Goal: Task Accomplishment & Management: Use online tool/utility

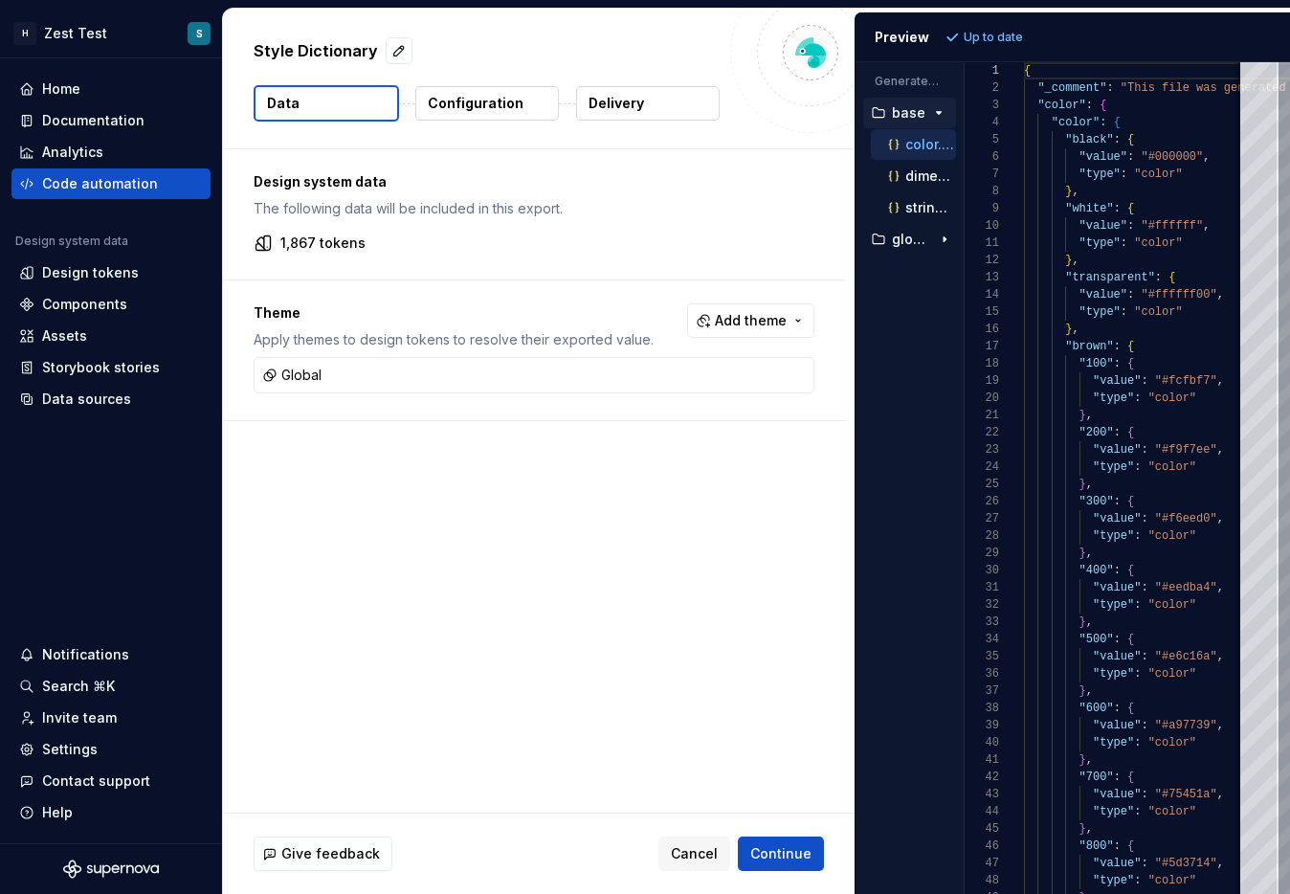
click at [714, 649] on div "Design system data The following data will be included in this export. 1,867 to…" at bounding box center [539, 480] width 632 height 663
click at [851, 197] on button "string.json" at bounding box center [913, 207] width 85 height 21
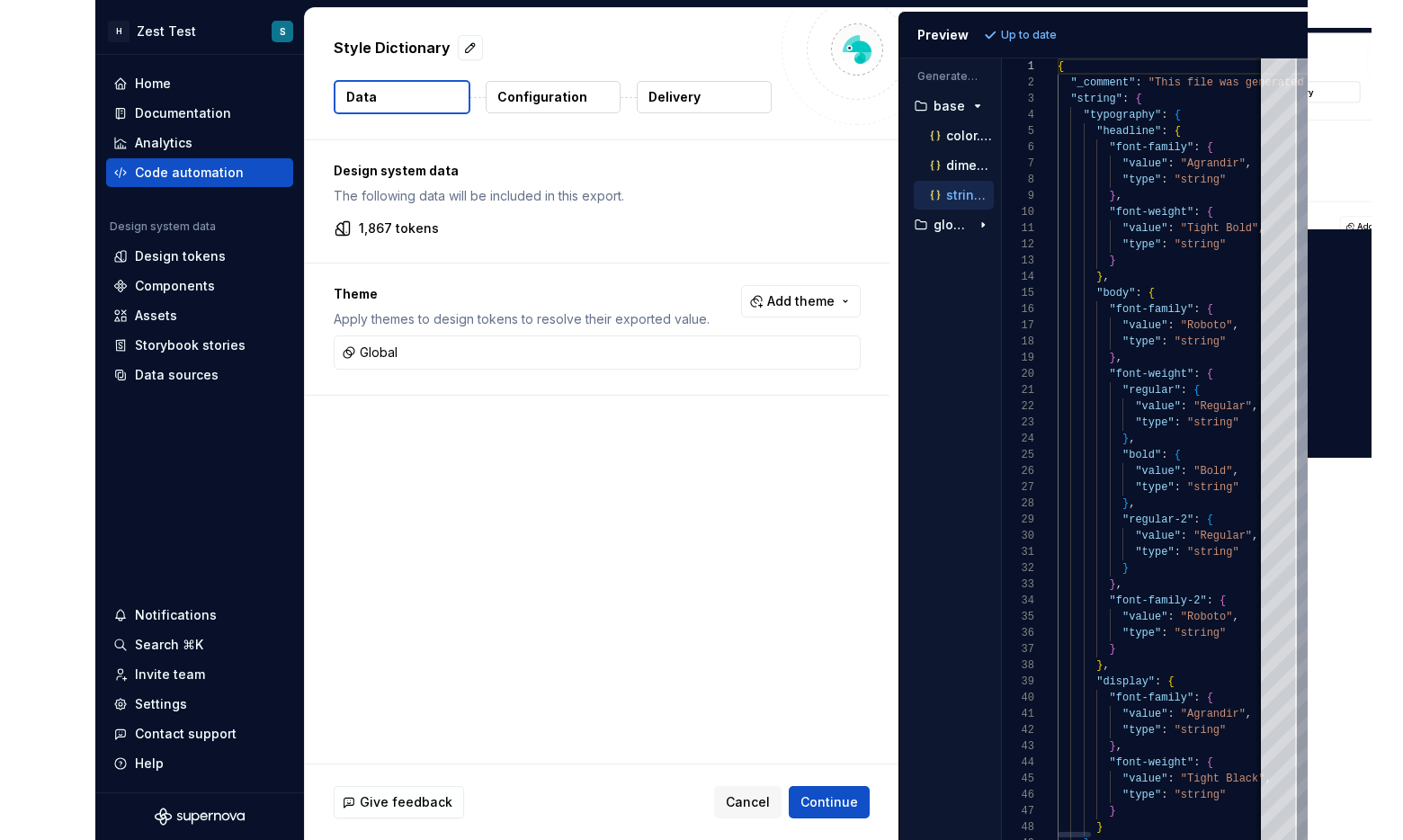
scroll to position [162, 0]
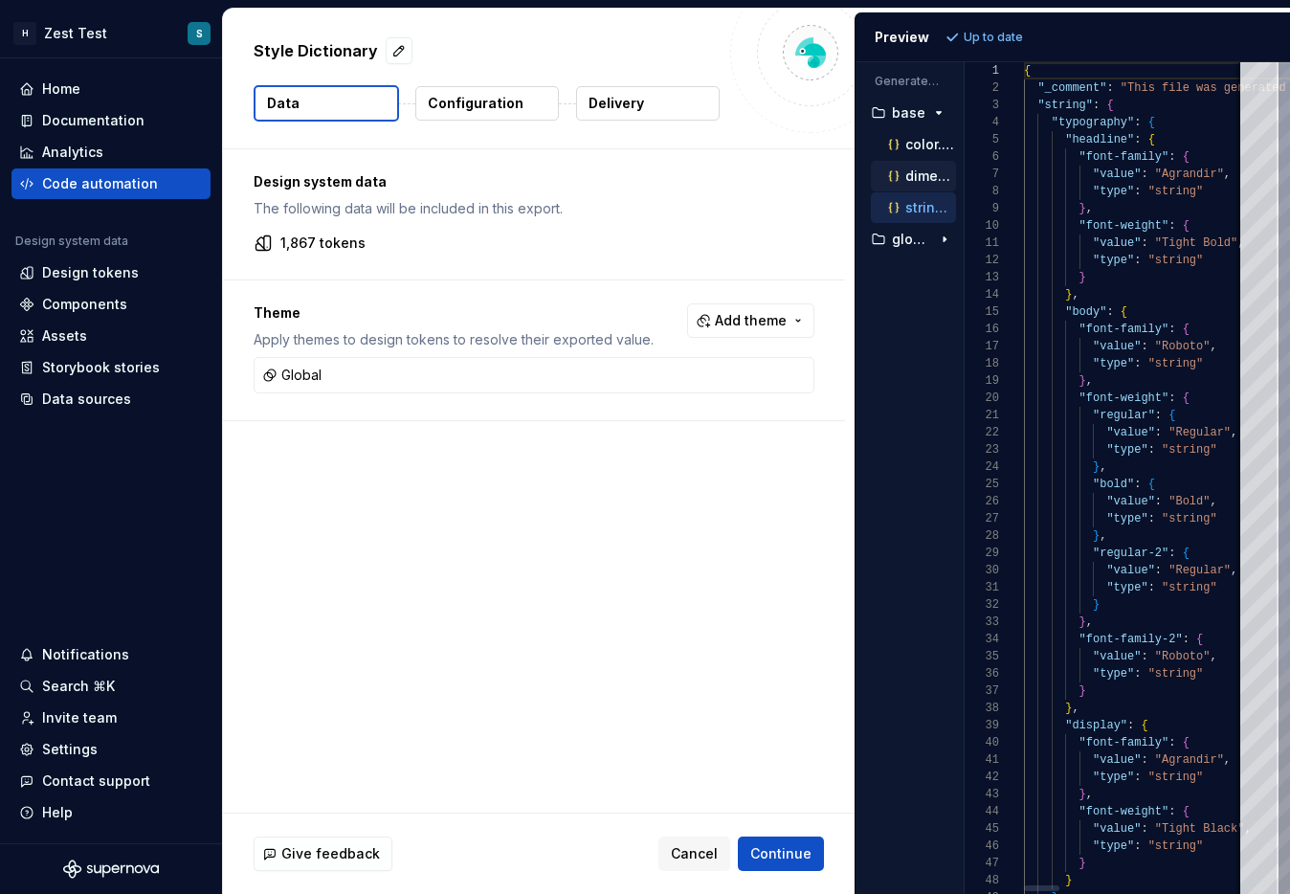
click at [851, 173] on p "dimension.json" at bounding box center [930, 175] width 51 height 15
type textarea "**********"
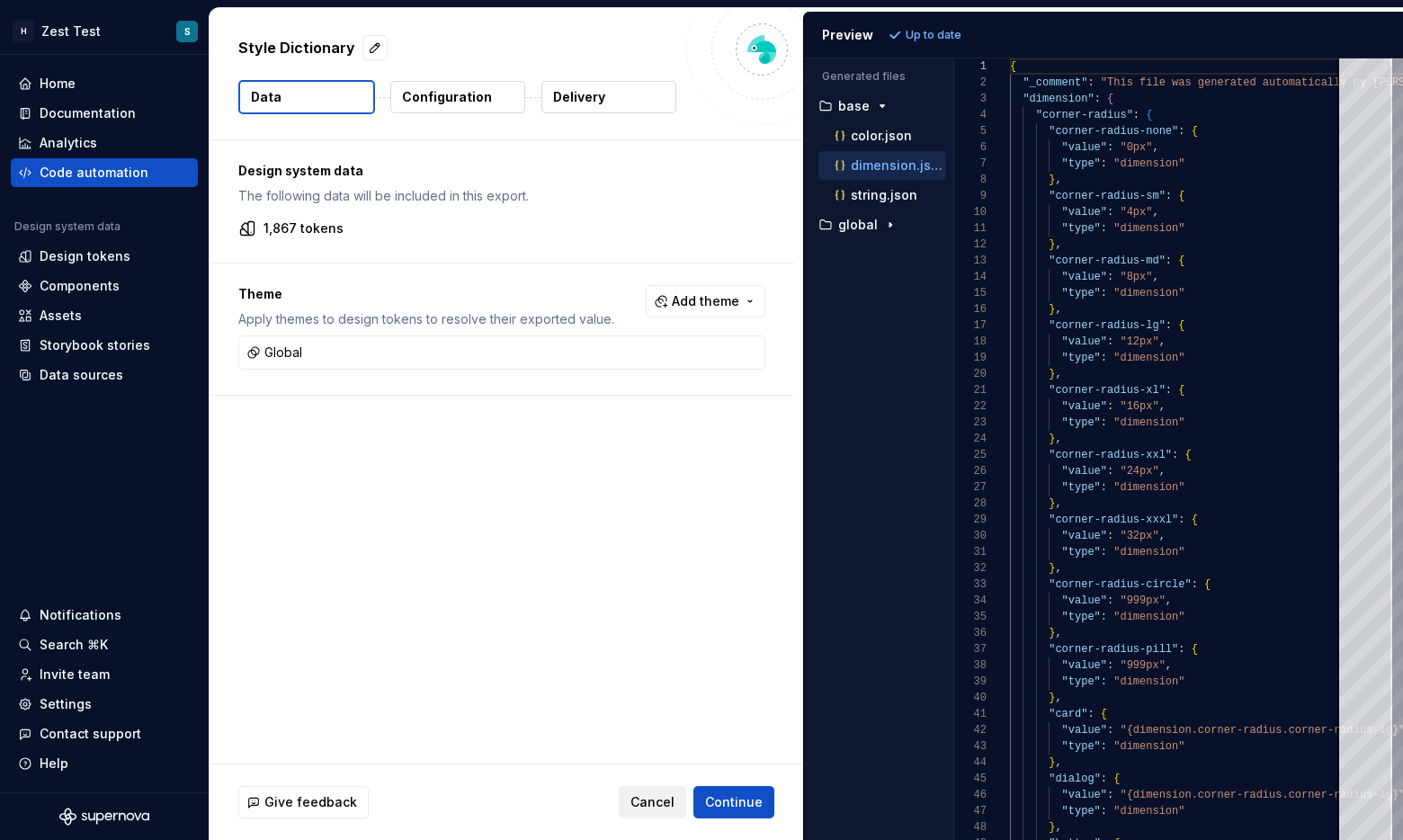
click at [644, 798] on span "Cancel" at bounding box center [652, 801] width 44 height 18
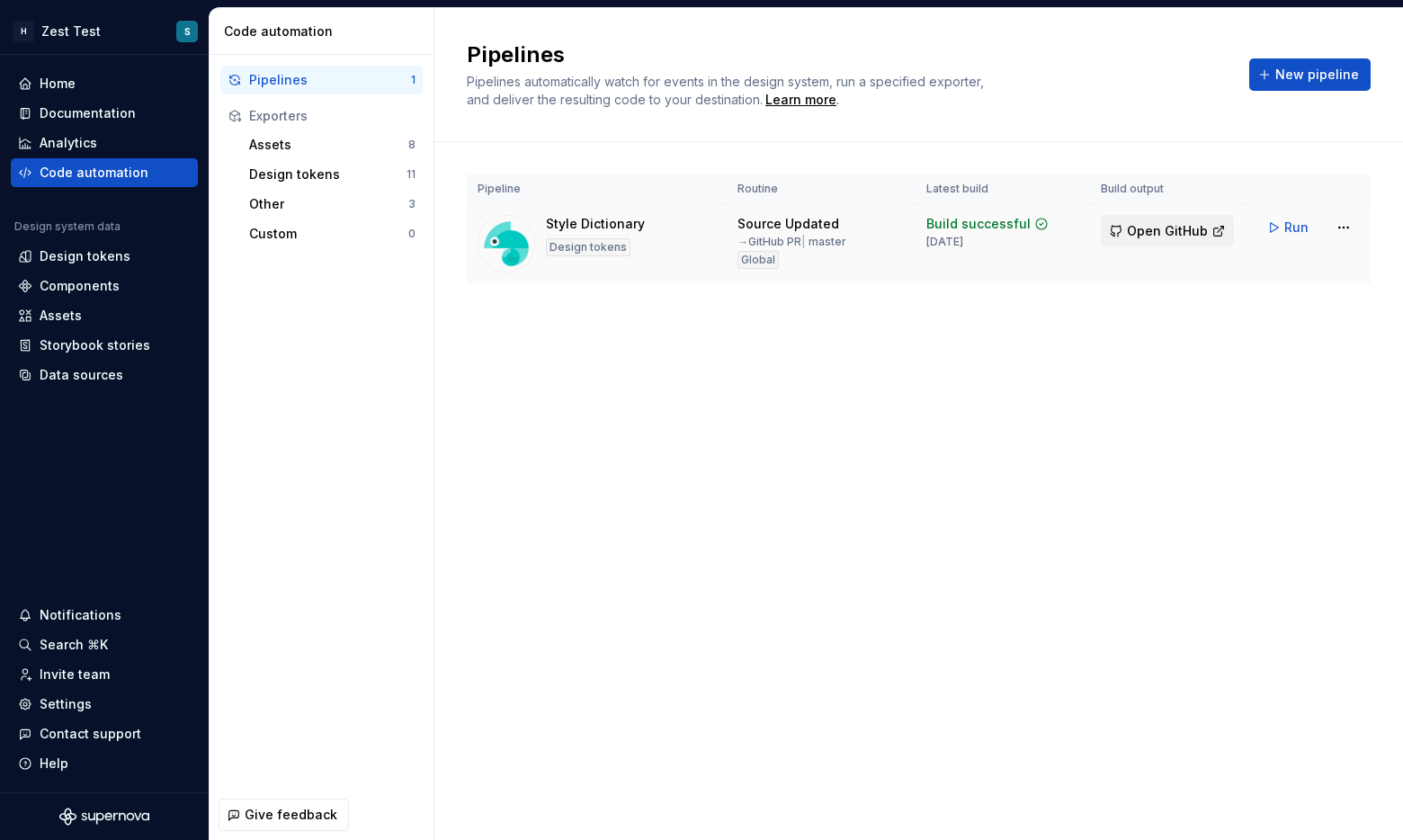
click at [800, 229] on span "Open GitHub" at bounding box center [1167, 230] width 81 height 18
click at [676, 241] on div "Style Dictionary Design tokens" at bounding box center [597, 243] width 239 height 57
click at [800, 224] on html "H Zest Test S Home Documentation Analytics Code automation Design system data D…" at bounding box center [701, 420] width 1403 height 840
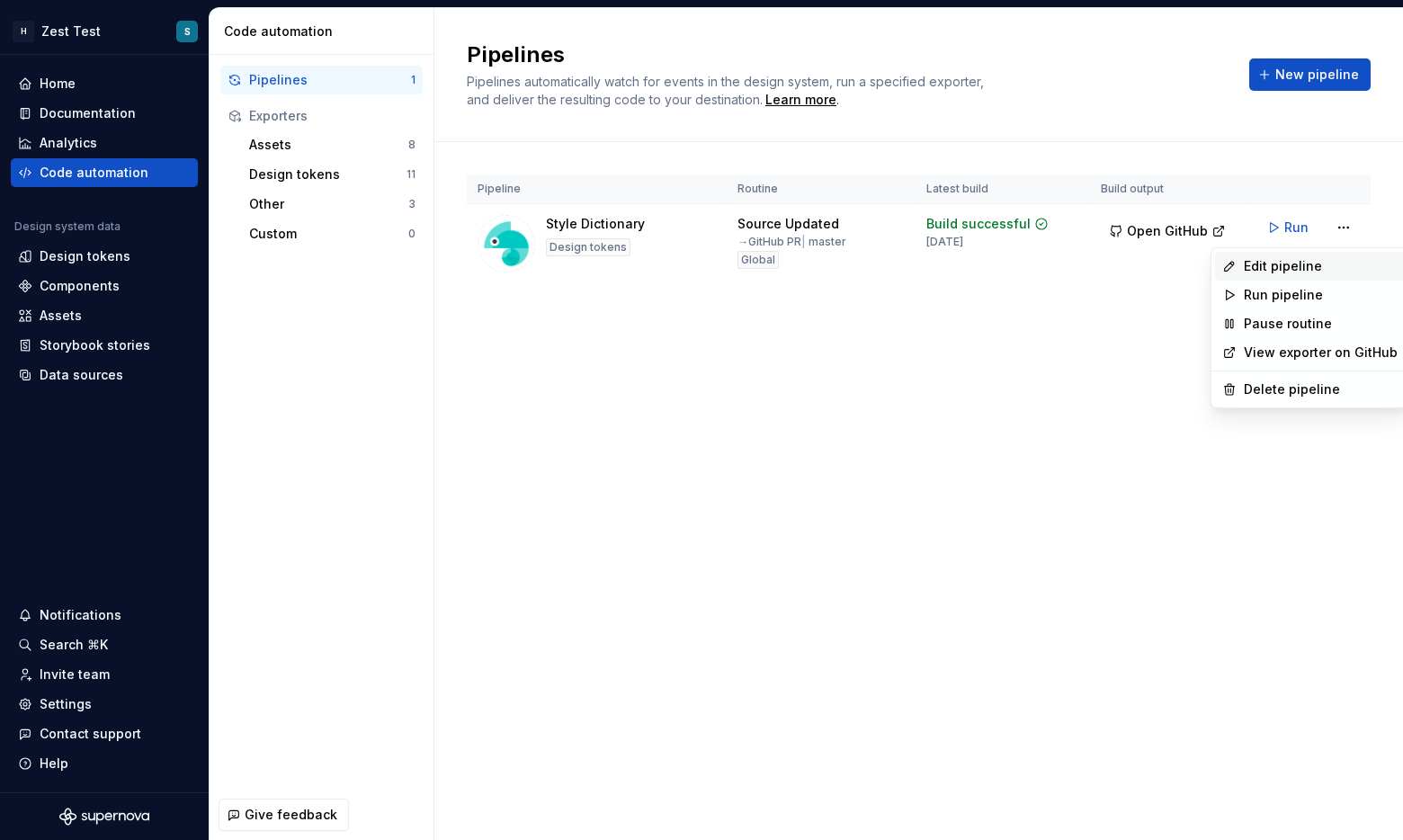
click at [800, 272] on div "Edit pipeline" at bounding box center [1321, 266] width 154 height 18
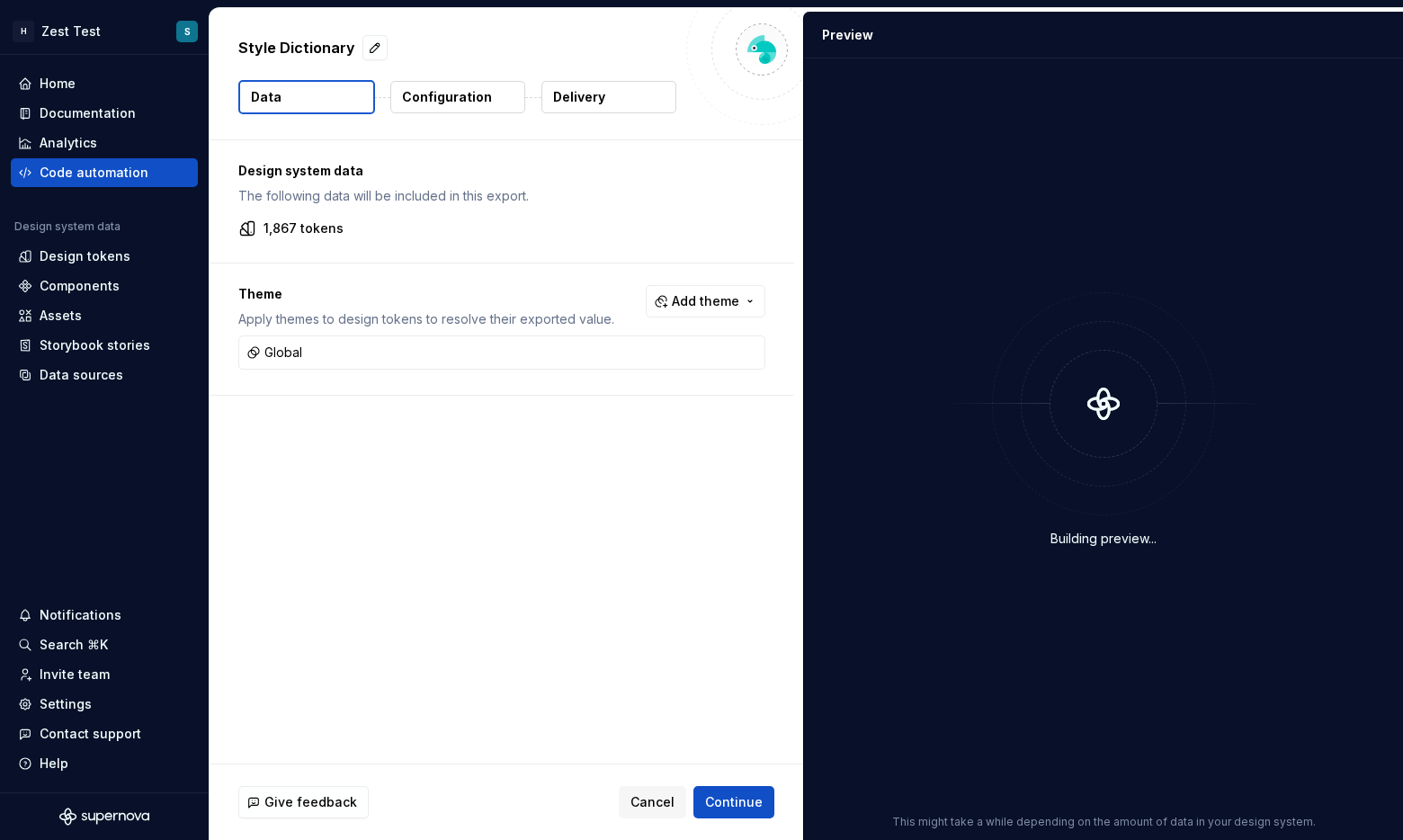
click at [454, 94] on p "Configuration" at bounding box center [447, 97] width 90 height 18
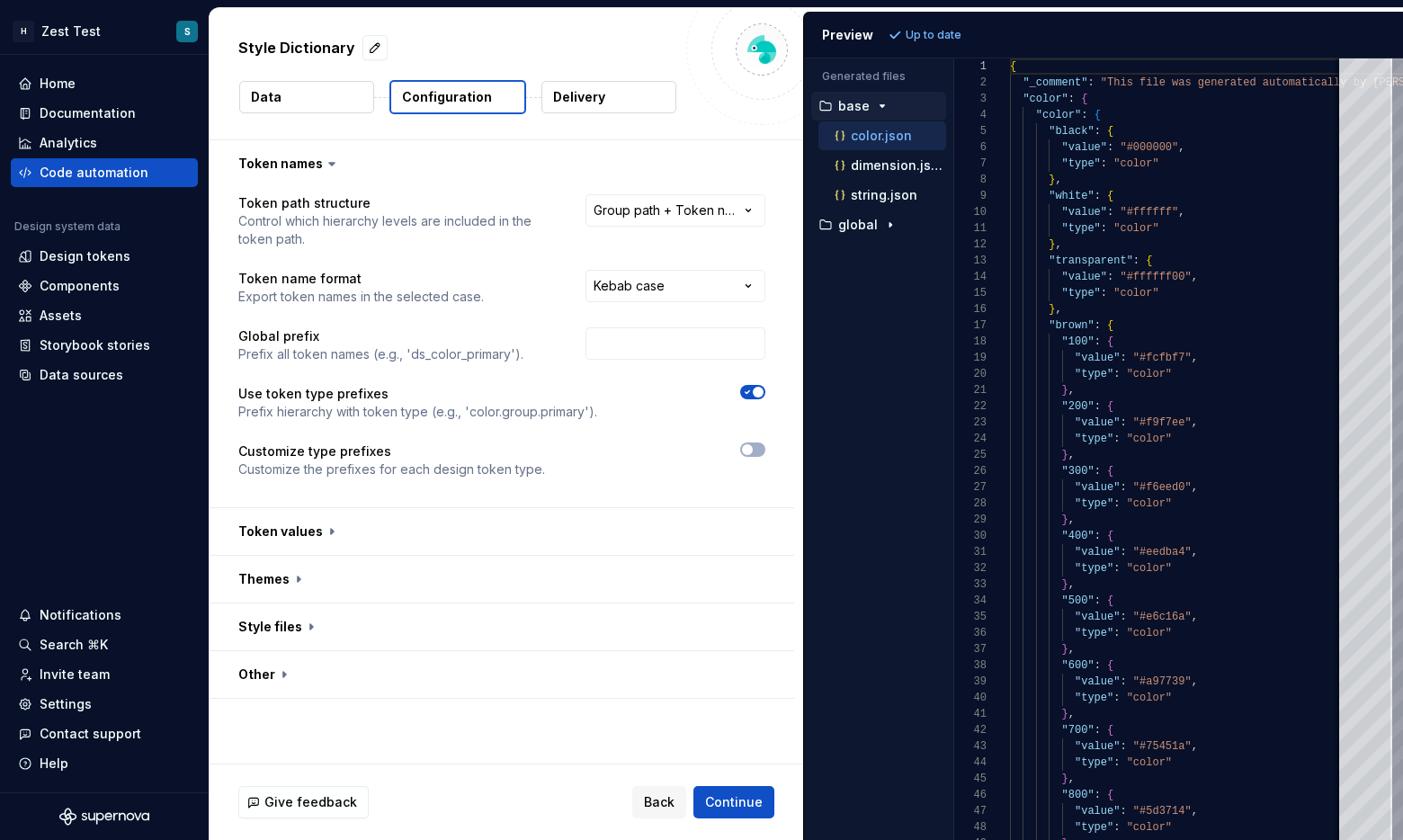
click at [596, 106] on button "Delivery" at bounding box center [609, 97] width 135 height 32
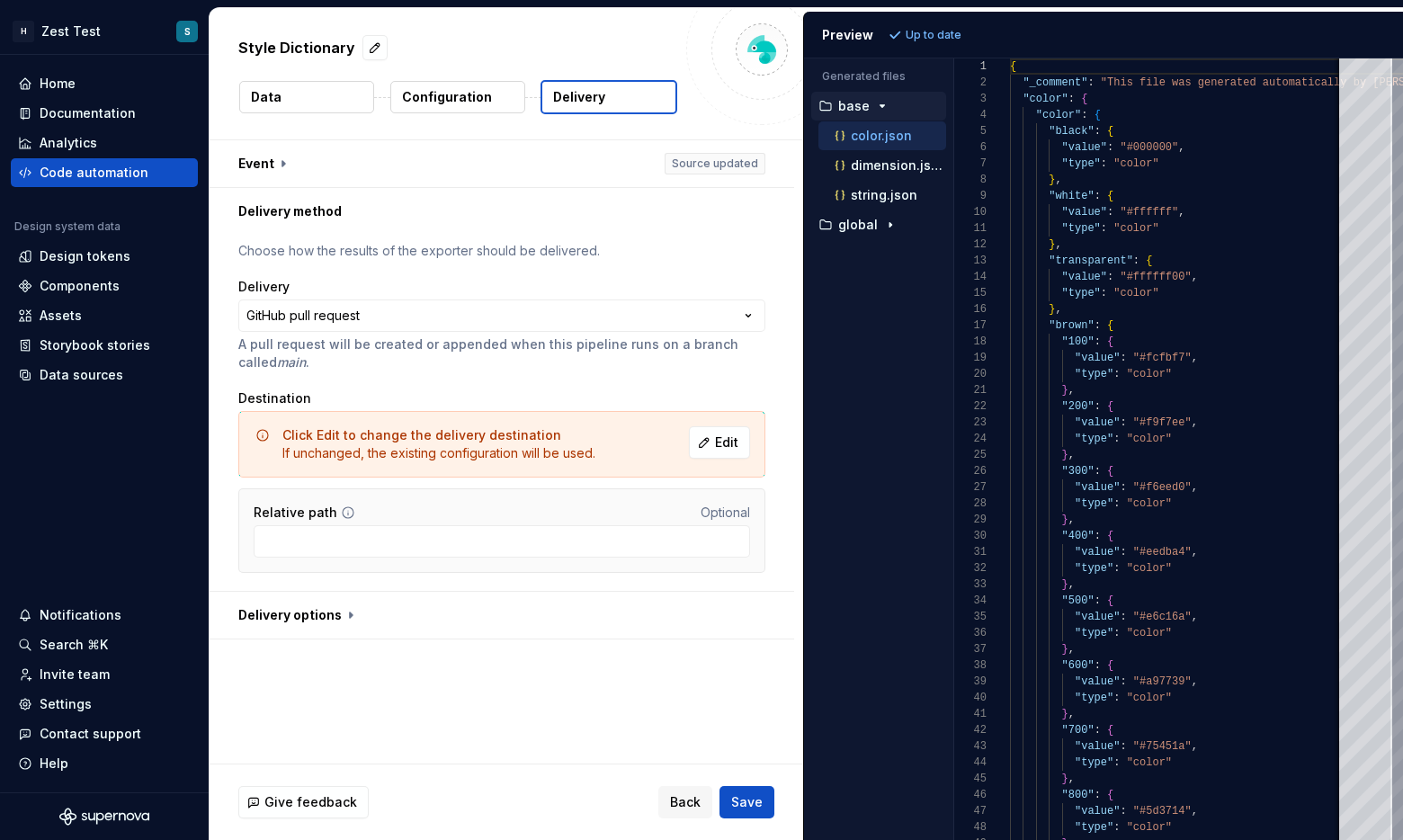
click at [288, 75] on div "Style Dictionary Data Configuration Delivery" at bounding box center [507, 74] width 594 height 132
click at [288, 91] on button "Data" at bounding box center [307, 97] width 135 height 32
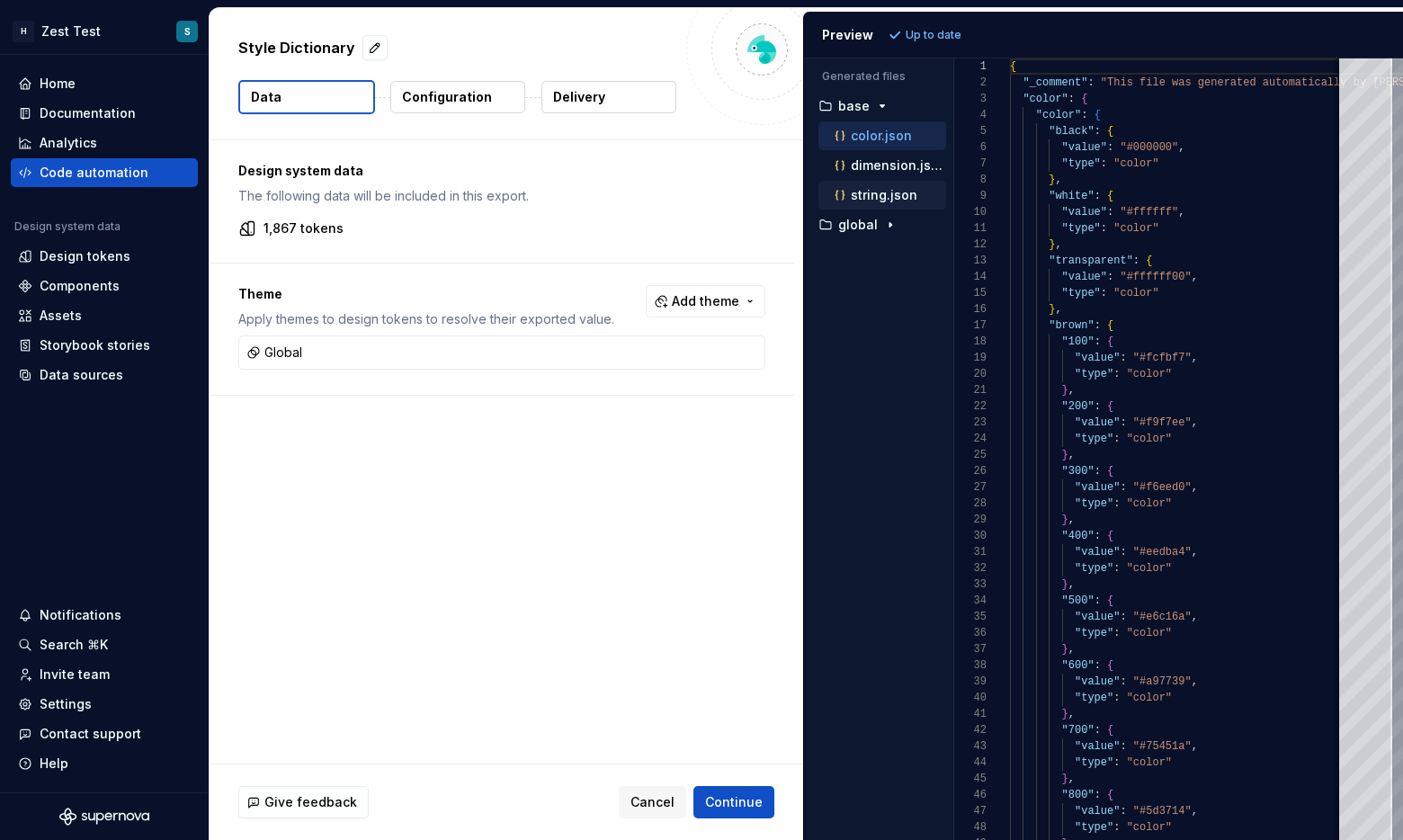
click at [800, 186] on div "string.json" at bounding box center [888, 194] width 115 height 18
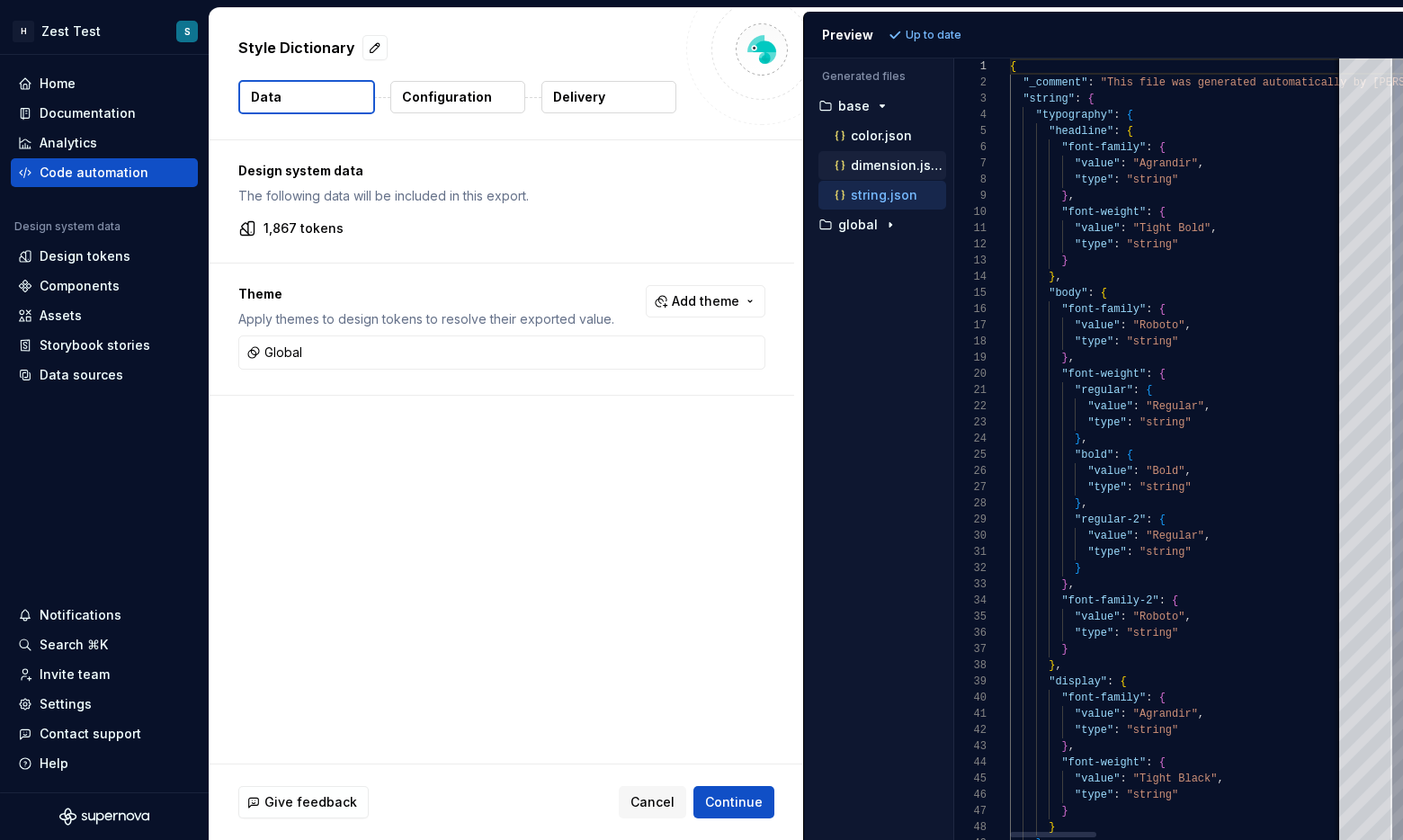
click at [800, 163] on p "dimension.json" at bounding box center [897, 164] width 95 height 14
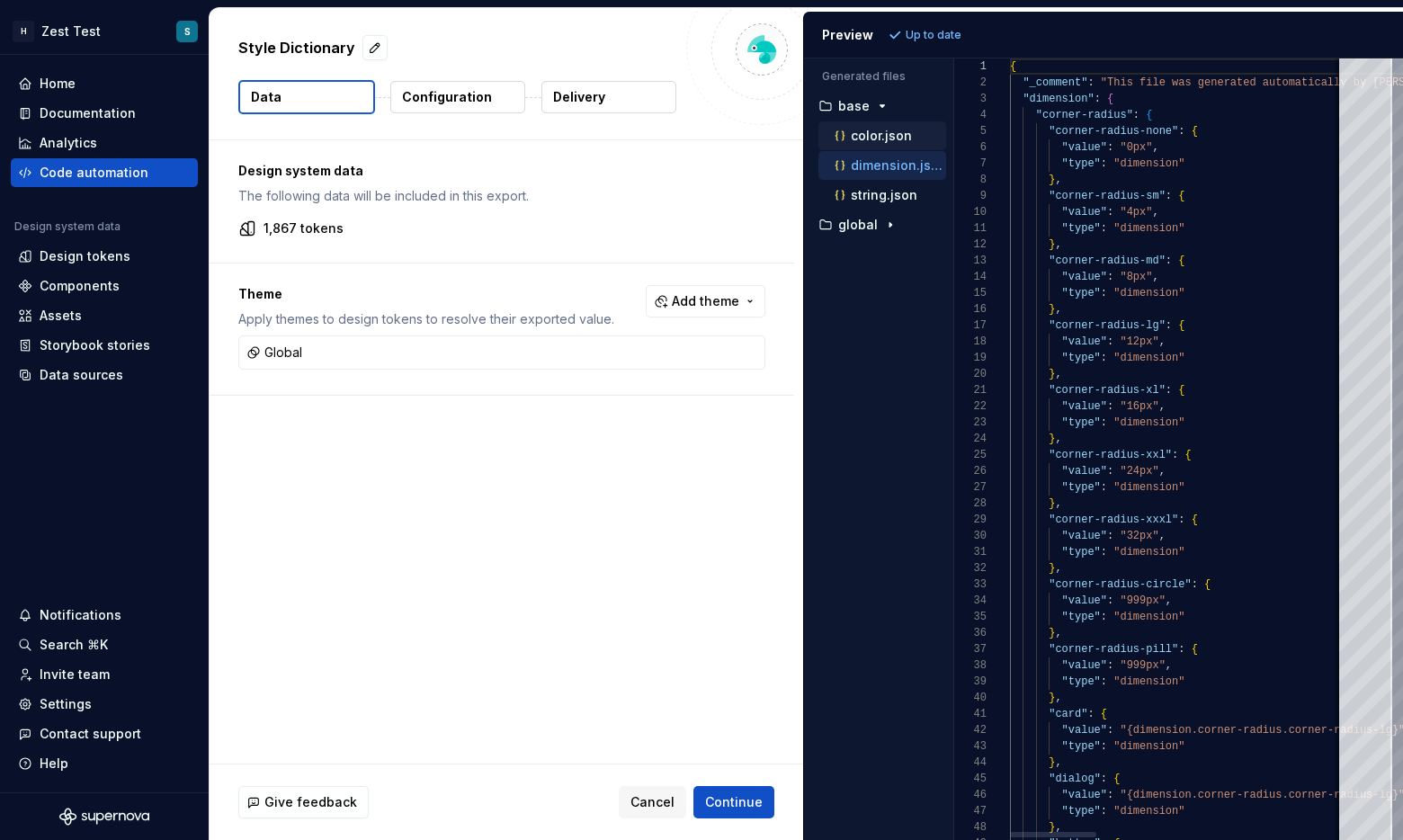
click at [800, 133] on p "color.json" at bounding box center [881, 135] width 61 height 14
type textarea "**********"
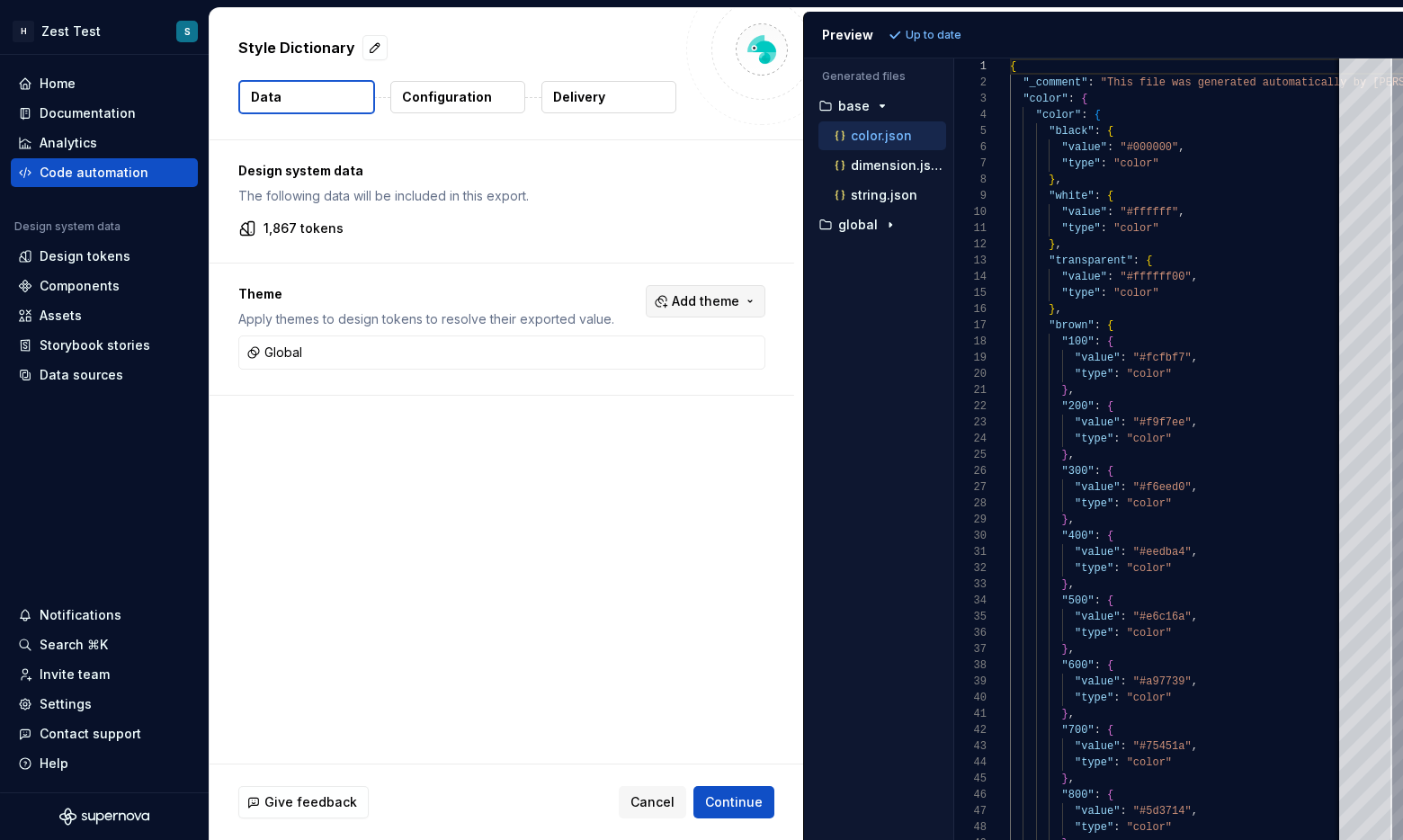
click at [661, 309] on button "Add theme" at bounding box center [705, 301] width 119 height 32
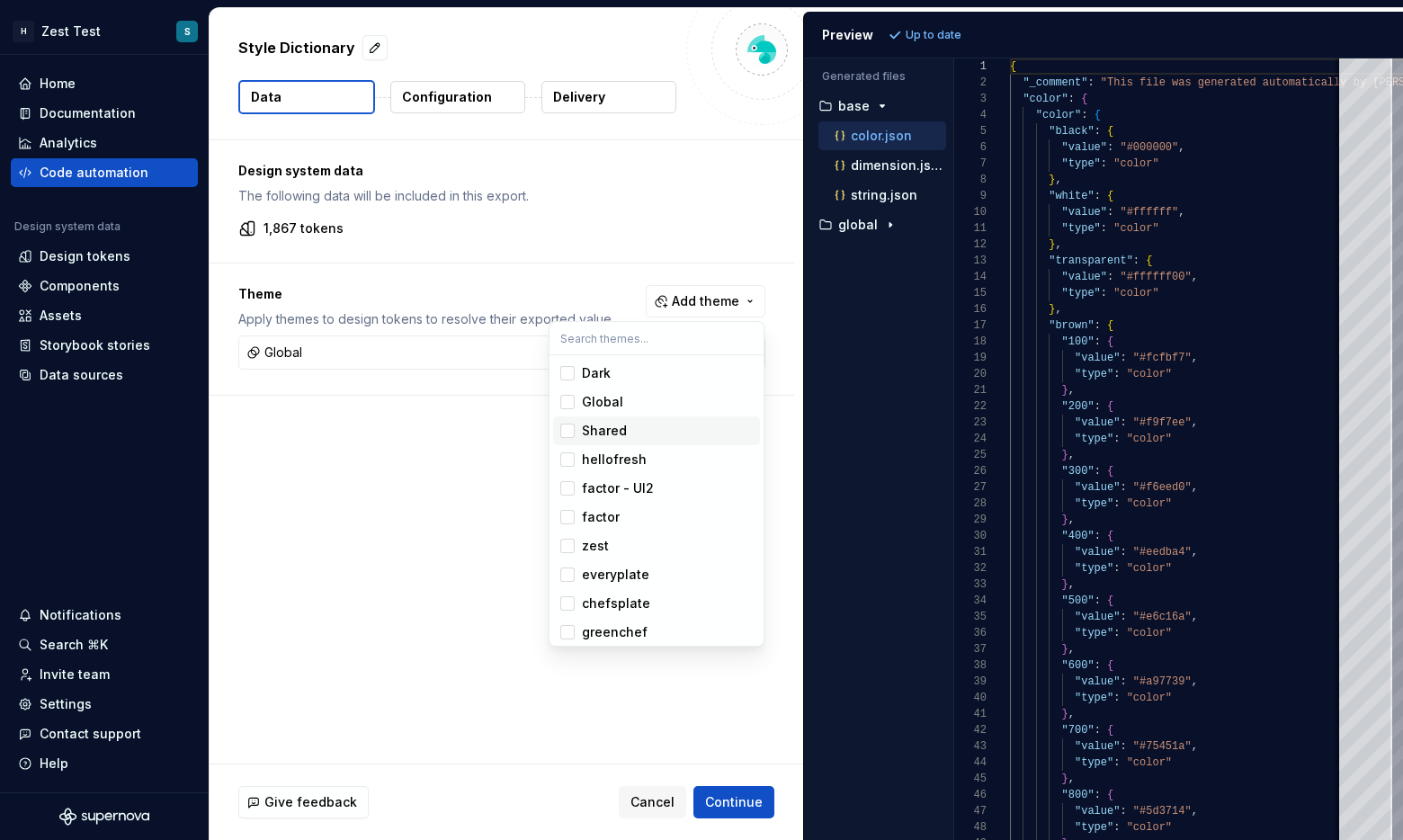
click at [480, 454] on html "H Zest Test S Home Documentation Analytics Code automation Design system data D…" at bounding box center [701, 420] width 1403 height 840
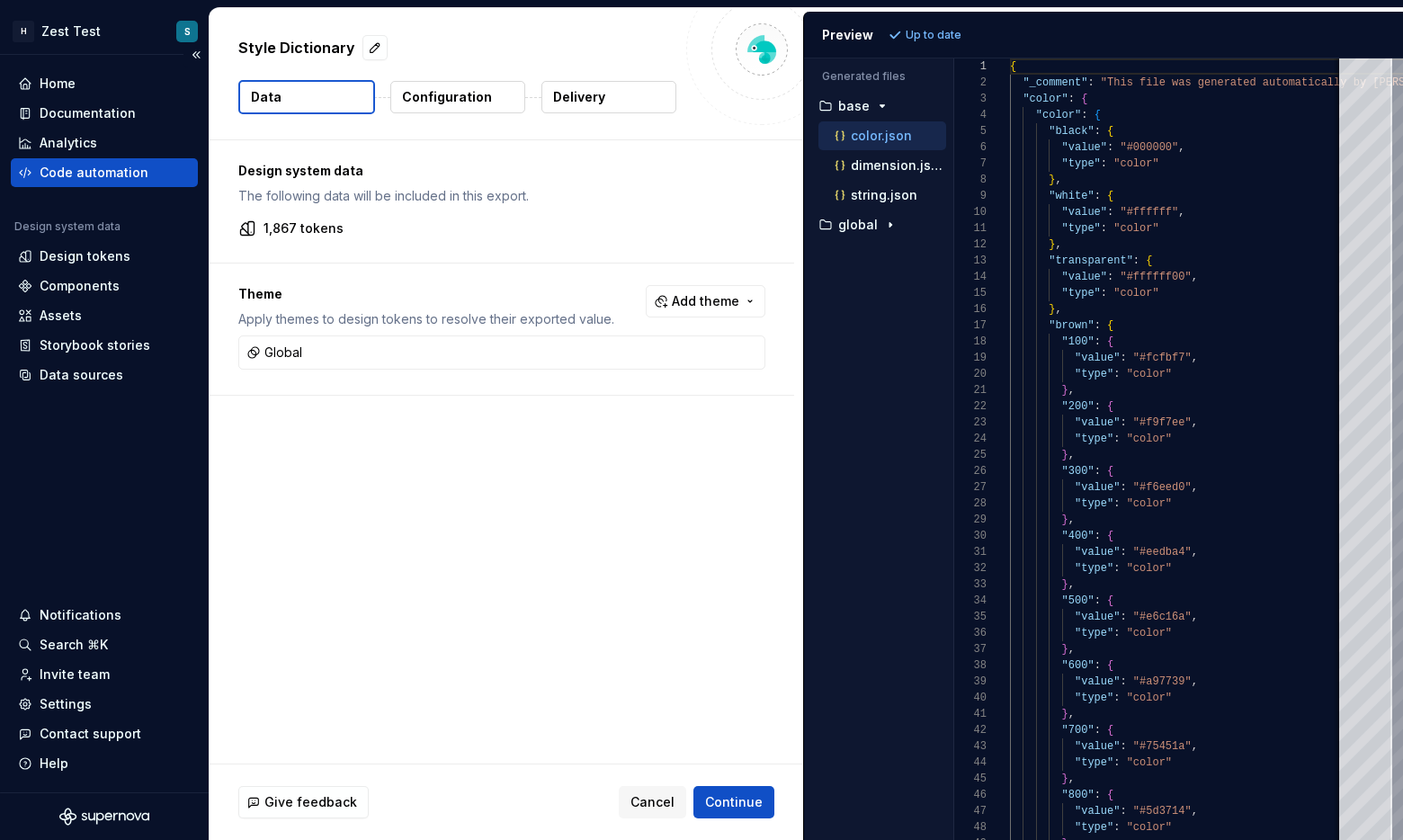
click at [98, 174] on div "Code automation" at bounding box center [94, 172] width 109 height 18
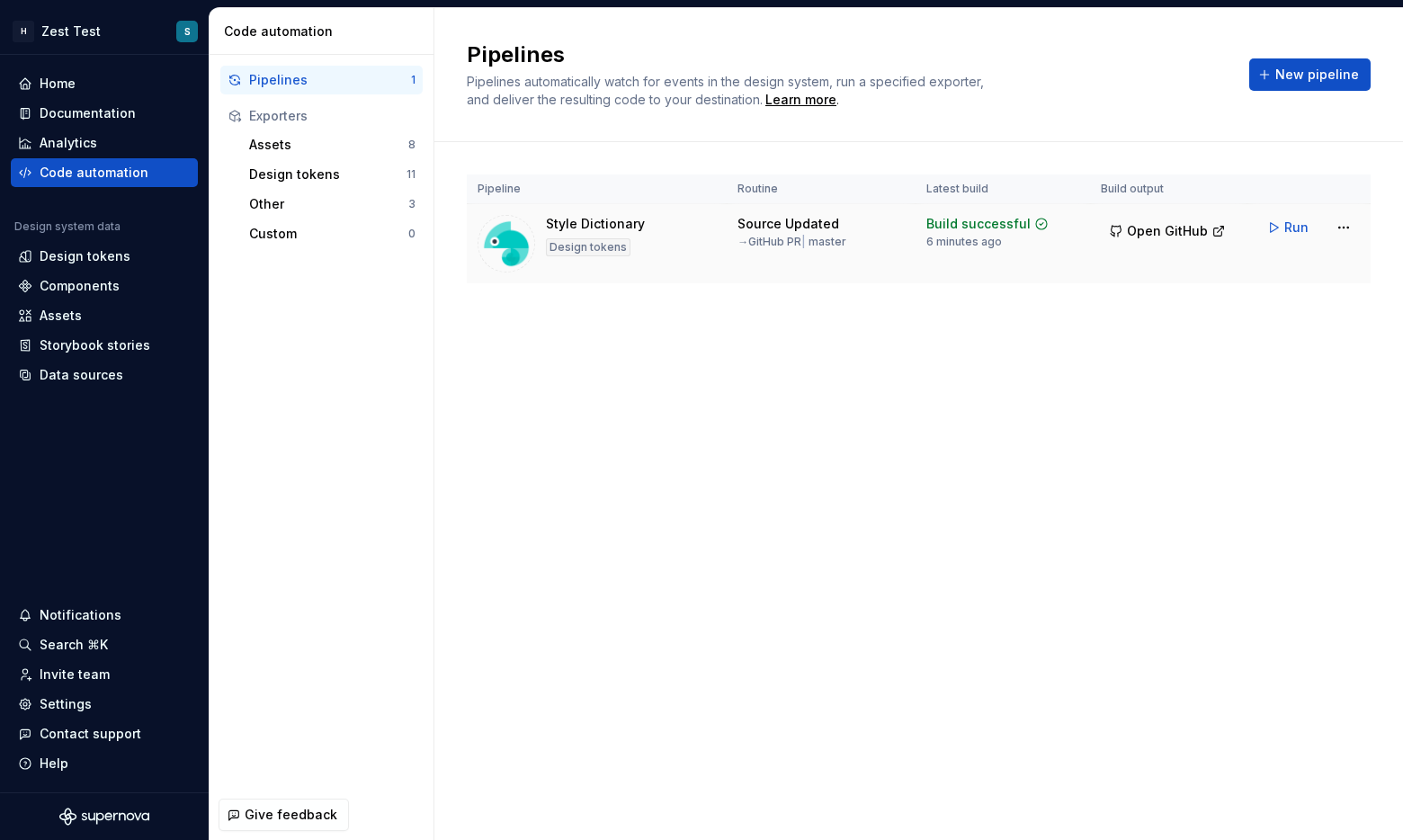
click at [800, 241] on div "6 minutes ago" at bounding box center [964, 241] width 75 height 14
click at [800, 234] on span "Open GitHub" at bounding box center [1167, 230] width 81 height 18
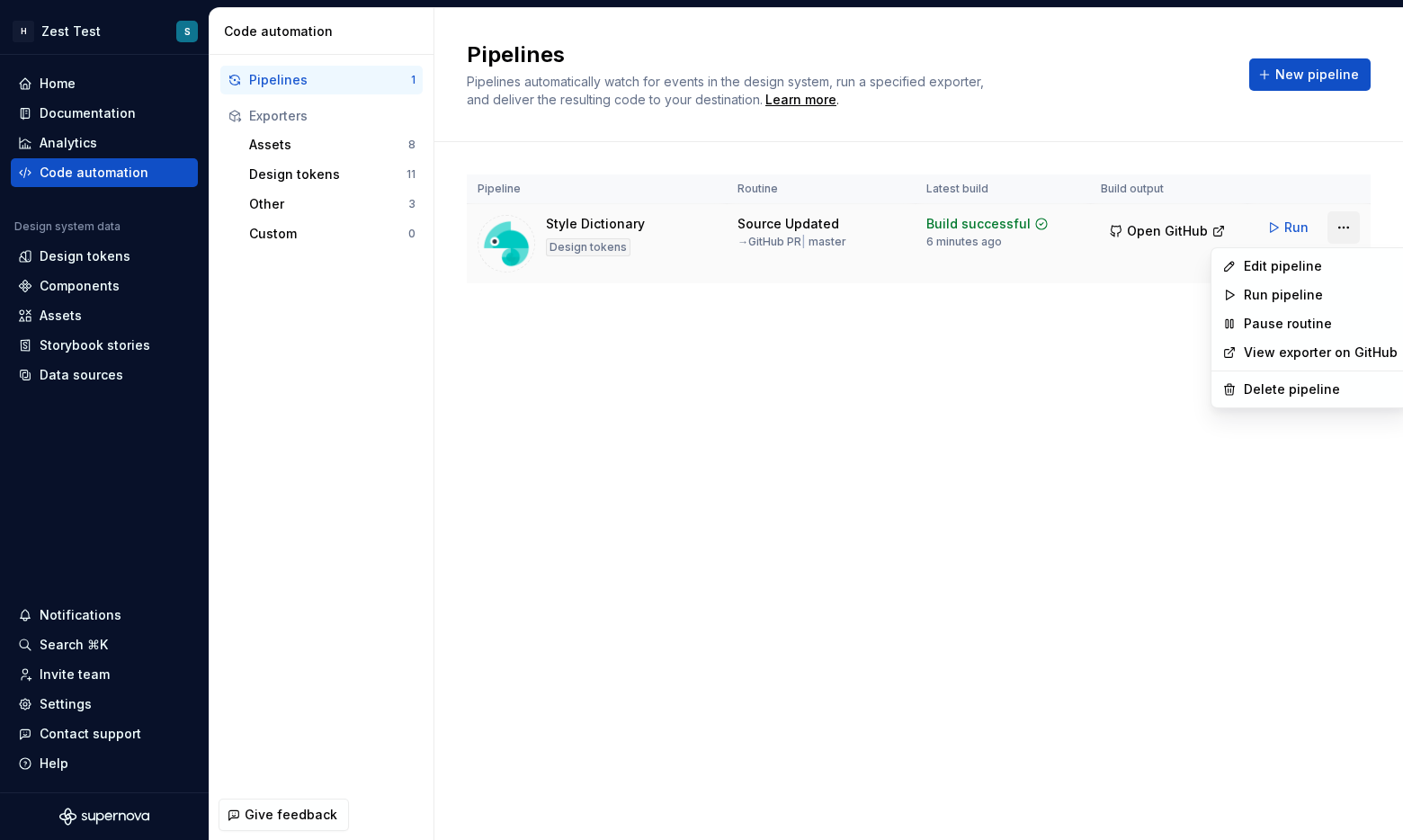
click at [800, 217] on html "H Zest Test S Home Documentation Analytics Code automation Design system data D…" at bounding box center [701, 420] width 1403 height 840
click at [800, 267] on div "Edit pipeline" at bounding box center [1321, 266] width 154 height 18
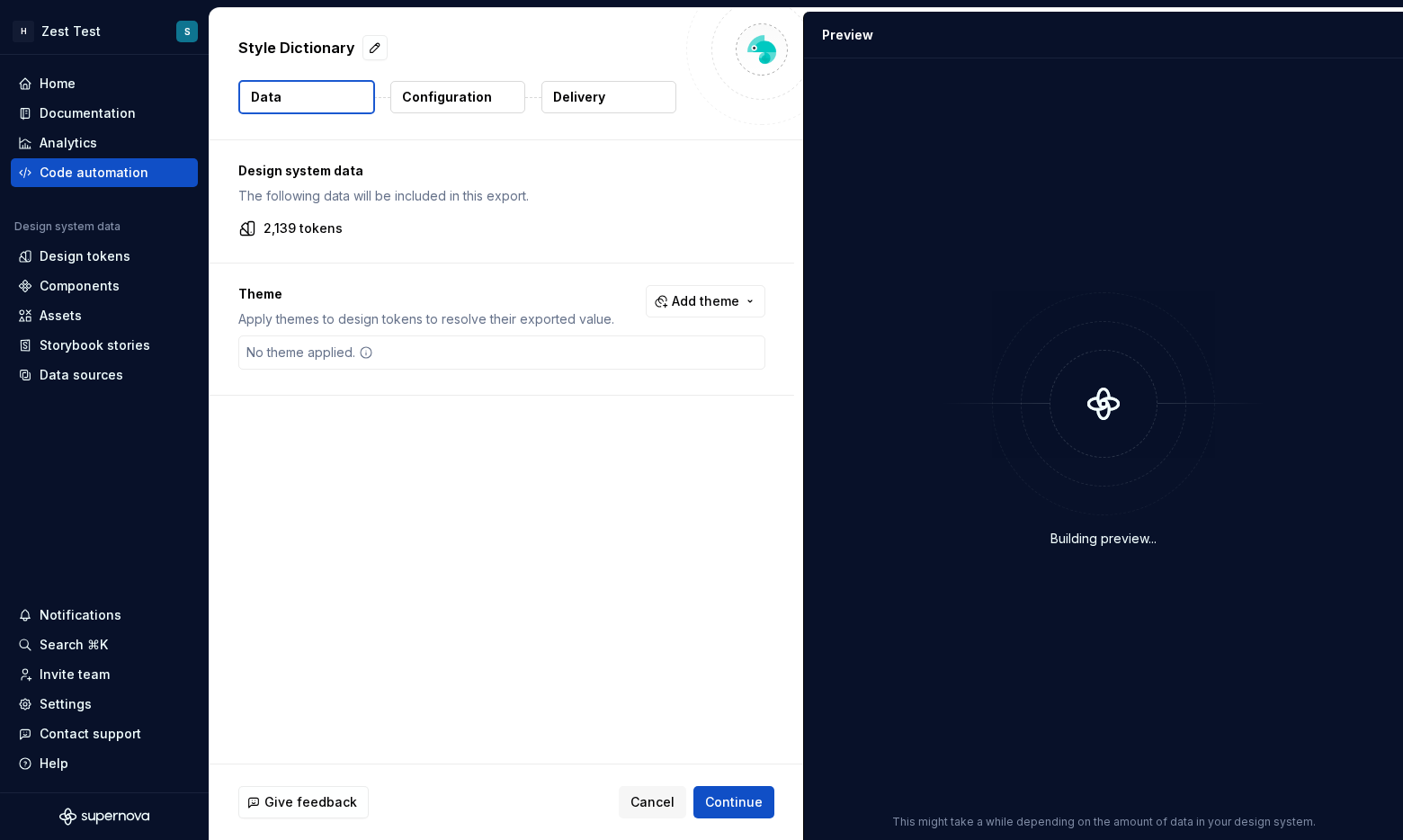
click at [420, 106] on button "Configuration" at bounding box center [458, 97] width 135 height 32
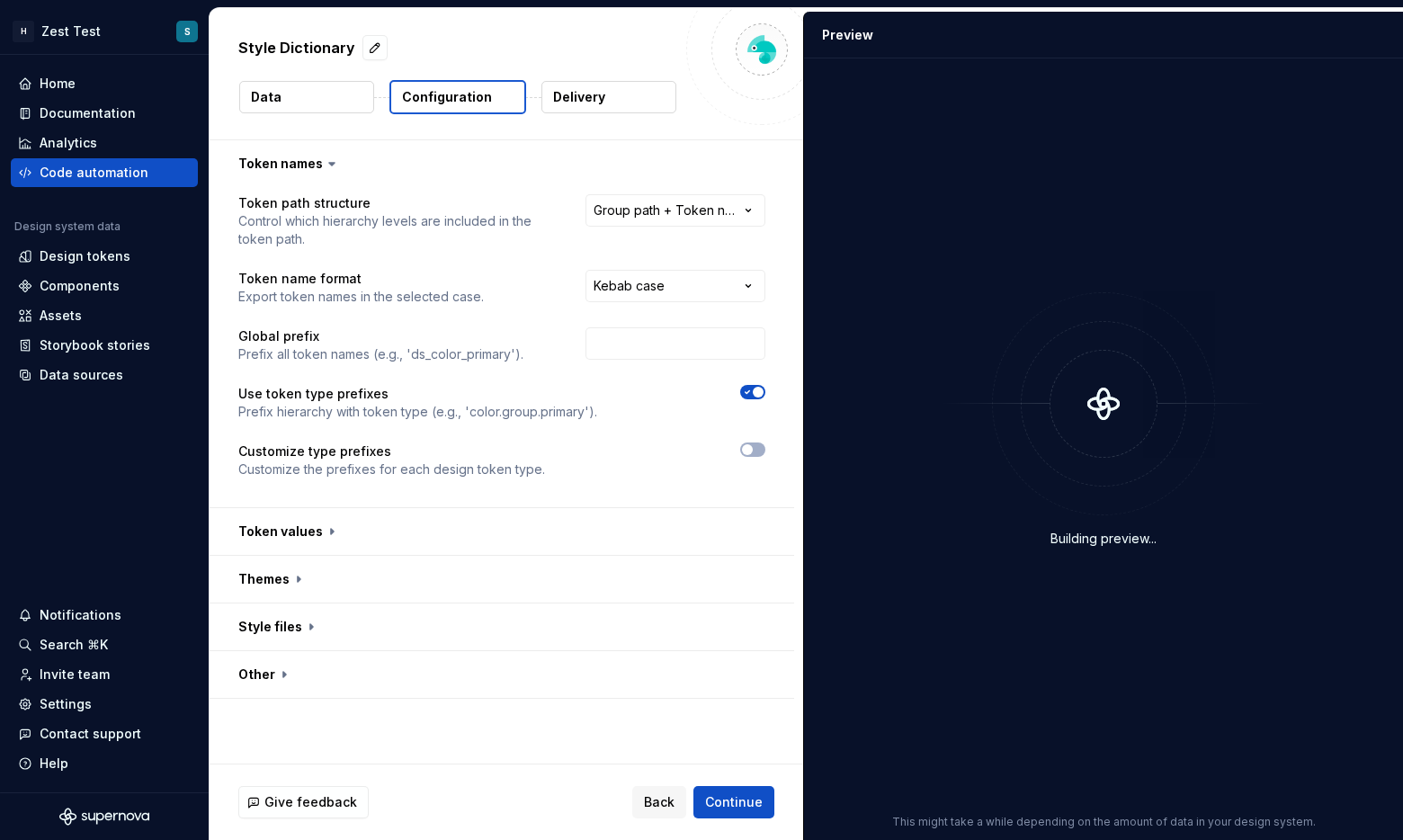
click at [607, 94] on button "Delivery" at bounding box center [609, 97] width 135 height 32
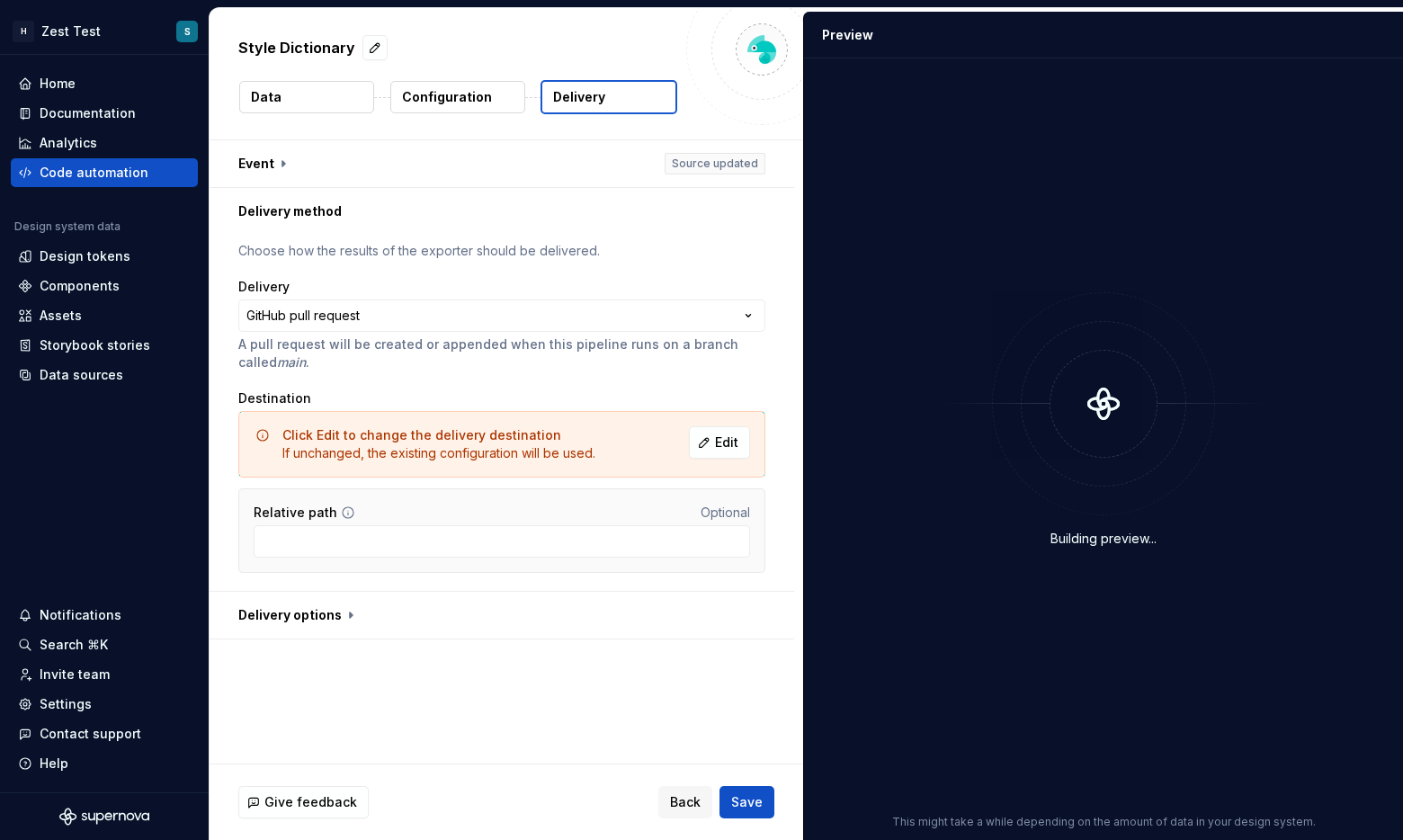
click at [257, 99] on p "Data" at bounding box center [266, 97] width 31 height 18
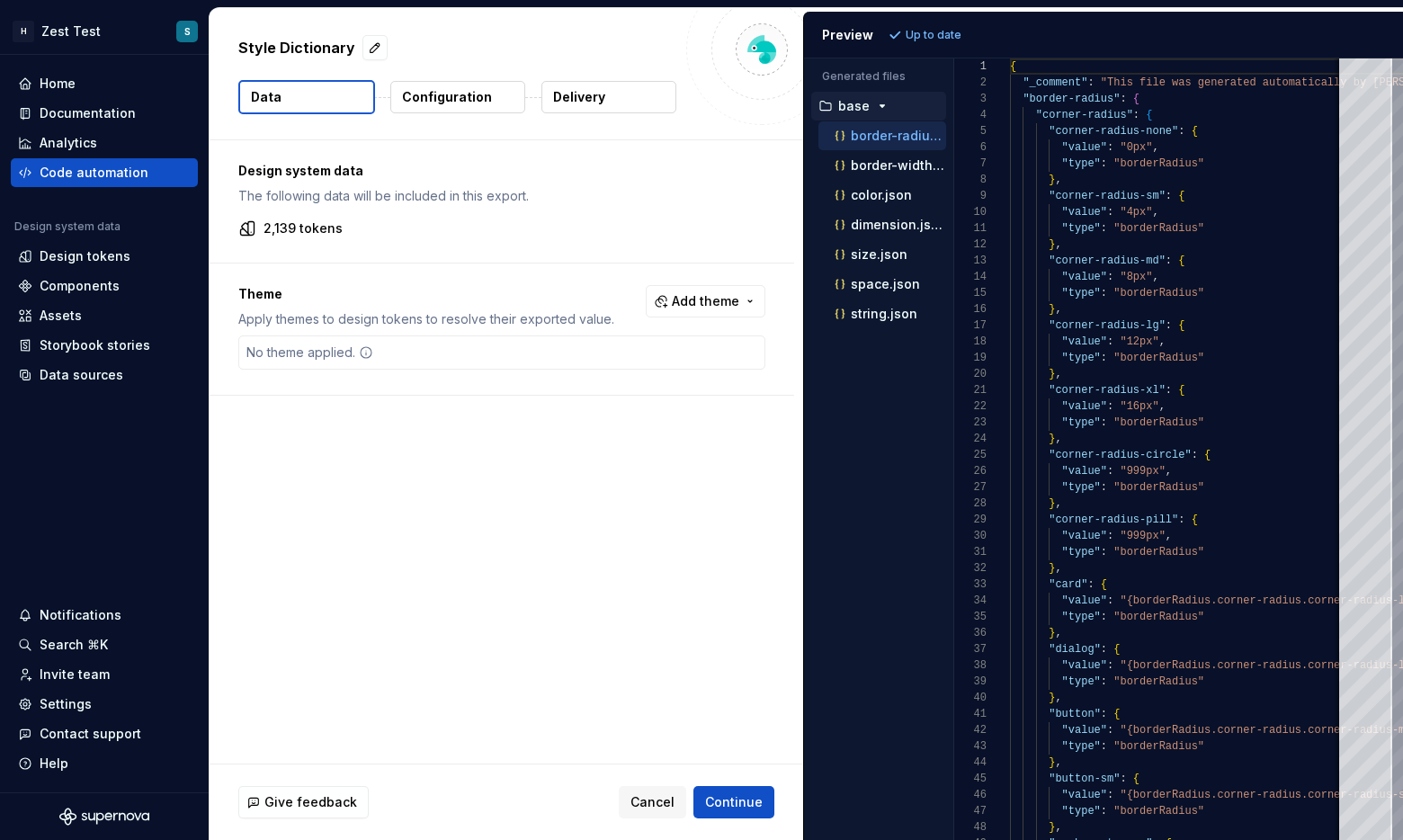
click at [442, 366] on div "No theme applied." at bounding box center [502, 352] width 527 height 34
click at [442, 355] on div "No theme applied." at bounding box center [502, 352] width 527 height 34
click at [676, 302] on span "Add theme" at bounding box center [706, 301] width 68 height 18
type input "G"
click at [800, 453] on html "H Zest Test S Home Documentation Analytics Code automation Design system data D…" at bounding box center [701, 420] width 1403 height 840
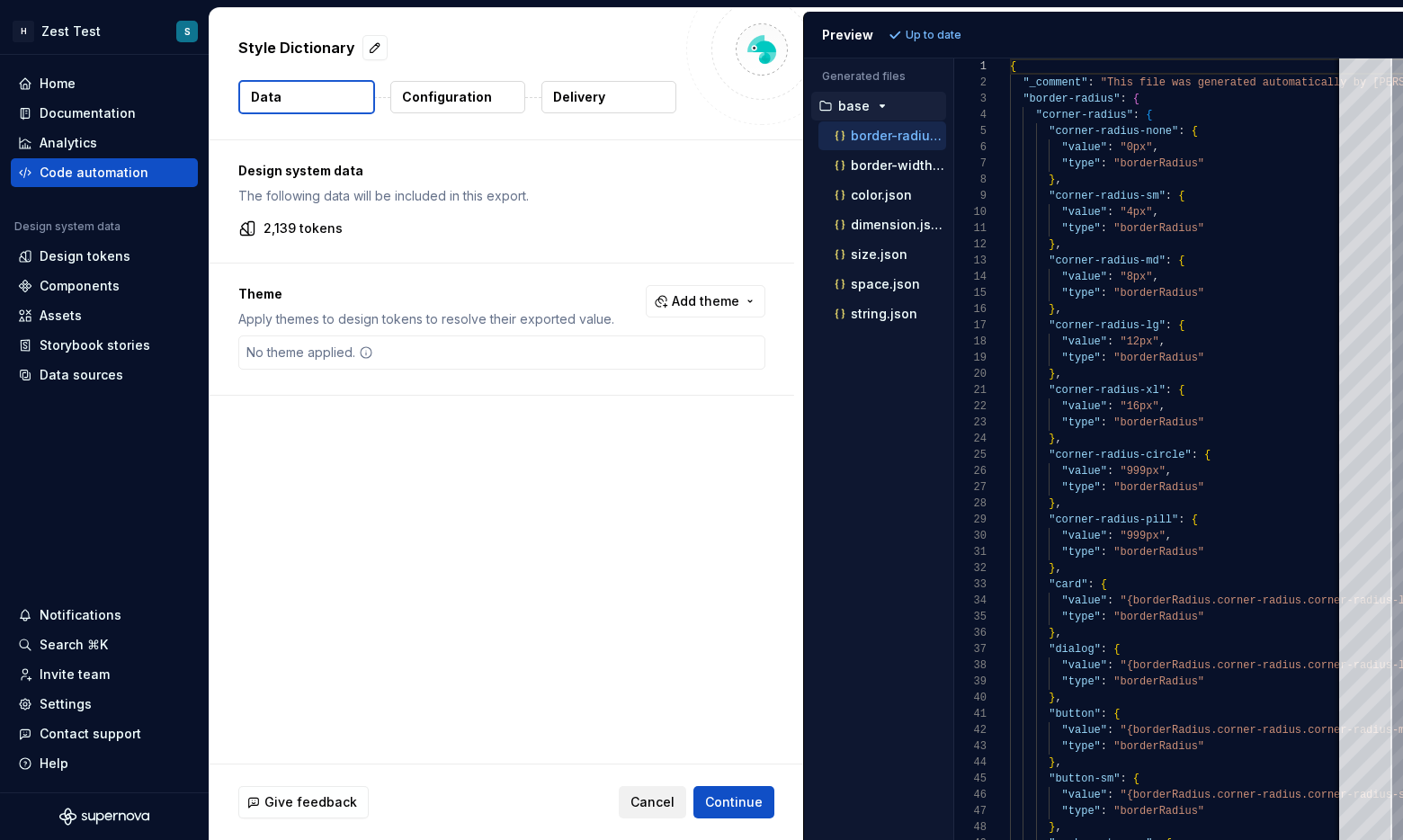
click at [654, 804] on span "Cancel" at bounding box center [652, 801] width 44 height 18
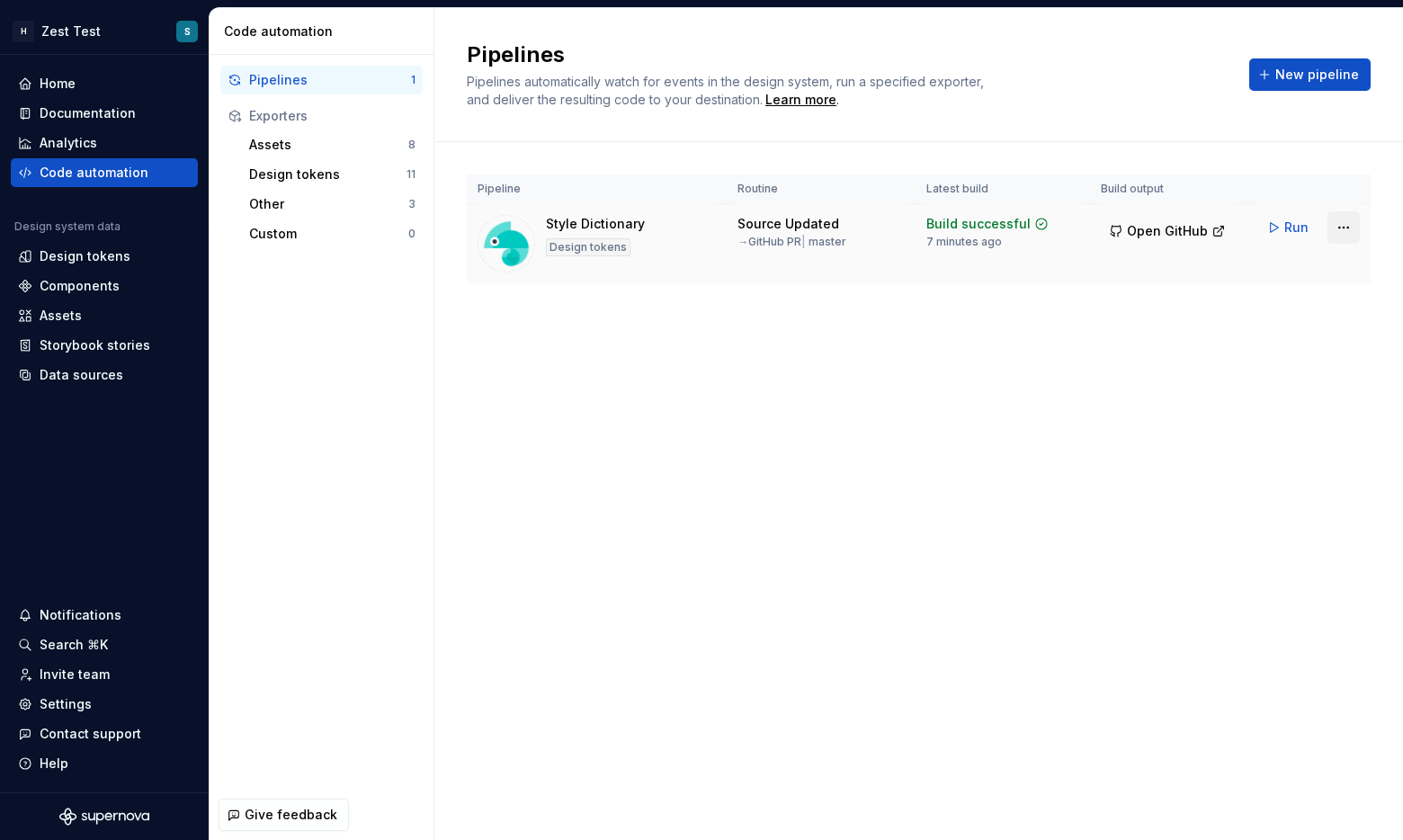
click at [800, 220] on html "H Zest Test S Home Documentation Analytics Code automation Design system data D…" at bounding box center [701, 420] width 1403 height 840
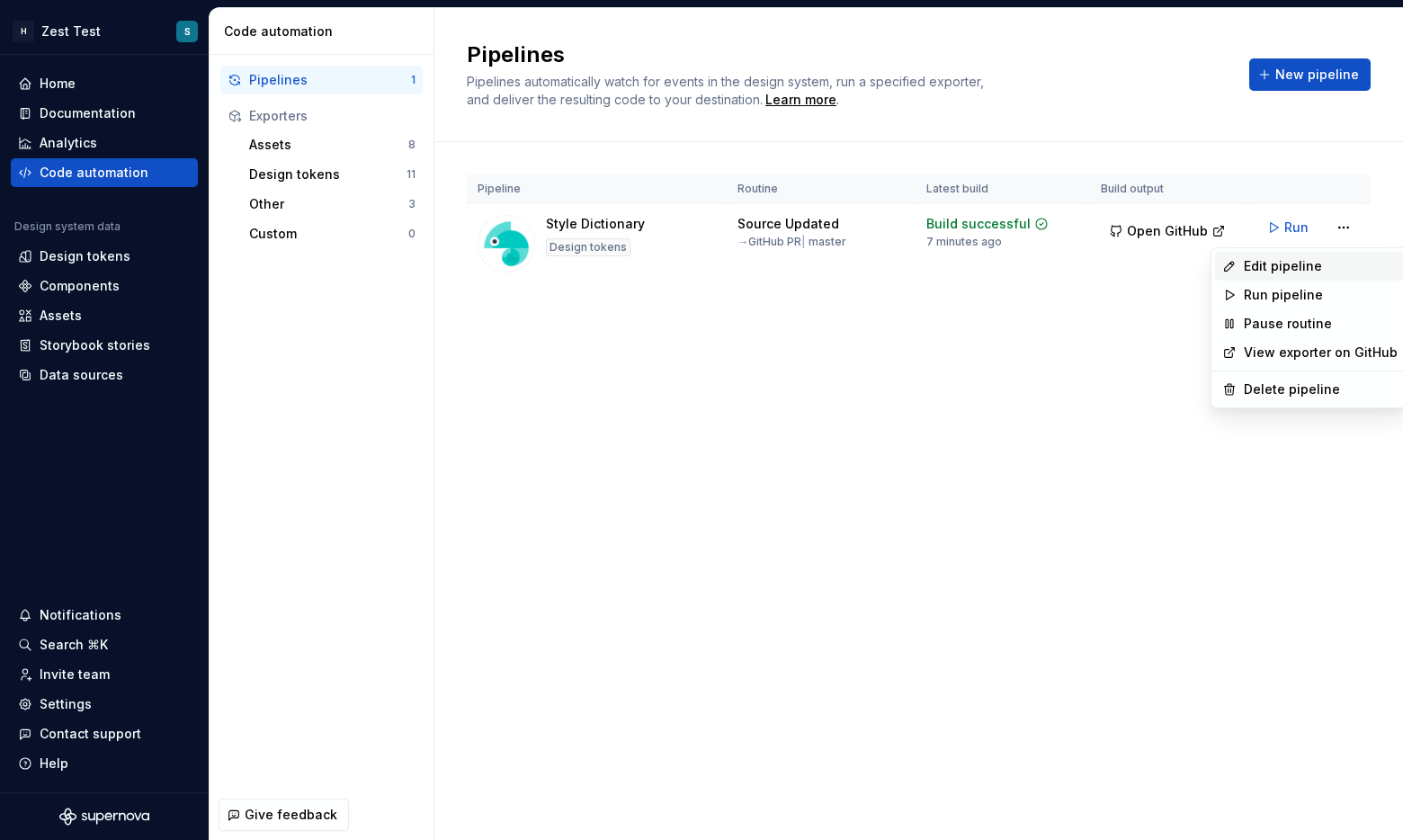
click at [800, 267] on div "Edit pipeline" at bounding box center [1321, 266] width 154 height 18
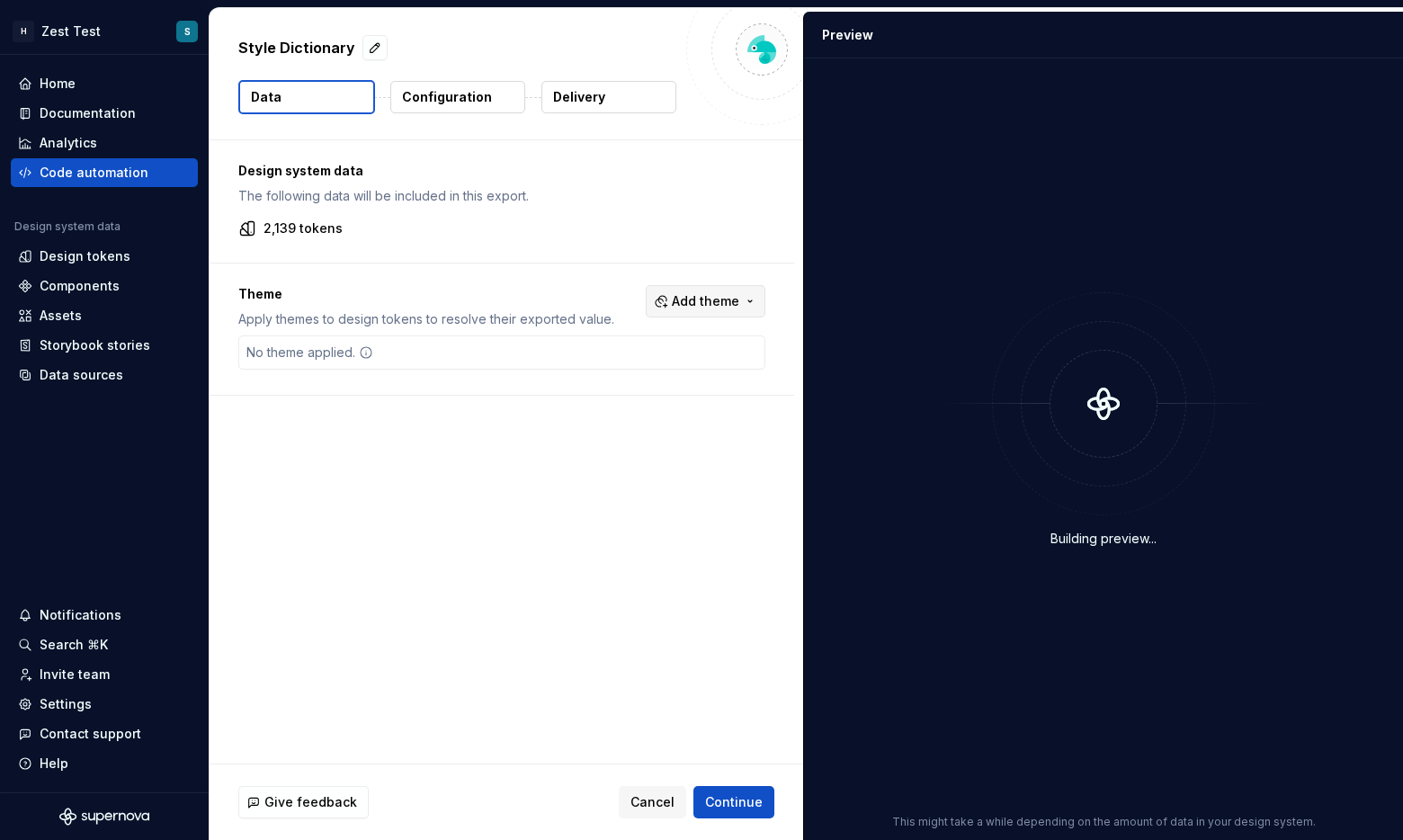
click at [671, 288] on button "Add theme" at bounding box center [705, 301] width 119 height 32
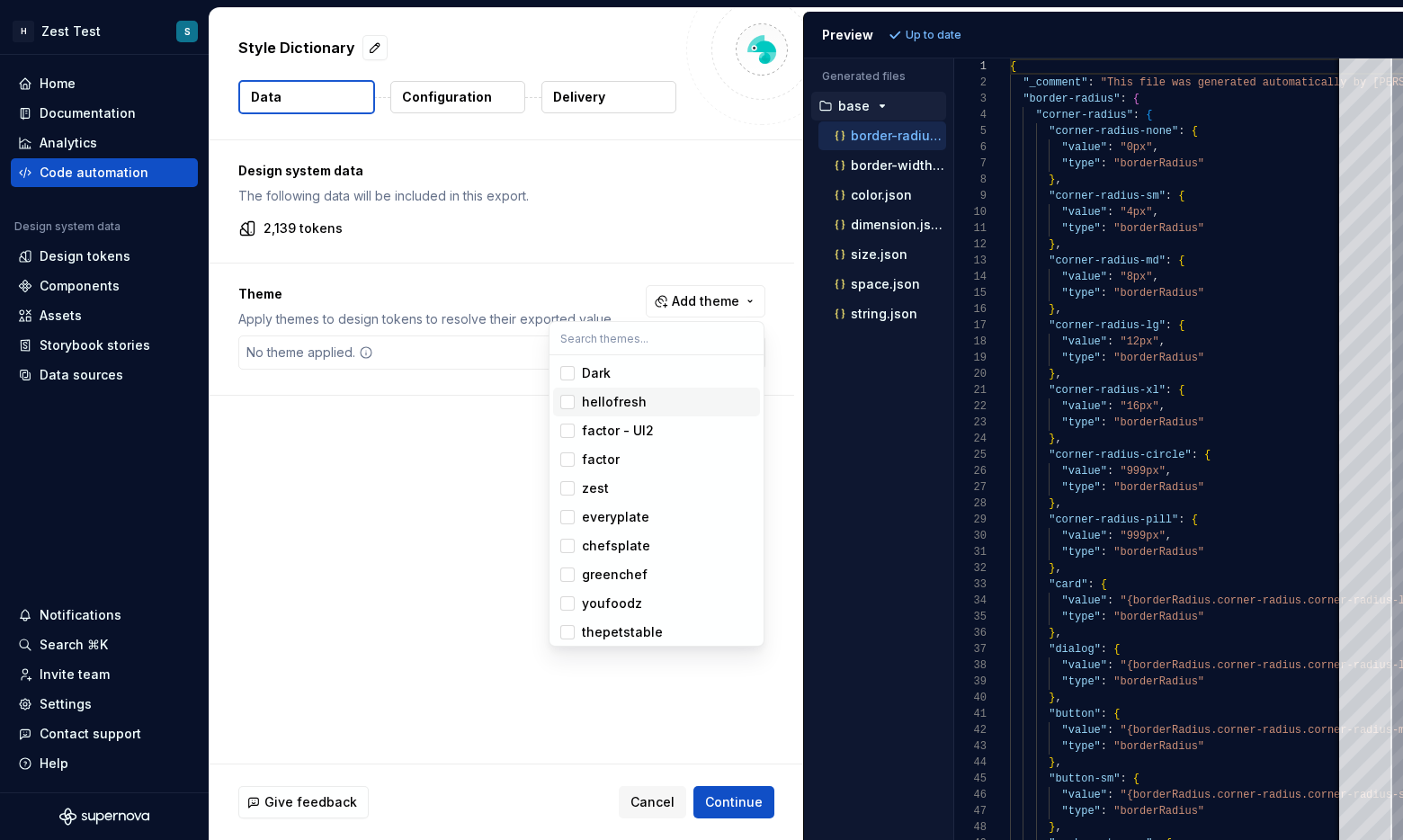
click at [491, 529] on html "H Zest Test S Home Documentation Analytics Code automation Design system data D…" at bounding box center [701, 420] width 1403 height 840
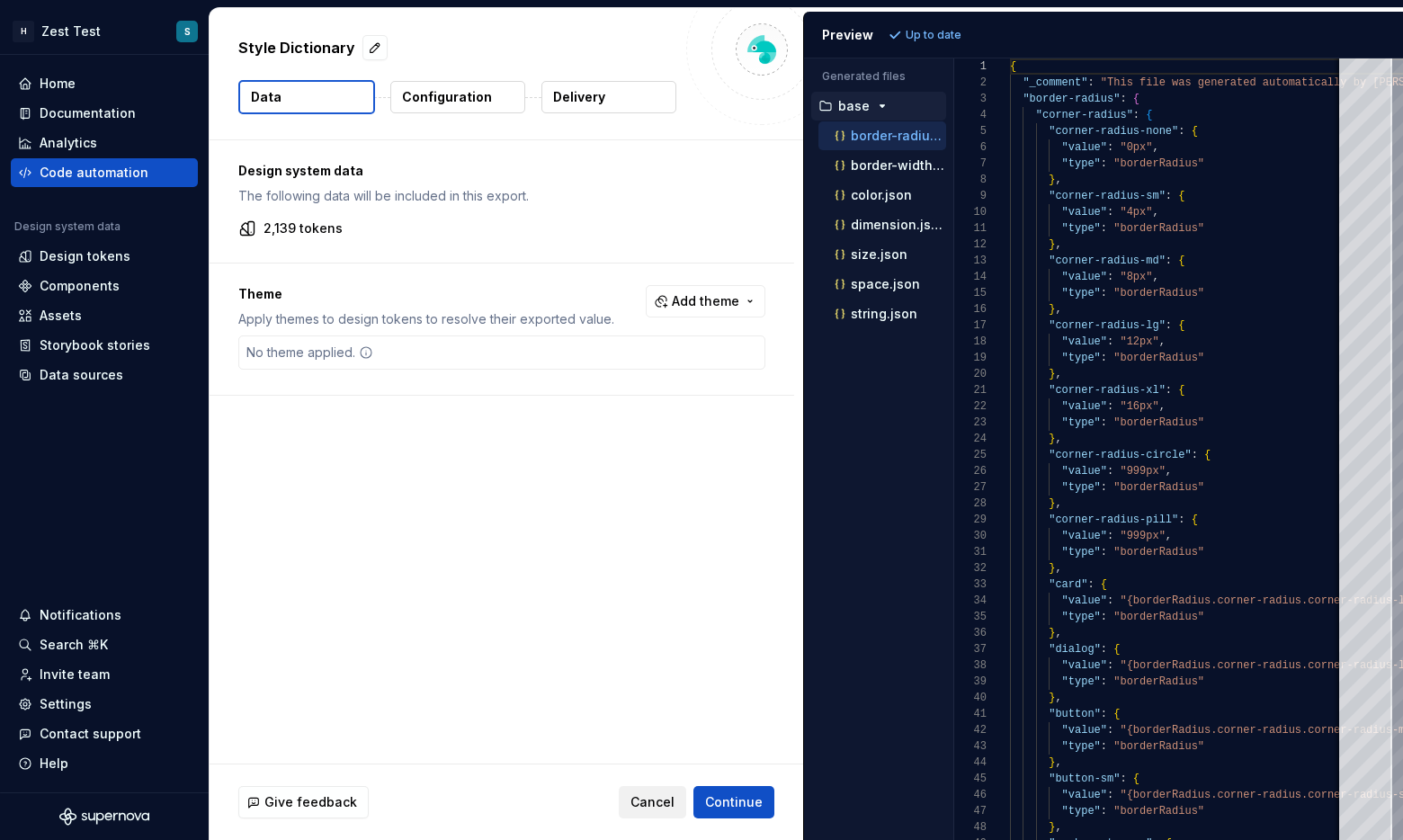
click at [654, 807] on span "Cancel" at bounding box center [652, 801] width 44 height 18
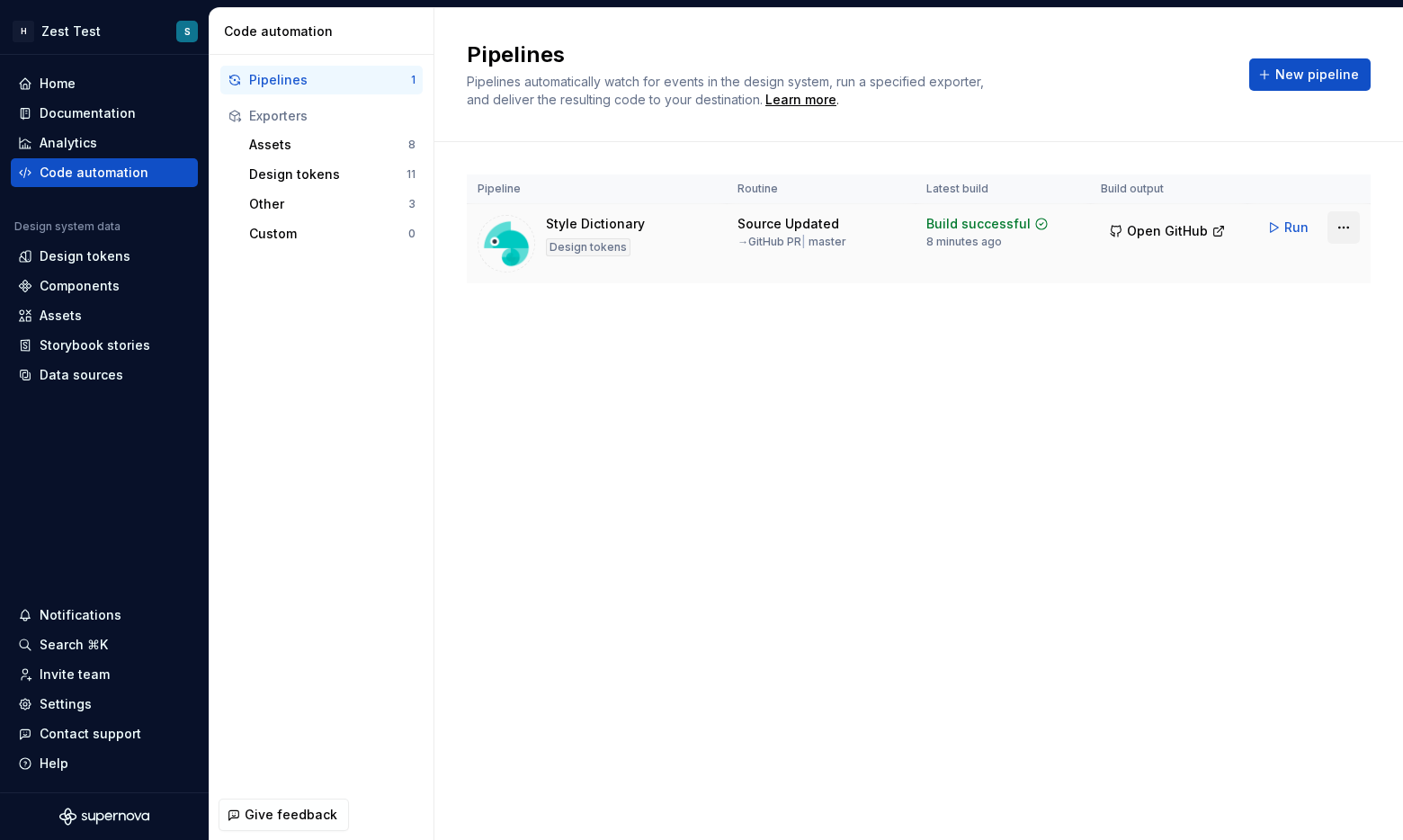
click at [800, 228] on html "H Zest Test S Home Documentation Analytics Code automation Design system data D…" at bounding box center [701, 420] width 1403 height 840
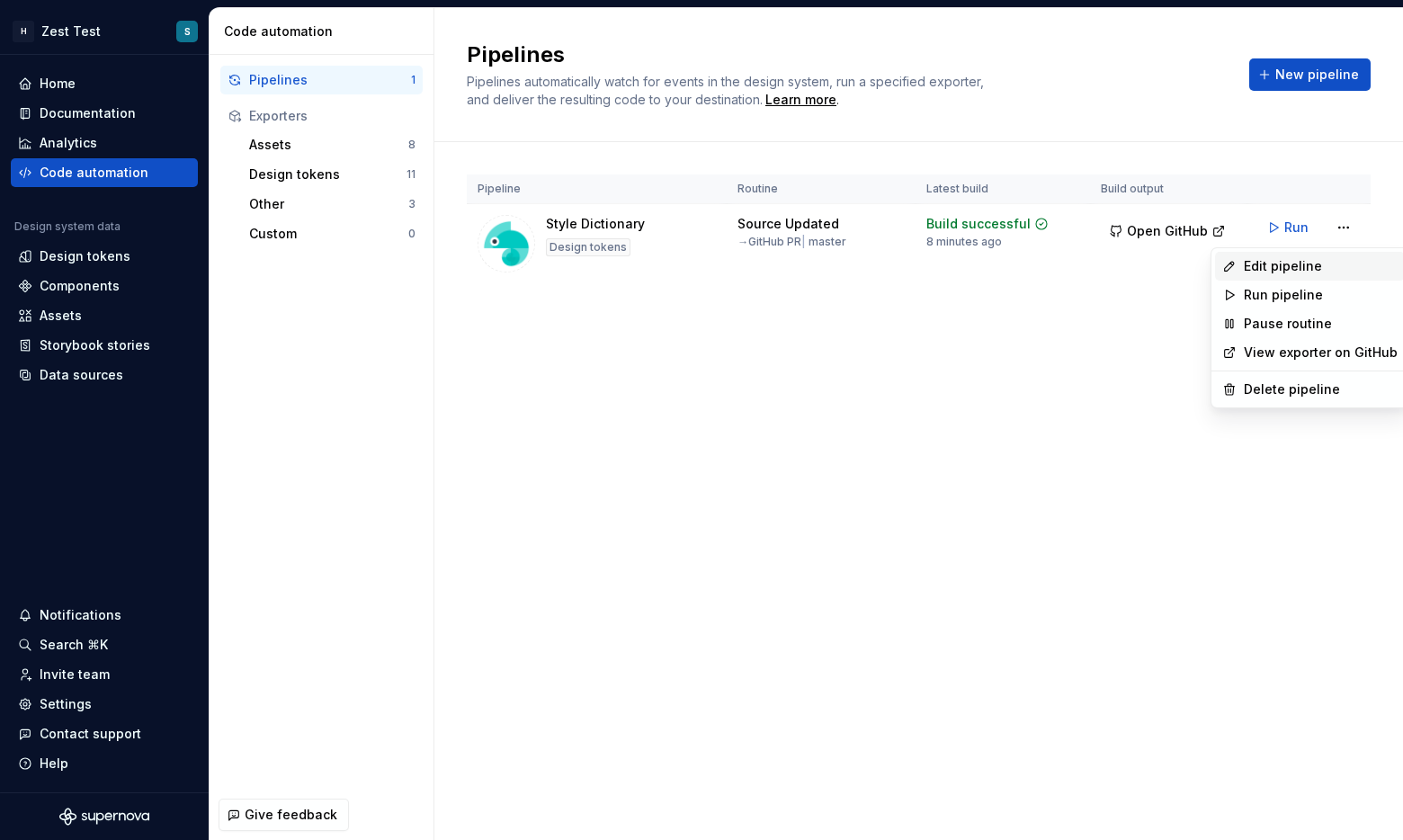
click at [800, 260] on div "Edit pipeline" at bounding box center [1321, 266] width 154 height 18
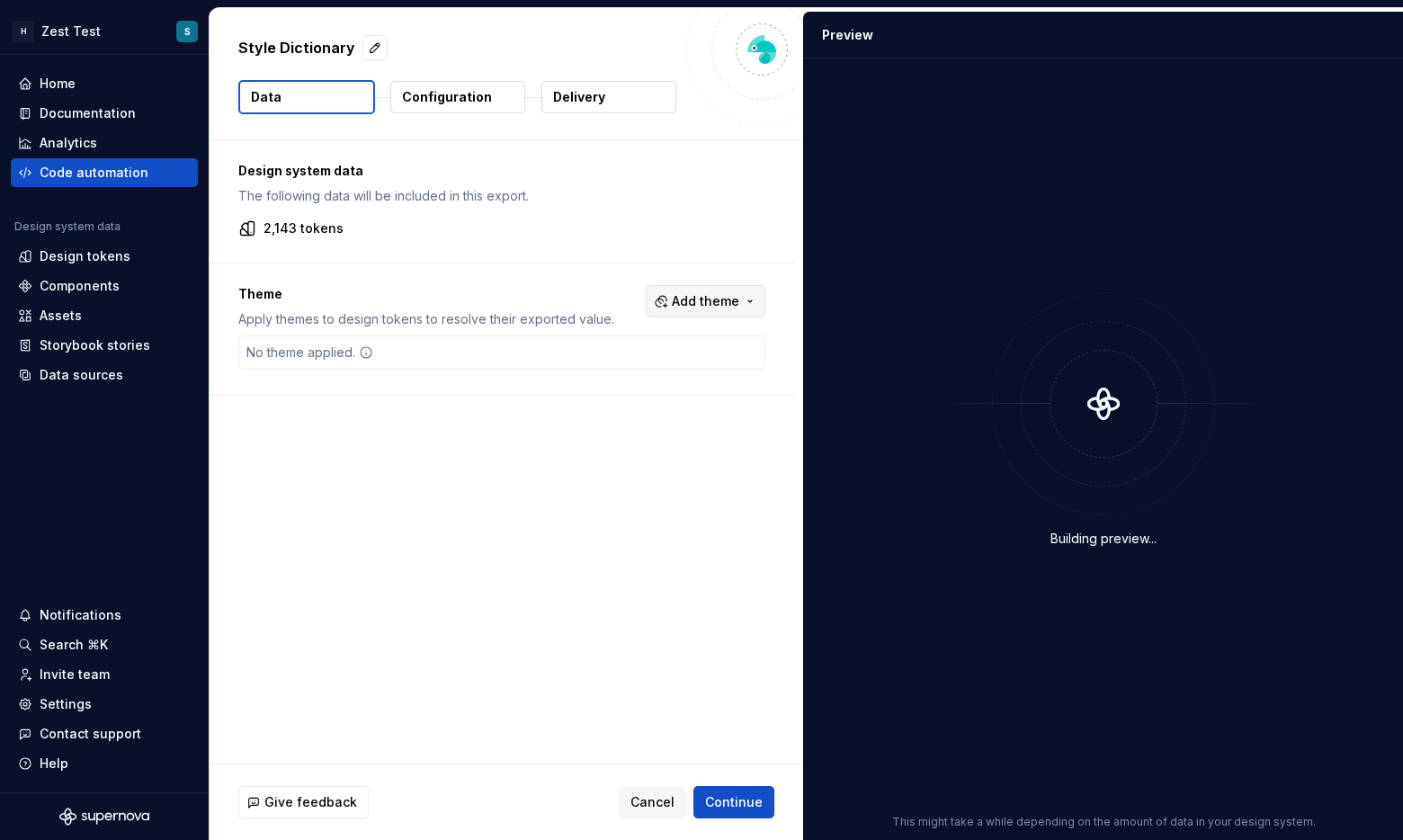
click at [688, 295] on span "Add theme" at bounding box center [706, 301] width 68 height 18
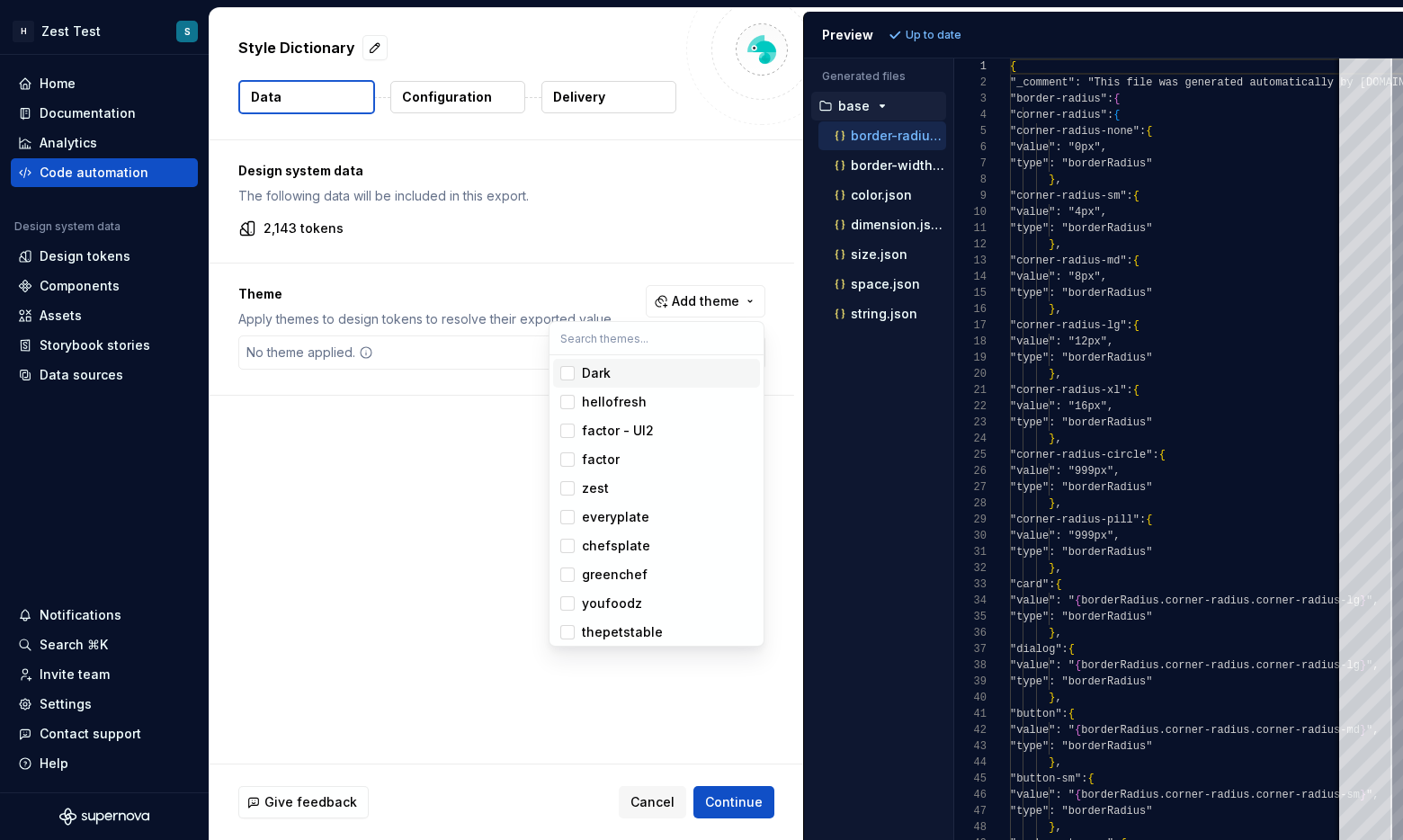
click at [596, 346] on input "text" at bounding box center [657, 338] width 214 height 32
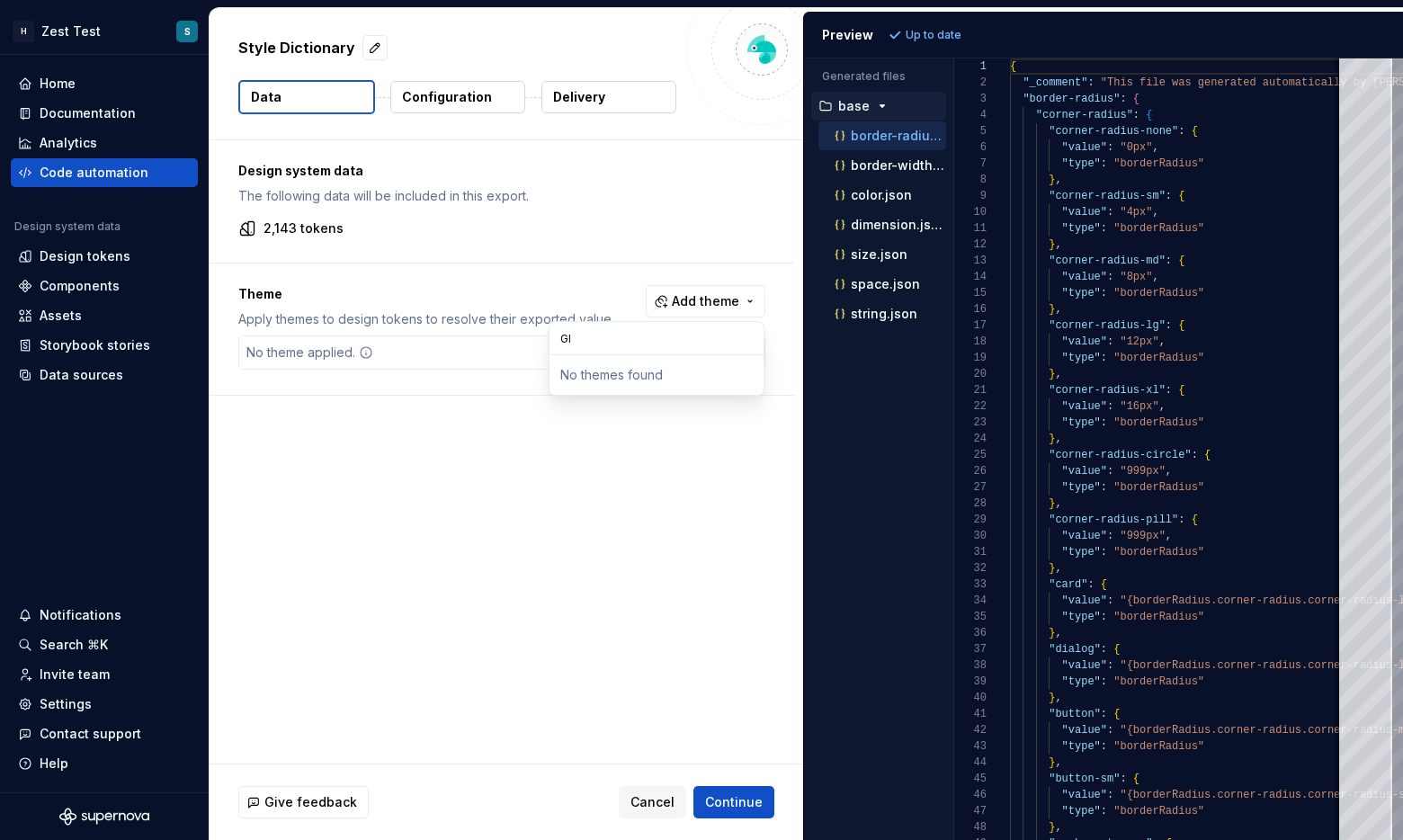
type input "G"
click at [800, 219] on html "H Zest Test S Home Documentation Analytics Code automation Design system data D…" at bounding box center [701, 420] width 1403 height 840
click at [800, 193] on p "color.json" at bounding box center [881, 194] width 61 height 14
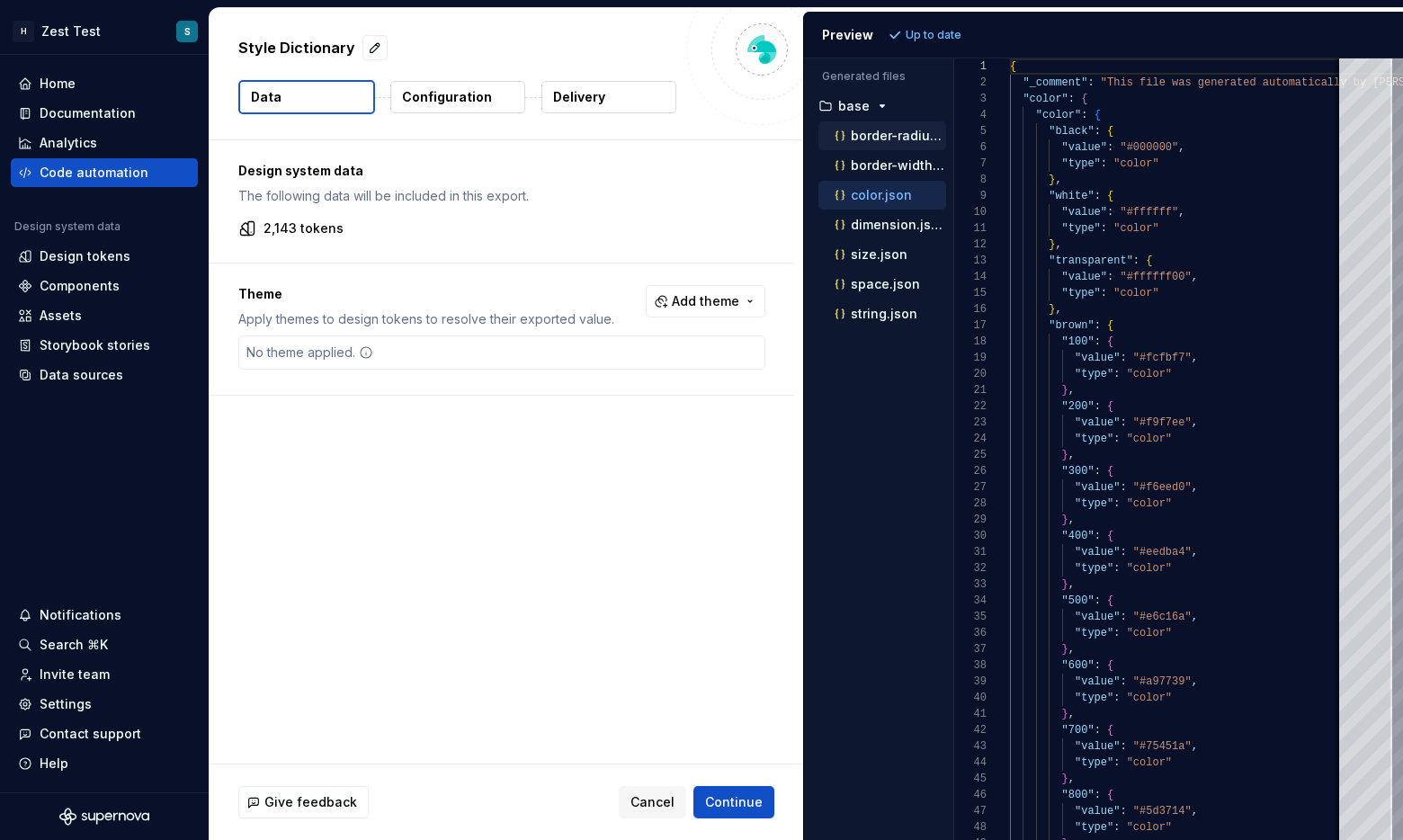
click at [800, 135] on p "border-radius.json" at bounding box center [897, 135] width 95 height 14
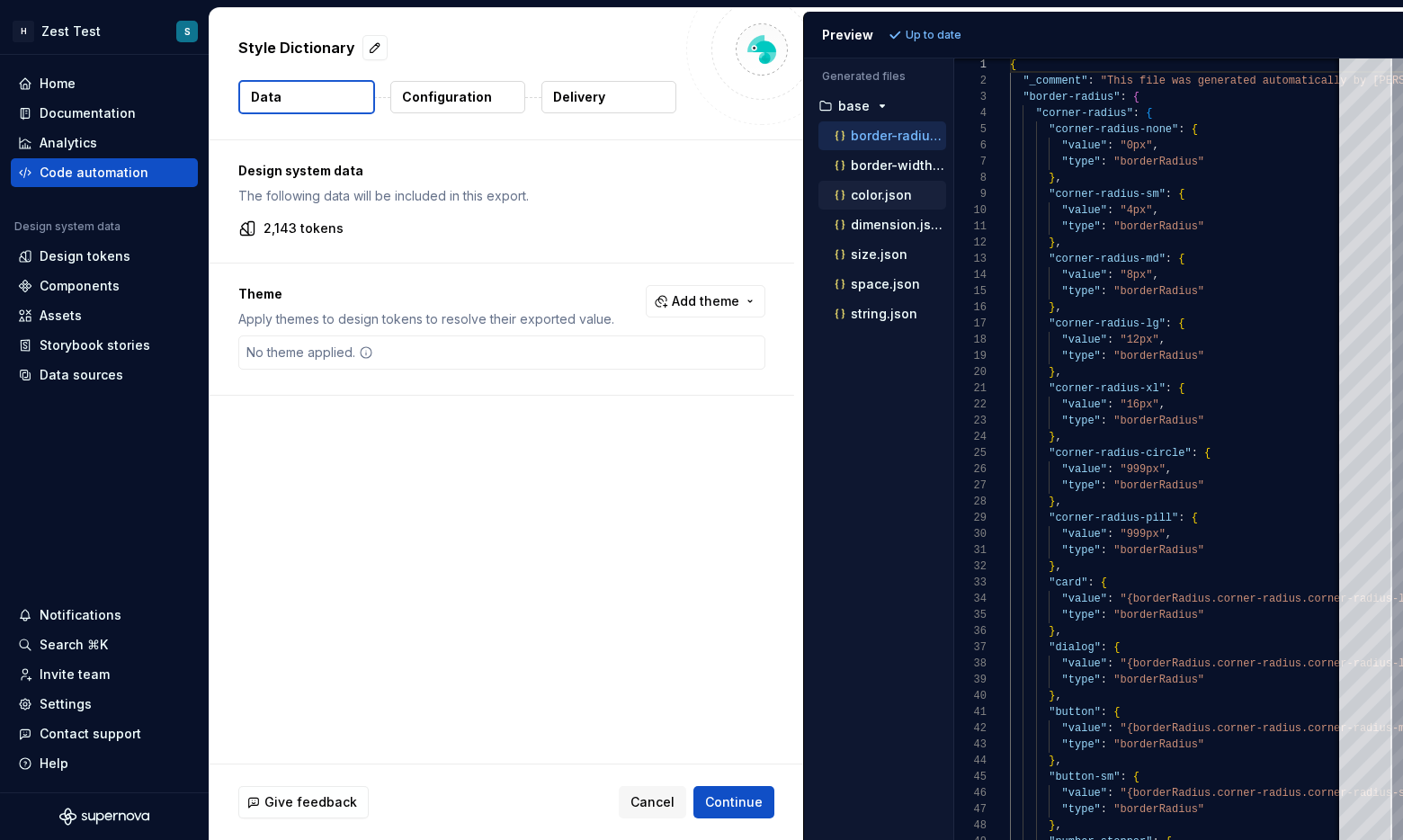
click at [800, 195] on p "color.json" at bounding box center [881, 194] width 61 height 14
type textarea "**********"
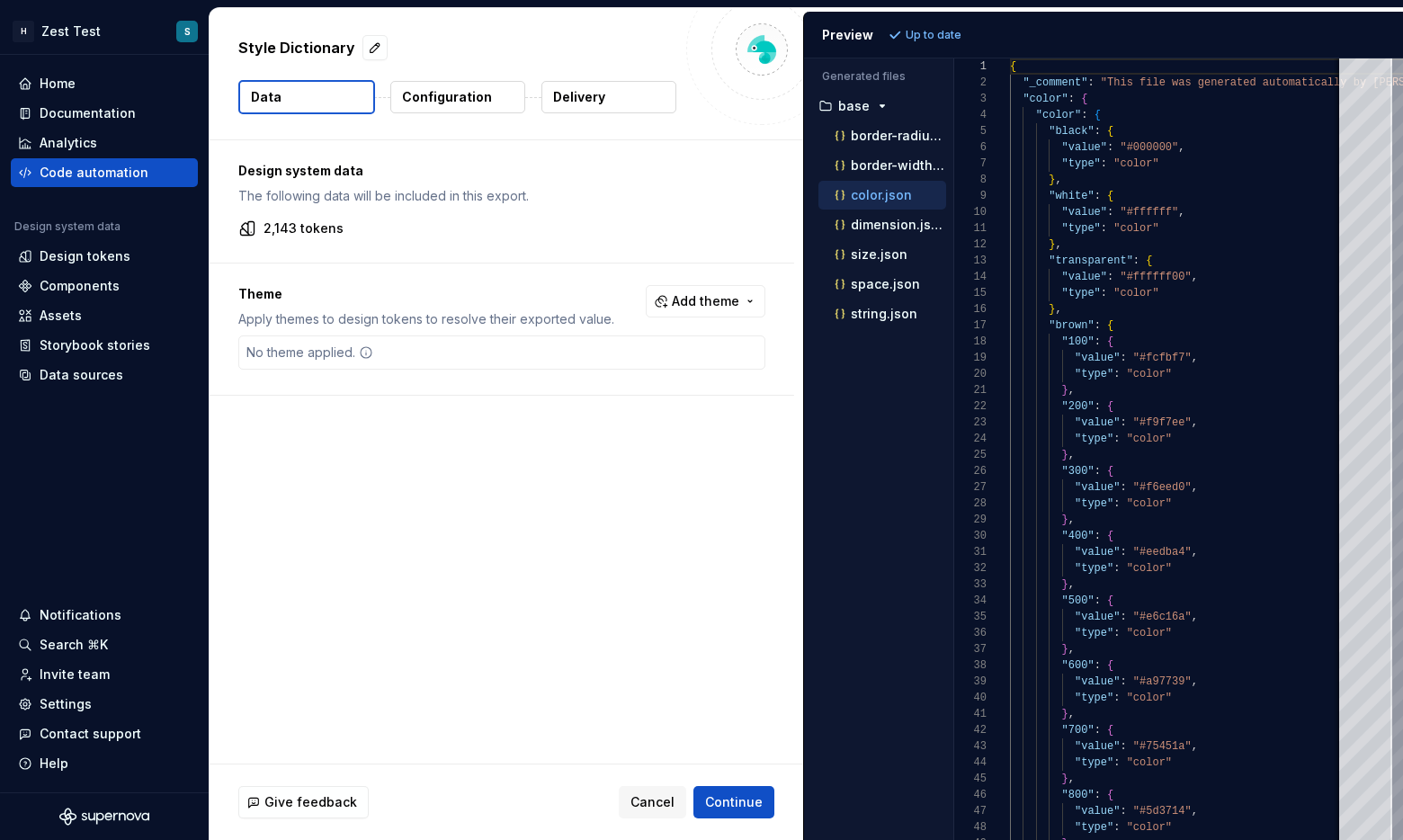
click at [411, 105] on p "Configuration" at bounding box center [447, 97] width 90 height 18
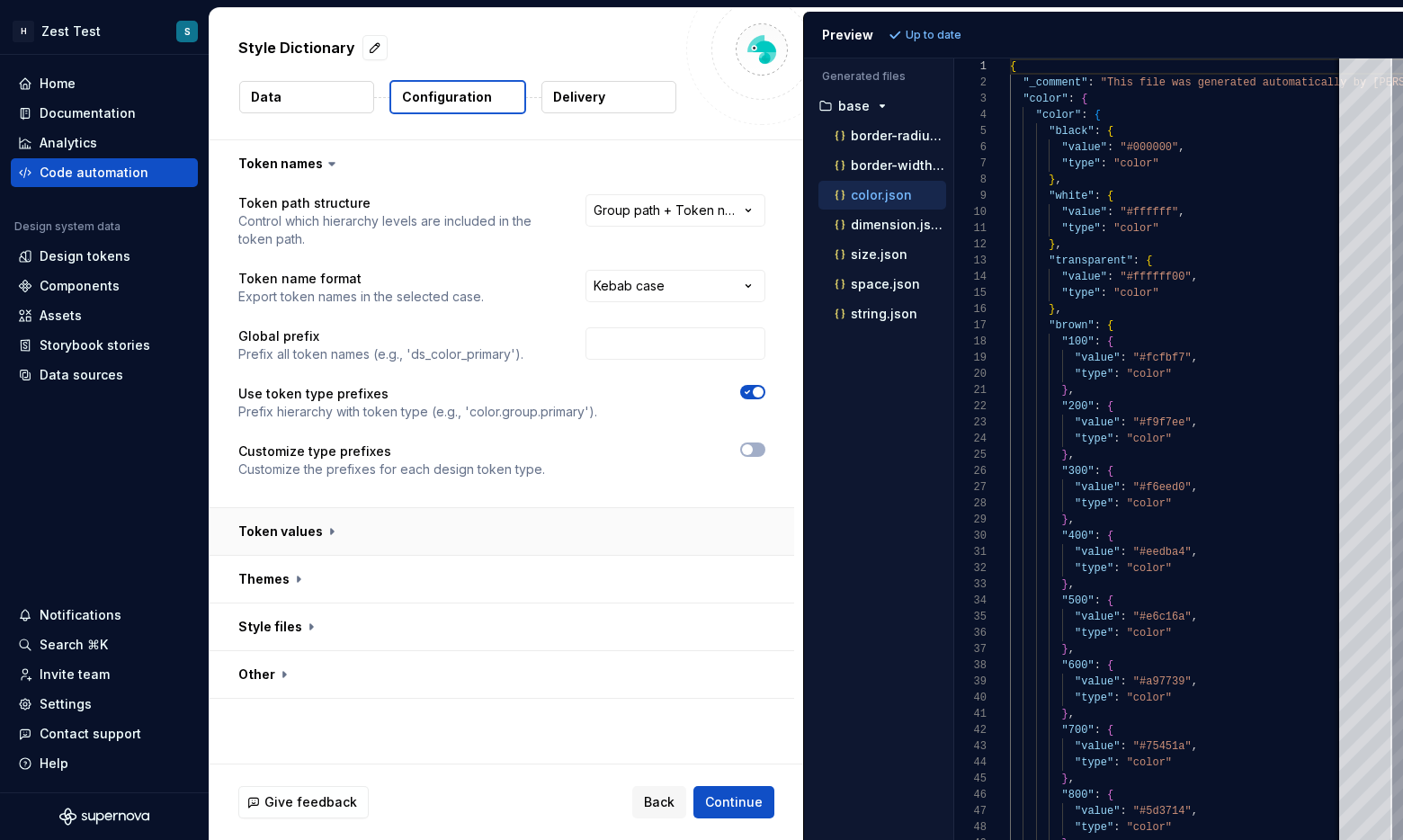
click at [404, 530] on button "button" at bounding box center [502, 532] width 585 height 47
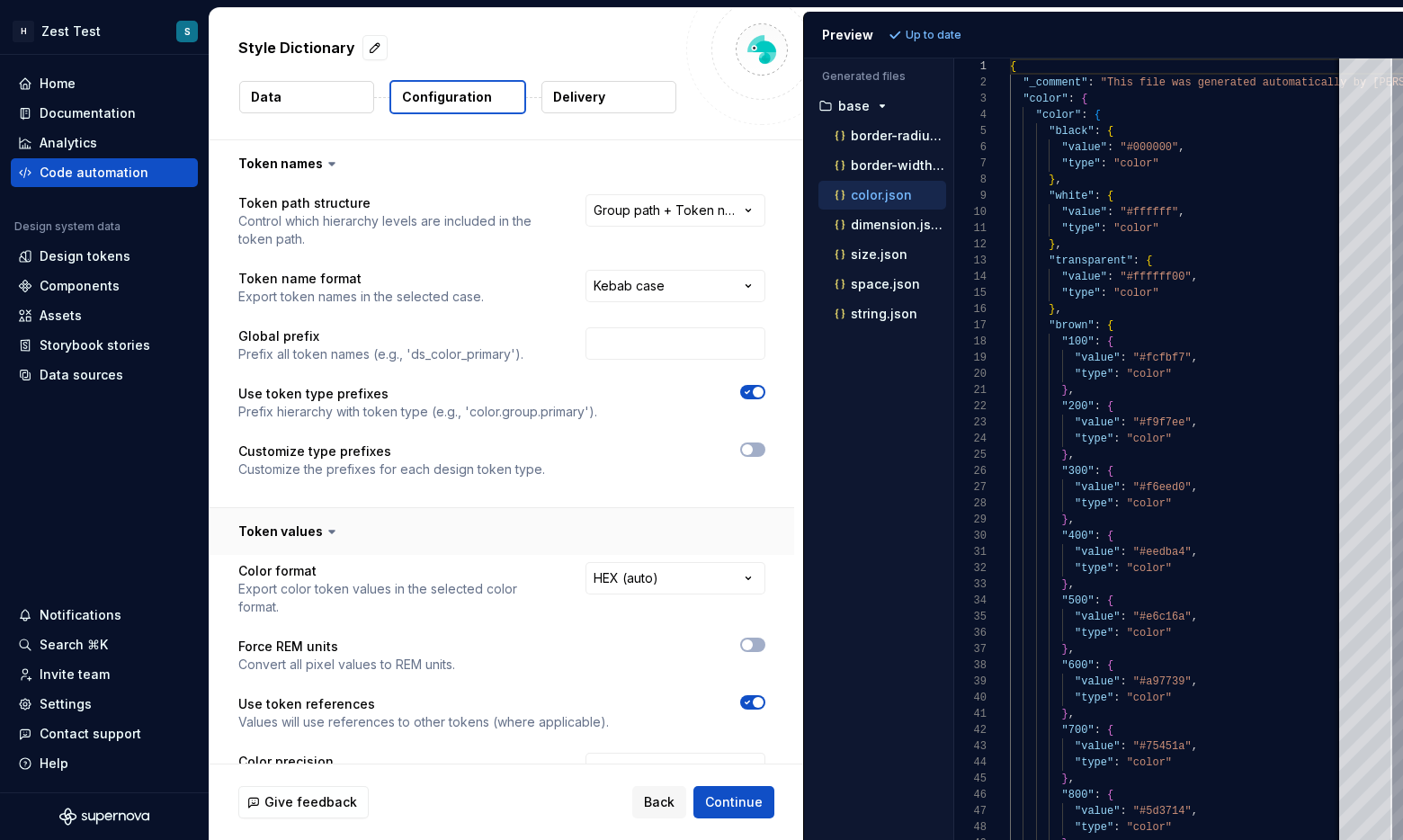
click at [404, 530] on button "button" at bounding box center [502, 532] width 585 height 47
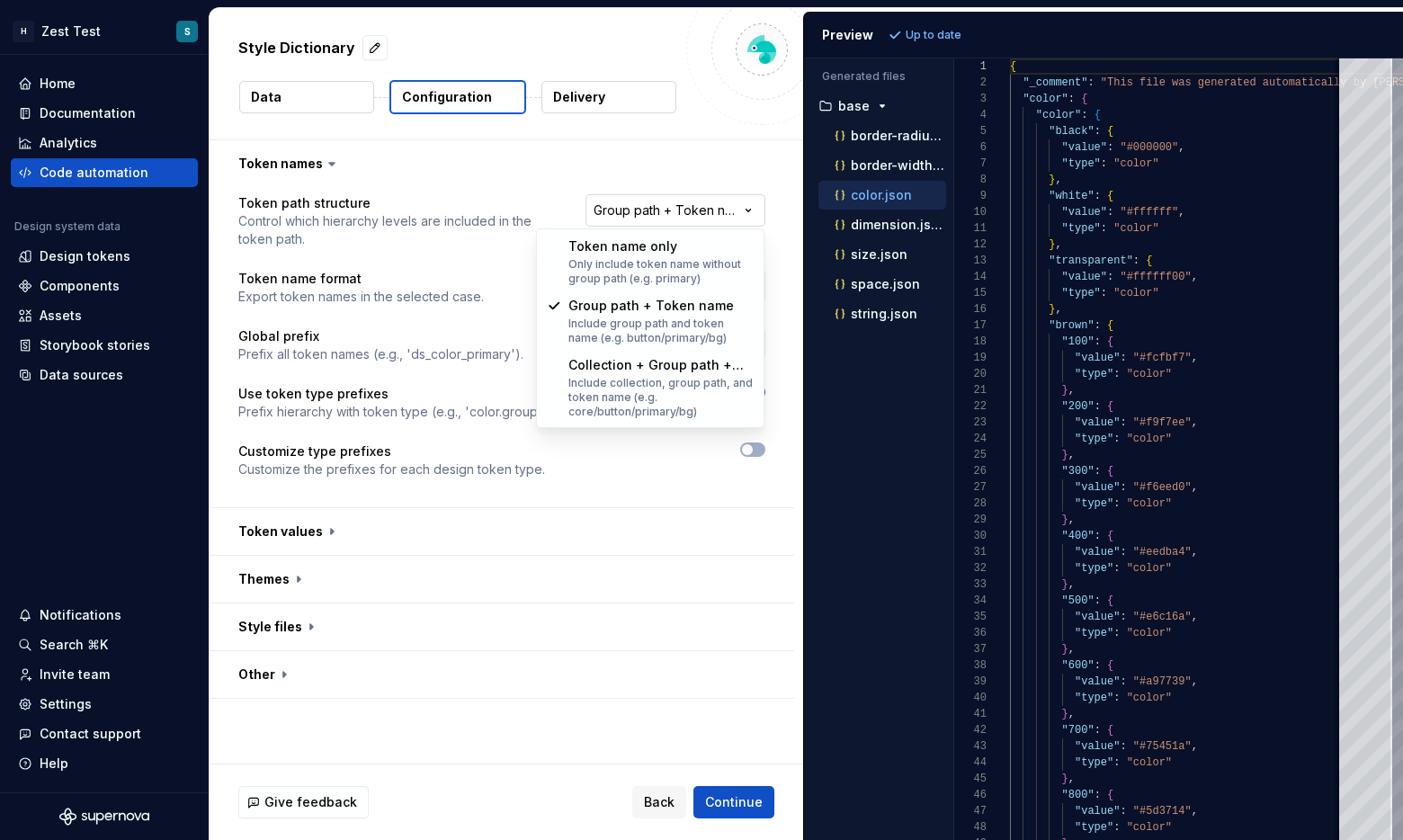
click at [681, 208] on html "**********" at bounding box center [701, 420] width 1403 height 840
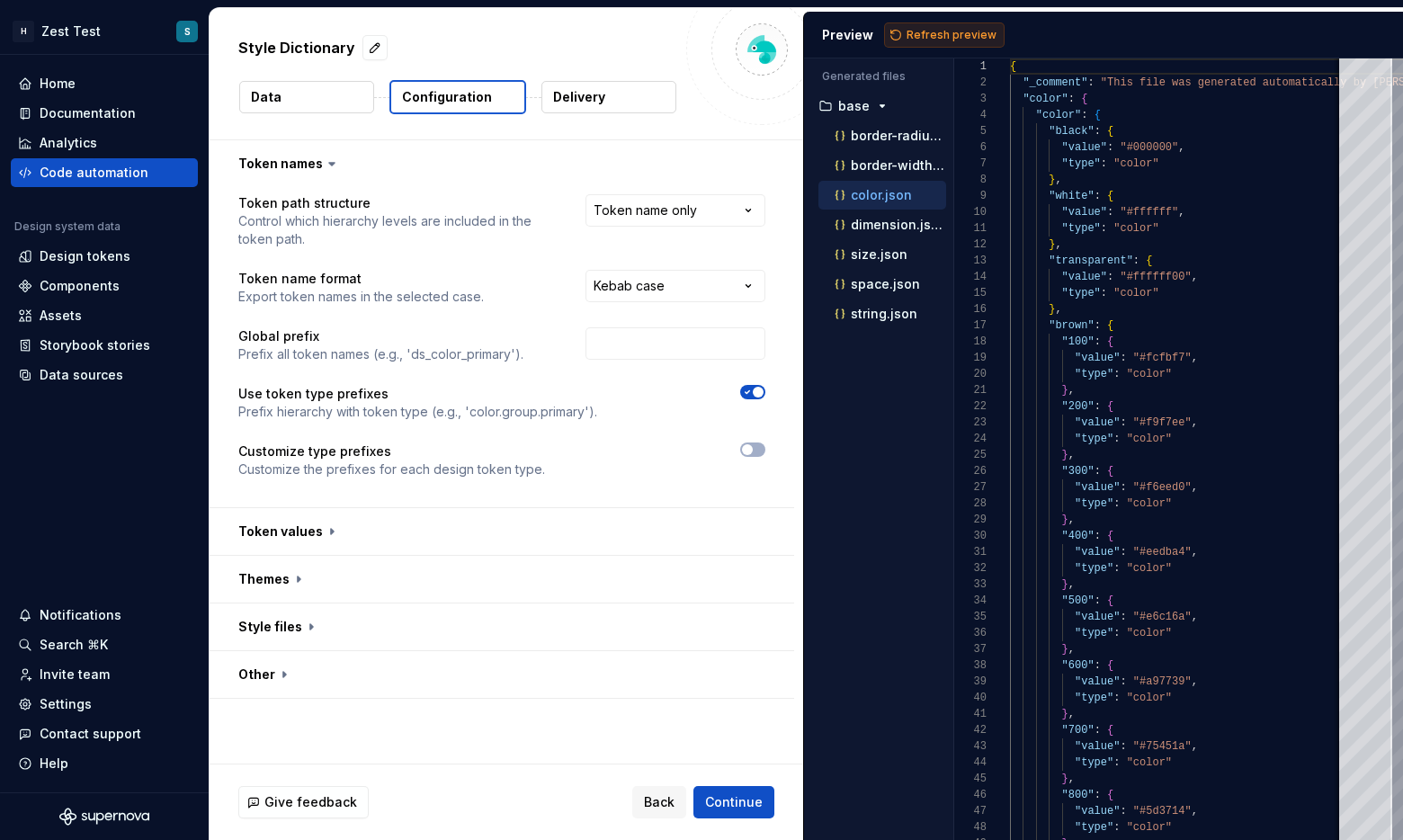
click at [800, 37] on span "Refresh preview" at bounding box center [952, 35] width 90 height 14
click at [663, 211] on html "**********" at bounding box center [701, 420] width 1403 height 840
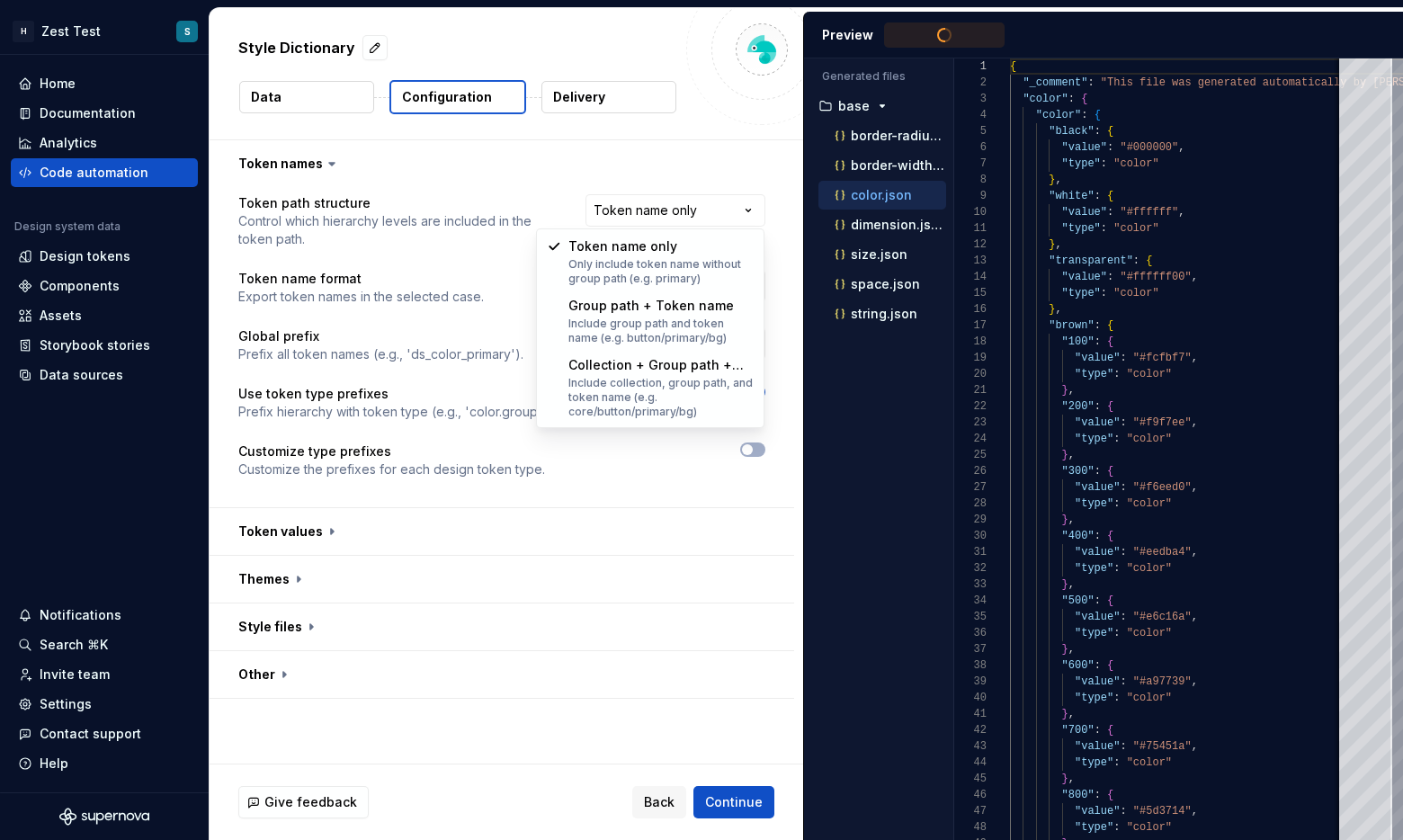
select select "**********"
type textarea "**********"
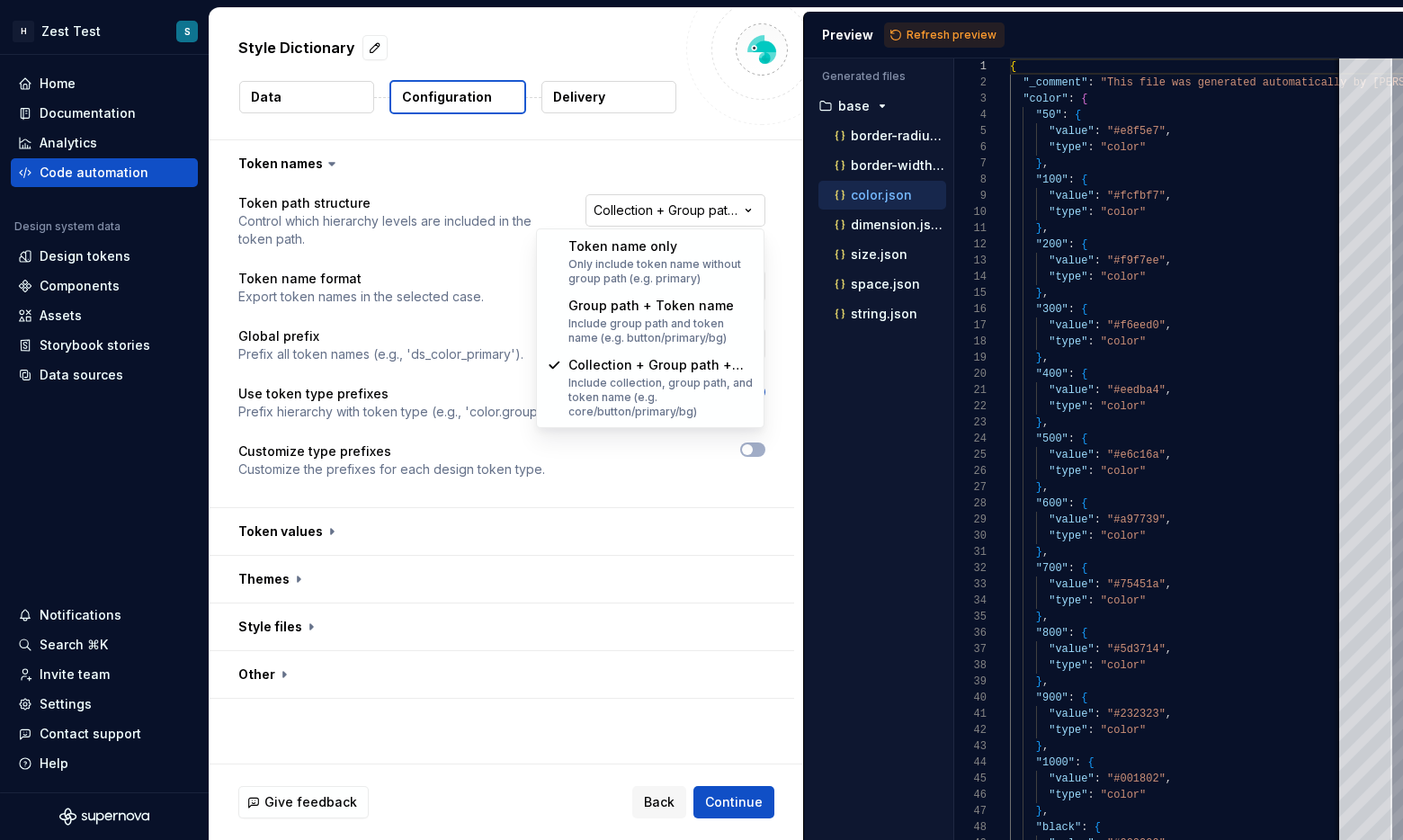
click at [726, 219] on html "**********" at bounding box center [701, 420] width 1403 height 840
select select "**********"
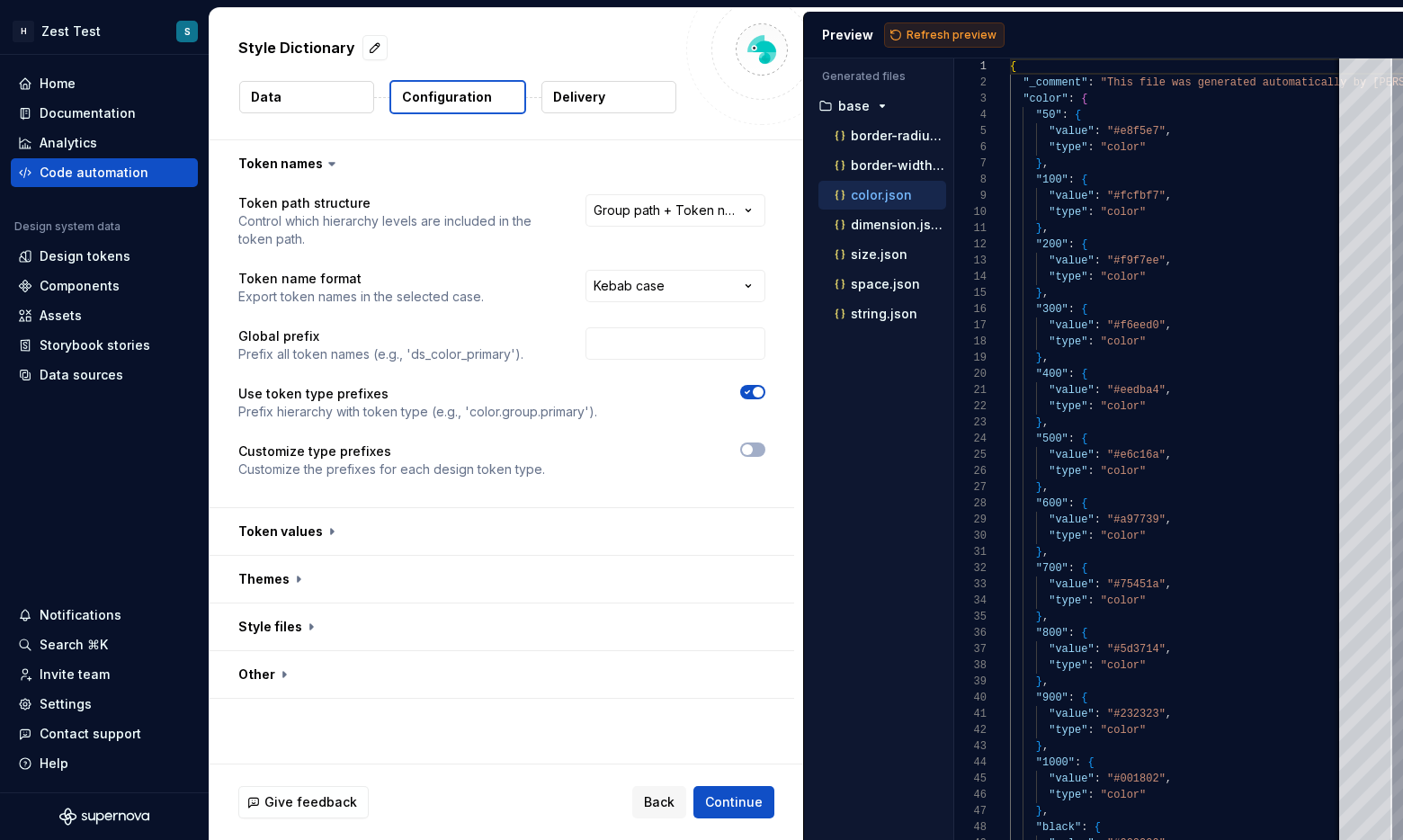
click at [800, 34] on span "Refresh preview" at bounding box center [952, 35] width 90 height 14
type textarea "**********"
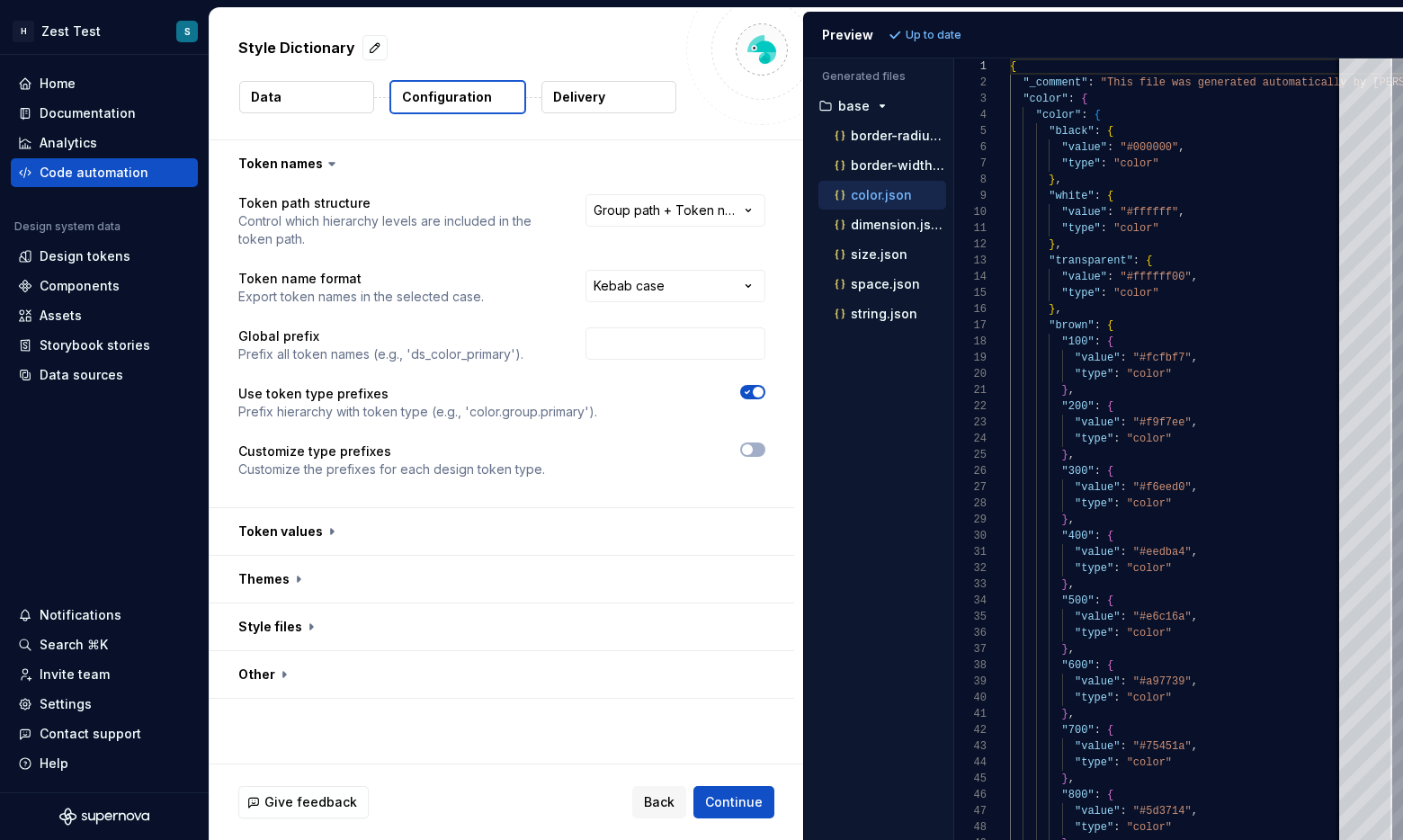
click at [278, 88] on p "Data" at bounding box center [266, 97] width 31 height 18
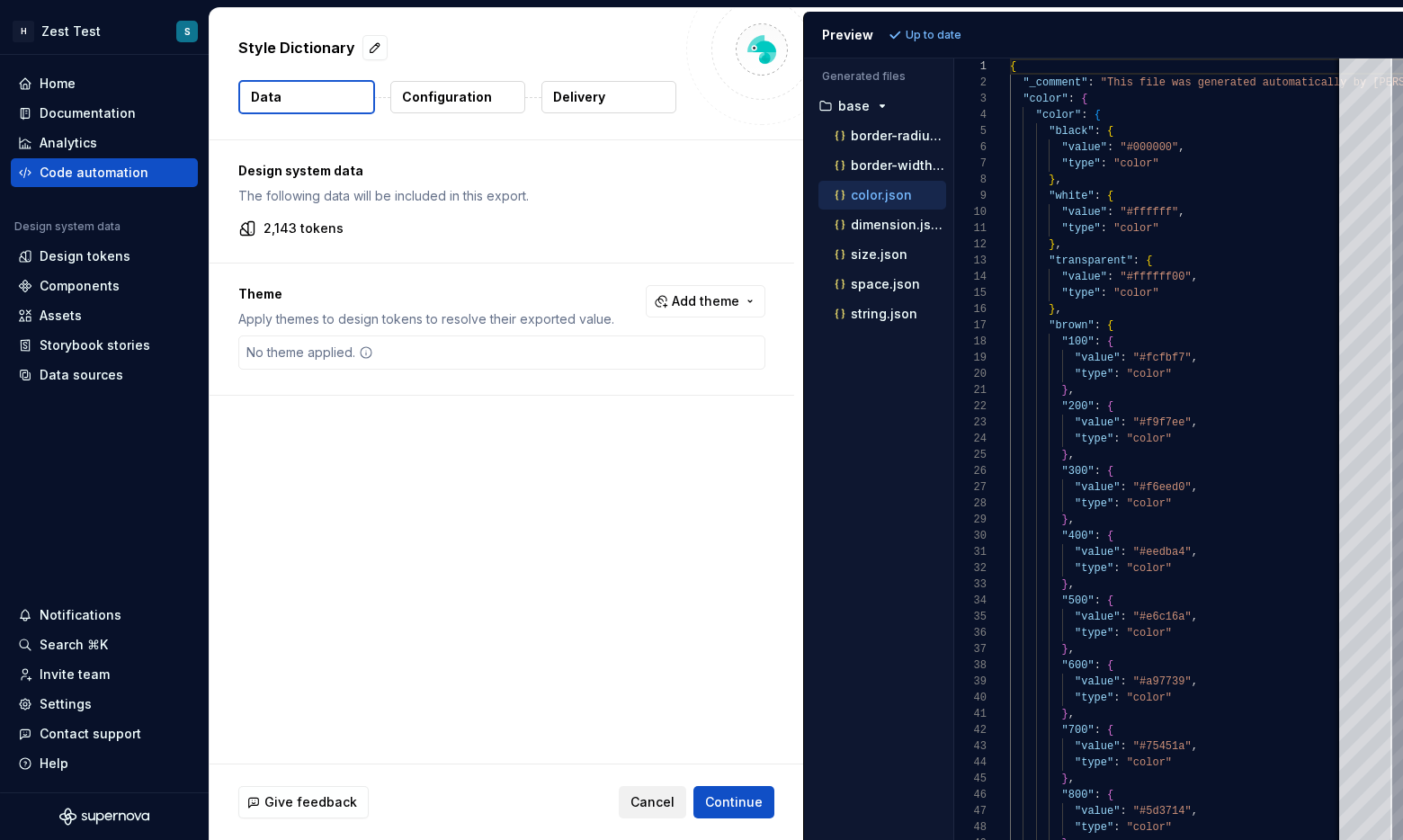
click at [666, 788] on button "Cancel" at bounding box center [652, 801] width 68 height 32
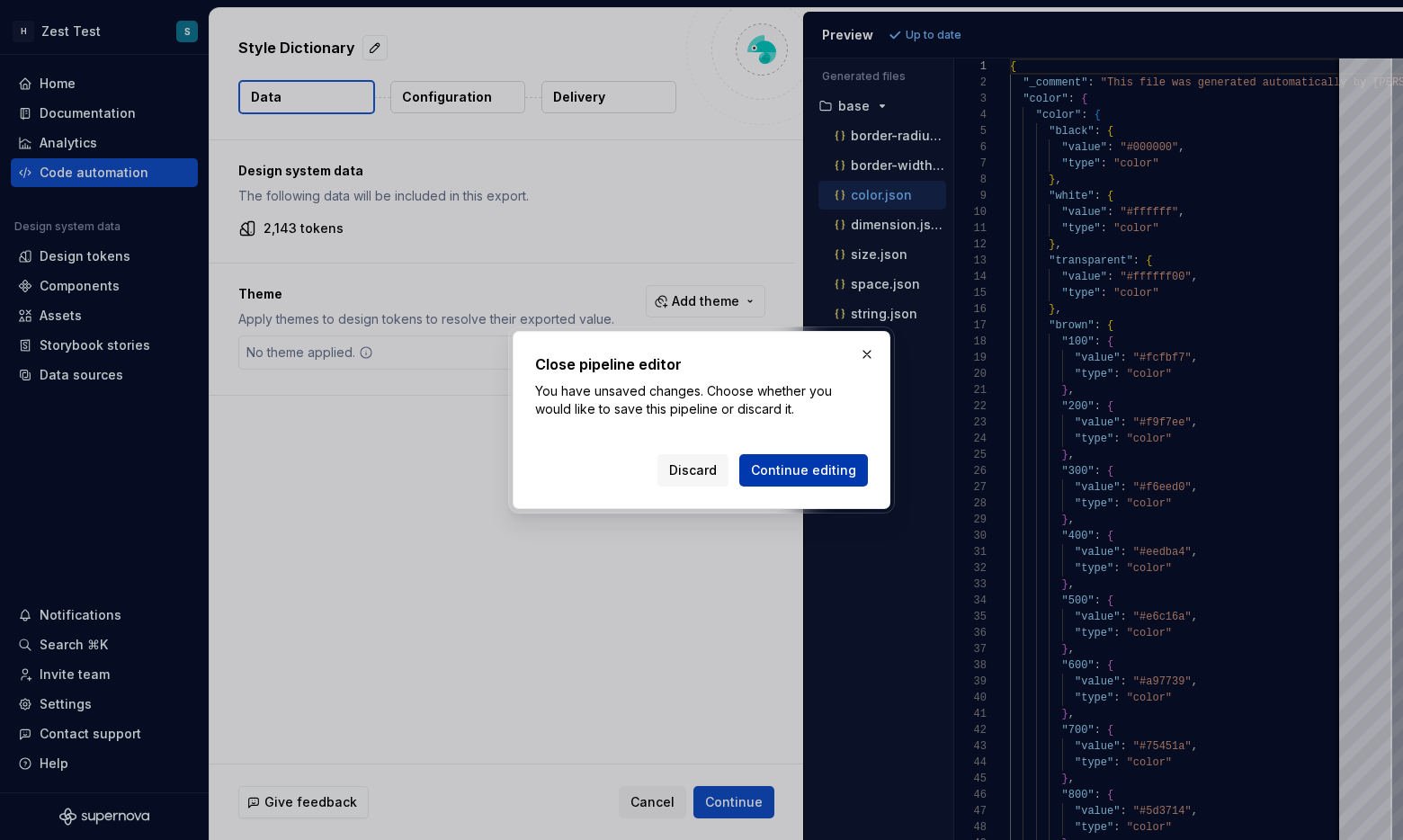
click at [776, 479] on button "Continue editing" at bounding box center [803, 470] width 129 height 32
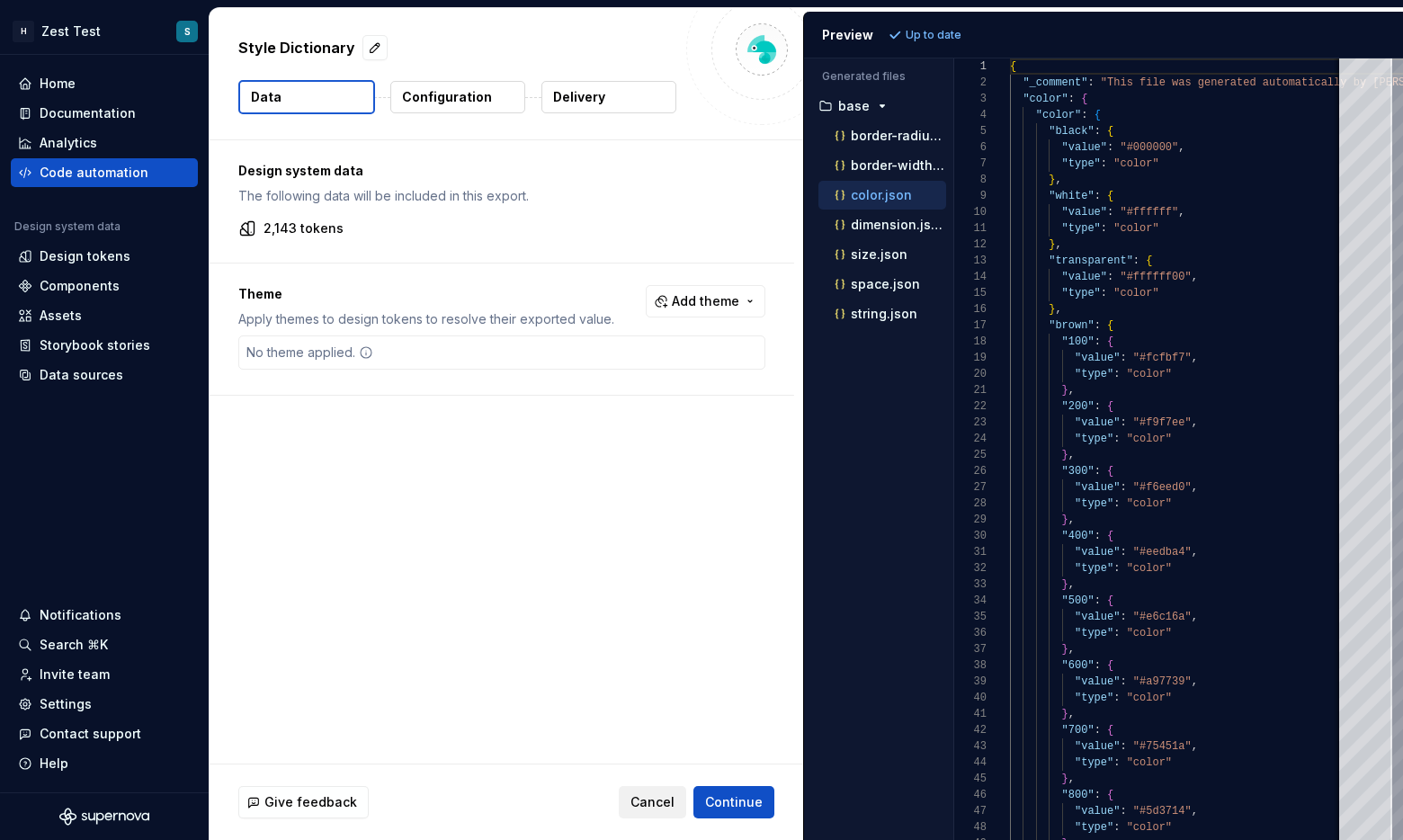
click at [641, 808] on span "Cancel" at bounding box center [652, 801] width 44 height 18
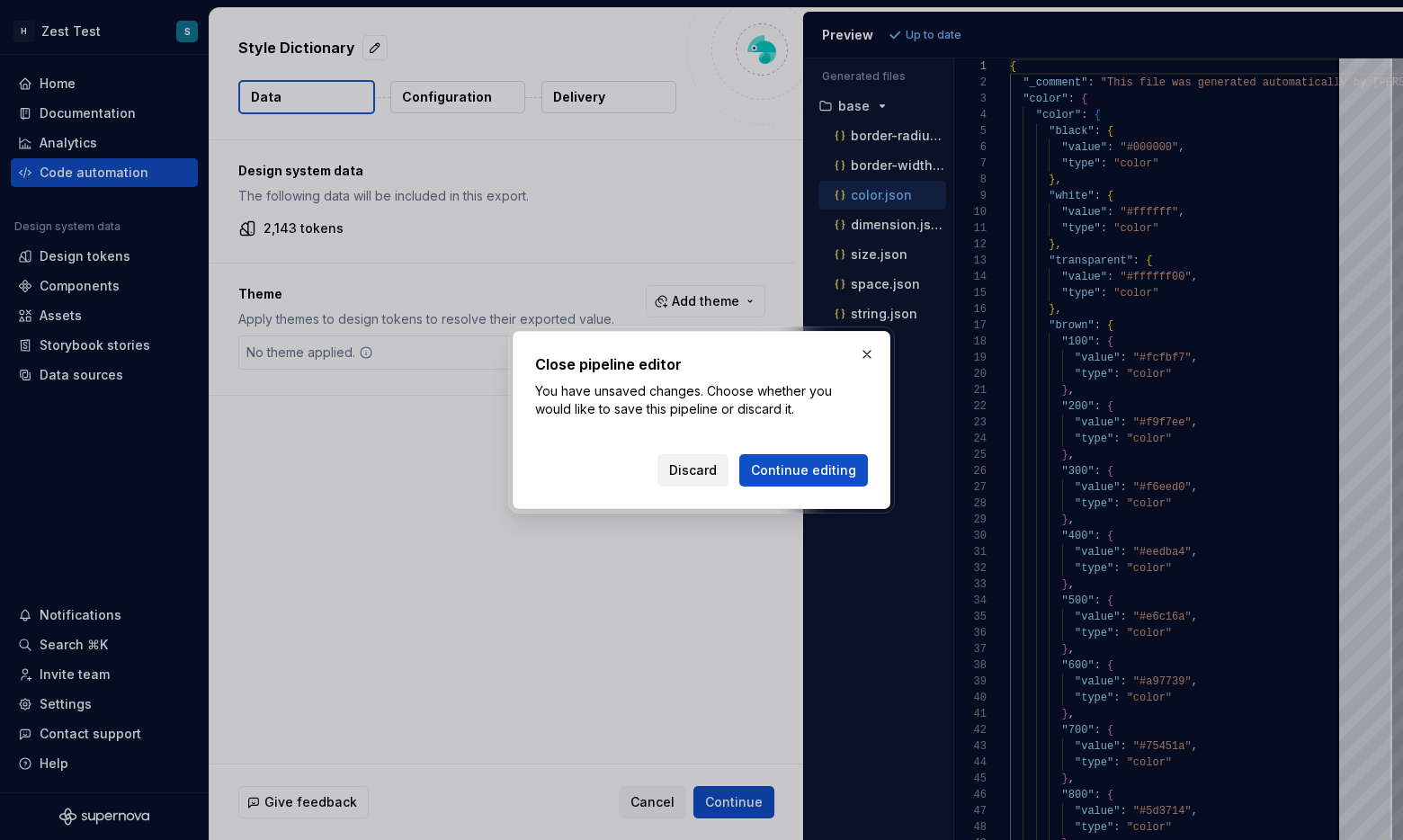
click at [687, 474] on span "Discard" at bounding box center [693, 470] width 48 height 18
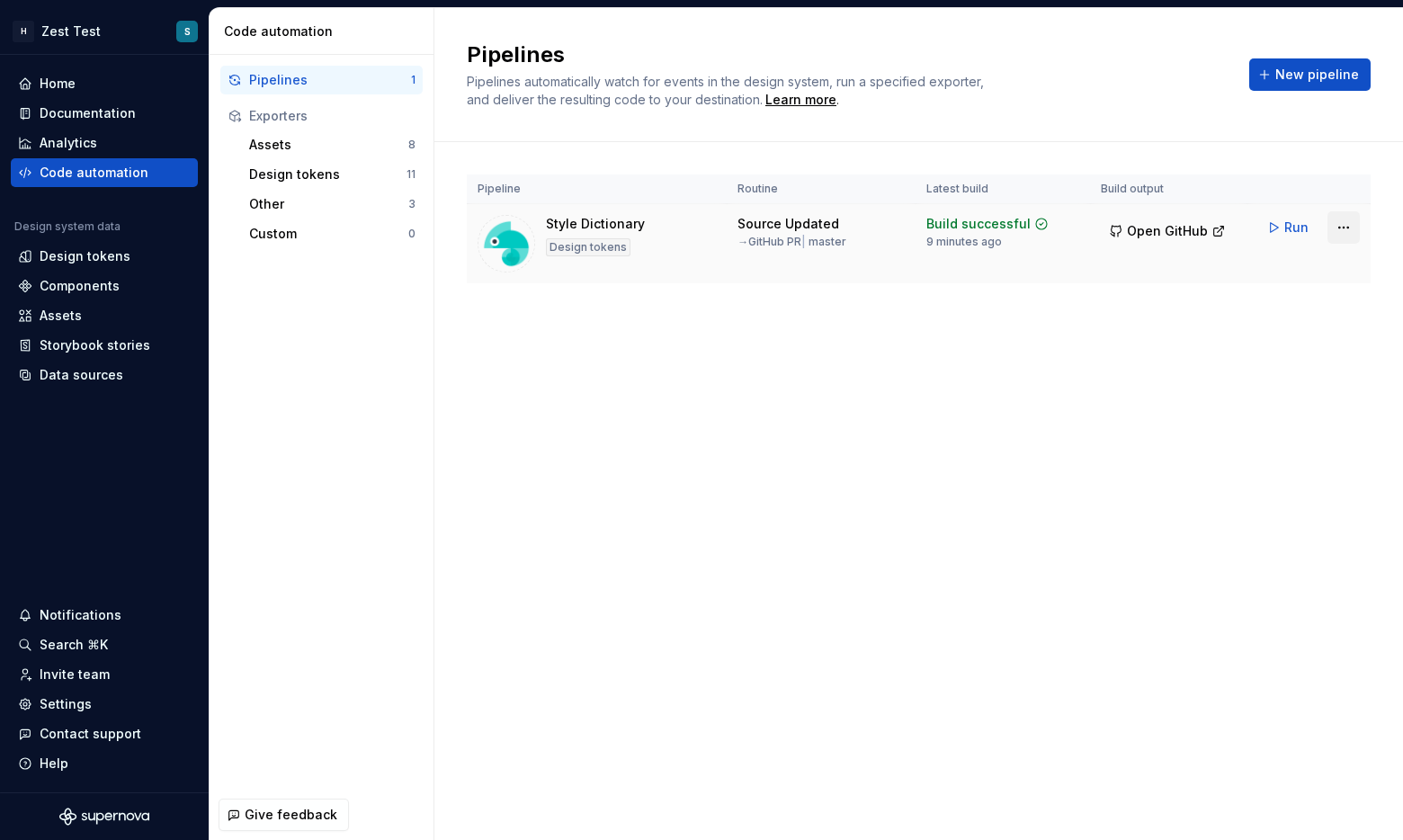
click at [800, 234] on html "H Zest Test S Home Documentation Analytics Code automation Design system data D…" at bounding box center [701, 420] width 1403 height 840
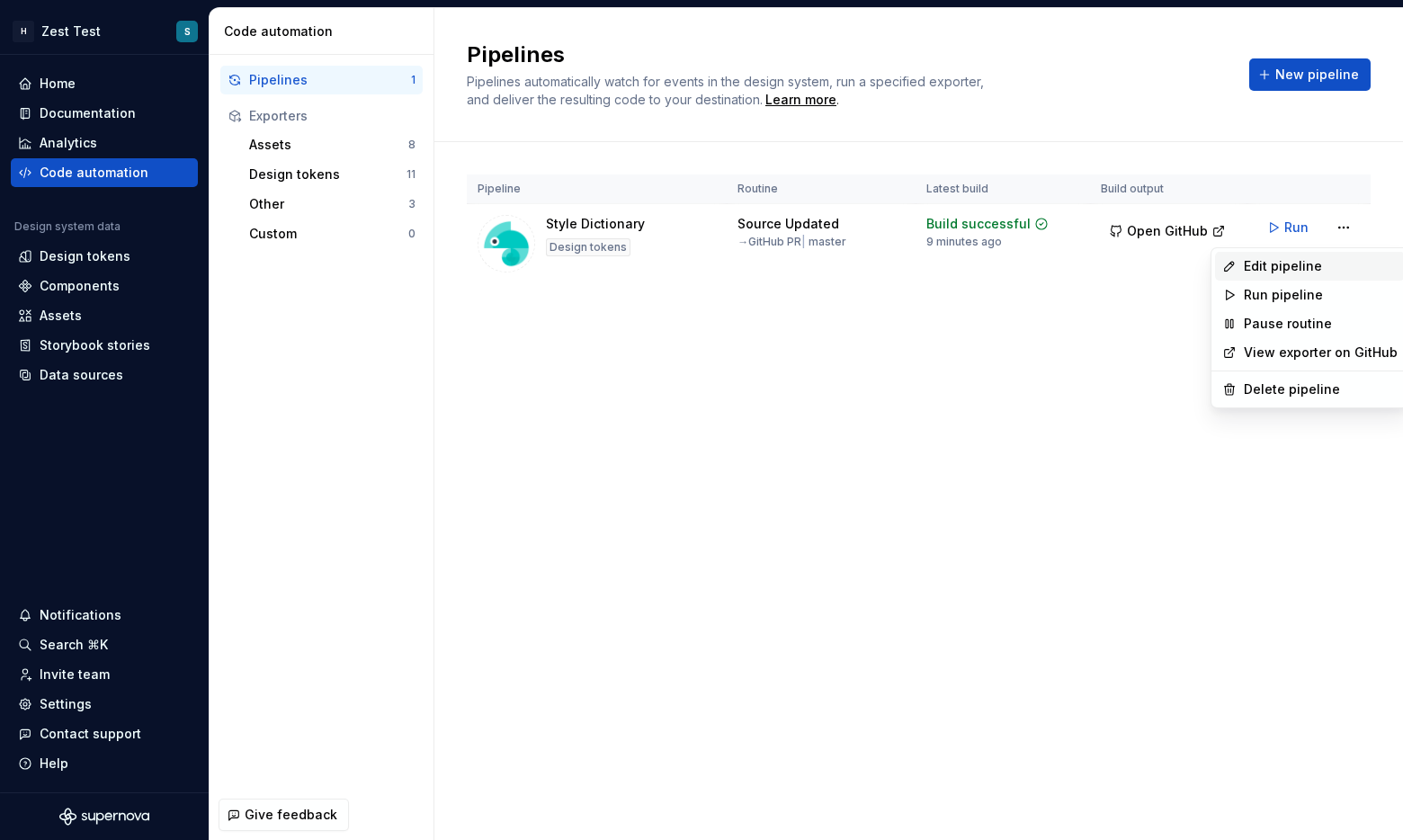
click at [800, 266] on div "Edit pipeline" at bounding box center [1321, 266] width 154 height 18
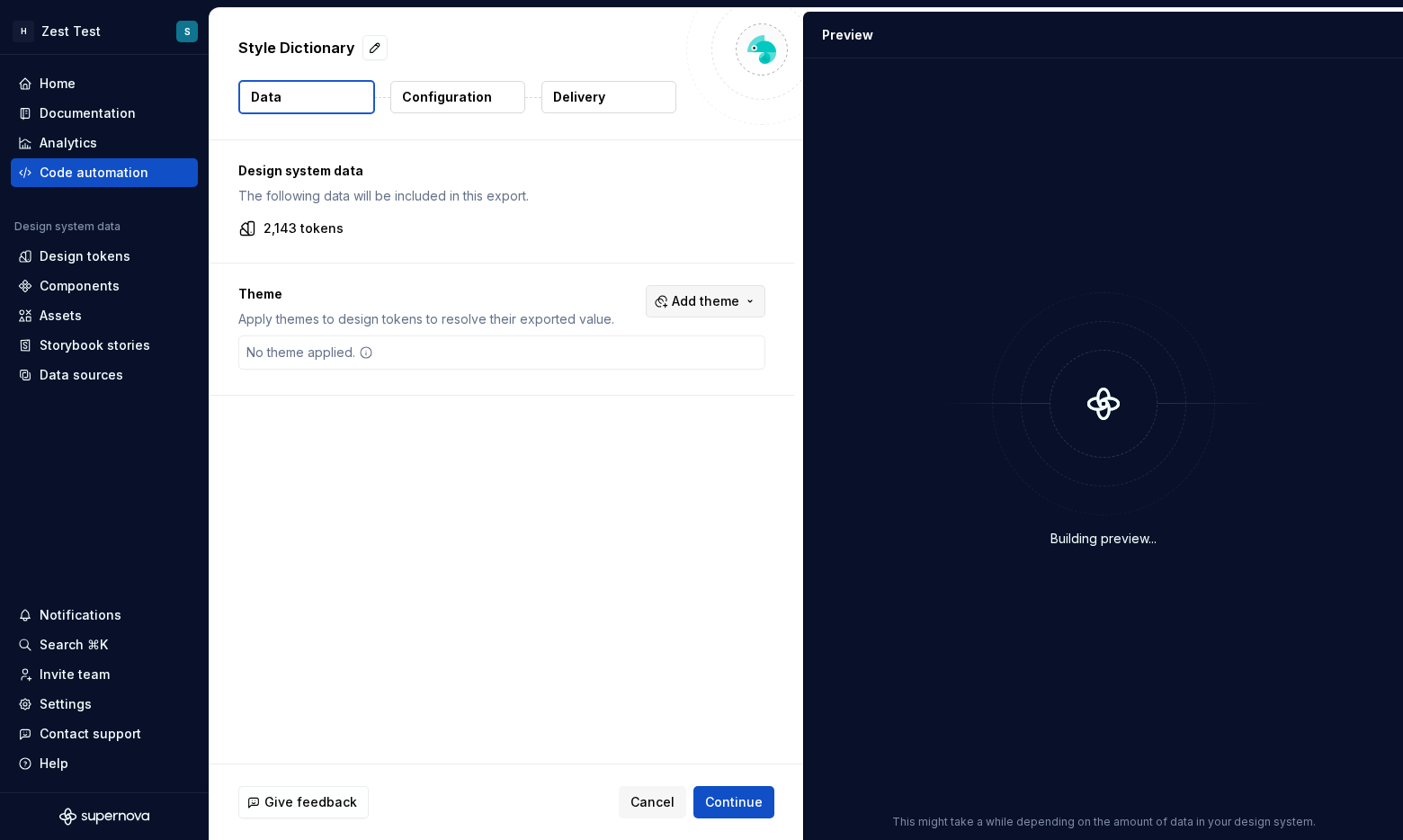
click at [690, 303] on span "Add theme" at bounding box center [706, 301] width 68 height 18
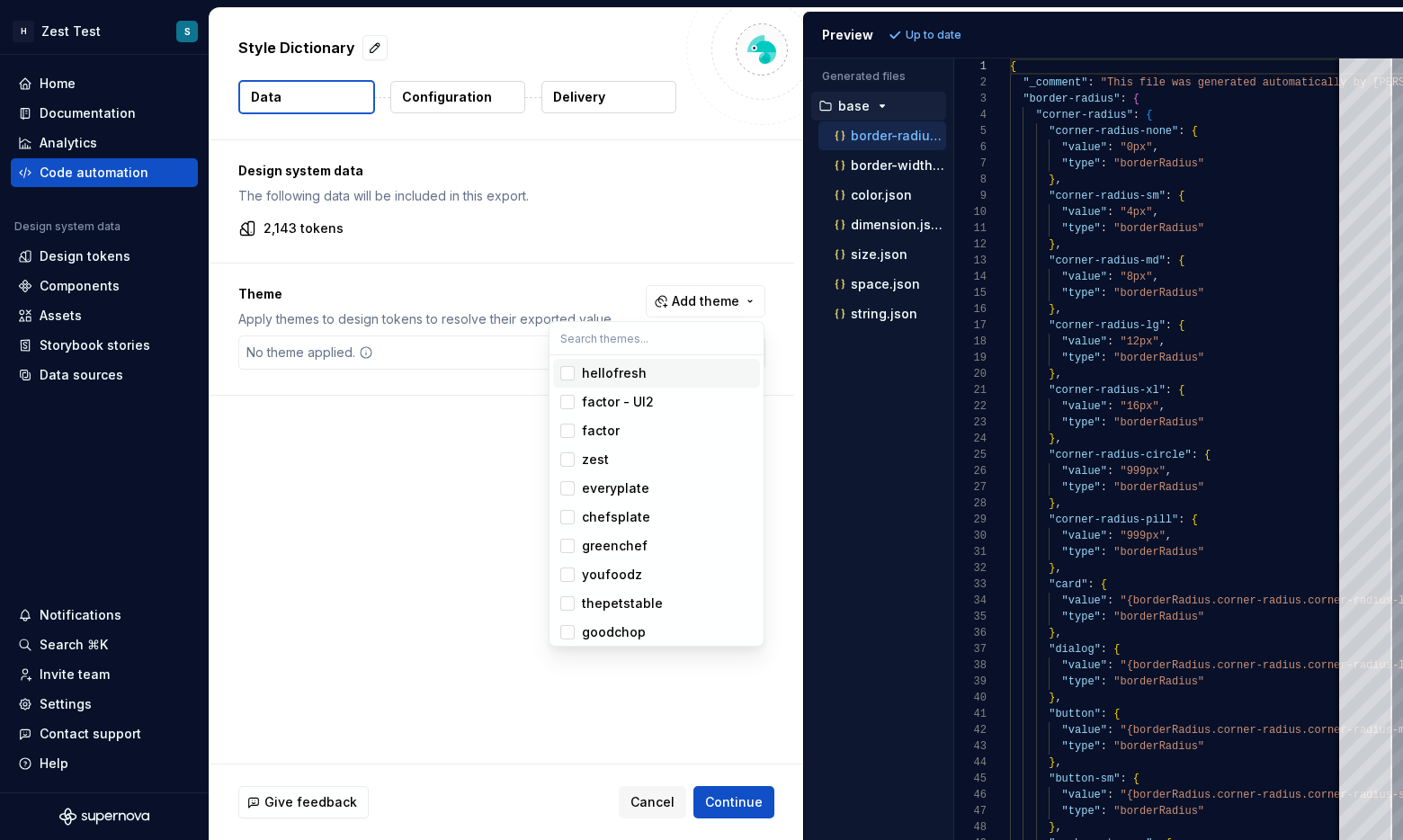
click at [566, 370] on div "Suggestions" at bounding box center [567, 372] width 14 height 14
click at [416, 492] on html "H Zest Test S Home Documentation Analytics Code automation Design system data D…" at bounding box center [701, 420] width 1403 height 840
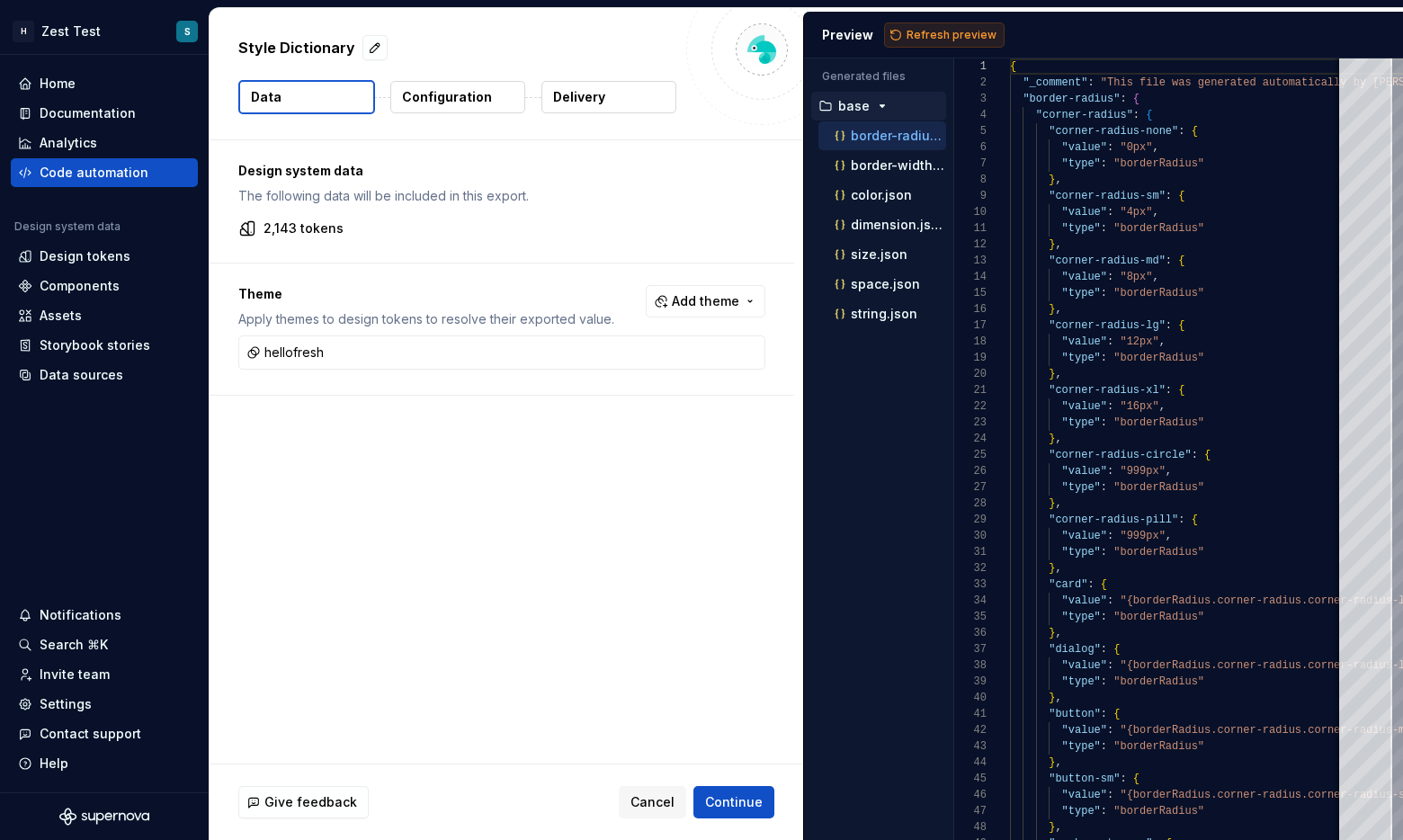
click at [800, 37] on span "Refresh preview" at bounding box center [952, 35] width 90 height 14
click at [800, 108] on p "base" at bounding box center [853, 105] width 31 height 14
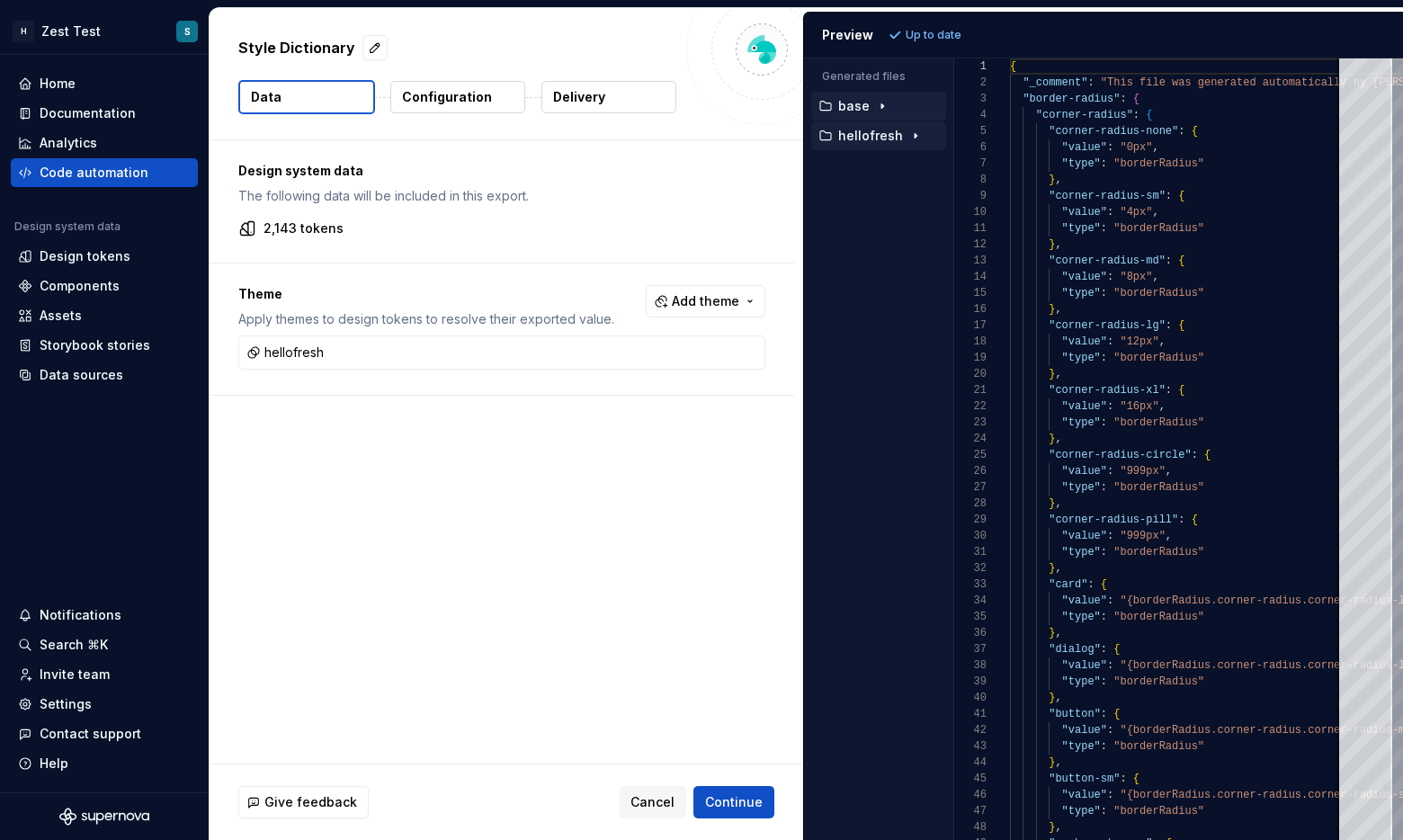
click at [800, 140] on p "hellofresh" at bounding box center [870, 135] width 65 height 14
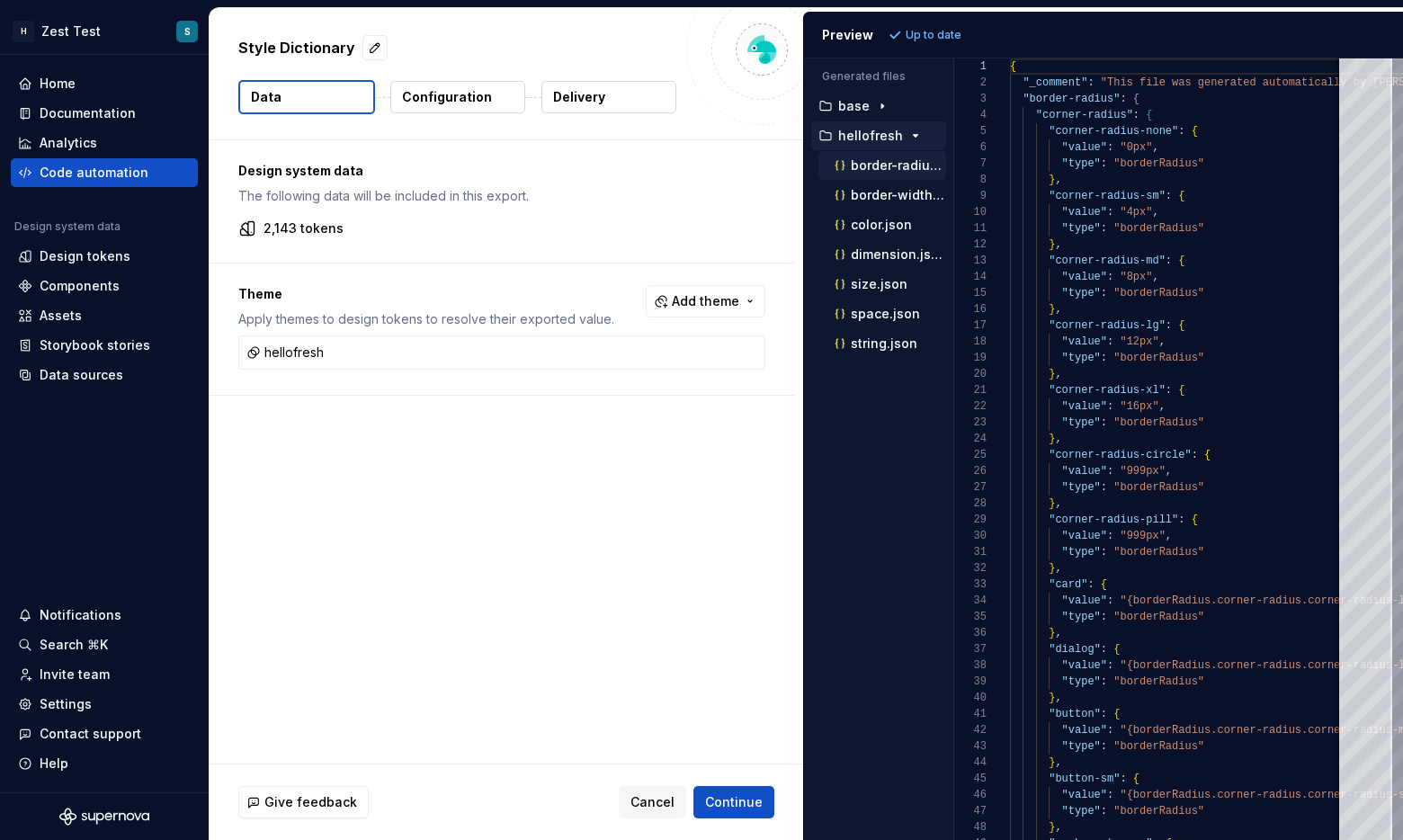
click at [800, 163] on p "border-radius.json" at bounding box center [897, 164] width 95 height 14
click at [800, 190] on p "border-width.json" at bounding box center [897, 194] width 95 height 14
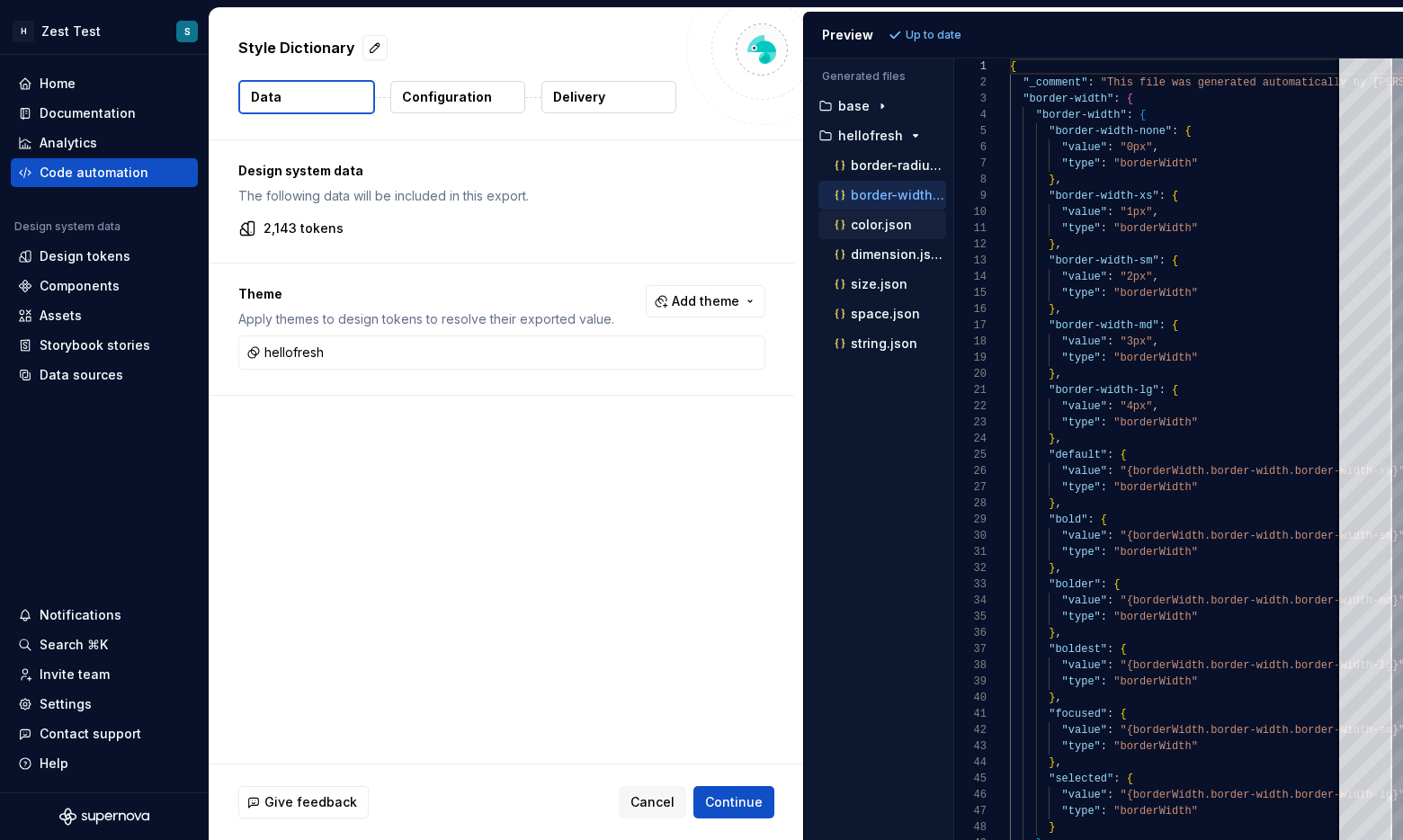
click at [800, 212] on div "color.json" at bounding box center [882, 225] width 128 height 29
click at [800, 223] on p "color.json" at bounding box center [881, 225] width 61 height 14
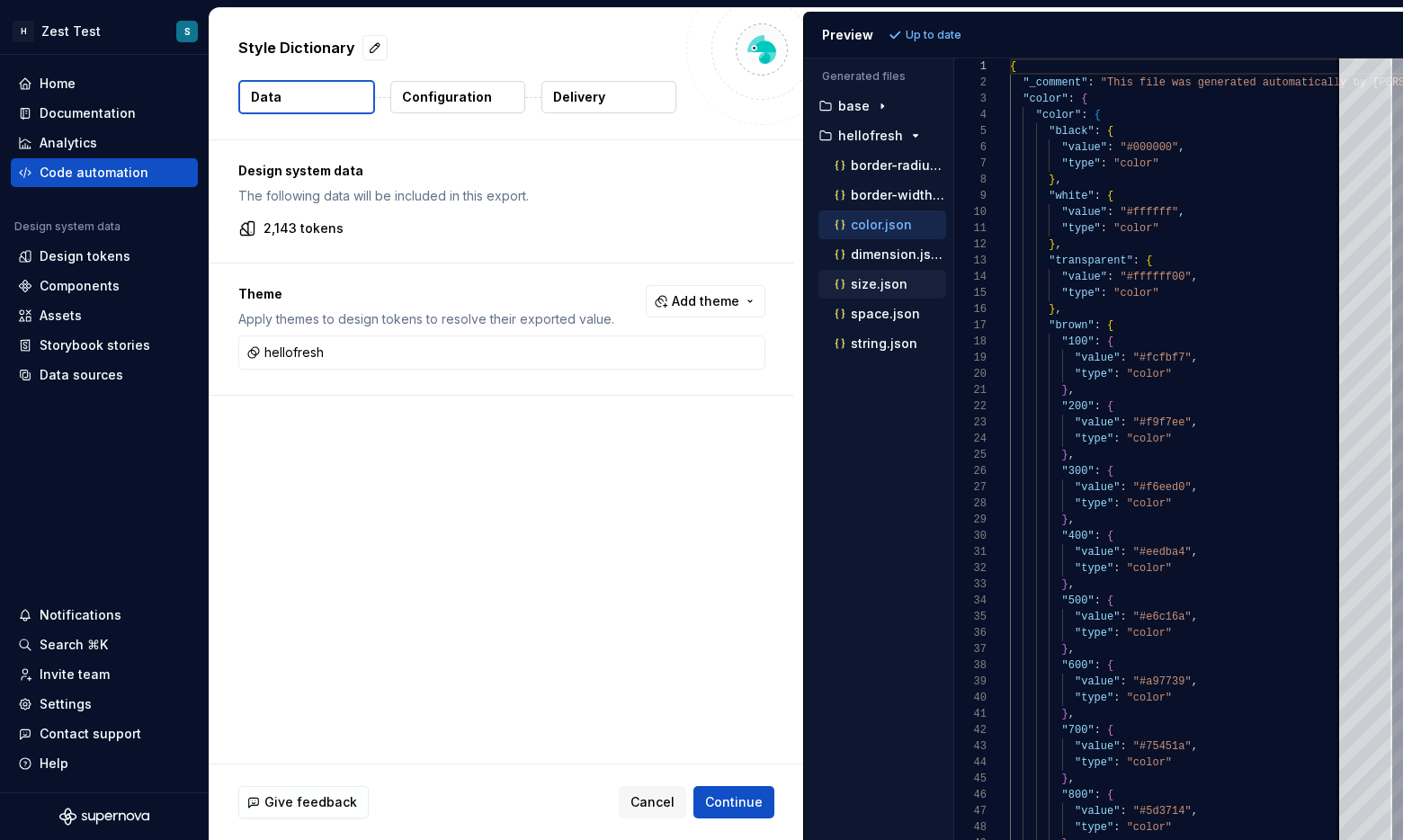
click at [800, 282] on p "size.json" at bounding box center [879, 284] width 56 height 14
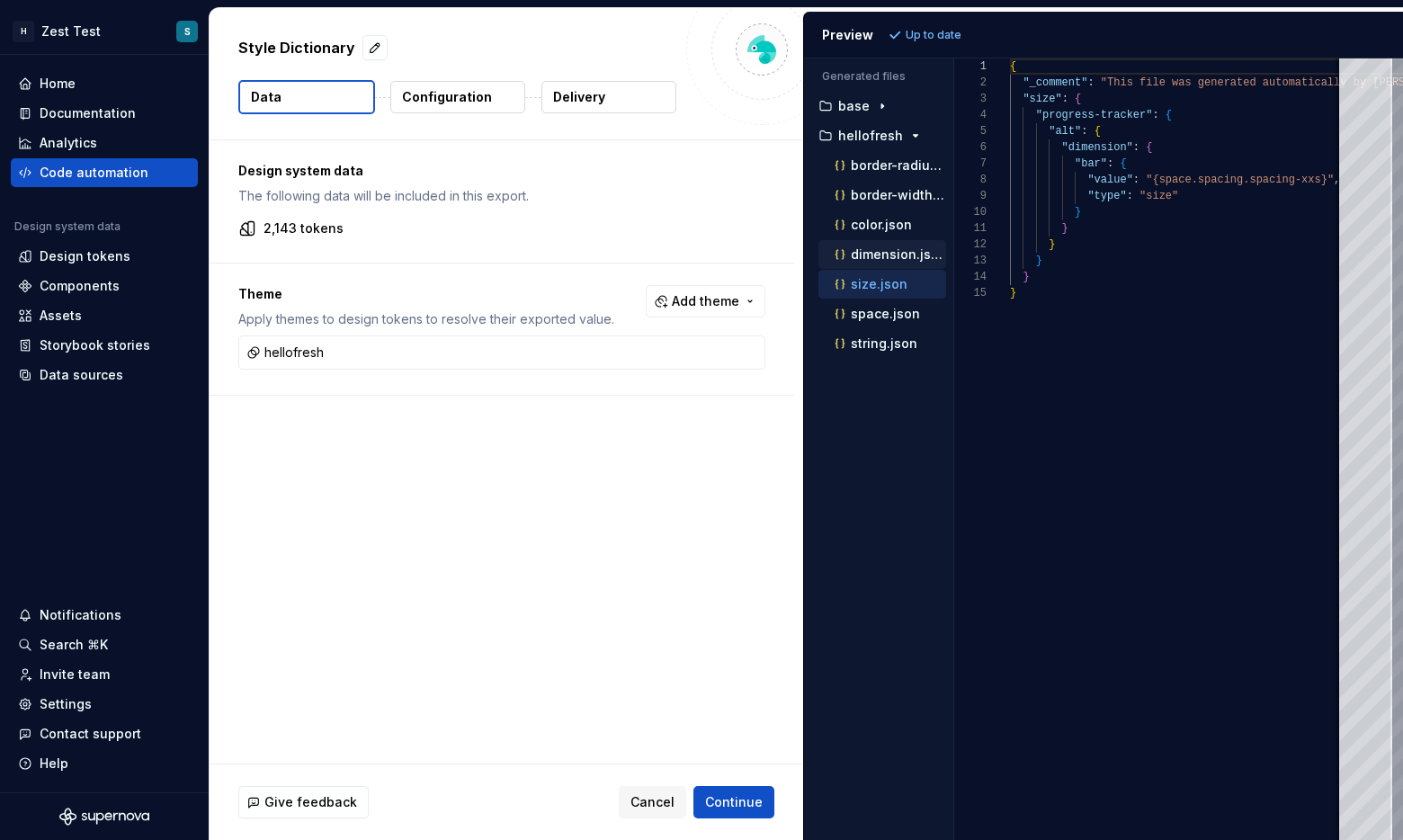
click at [800, 248] on p "dimension.json" at bounding box center [897, 254] width 95 height 14
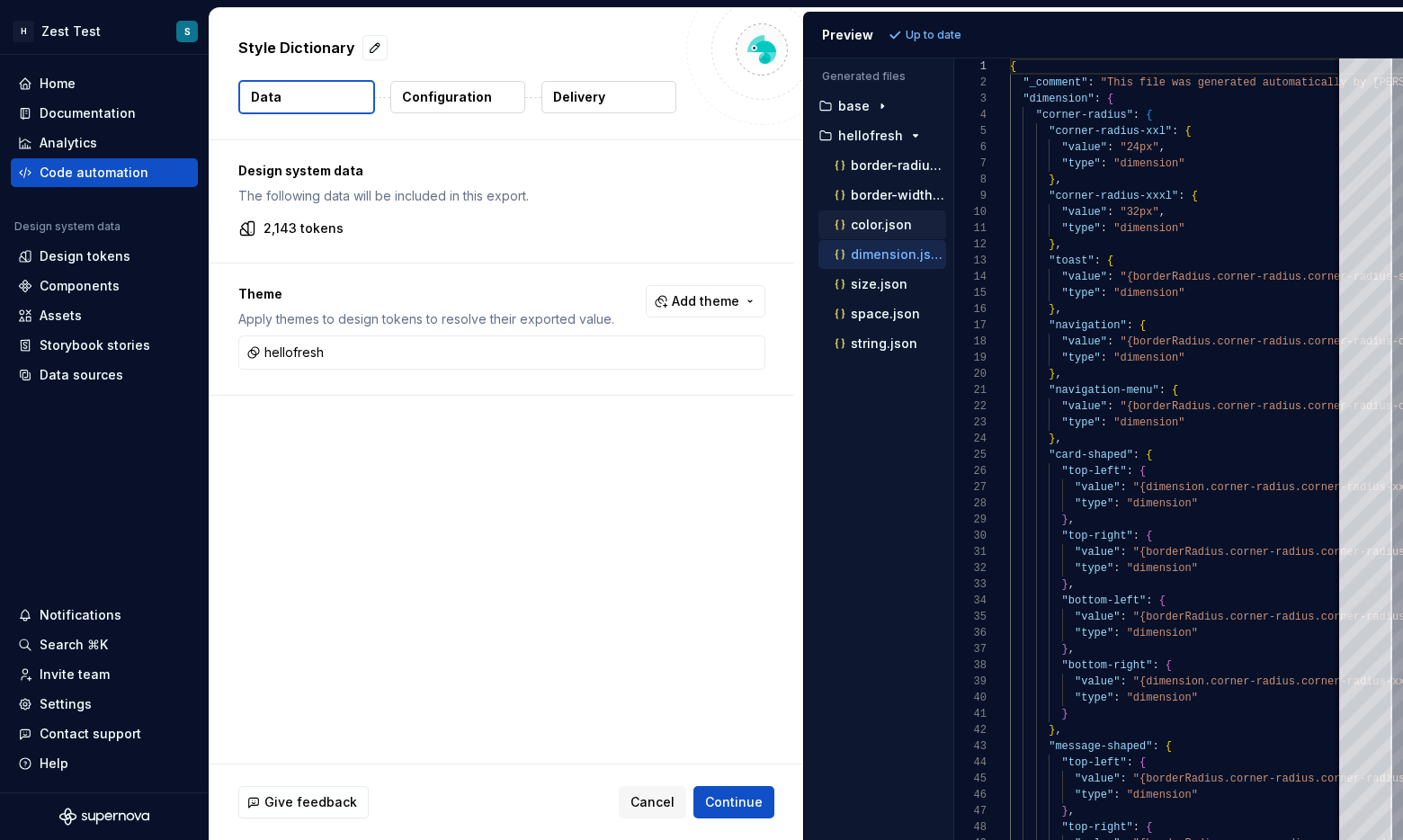
click at [800, 223] on p "color.json" at bounding box center [881, 225] width 61 height 14
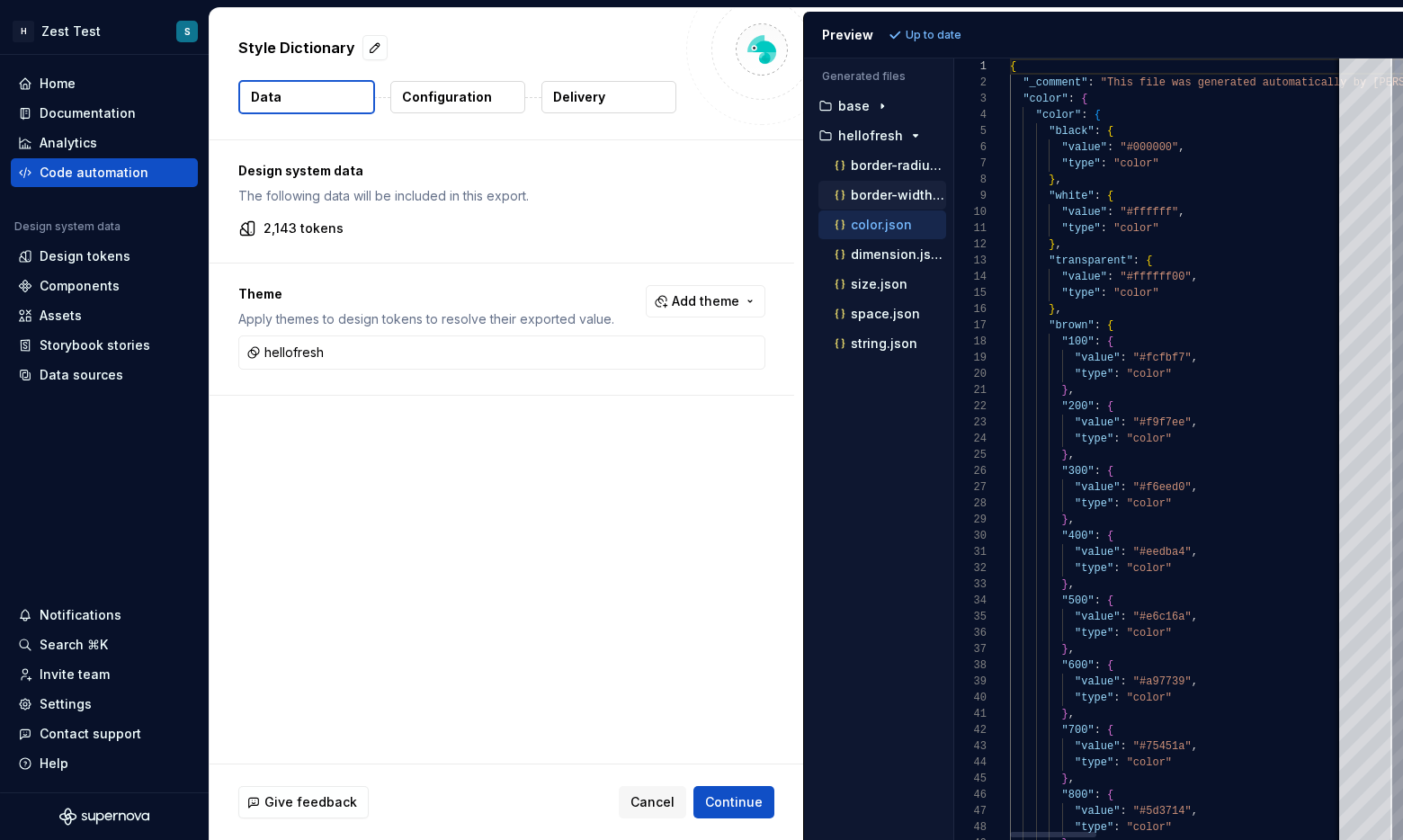
click at [800, 190] on p "border-width.json" at bounding box center [897, 194] width 95 height 14
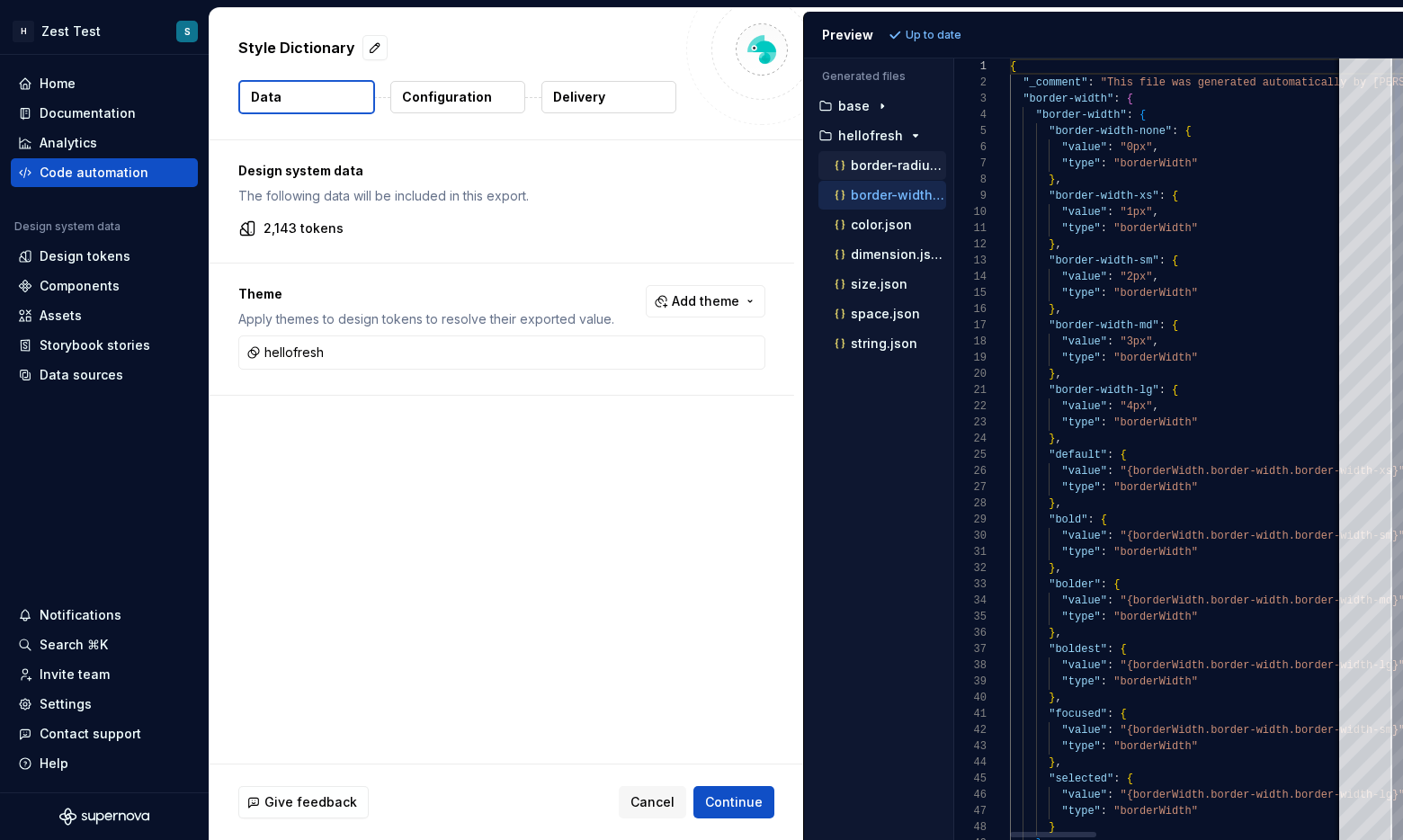
click at [800, 173] on div "border-radius.json" at bounding box center [888, 165] width 115 height 18
type textarea "**********"
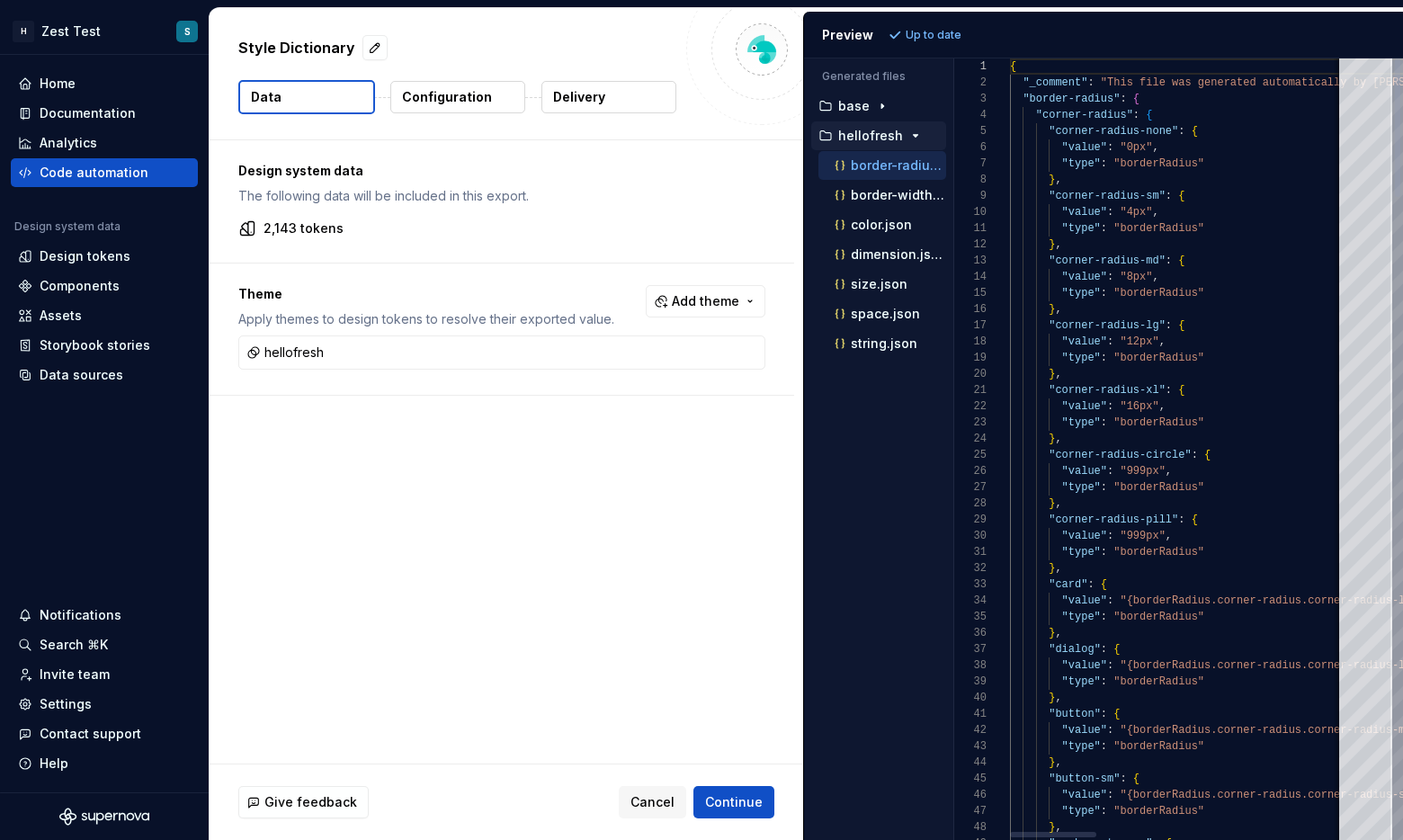
click at [800, 136] on p "hellofresh" at bounding box center [870, 135] width 65 height 14
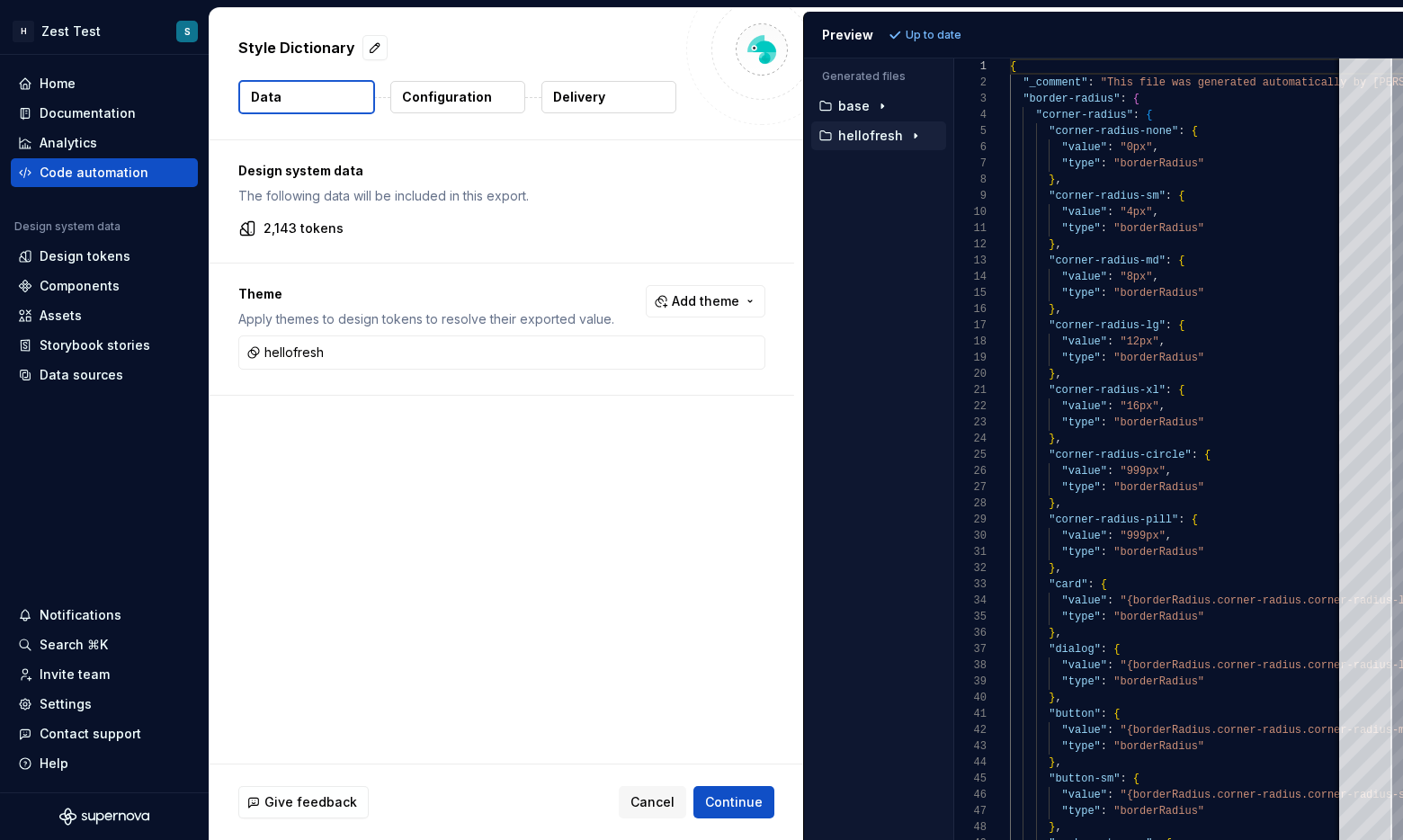
click at [414, 95] on p "Configuration" at bounding box center [447, 97] width 90 height 18
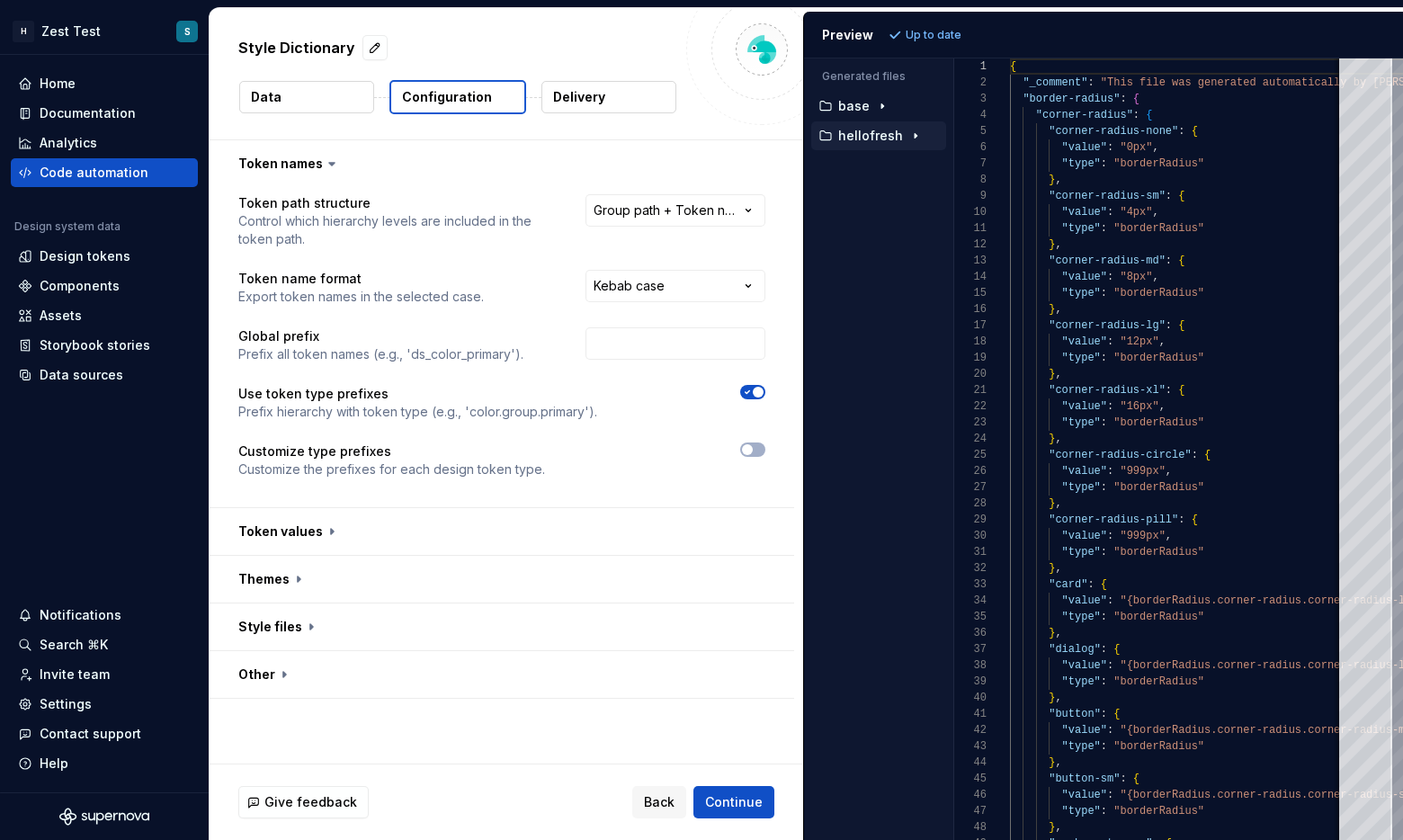
click at [587, 98] on p "Delivery" at bounding box center [580, 97] width 53 height 18
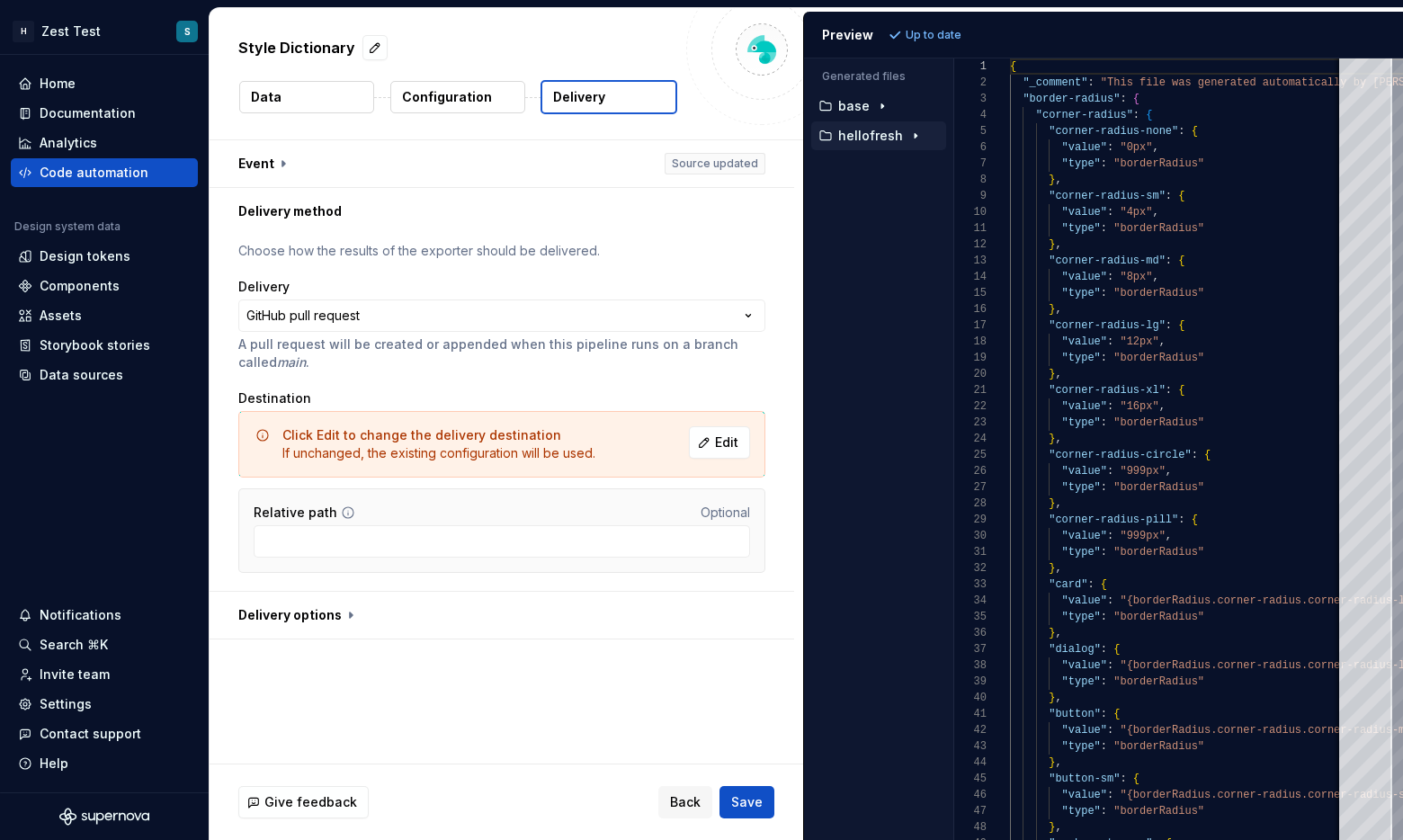
click at [449, 86] on button "Configuration" at bounding box center [458, 97] width 135 height 32
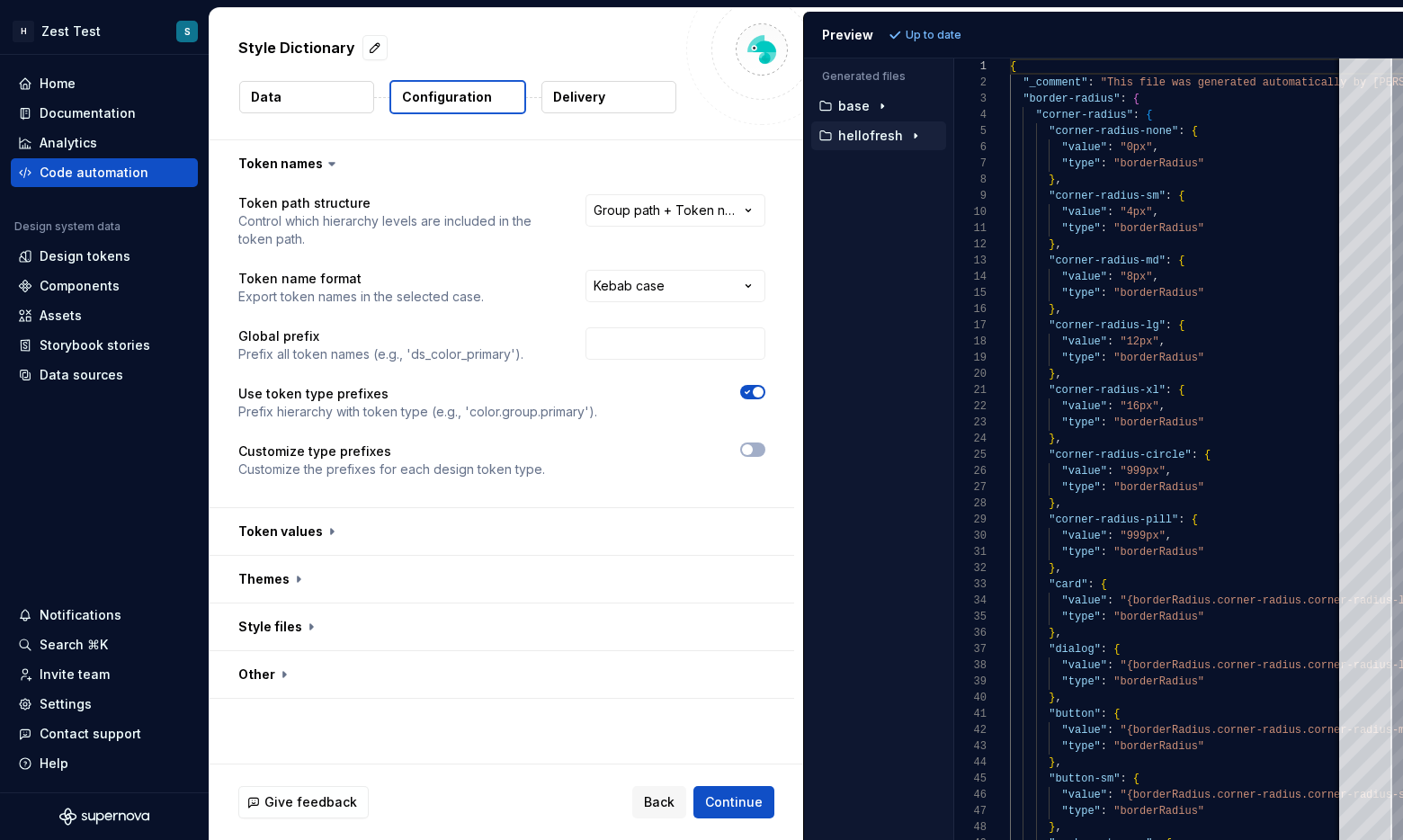
click at [330, 107] on button "Data" at bounding box center [307, 97] width 135 height 32
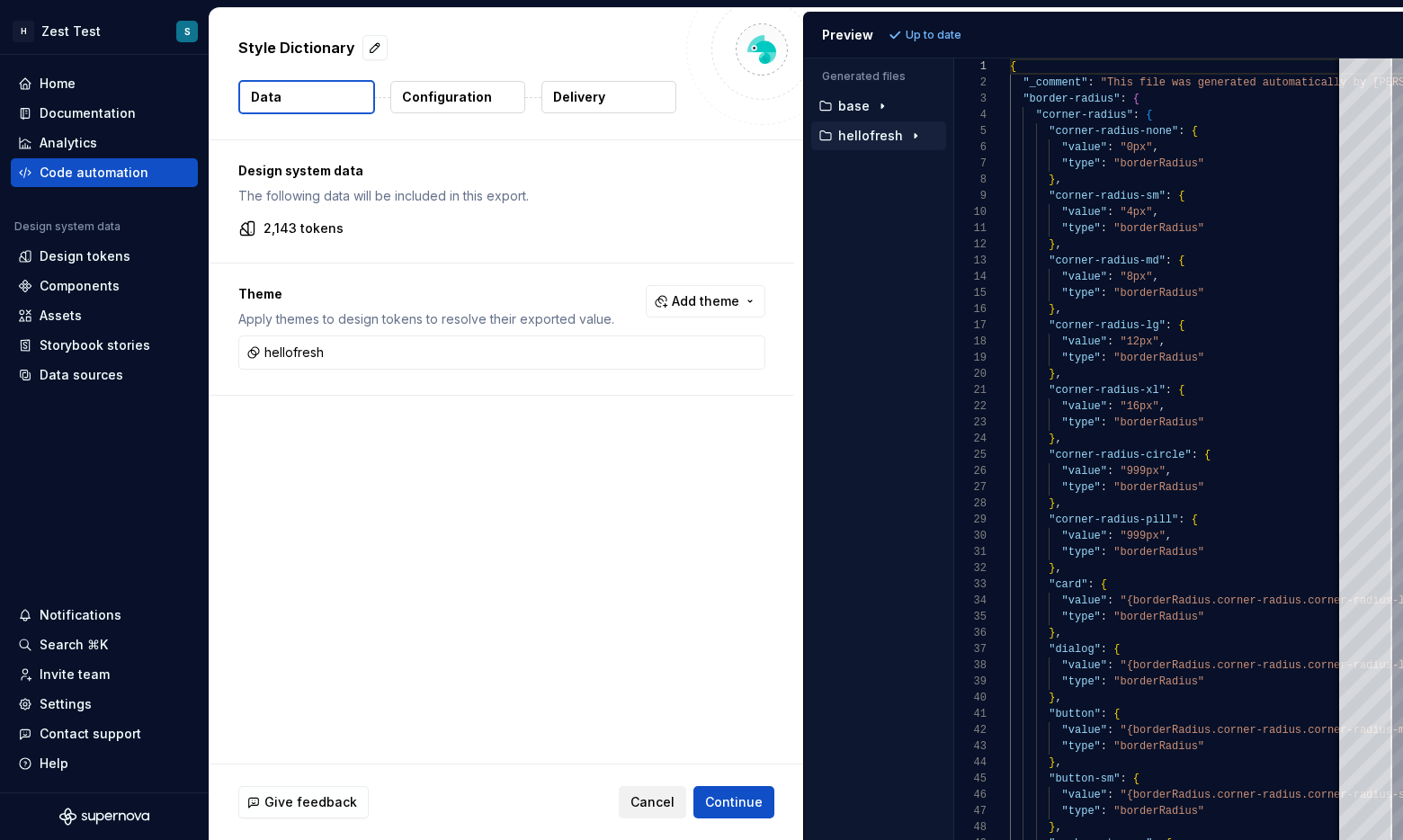
click at [656, 801] on span "Cancel" at bounding box center [652, 801] width 44 height 18
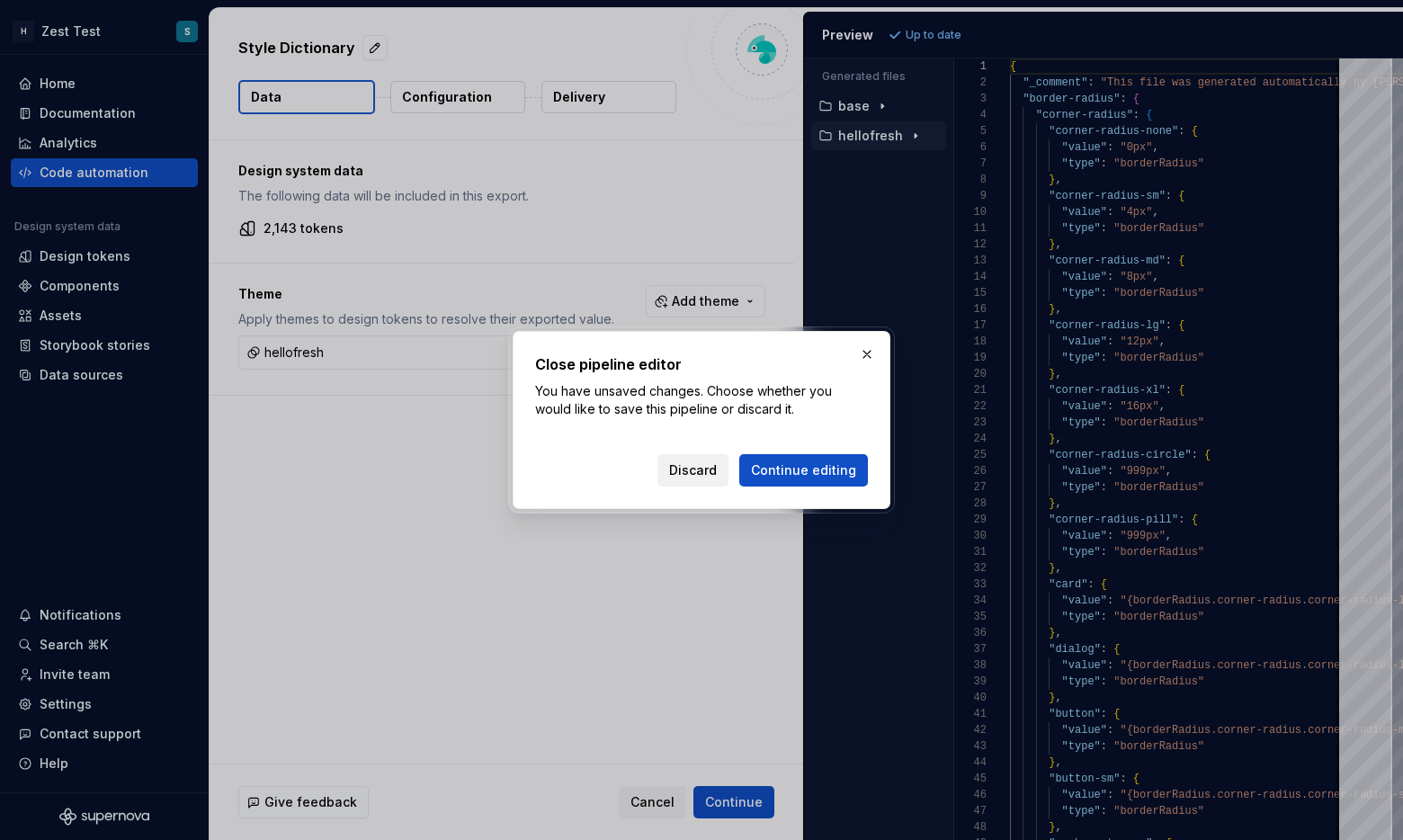
click at [691, 468] on span "Discard" at bounding box center [693, 470] width 48 height 18
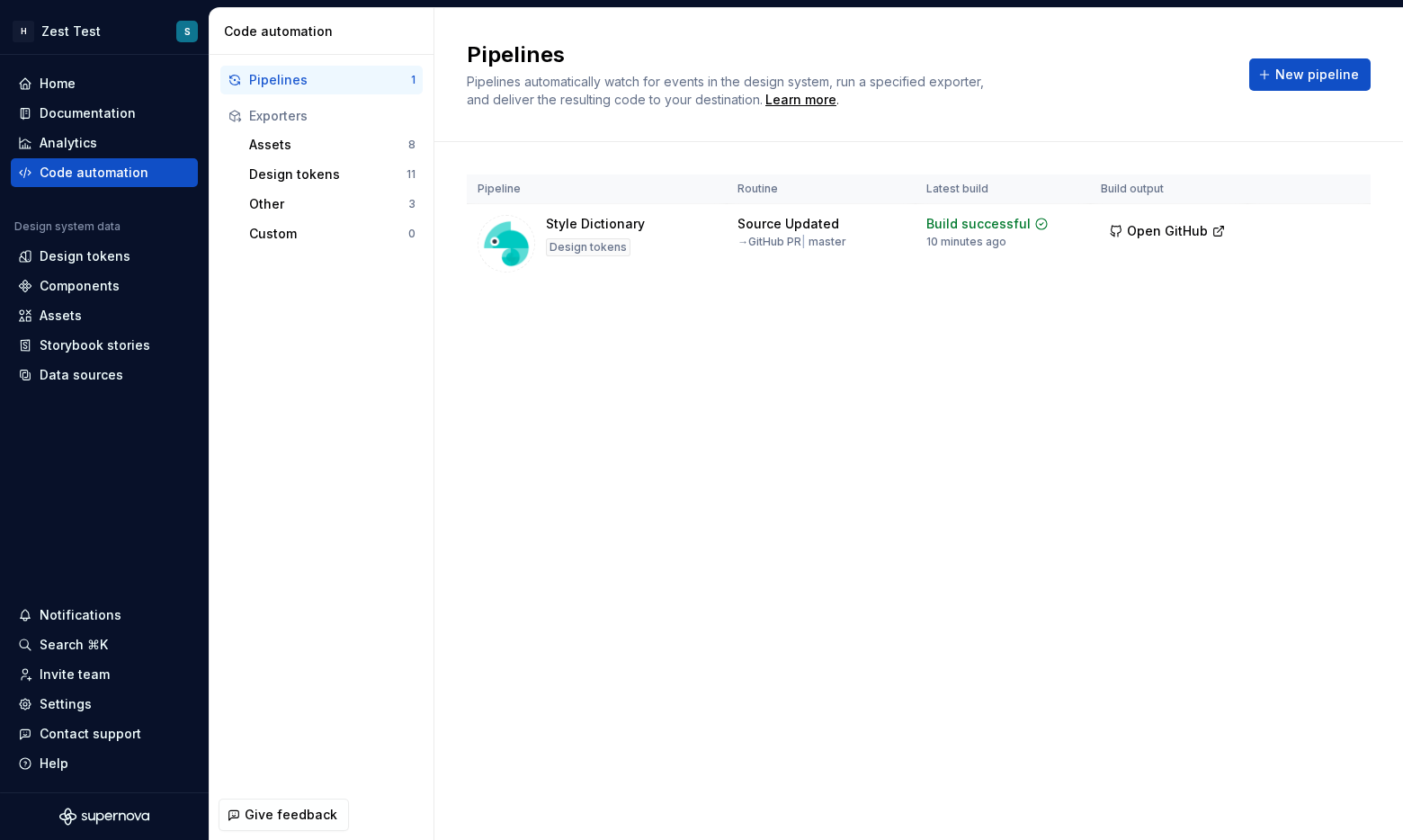
click at [800, 304] on div "Pipeline Routine Latest build Build output Style Dictionary Design tokens Sourc…" at bounding box center [919, 246] width 904 height 210
click at [800, 226] on html "H Zest Test S Home Documentation Analytics Code automation Design system data D…" at bounding box center [701, 420] width 1403 height 840
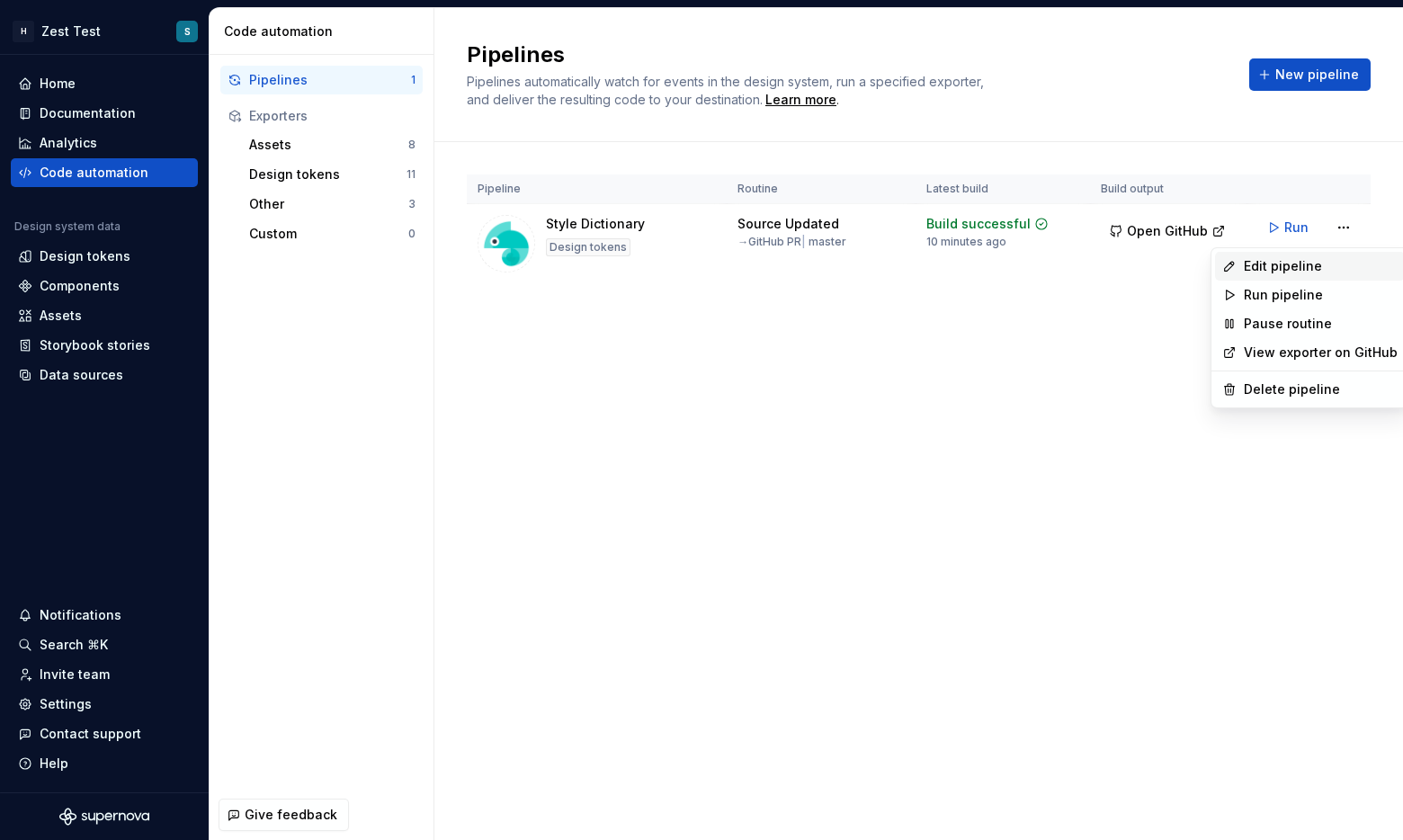
click at [800, 257] on div "Edit pipeline" at bounding box center [1321, 266] width 154 height 18
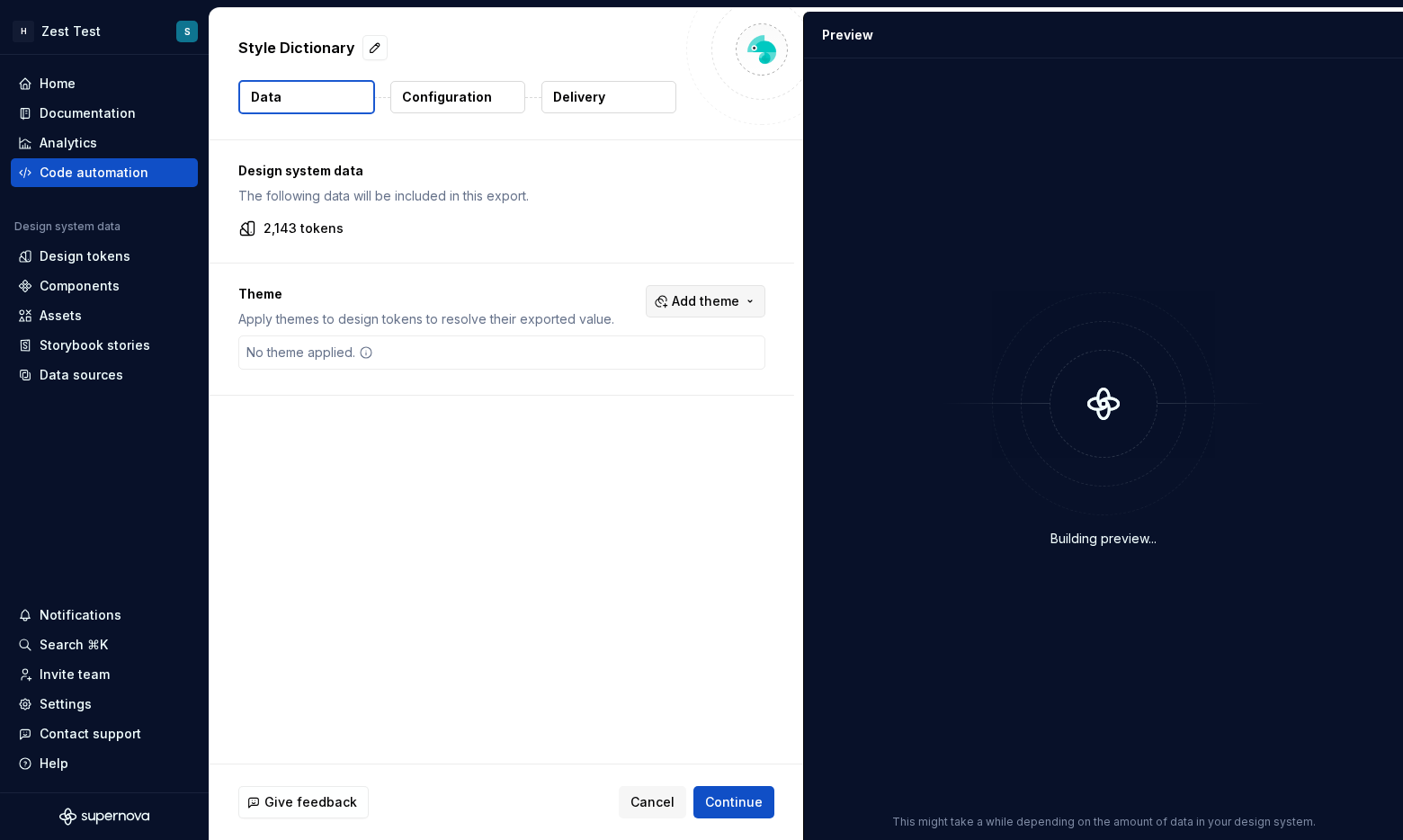
click at [668, 305] on button "Add theme" at bounding box center [705, 301] width 119 height 32
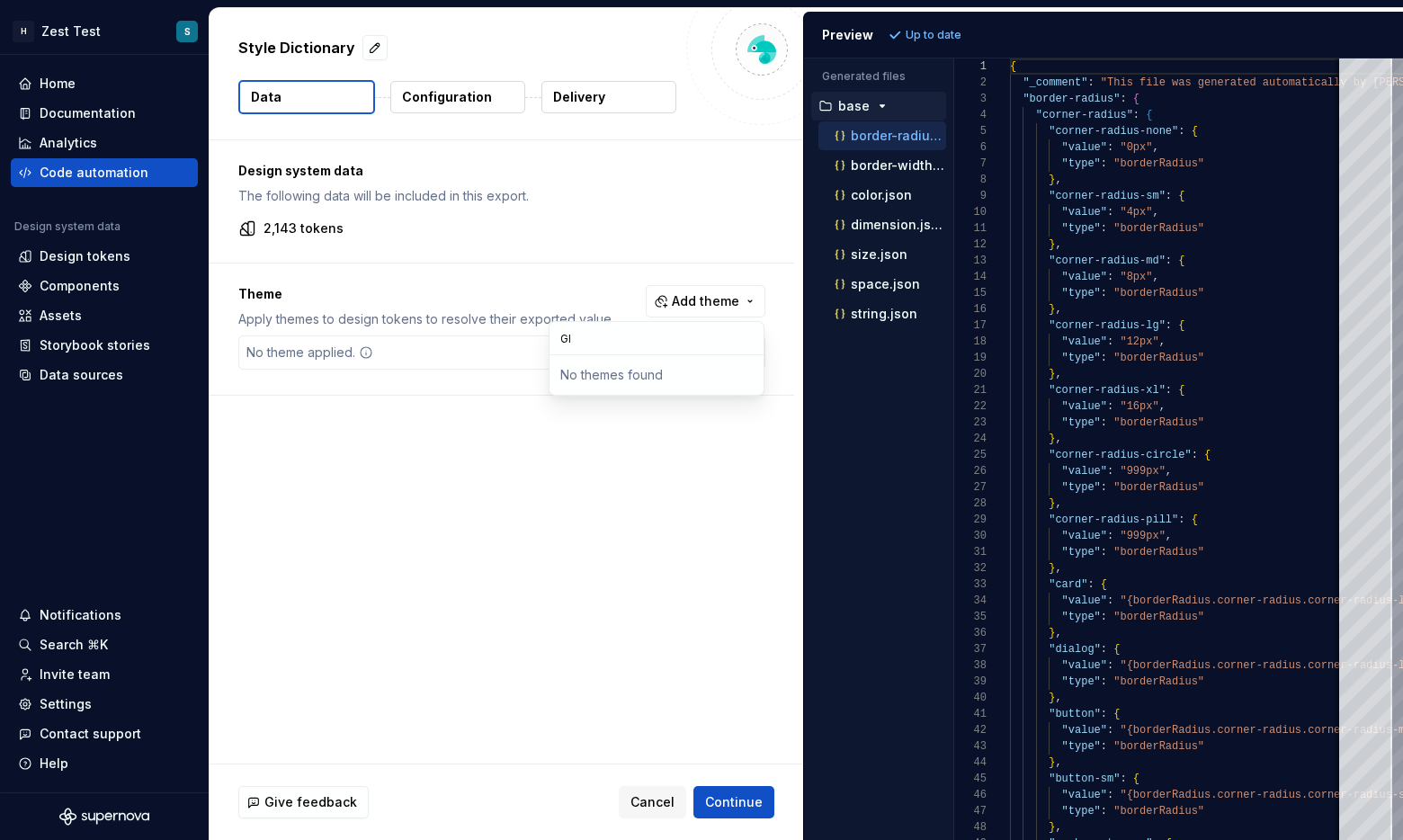
type input "G"
type input "Global"
click at [800, 375] on html "H Zest Test S Home Documentation Analytics Code automation Design system data D…" at bounding box center [701, 420] width 1403 height 840
click at [632, 433] on div "Design system data The following data will be included in this export. 2,143 to…" at bounding box center [507, 451] width 594 height 623
click at [680, 304] on span "Add theme" at bounding box center [706, 301] width 68 height 18
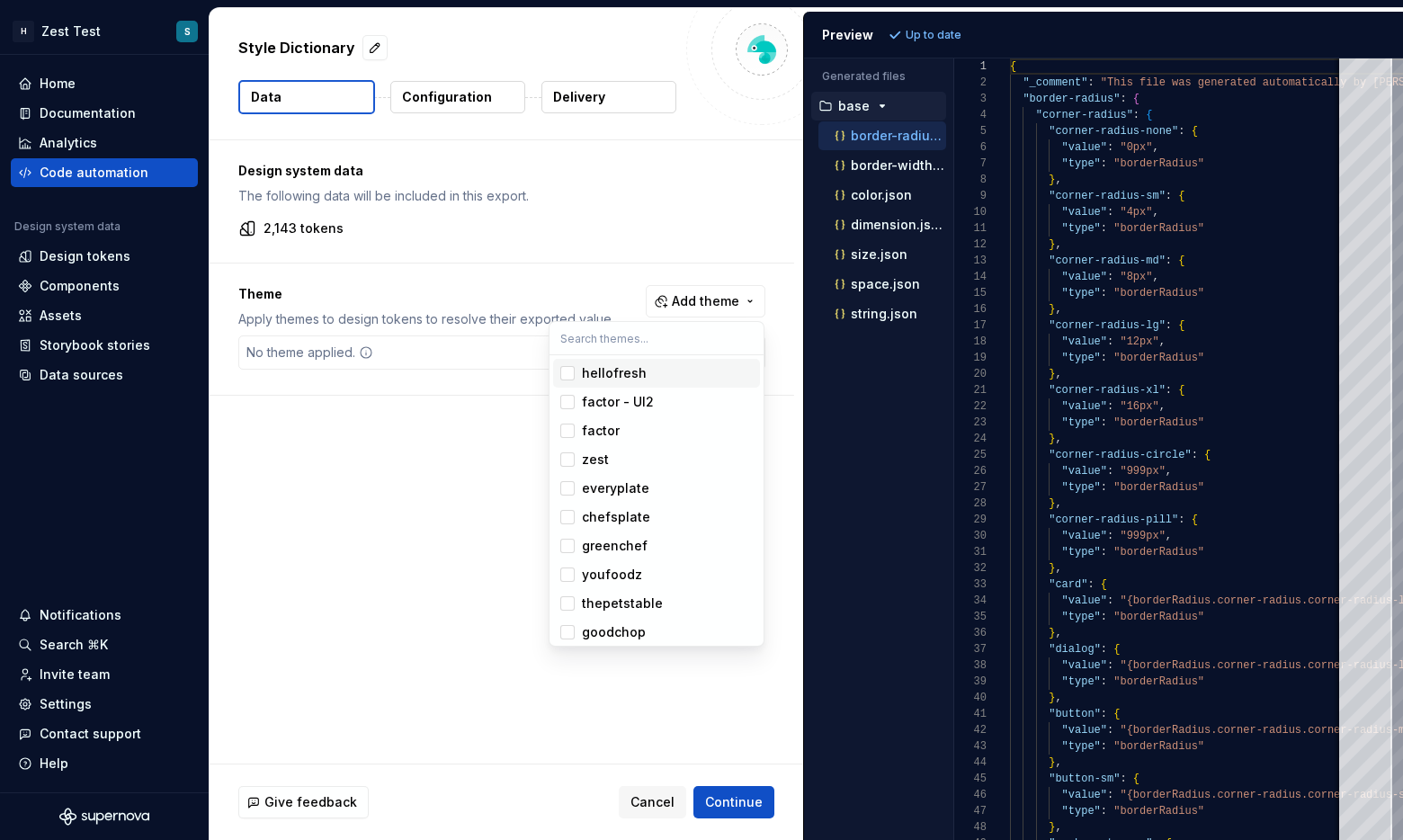
type input "g"
click at [800, 423] on html "H Zest Test S Home Documentation Analytics Code automation Design system data D…" at bounding box center [701, 420] width 1403 height 840
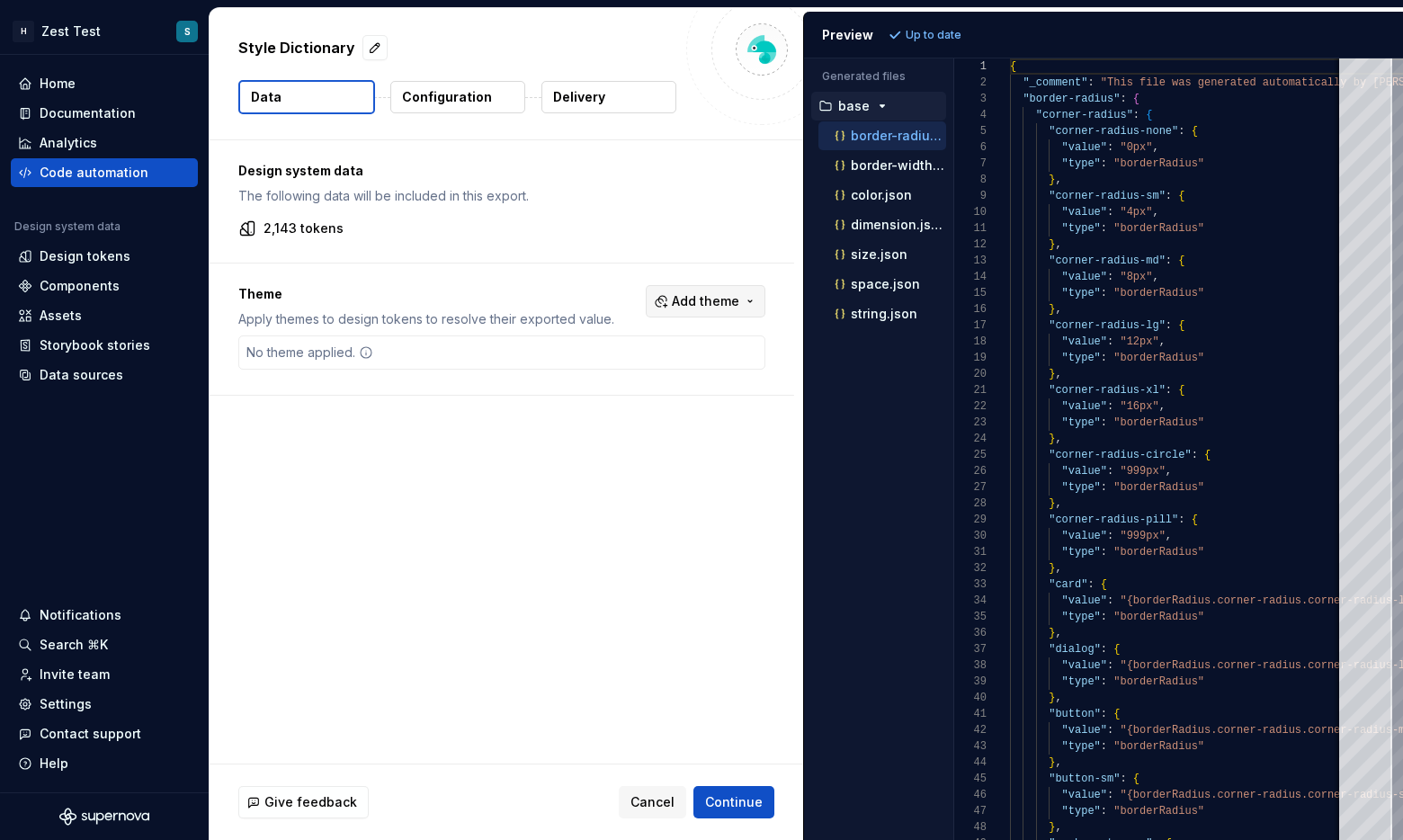
click at [698, 296] on span "Add theme" at bounding box center [706, 301] width 68 height 18
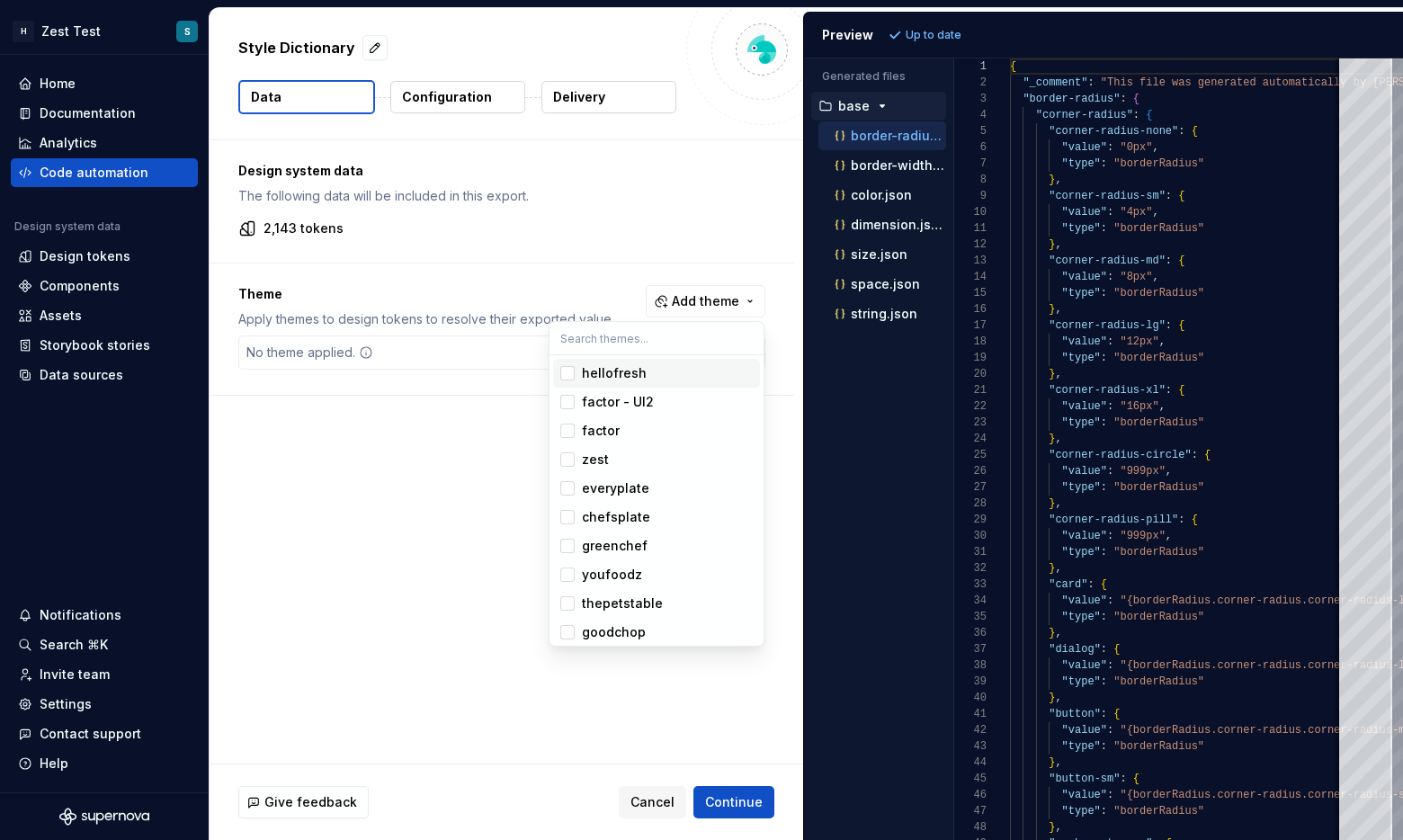
click at [602, 372] on div "hellofresh" at bounding box center [614, 373] width 65 height 18
click at [468, 462] on html "H Zest Test S Home Documentation Analytics Code automation Design system data D…" at bounding box center [701, 420] width 1403 height 840
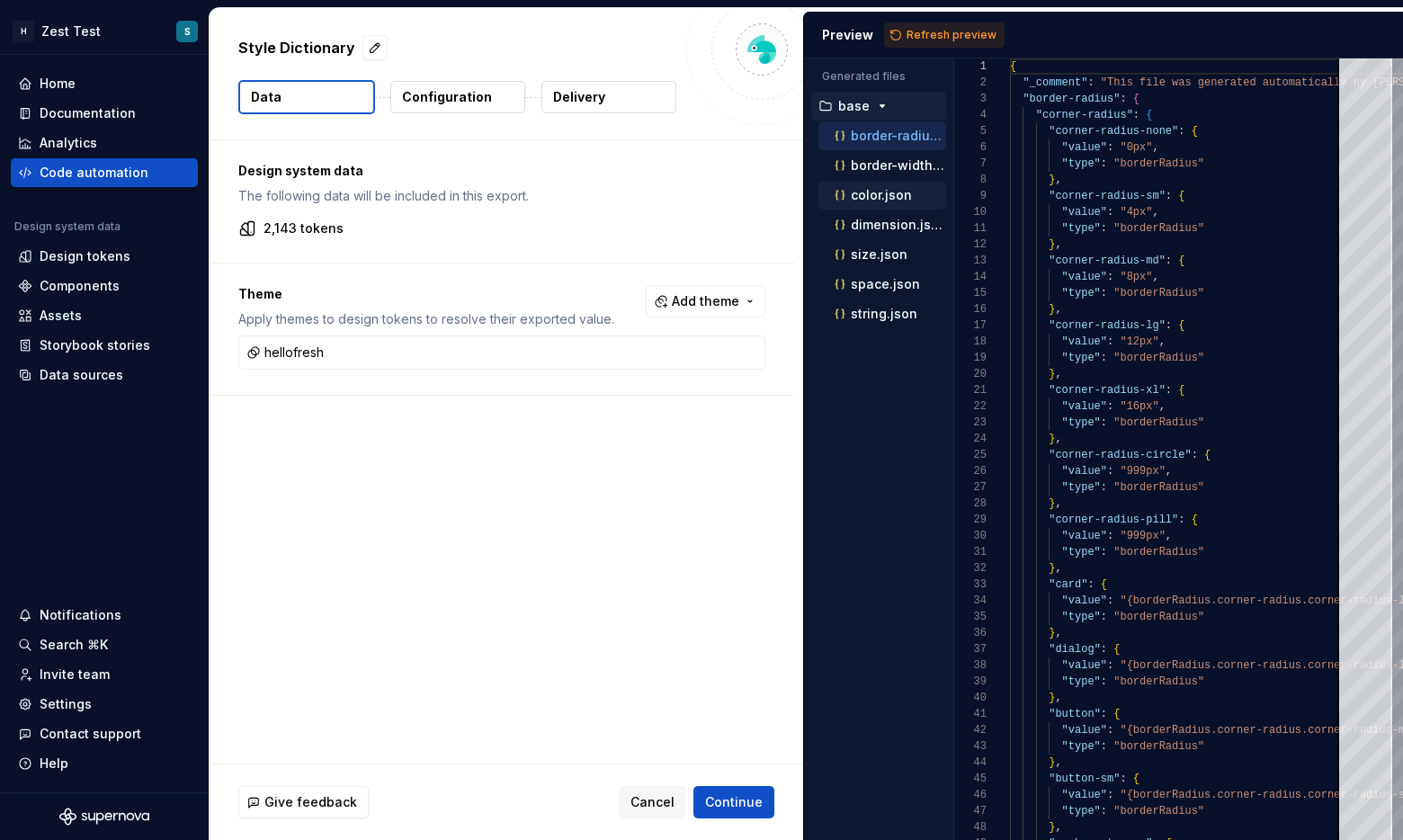
click at [800, 185] on button "color.json" at bounding box center [882, 194] width 128 height 20
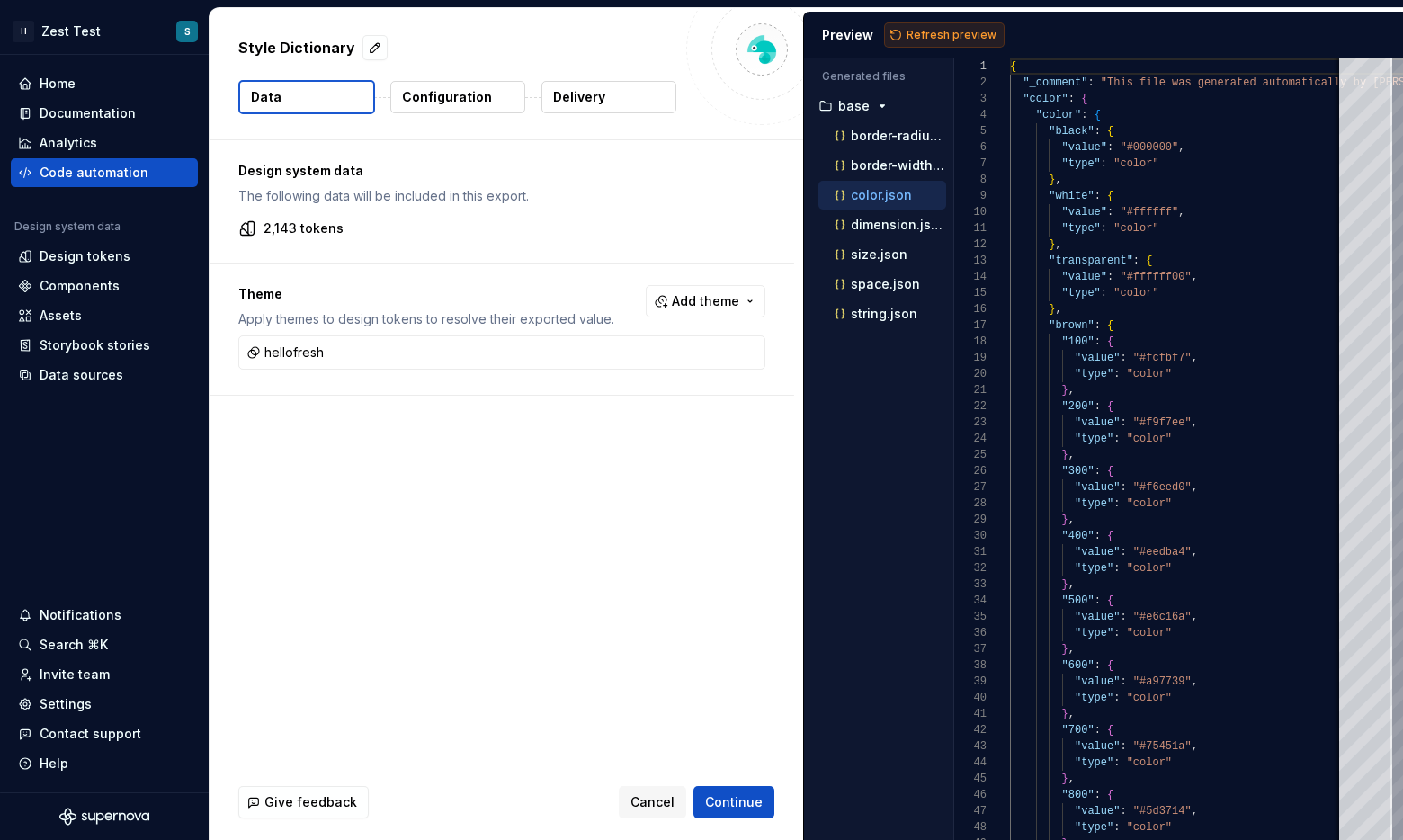
click at [800, 43] on button "Refresh preview" at bounding box center [944, 35] width 120 height 25
click at [800, 340] on p "hellofresh" at bounding box center [870, 343] width 65 height 14
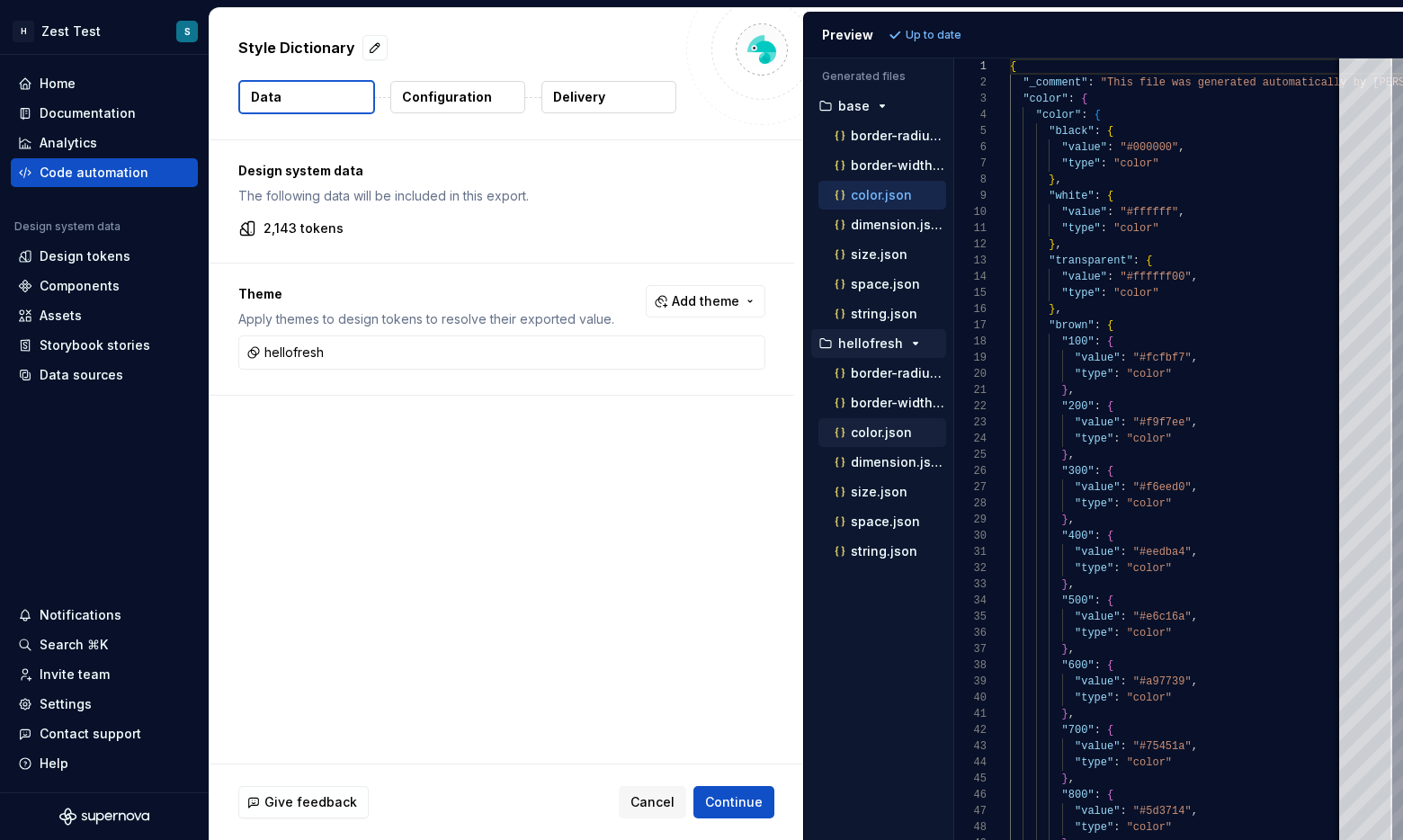
click at [800, 428] on p "color.json" at bounding box center [881, 432] width 61 height 14
click at [800, 199] on p "color.json" at bounding box center [881, 194] width 61 height 14
click at [800, 426] on div "color.json" at bounding box center [888, 432] width 115 height 18
click at [800, 192] on p "color.json" at bounding box center [881, 194] width 61 height 14
click at [800, 432] on p "color.json" at bounding box center [881, 432] width 61 height 14
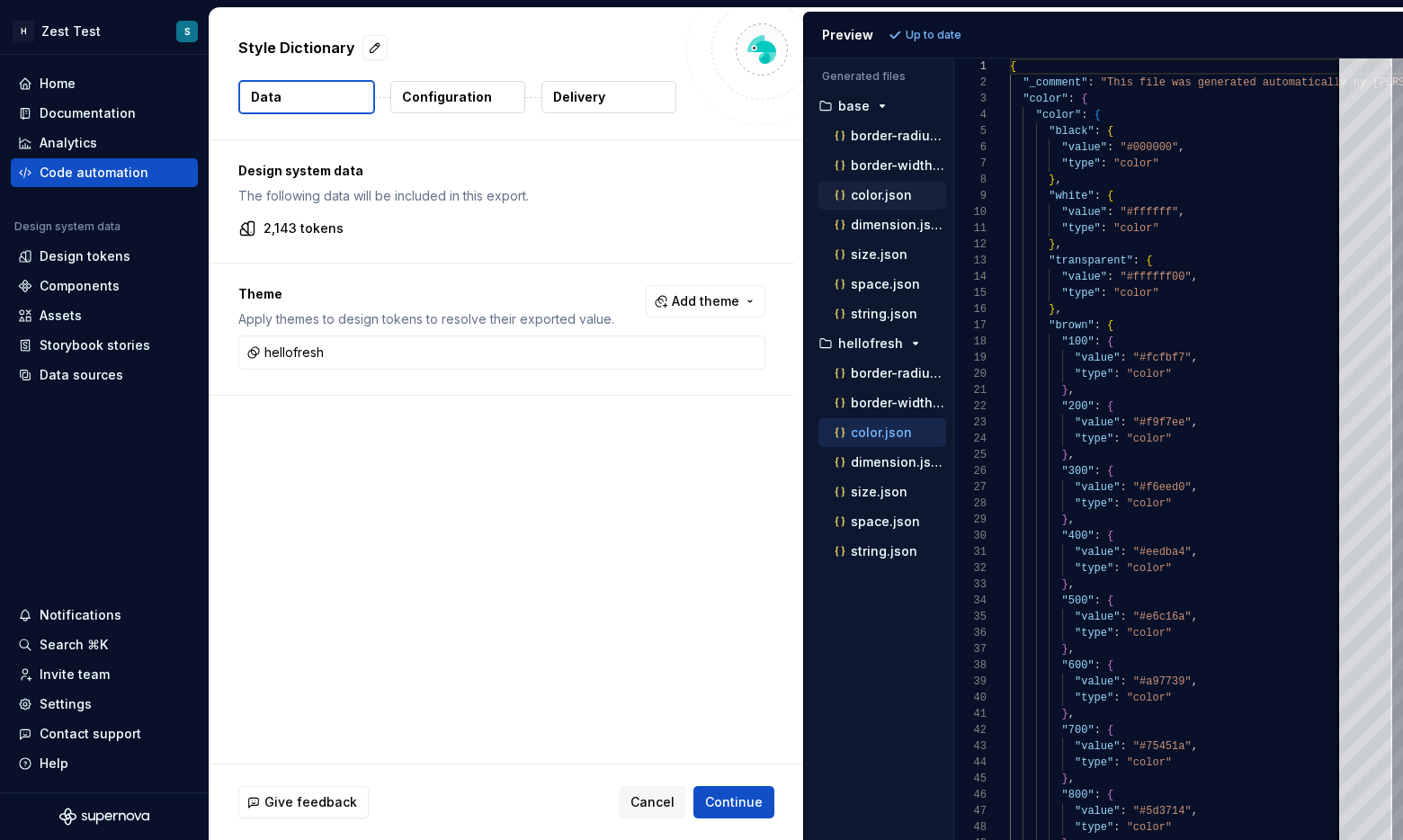
click at [800, 192] on p "color.json" at bounding box center [881, 194] width 61 height 14
click at [800, 434] on p "color.json" at bounding box center [881, 432] width 61 height 14
click at [800, 192] on p "color.json" at bounding box center [881, 194] width 61 height 14
click at [704, 310] on button "Add theme" at bounding box center [705, 301] width 119 height 32
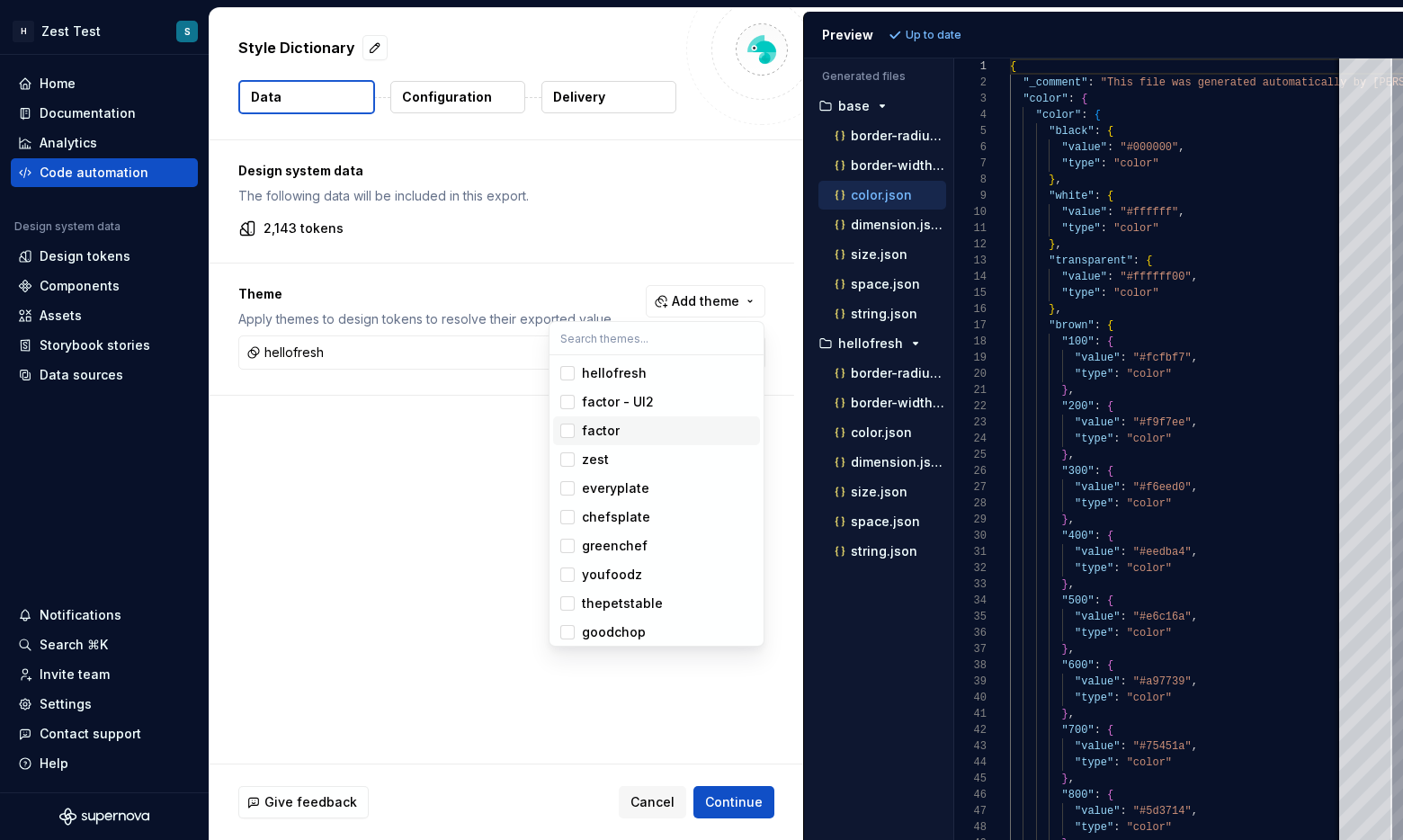
click at [583, 441] on span "factor" at bounding box center [657, 430] width 207 height 29
click at [569, 373] on div "Suggestions" at bounding box center [567, 372] width 14 height 14
click at [800, 21] on html "H Zest Test S Home Documentation Analytics Code automation Design system data D…" at bounding box center [701, 420] width 1403 height 840
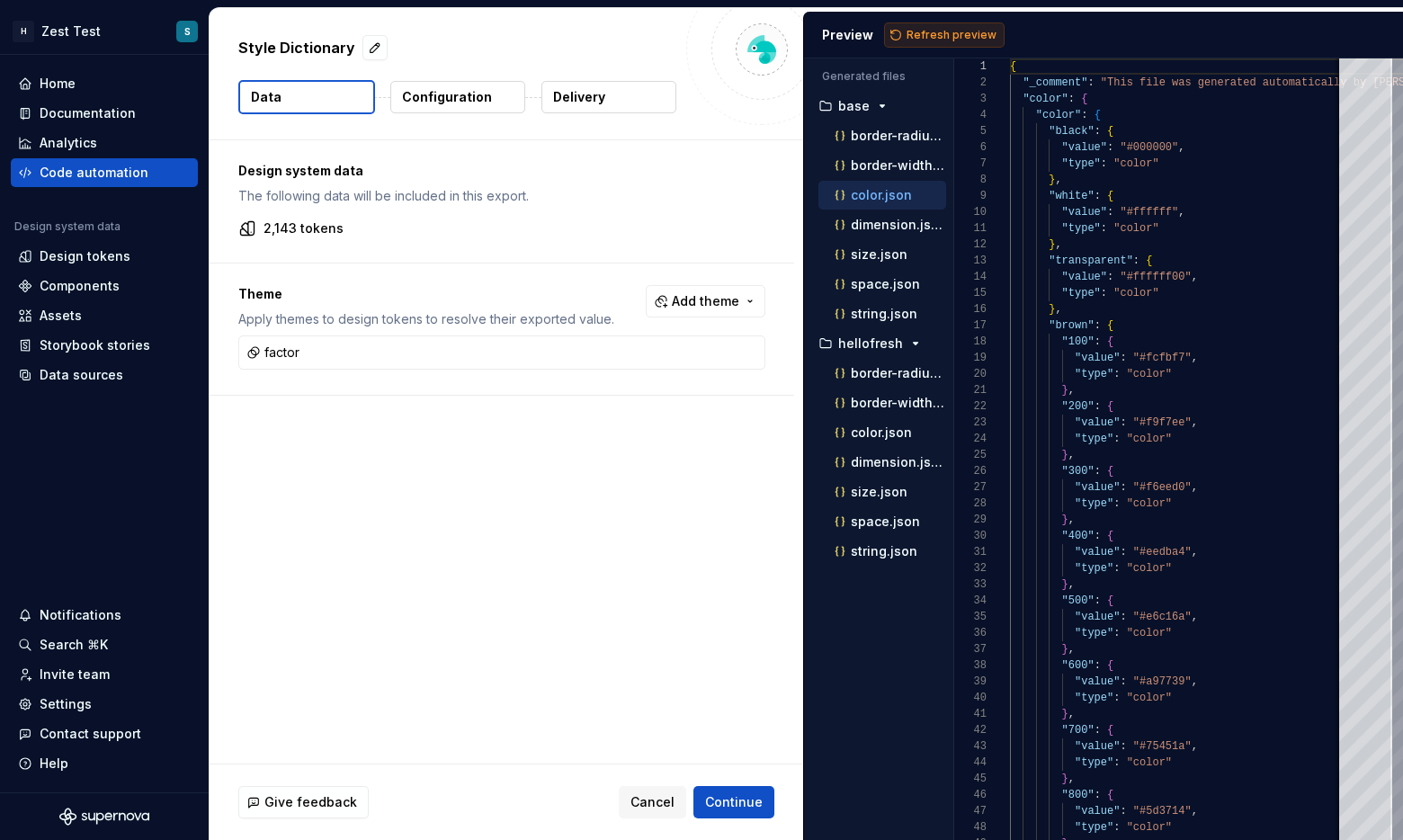
click at [800, 37] on span "Refresh preview" at bounding box center [952, 35] width 90 height 14
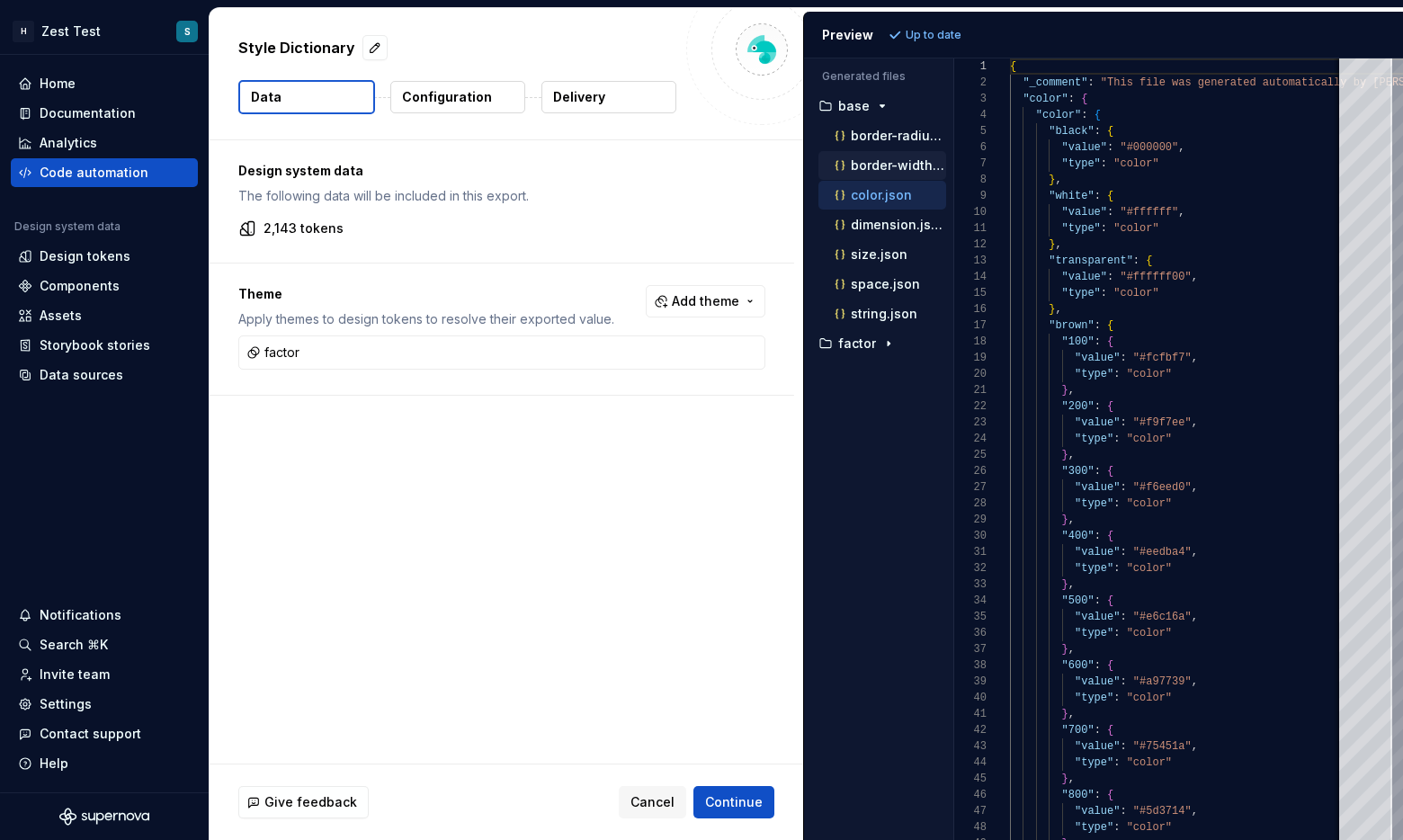
click at [800, 159] on p "border-width.json" at bounding box center [897, 164] width 95 height 14
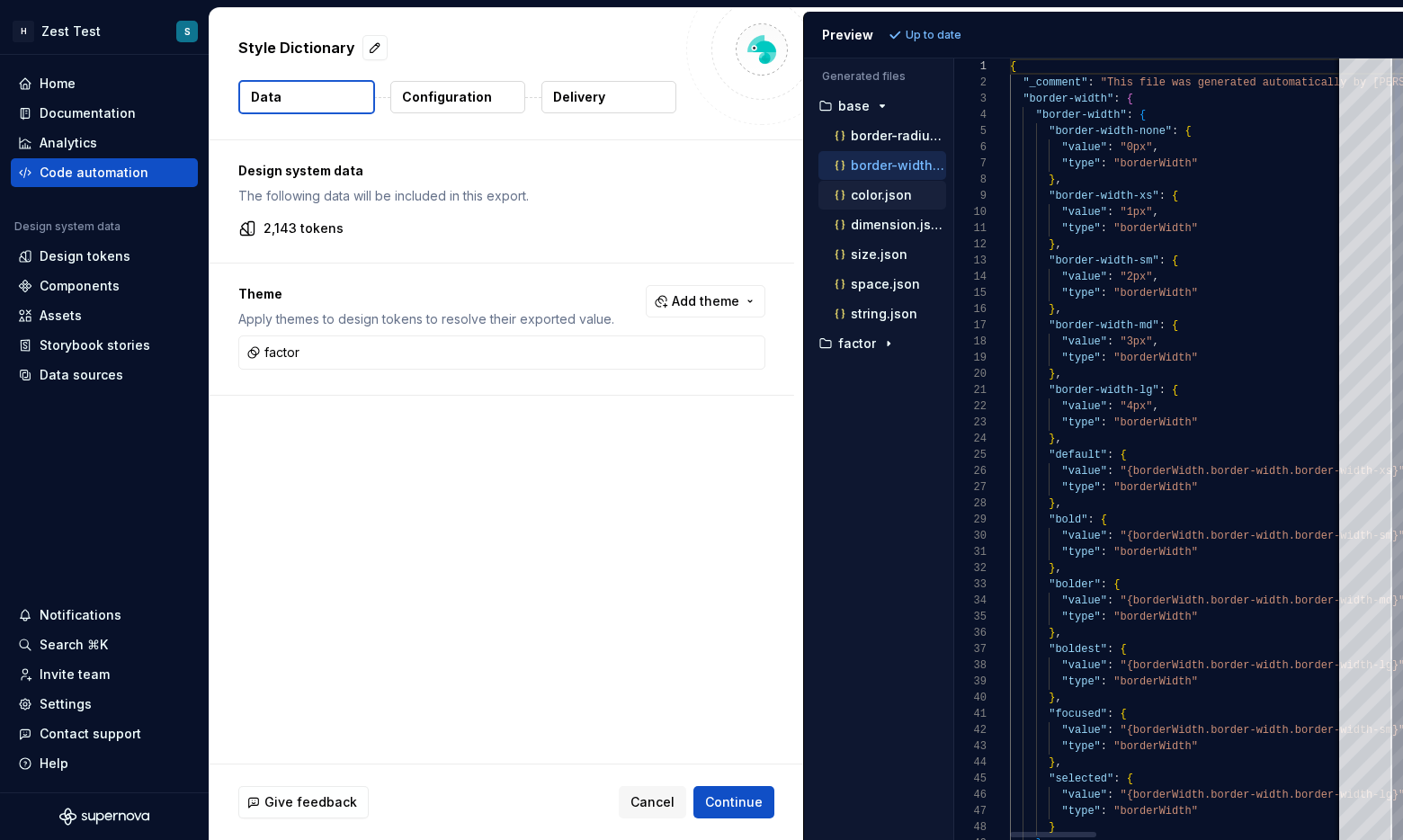
click at [800, 194] on p "color.json" at bounding box center [881, 194] width 61 height 14
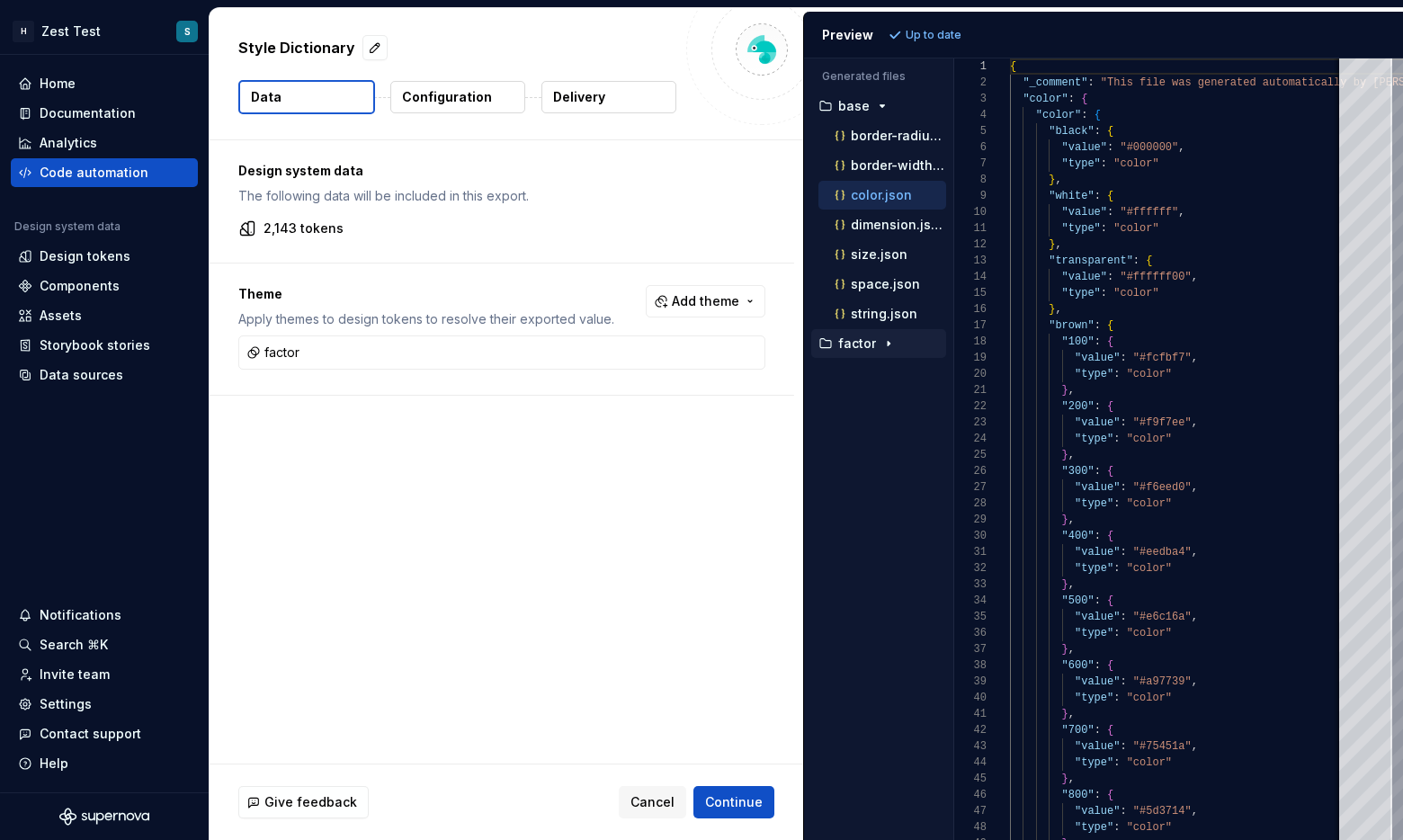
click at [800, 344] on p "factor" at bounding box center [857, 343] width 38 height 14
click at [800, 432] on p "color.json" at bounding box center [881, 432] width 61 height 14
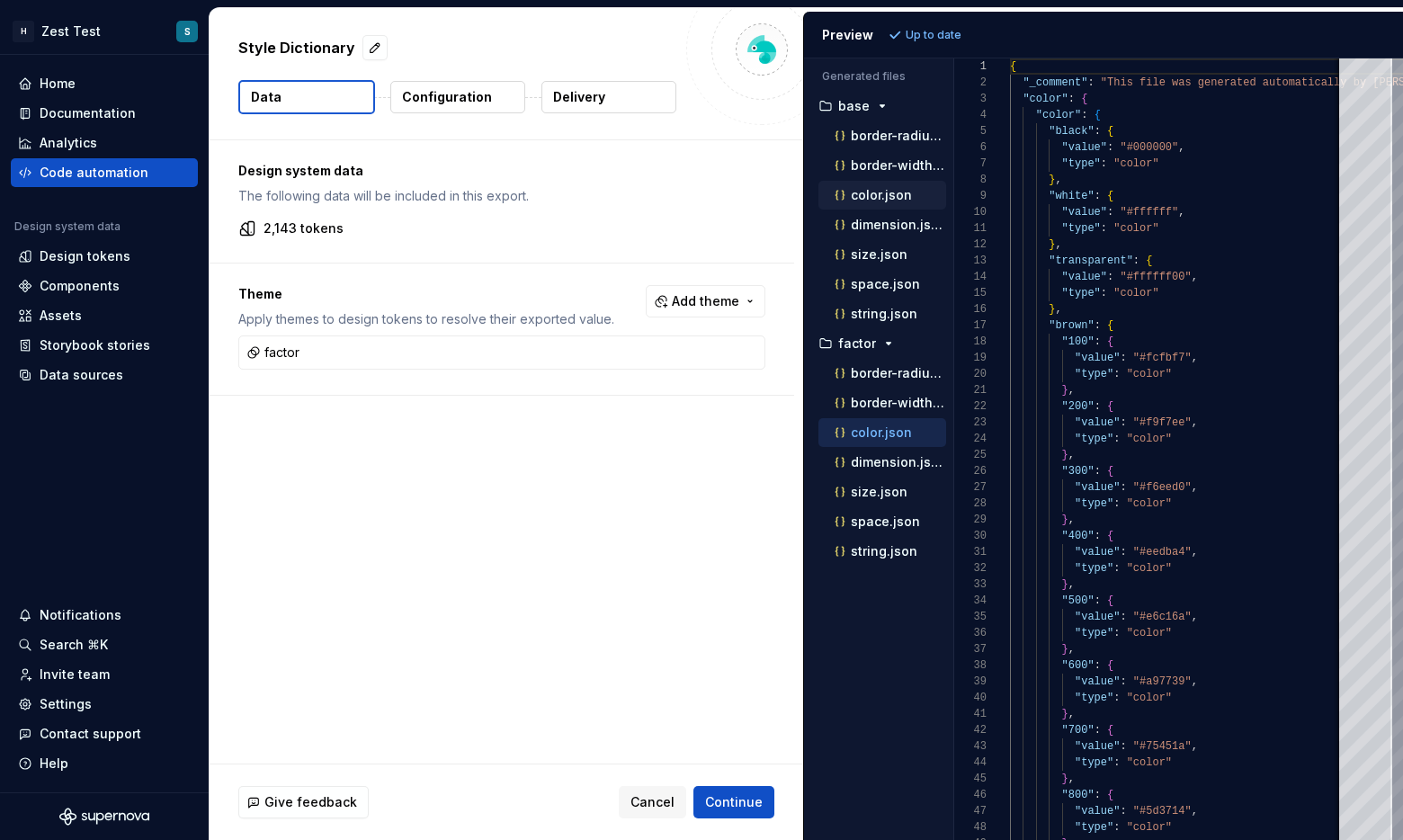
click at [800, 185] on button "color.json" at bounding box center [882, 194] width 128 height 20
click at [800, 435] on p "color.json" at bounding box center [881, 432] width 61 height 14
click at [800, 186] on div "color.json" at bounding box center [888, 194] width 115 height 18
click at [800, 428] on p "color.json" at bounding box center [881, 432] width 61 height 14
click at [800, 202] on div "color.json" at bounding box center [888, 194] width 115 height 18
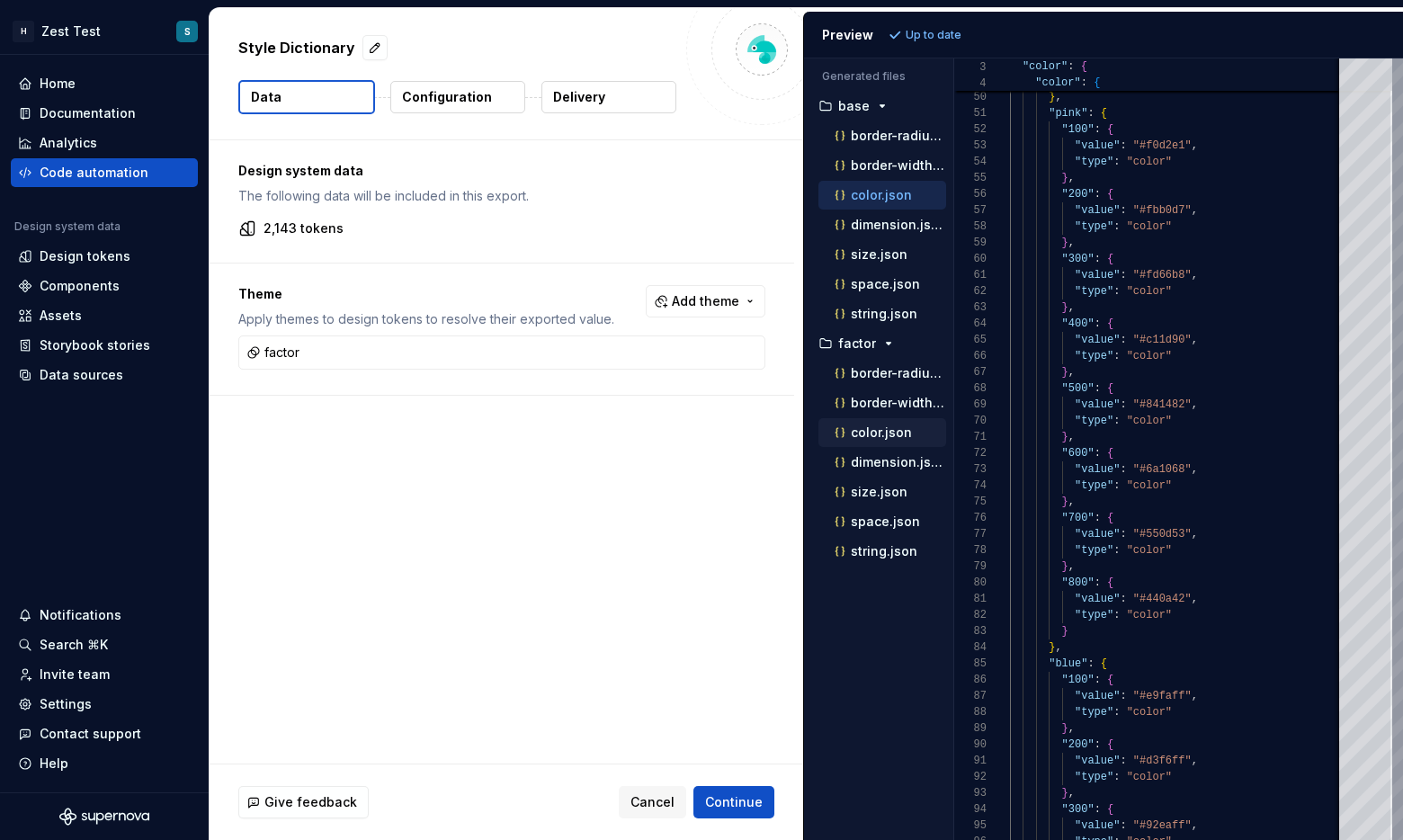
click at [800, 438] on p "color.json" at bounding box center [881, 432] width 61 height 14
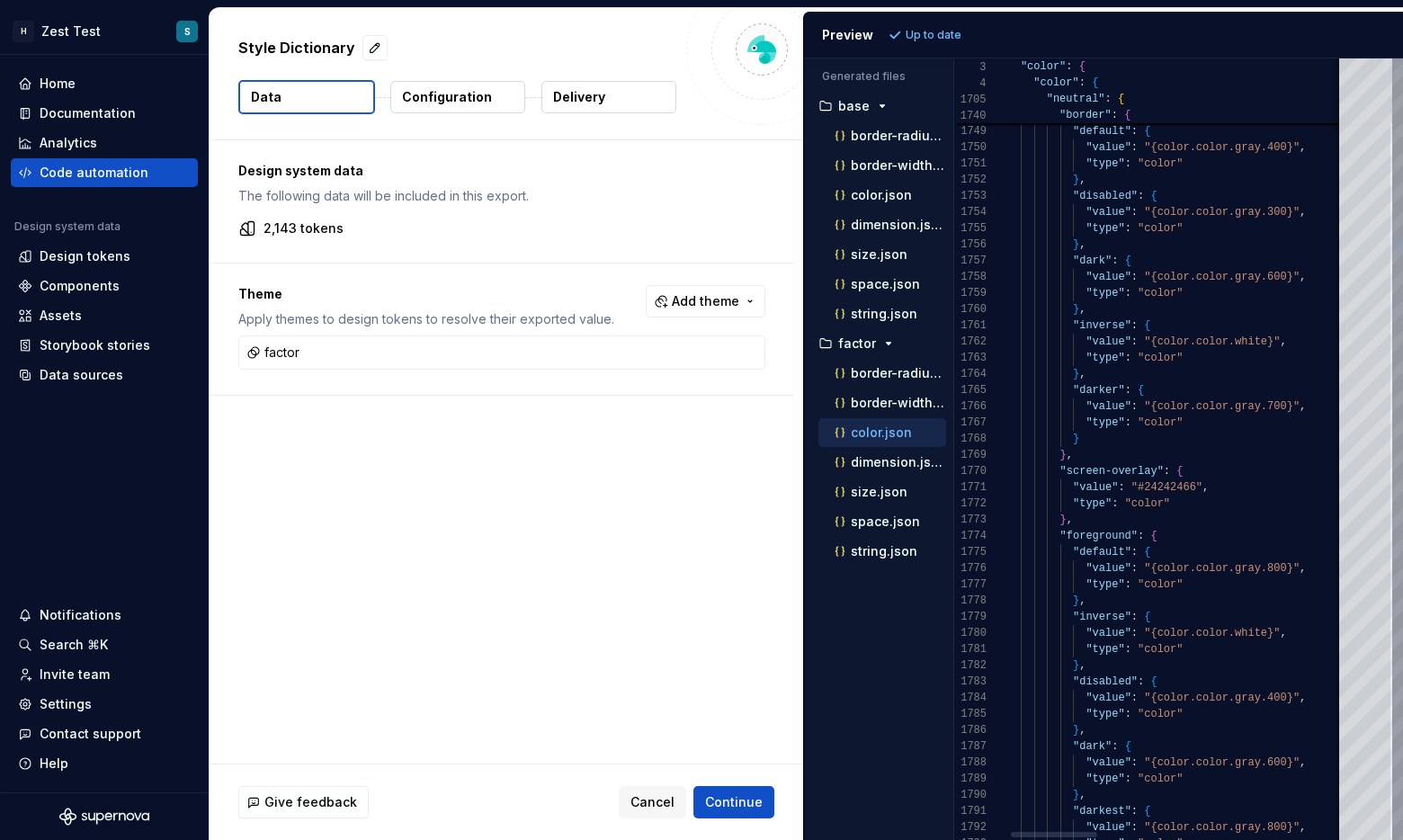
type textarea "**********"
click at [448, 102] on p "Configuration" at bounding box center [447, 97] width 90 height 18
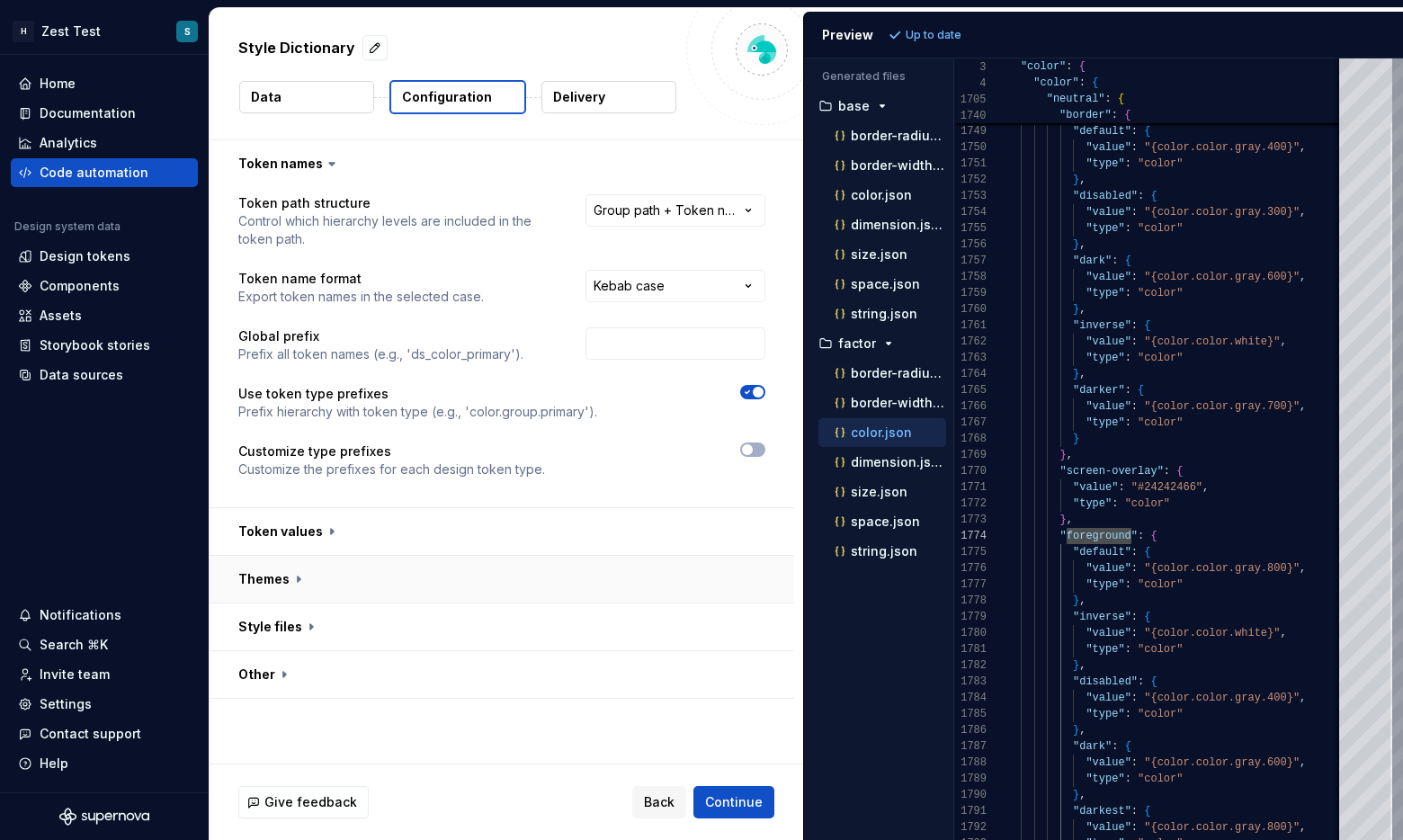
click at [288, 576] on button "button" at bounding box center [502, 579] width 585 height 47
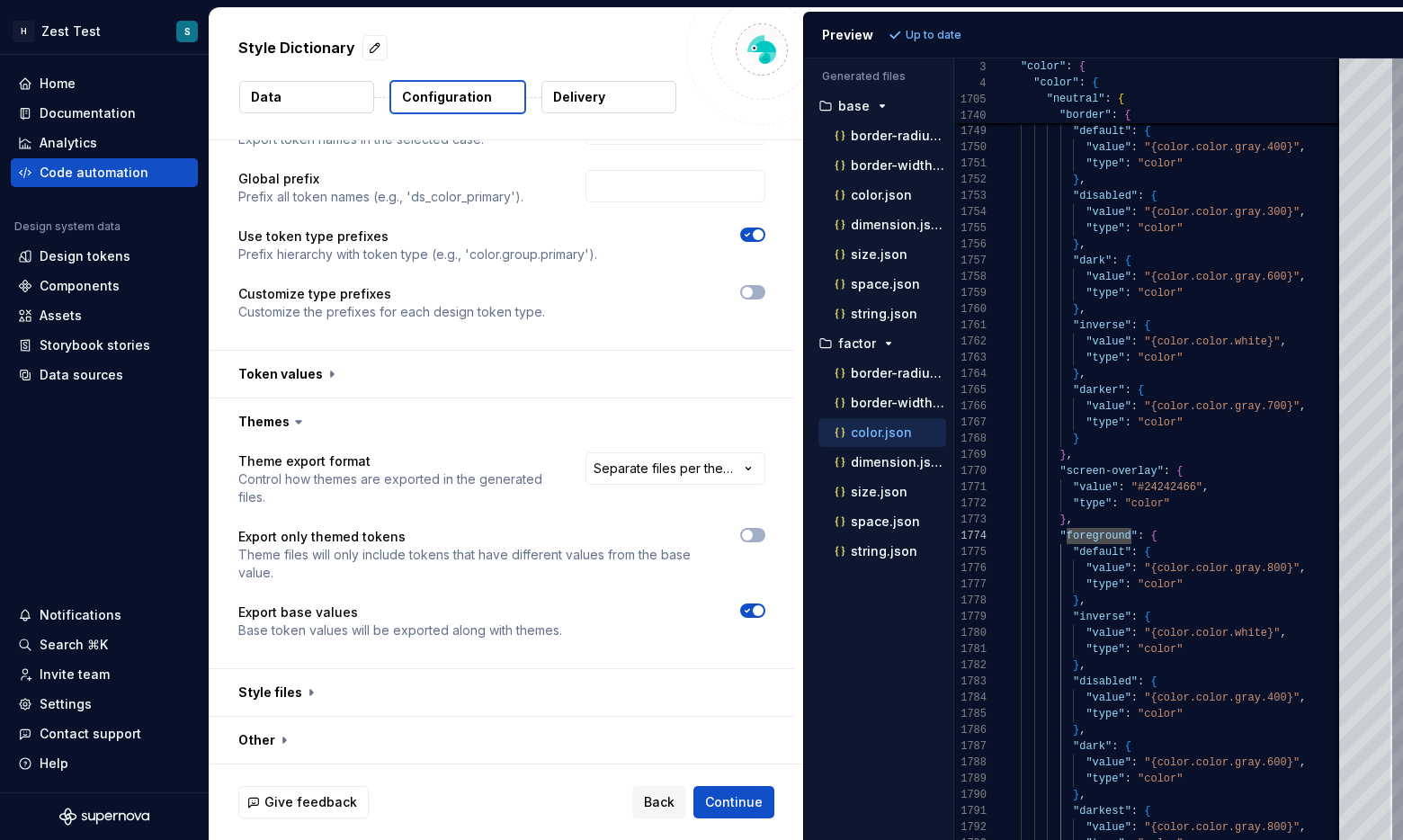
scroll to position [158, 0]
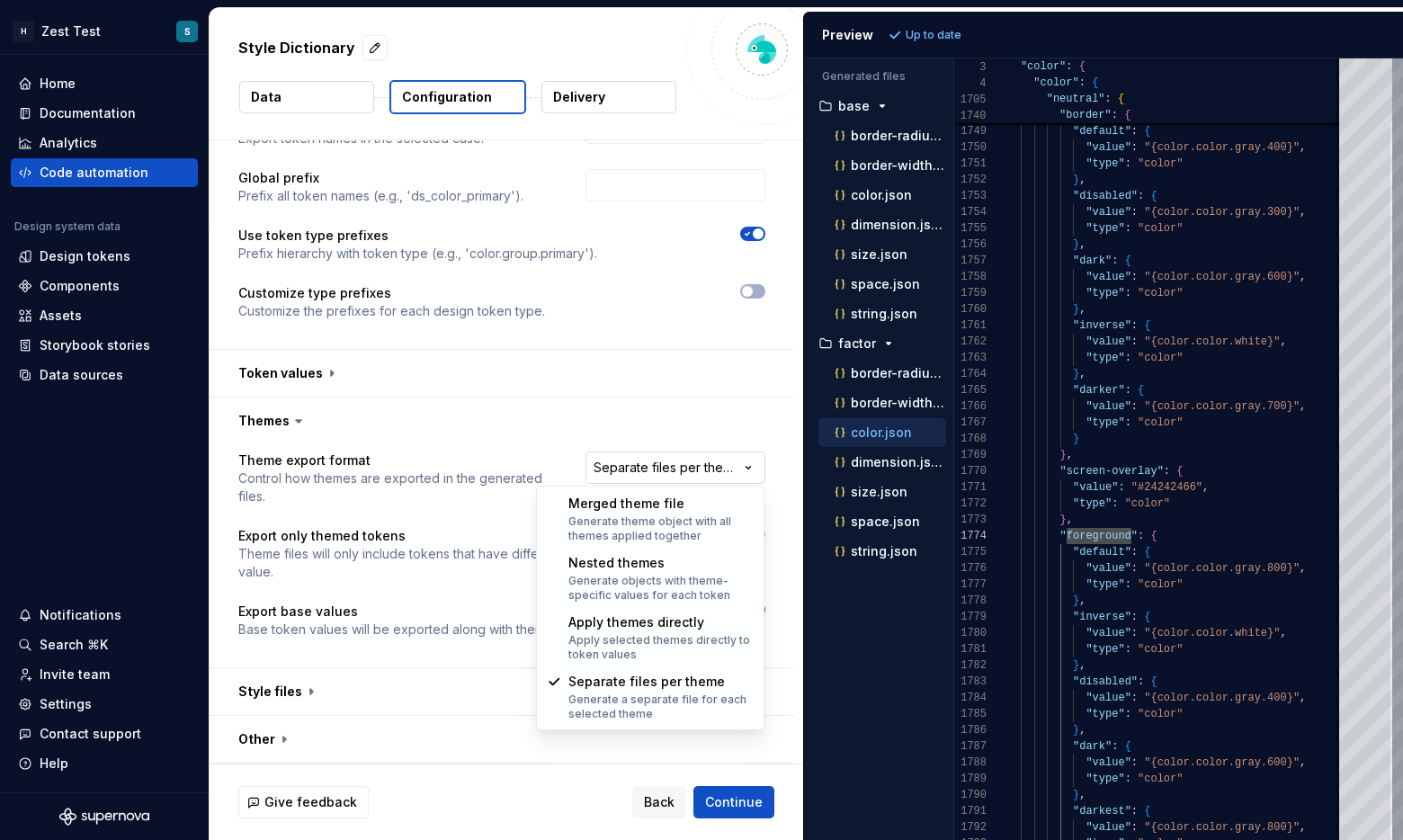
click at [663, 470] on html "**********" at bounding box center [701, 420] width 1403 height 840
select select "**********"
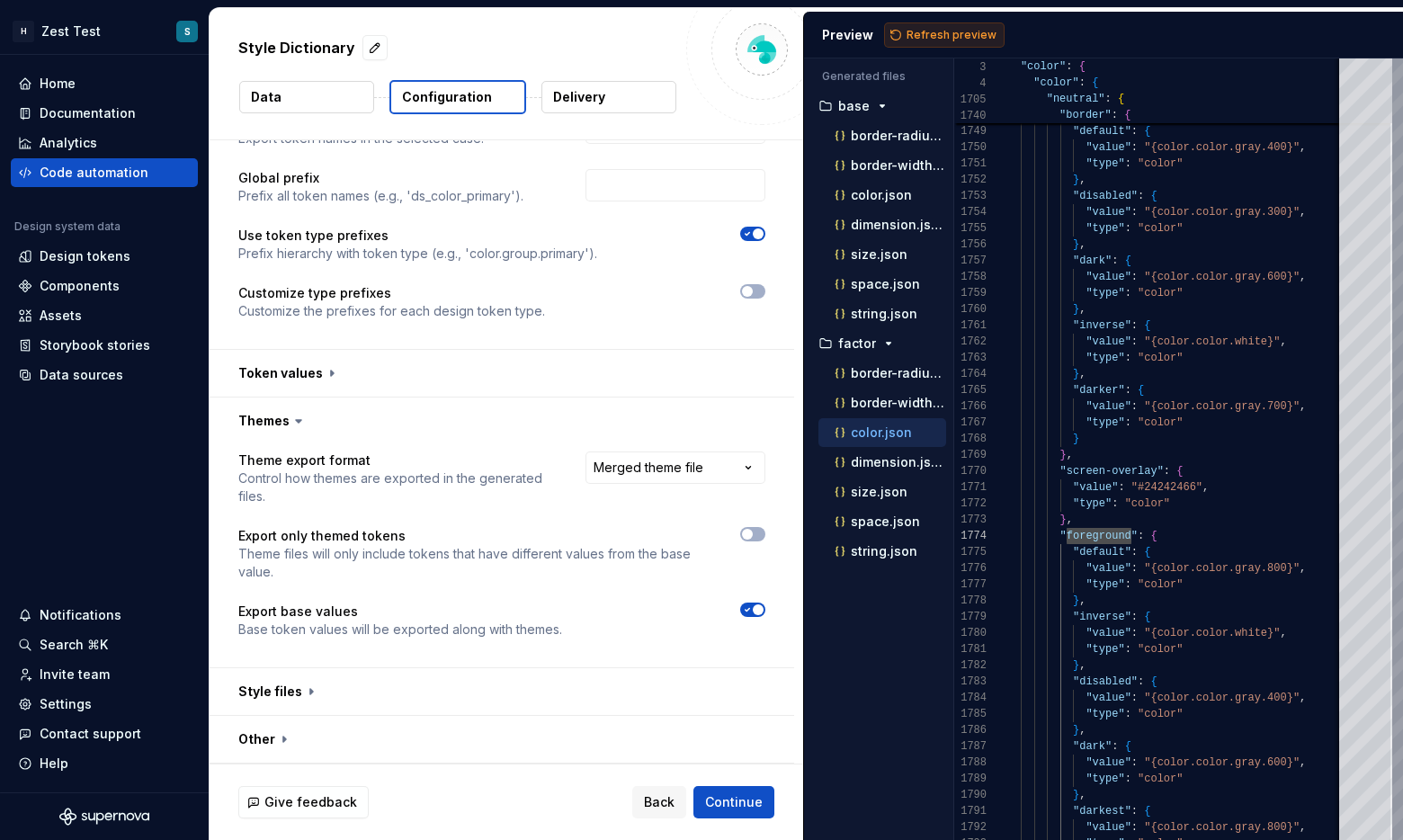
click at [800, 28] on span "Refresh preview" at bounding box center [952, 35] width 90 height 14
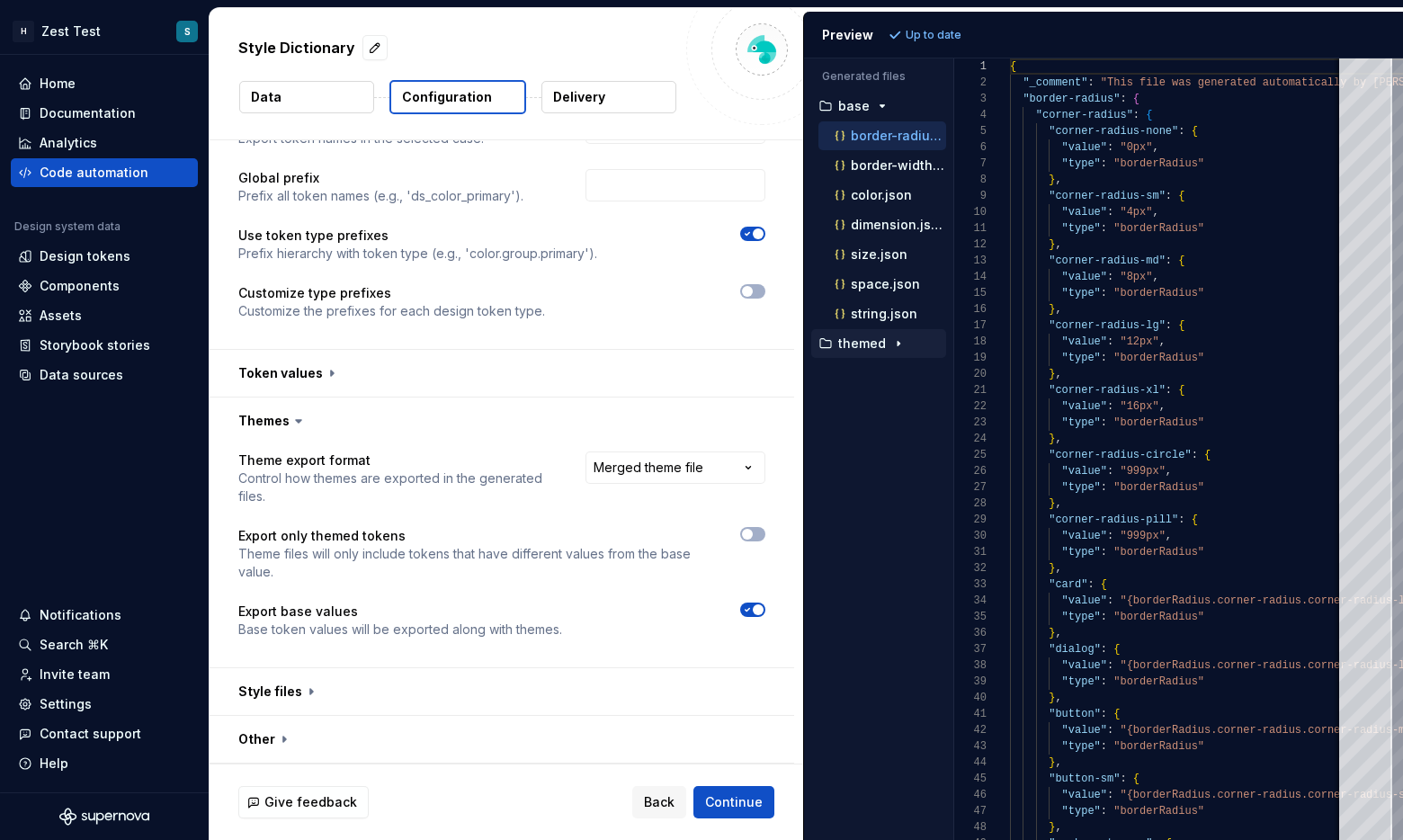
click at [800, 343] on p "themed" at bounding box center [862, 343] width 48 height 14
click at [800, 435] on p "color.json" at bounding box center [881, 432] width 61 height 14
type textarea "**********"
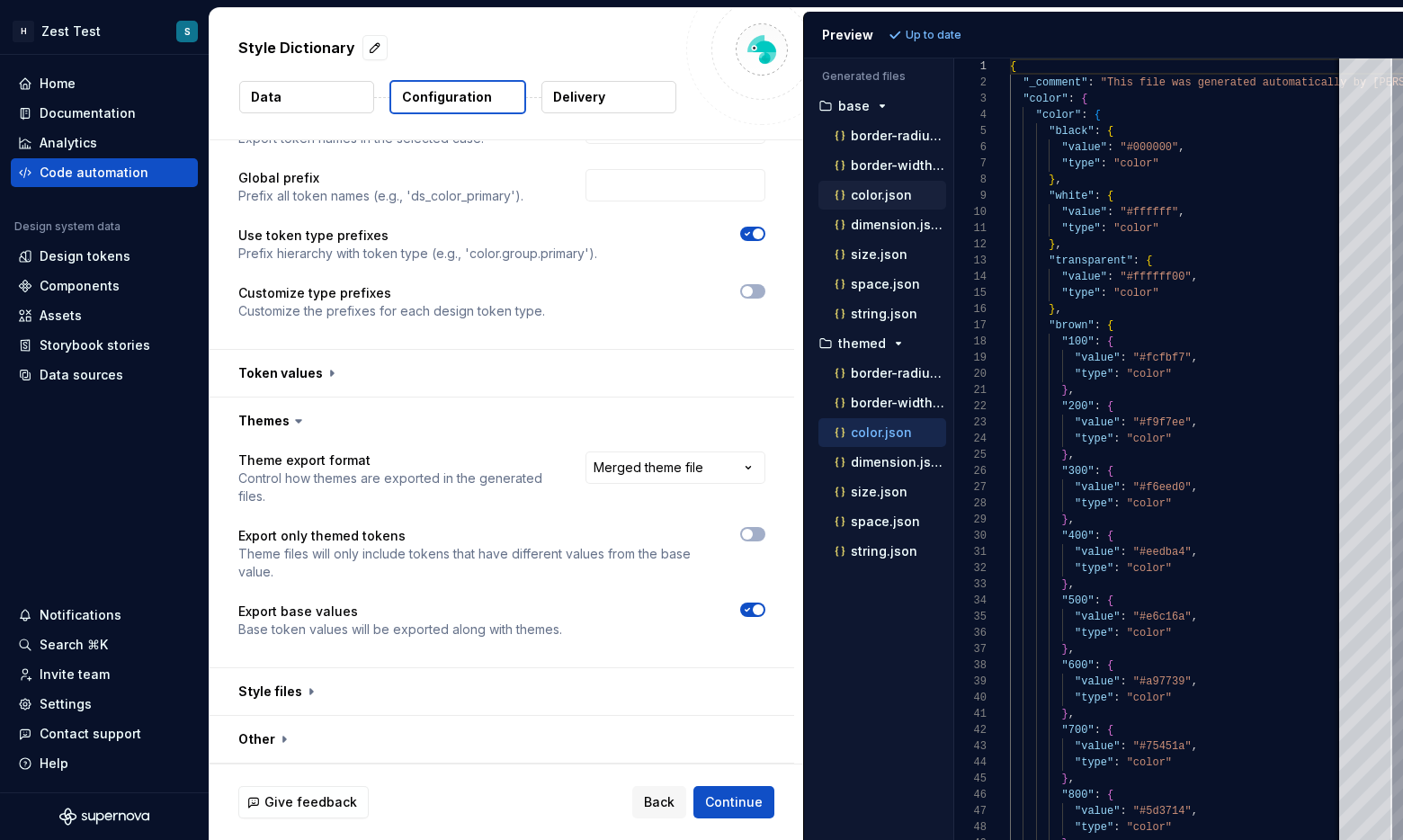
click at [800, 203] on div "color.json" at bounding box center [888, 194] width 115 height 18
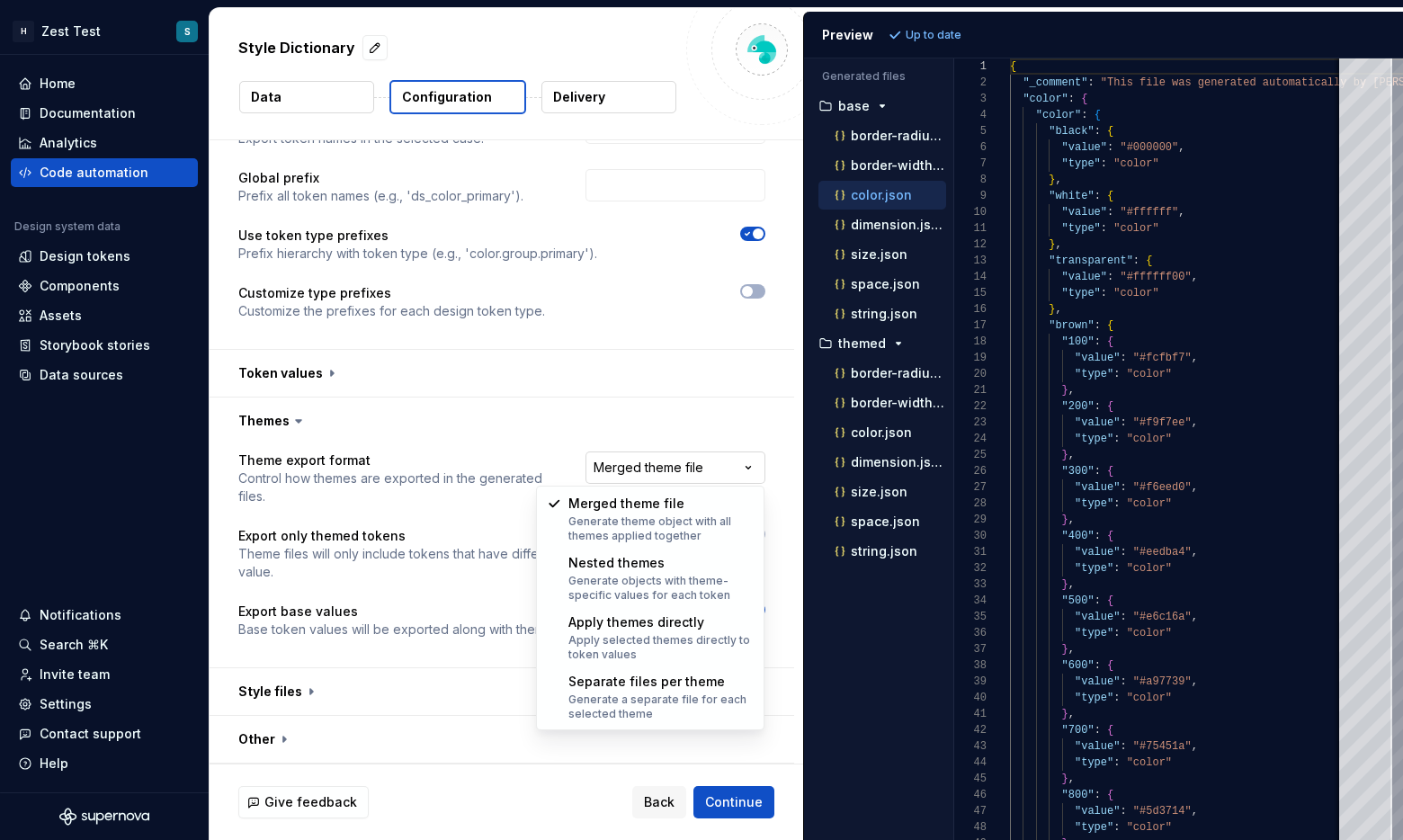
click at [672, 457] on html "**********" at bounding box center [701, 420] width 1403 height 840
click at [674, 466] on html "**********" at bounding box center [701, 420] width 1403 height 840
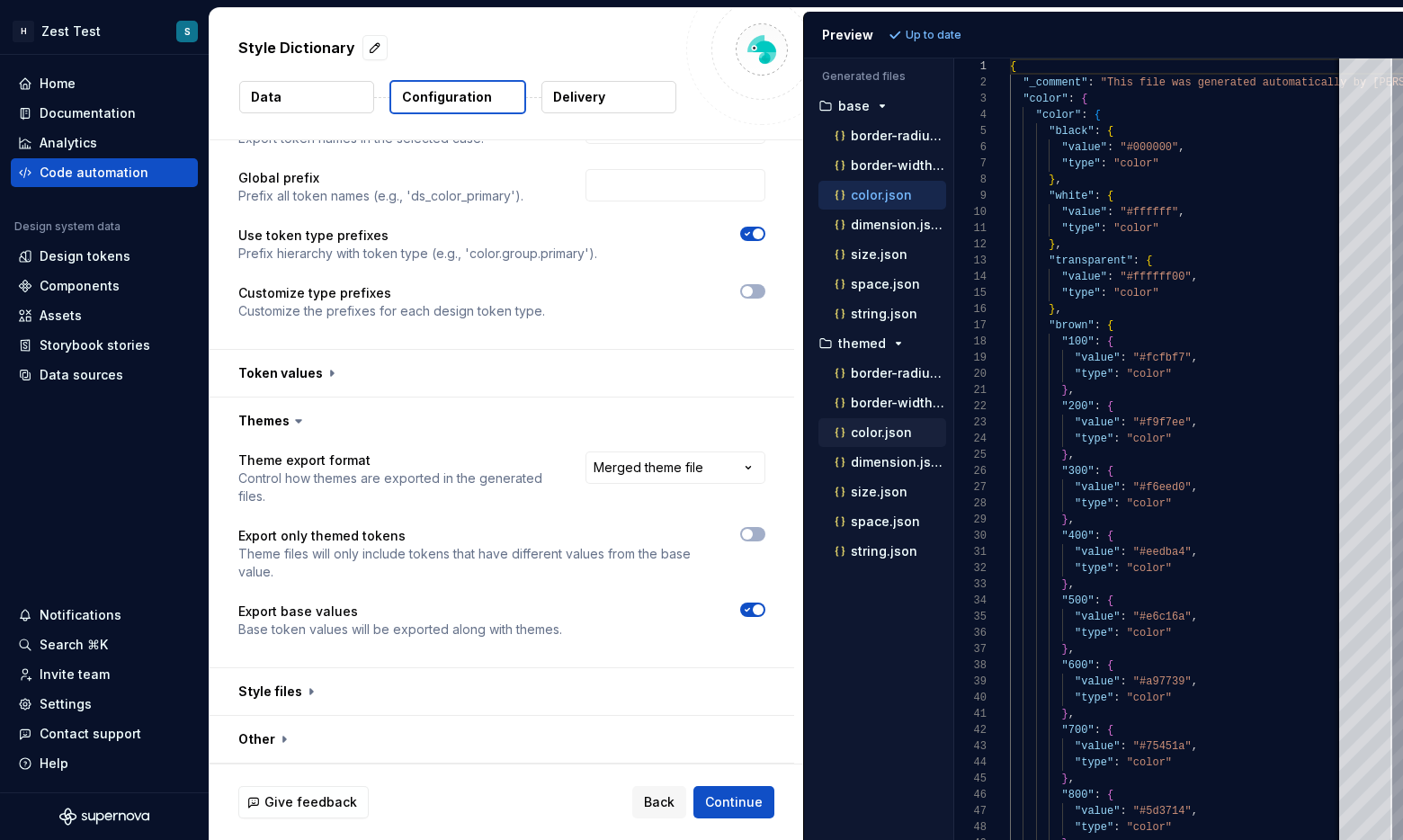
click at [800, 440] on div "color.json" at bounding box center [888, 432] width 115 height 18
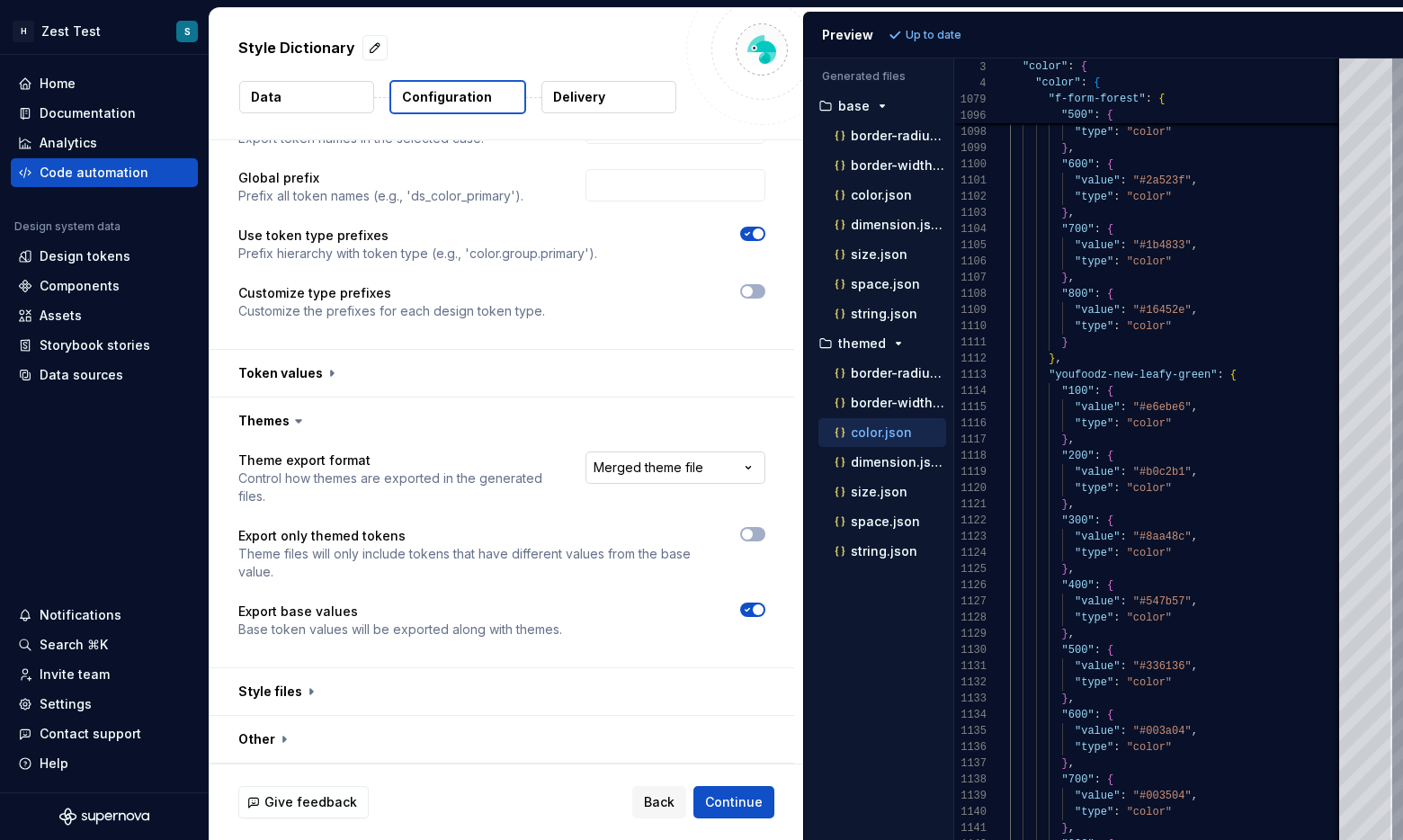
click at [624, 466] on html "**********" at bounding box center [701, 420] width 1403 height 840
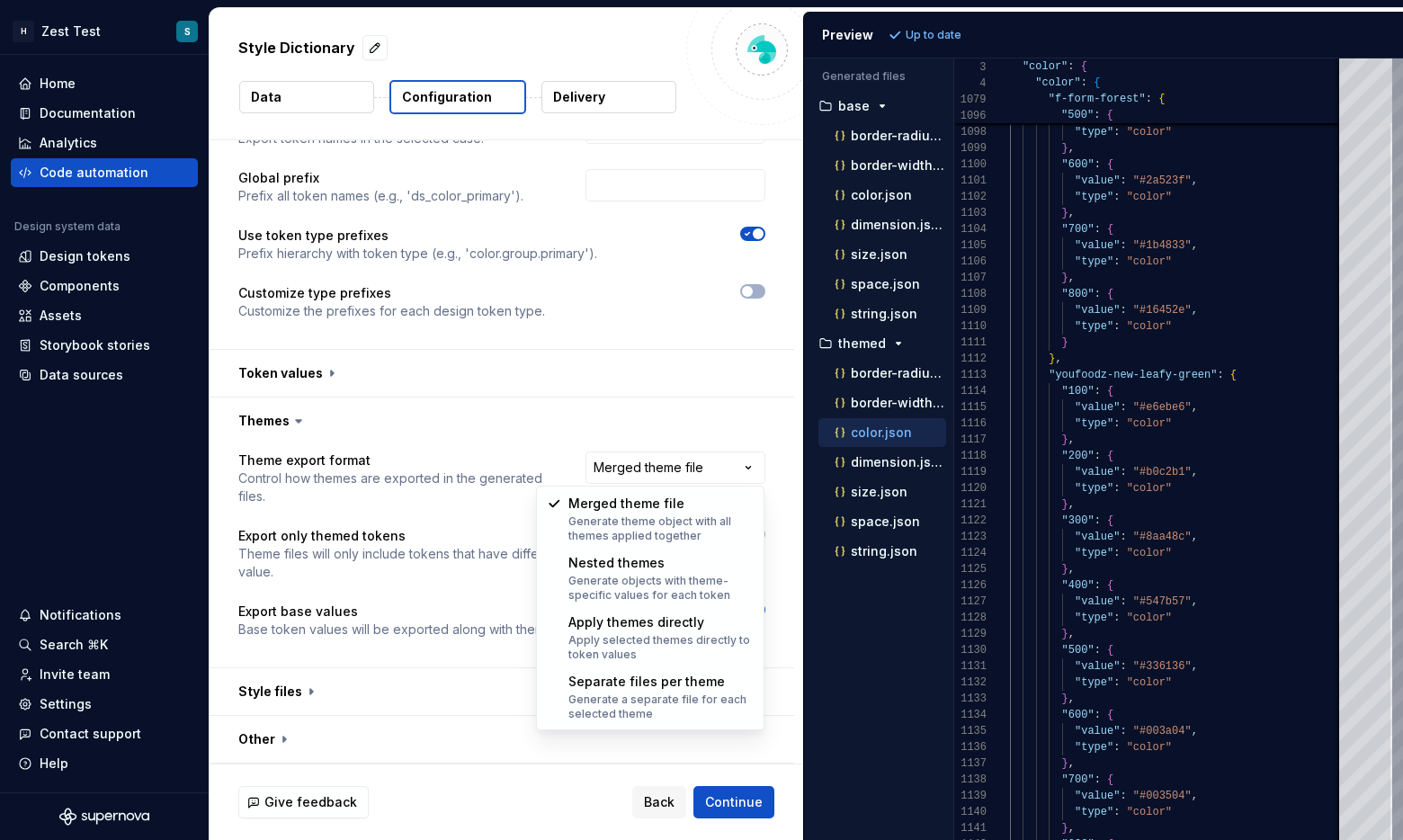
select select "**********"
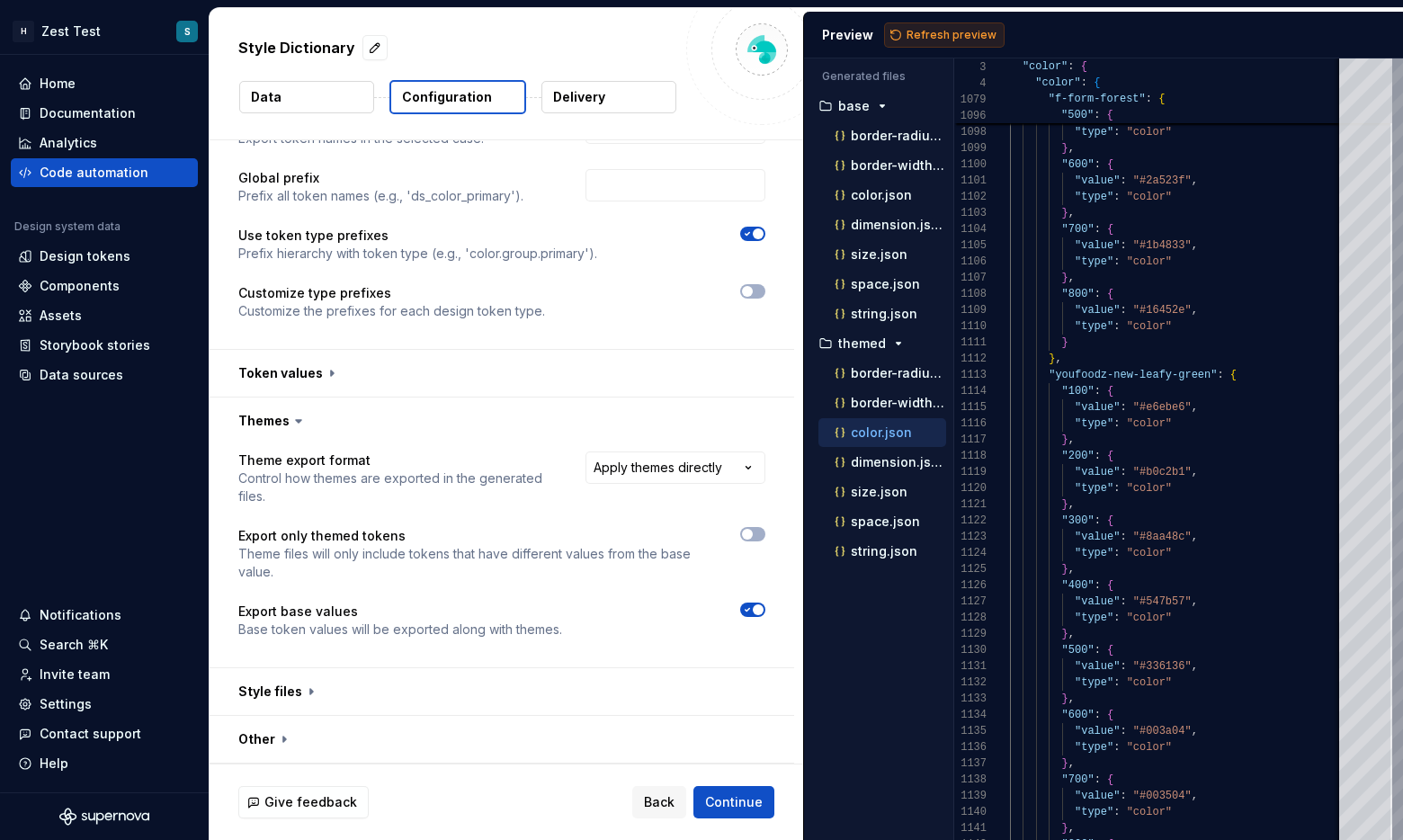
click at [800, 39] on span "Refresh preview" at bounding box center [952, 35] width 90 height 14
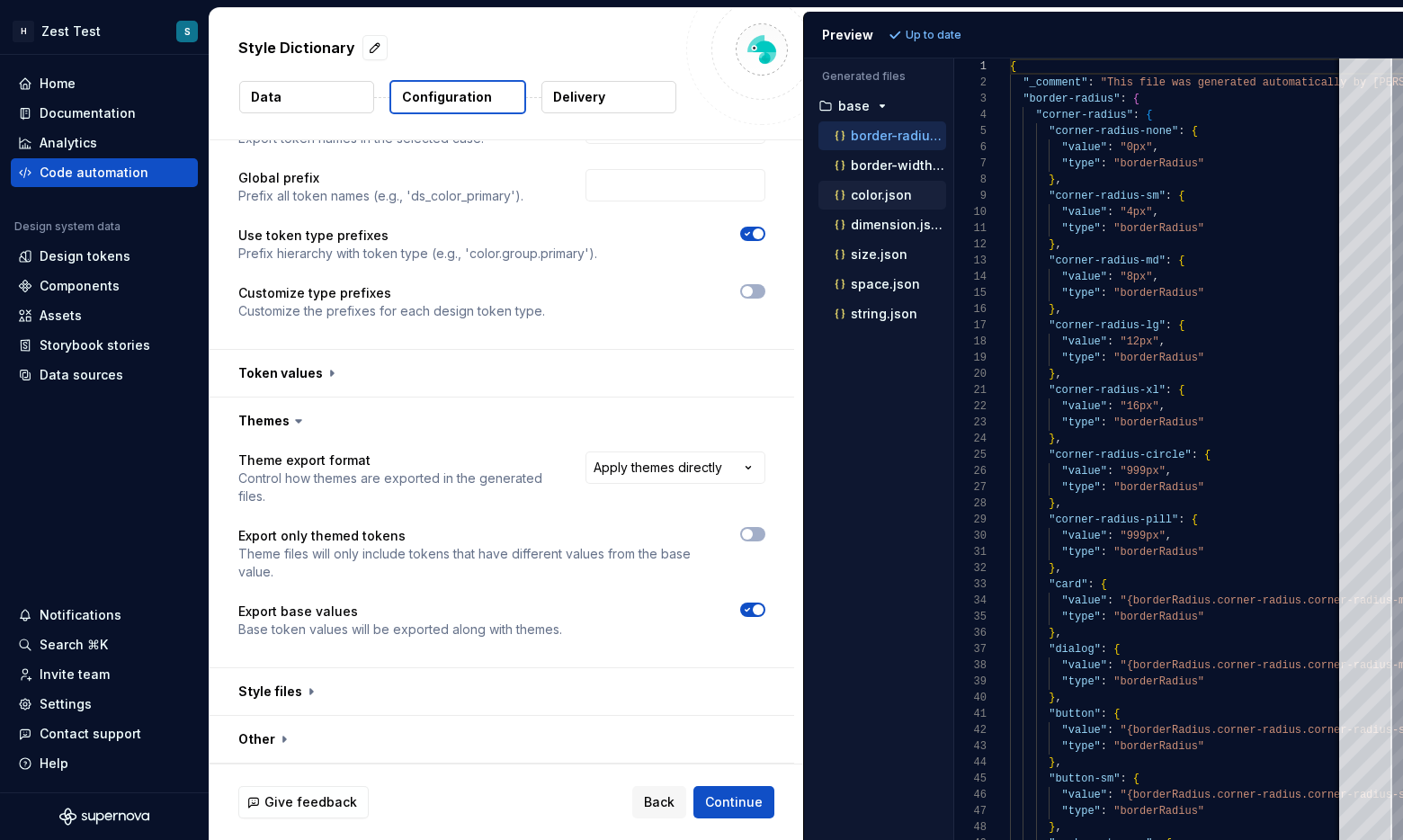
click at [800, 192] on p "color.json" at bounding box center [881, 194] width 61 height 14
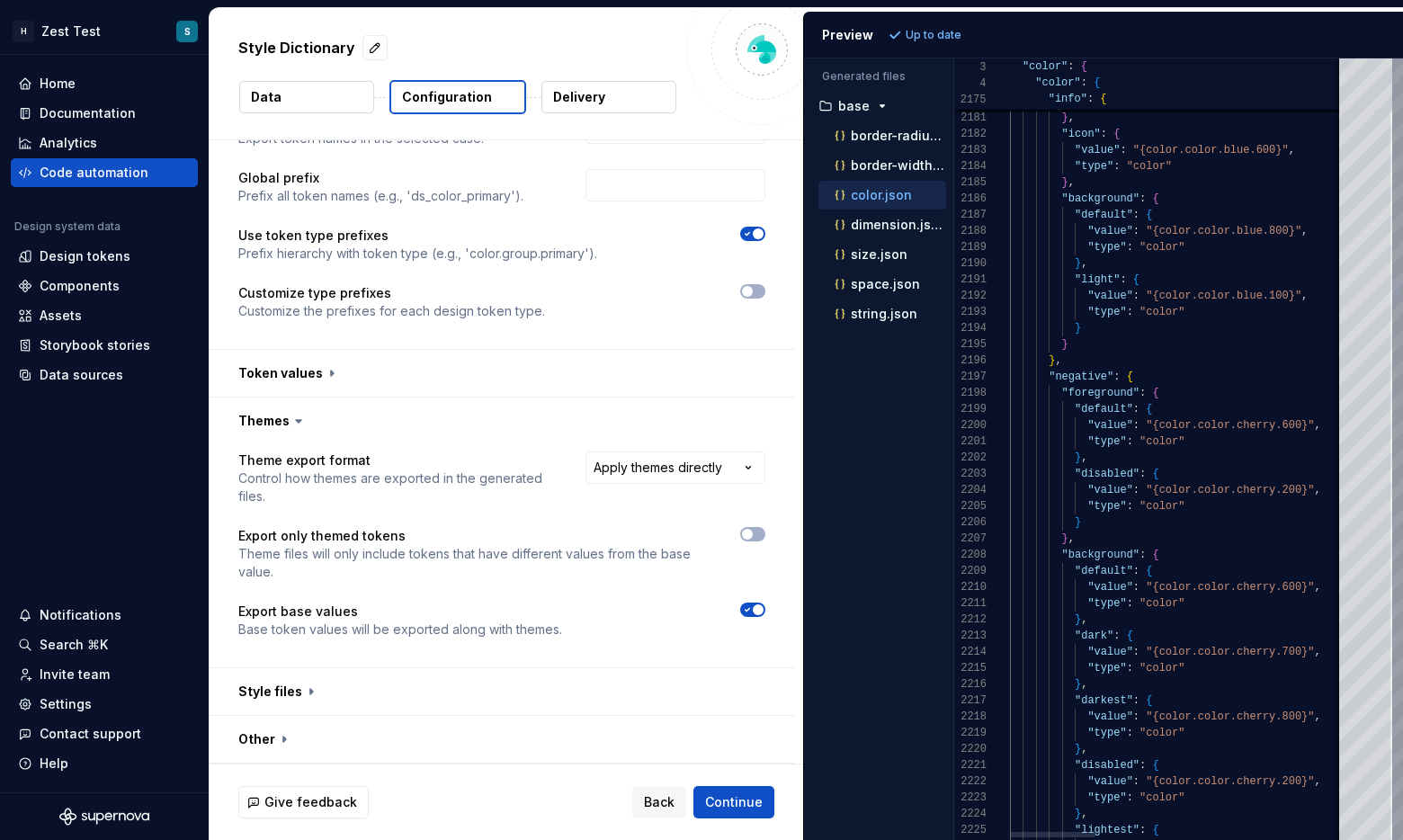
click at [253, 101] on p "Data" at bounding box center [266, 97] width 31 height 18
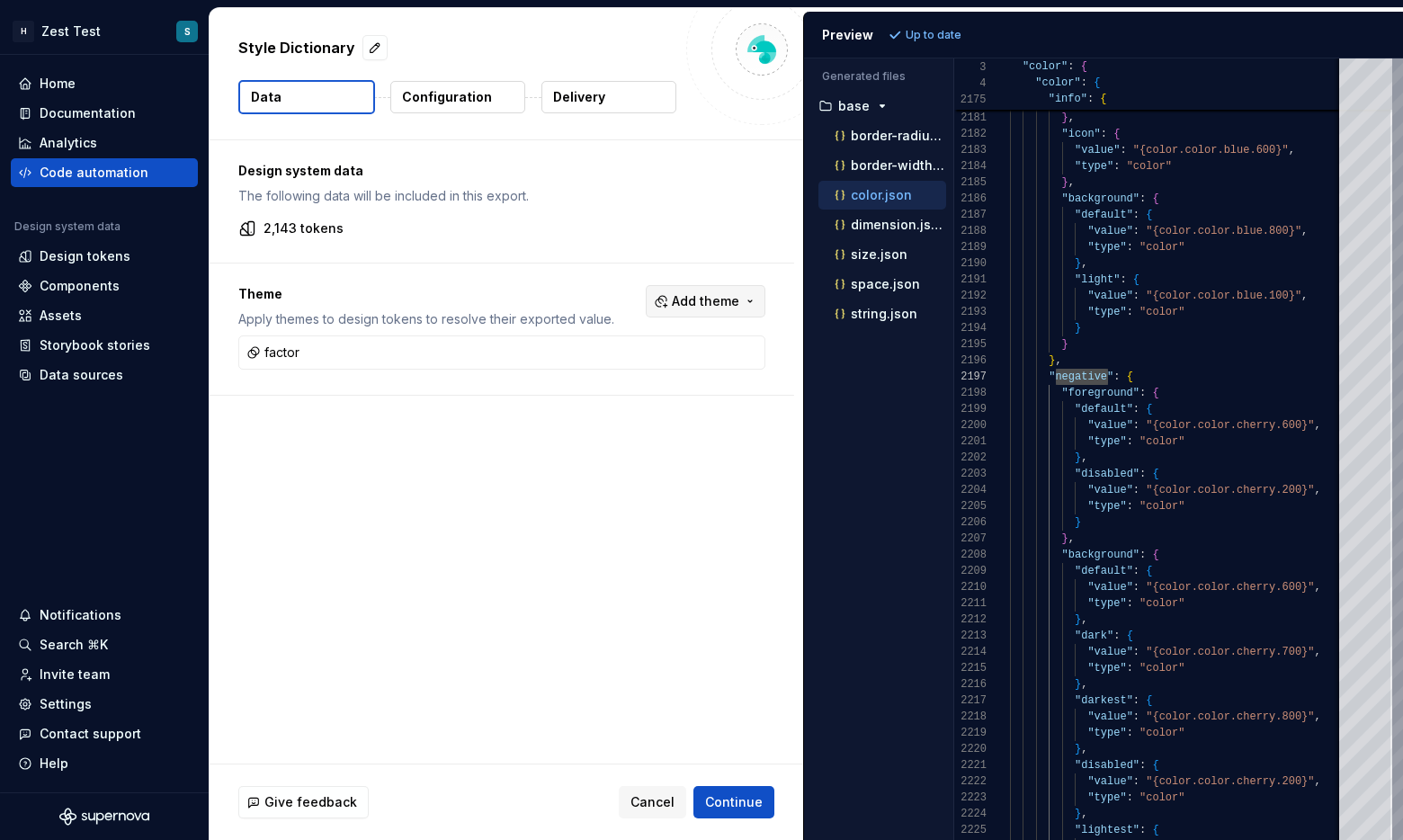
click at [707, 288] on button "Add theme" at bounding box center [705, 301] width 119 height 32
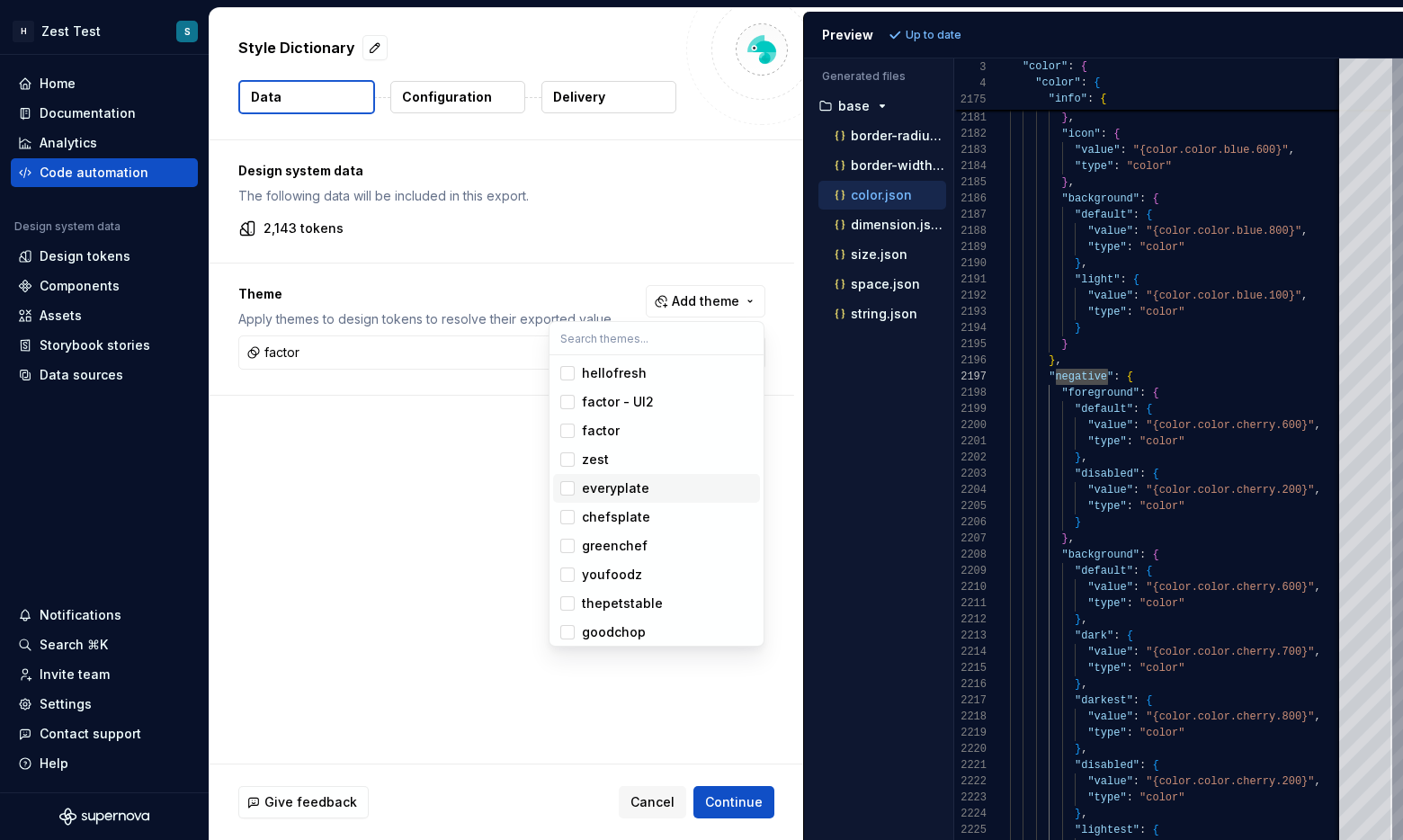
click at [597, 495] on div "everyplate" at bounding box center [616, 488] width 68 height 18
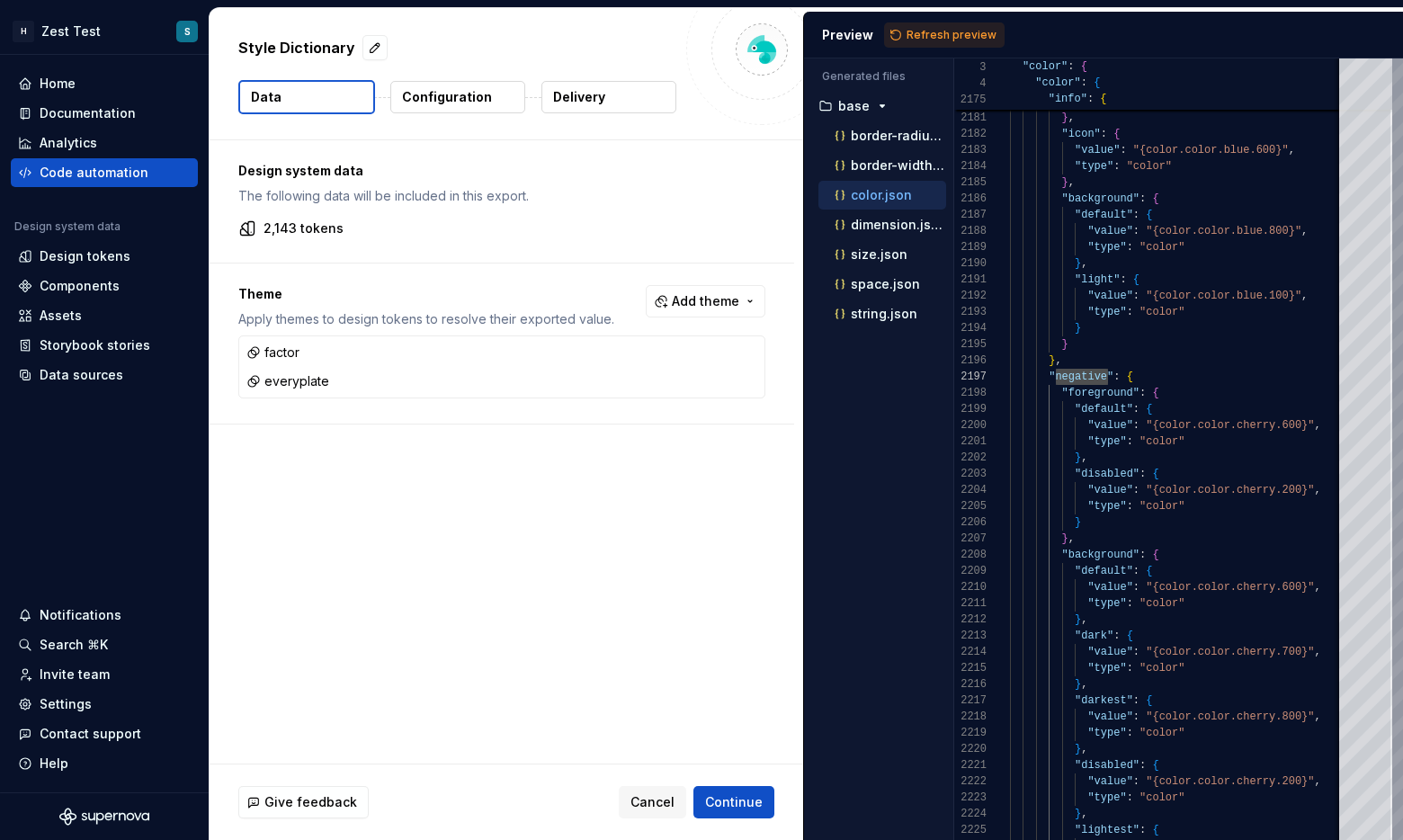
click at [429, 519] on html "H Zest Test S Home Documentation Analytics Code automation Design system data D…" at bounding box center [701, 420] width 1403 height 840
click at [800, 40] on span "Refresh preview" at bounding box center [952, 35] width 90 height 14
type textarea "**********"
click at [467, 102] on p "Configuration" at bounding box center [447, 97] width 90 height 18
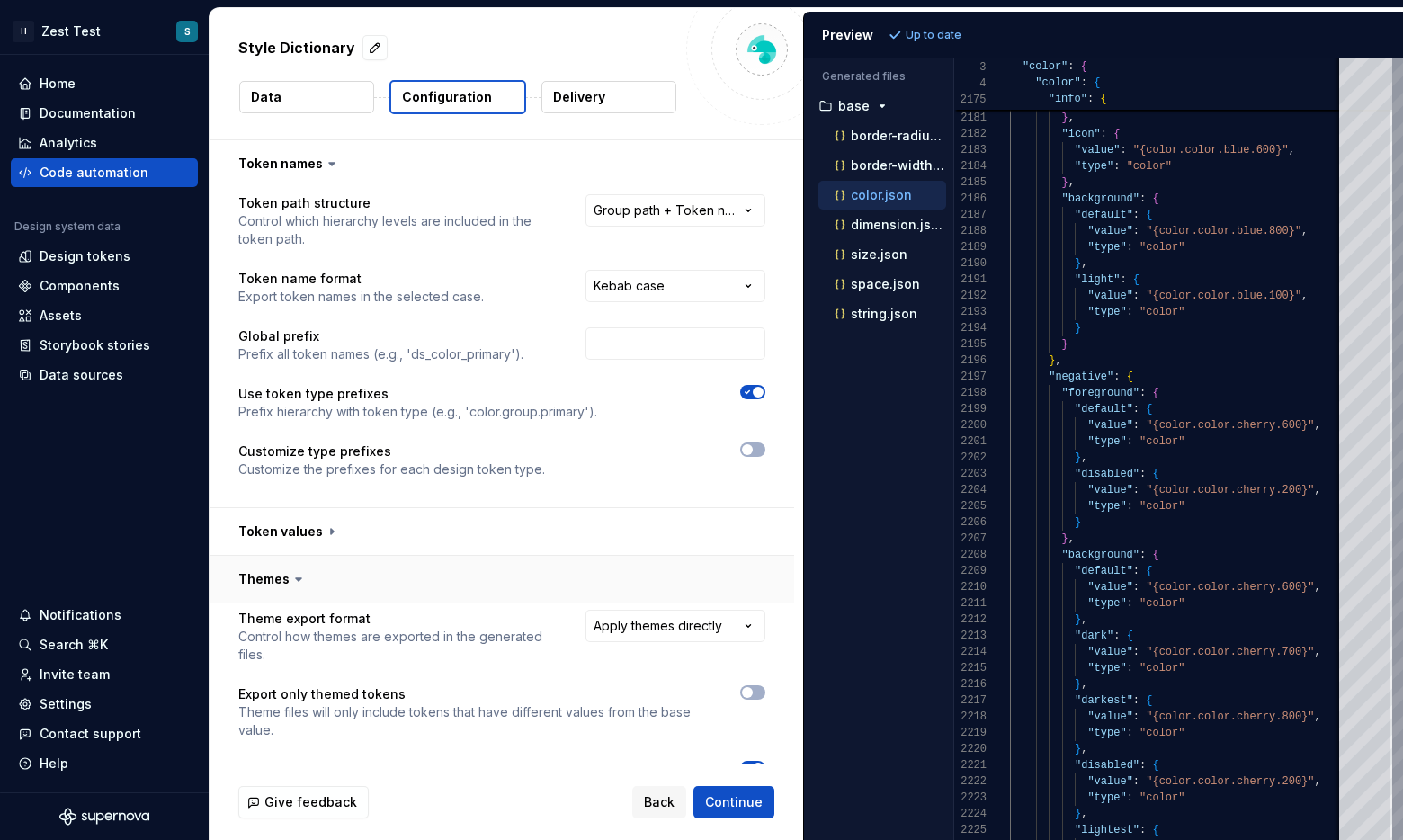
scroll to position [158, 0]
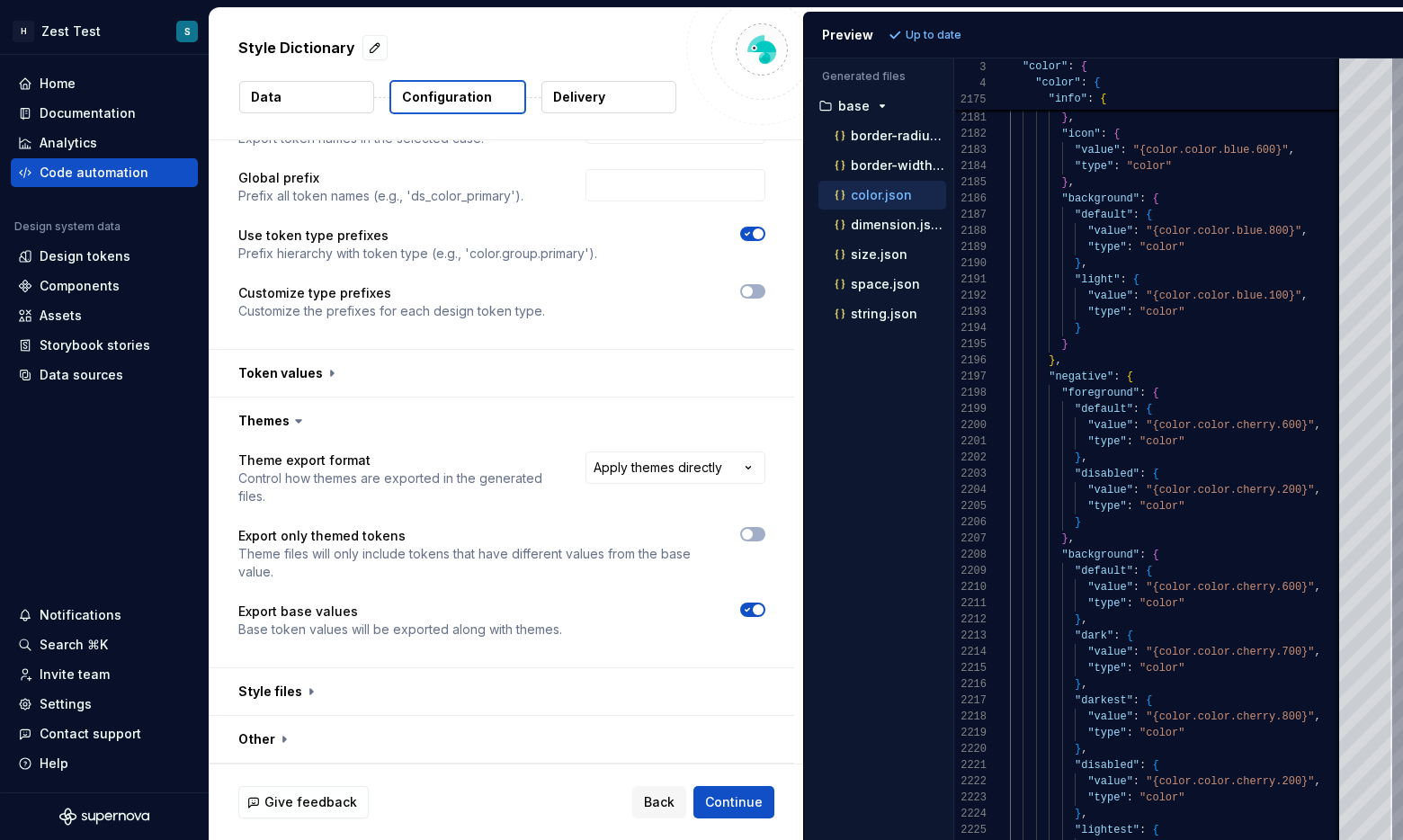
click at [283, 94] on button "Data" at bounding box center [307, 97] width 135 height 32
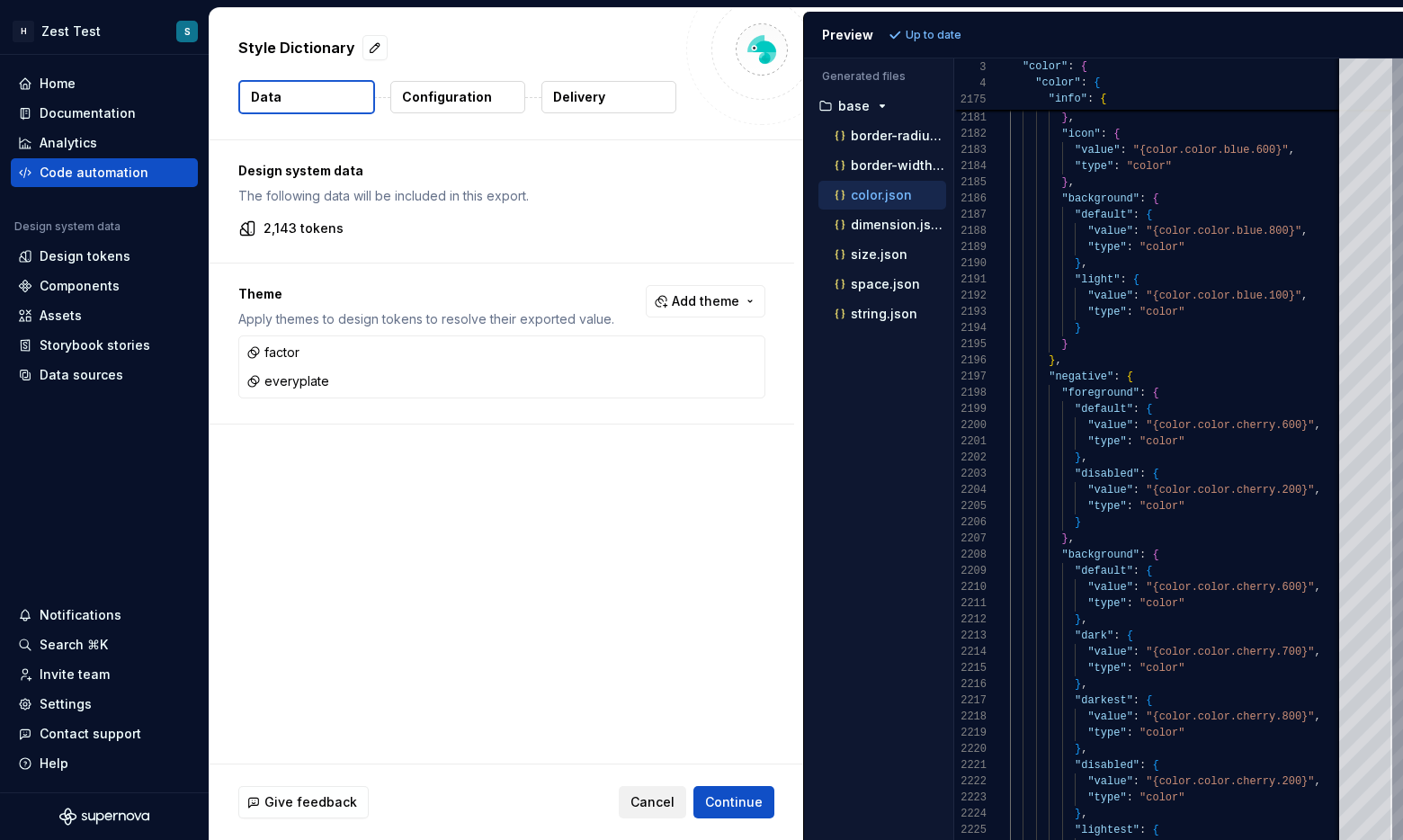
click at [669, 799] on span "Cancel" at bounding box center [652, 801] width 44 height 18
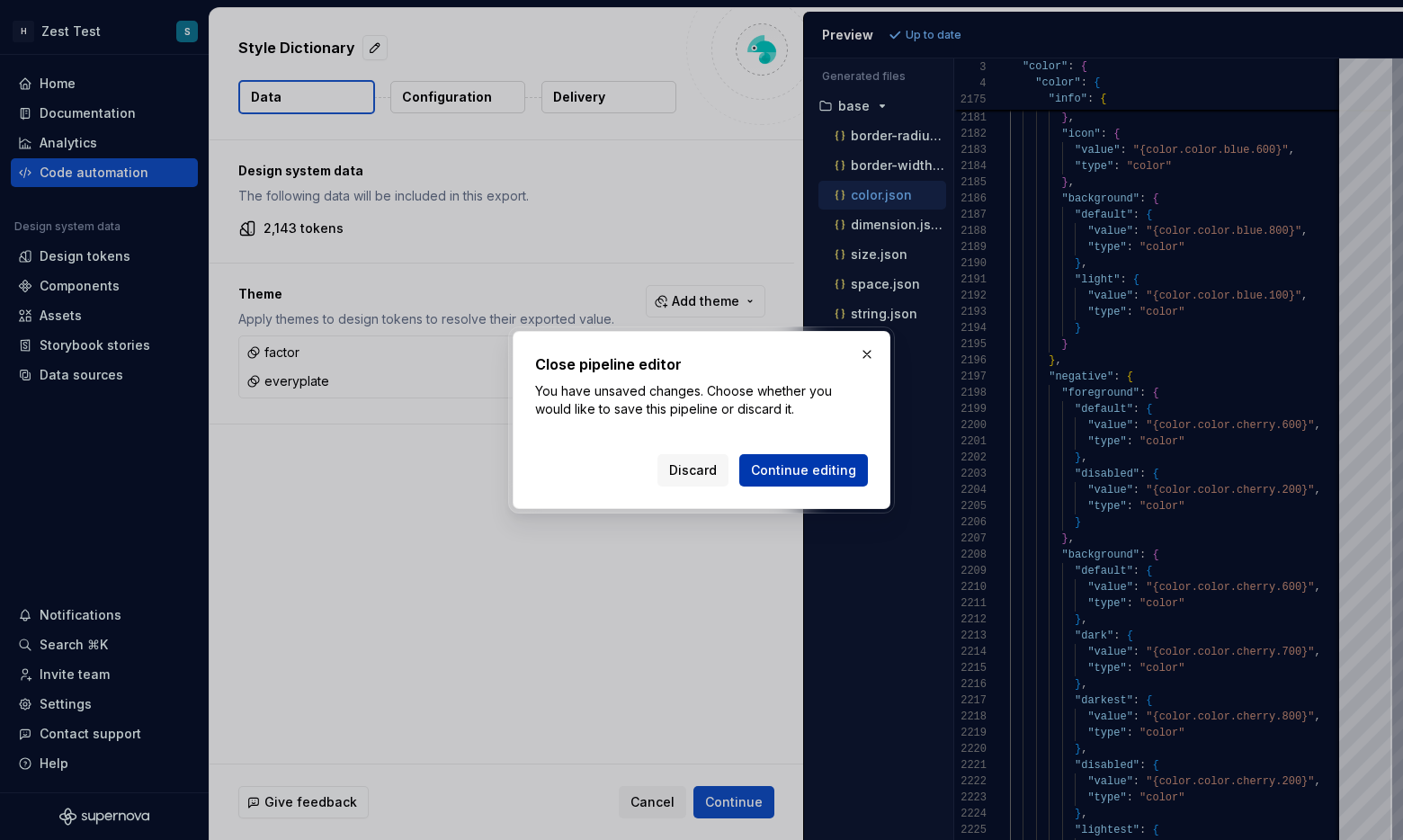
click at [799, 473] on span "Continue editing" at bounding box center [803, 470] width 105 height 18
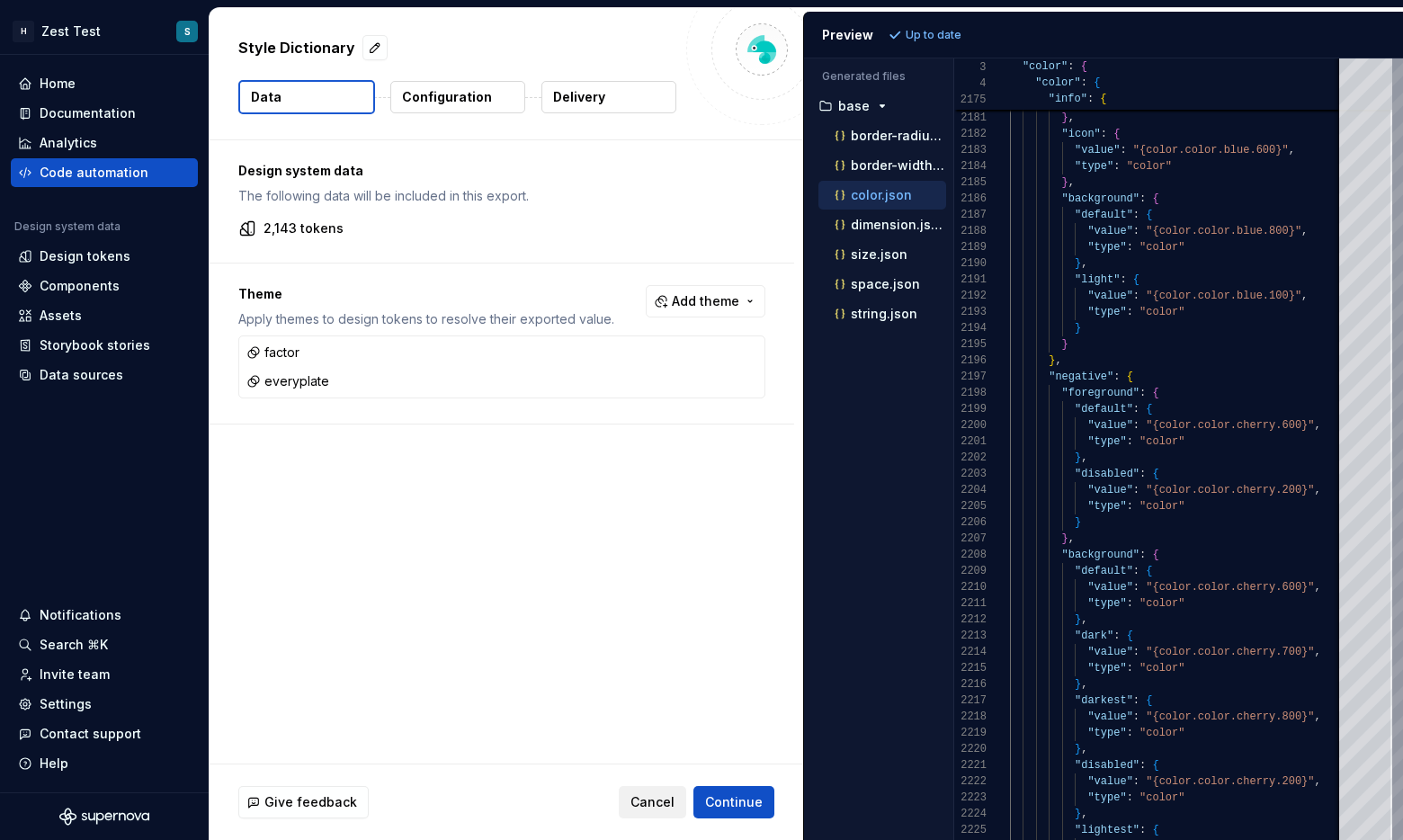
click at [643, 803] on span "Cancel" at bounding box center [652, 801] width 44 height 18
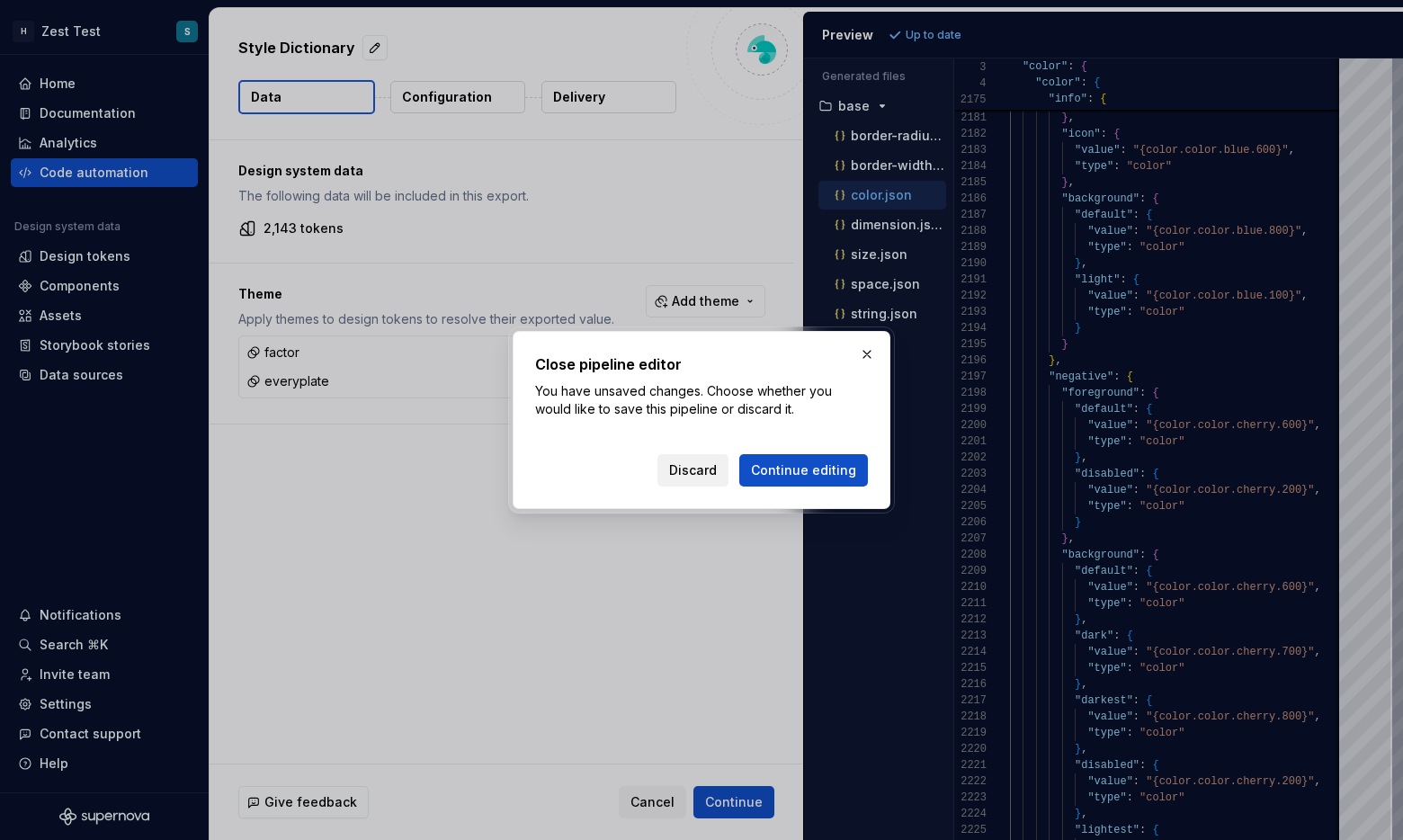
click at [709, 470] on span "Discard" at bounding box center [693, 470] width 48 height 18
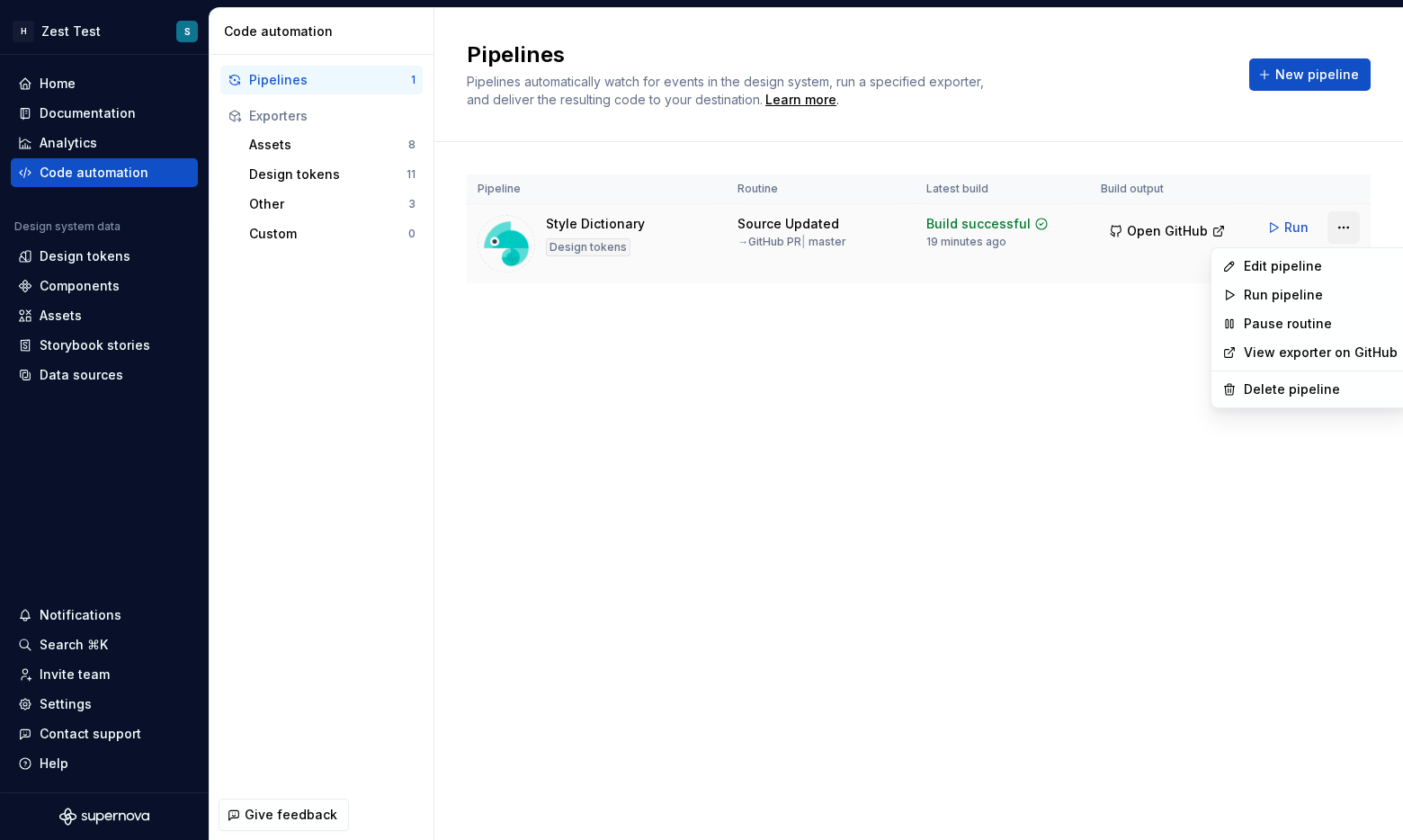
click at [800, 228] on html "H Zest Test S Home Documentation Analytics Code automation Design system data D…" at bounding box center [701, 420] width 1403 height 840
click at [800, 262] on div "Edit pipeline" at bounding box center [1321, 266] width 154 height 18
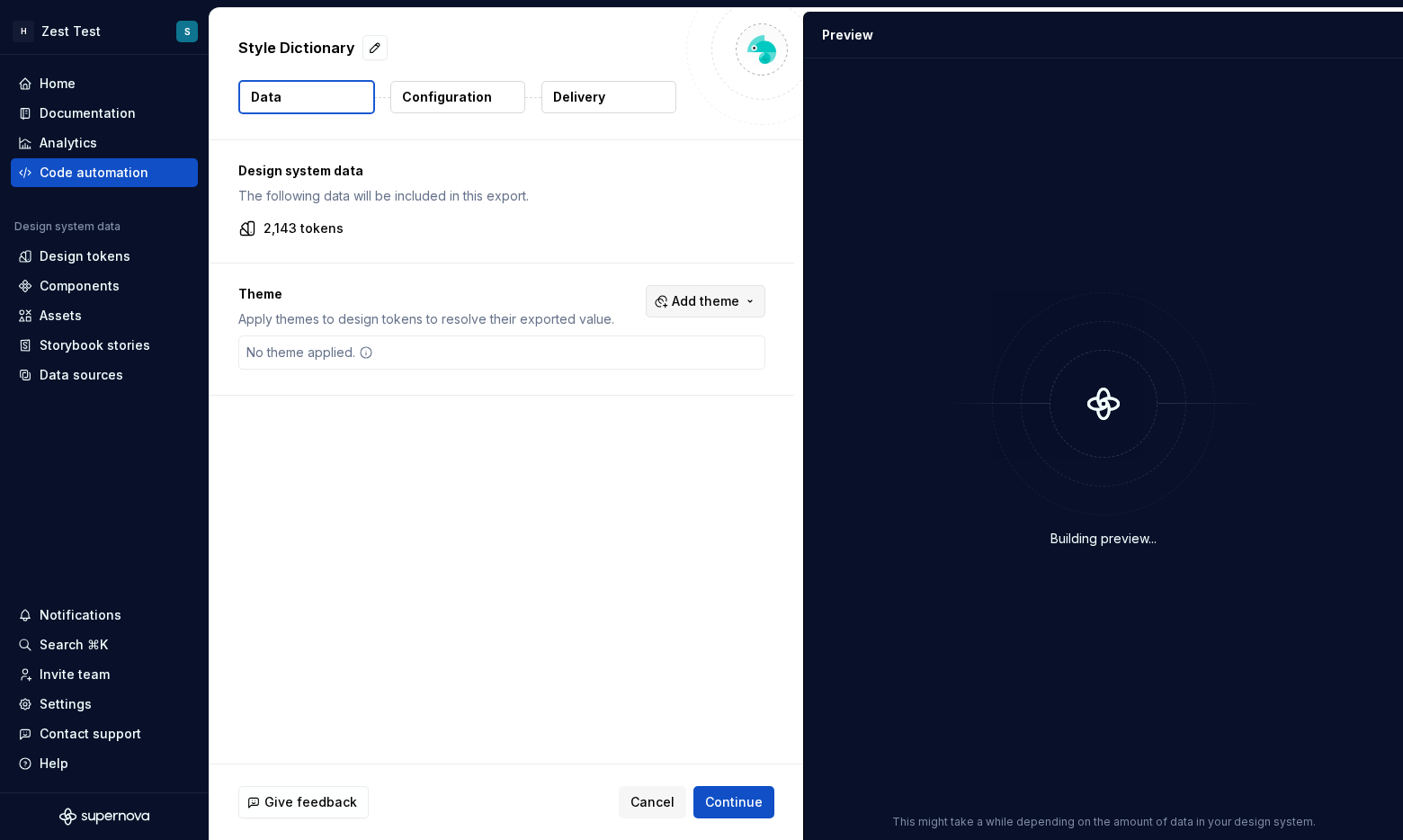
click at [693, 300] on span "Add theme" at bounding box center [706, 301] width 68 height 18
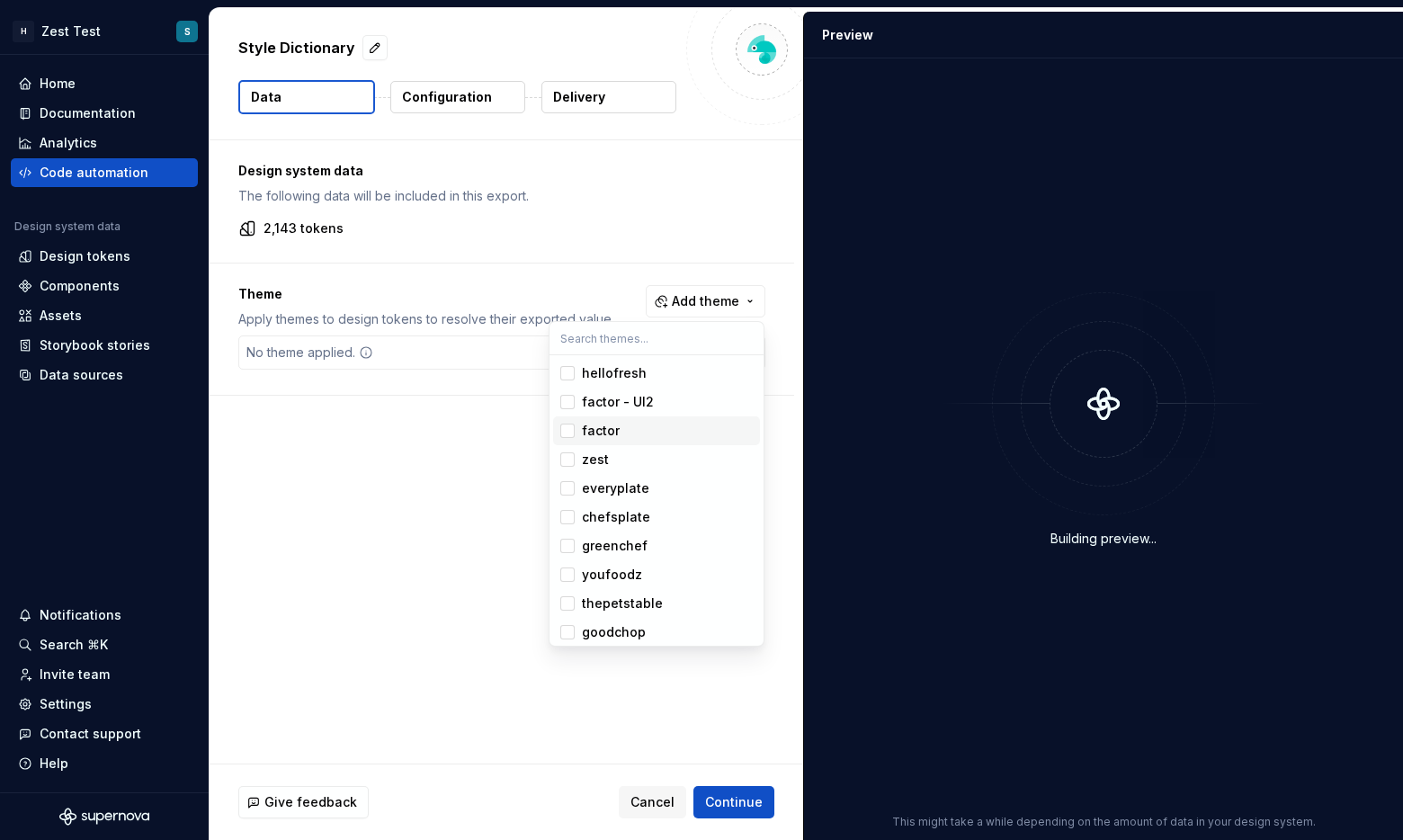
click at [605, 432] on div "factor" at bounding box center [600, 430] width 38 height 18
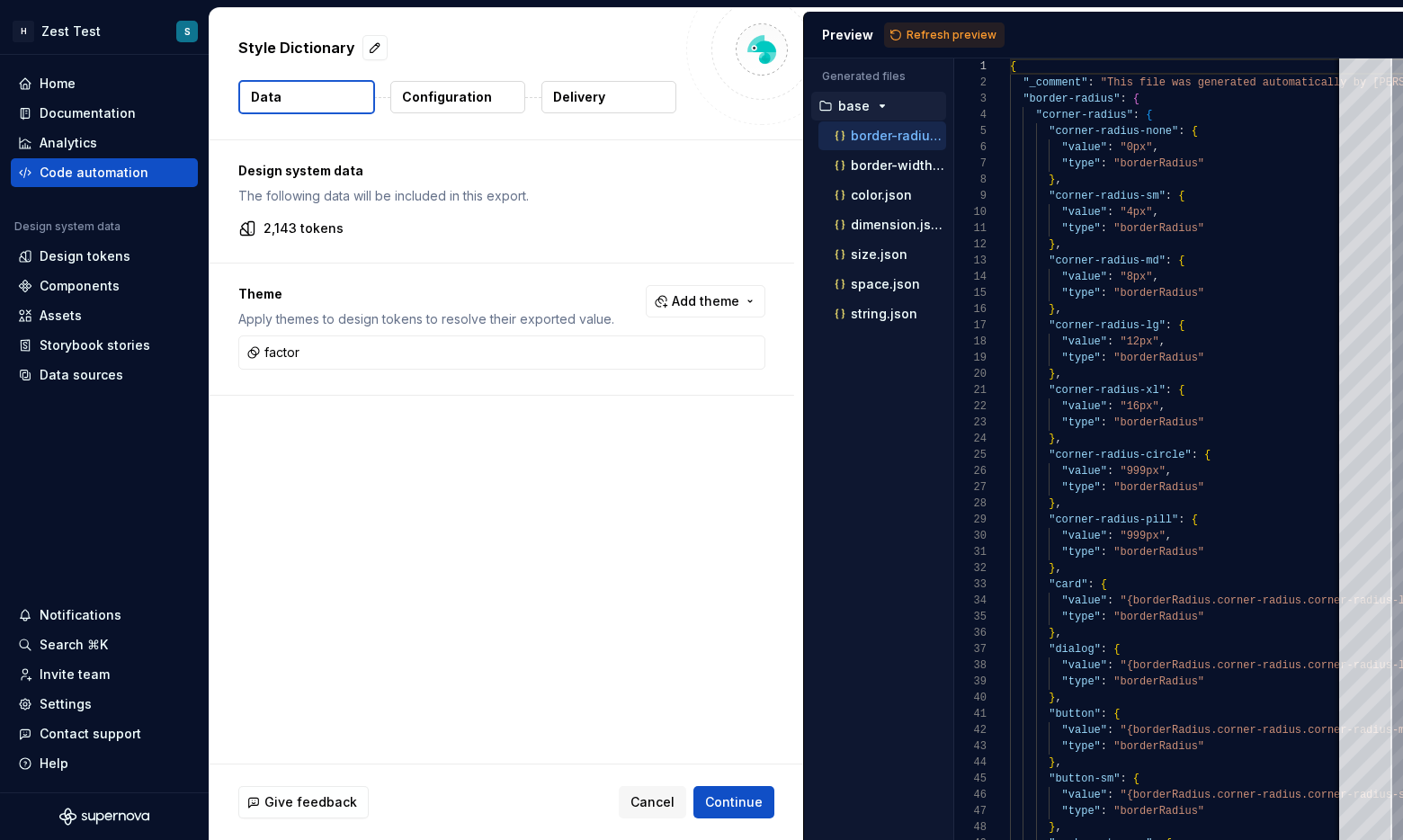
click at [591, 712] on html "H Zest Test S Home Documentation Analytics Code automation Design system data D…" at bounding box center [701, 420] width 1403 height 840
click at [800, 32] on span "Refresh preview" at bounding box center [952, 35] width 90 height 14
click at [800, 342] on p "factor" at bounding box center [857, 343] width 38 height 14
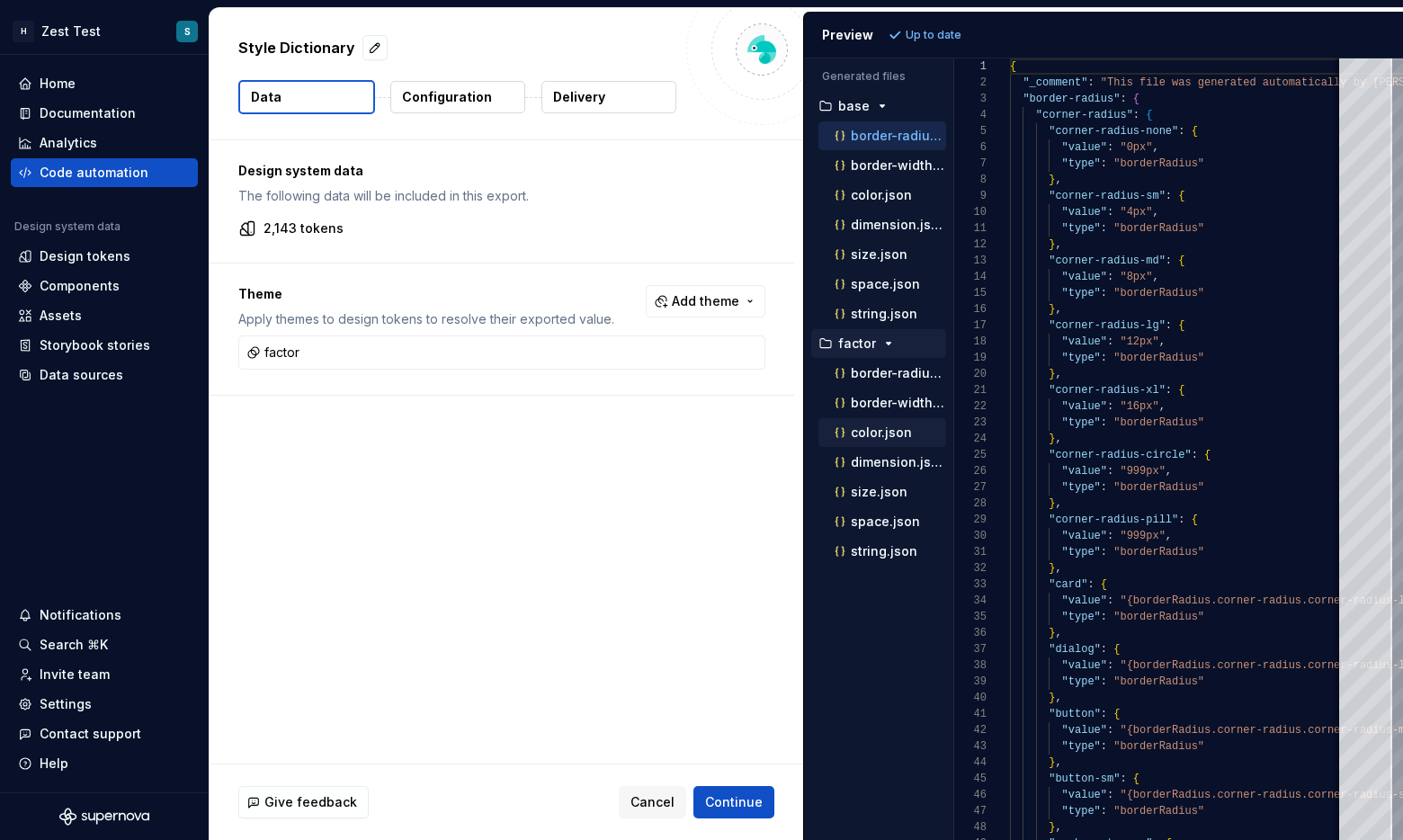
click at [800, 442] on button "color.json" at bounding box center [882, 432] width 128 height 20
type textarea "**********"
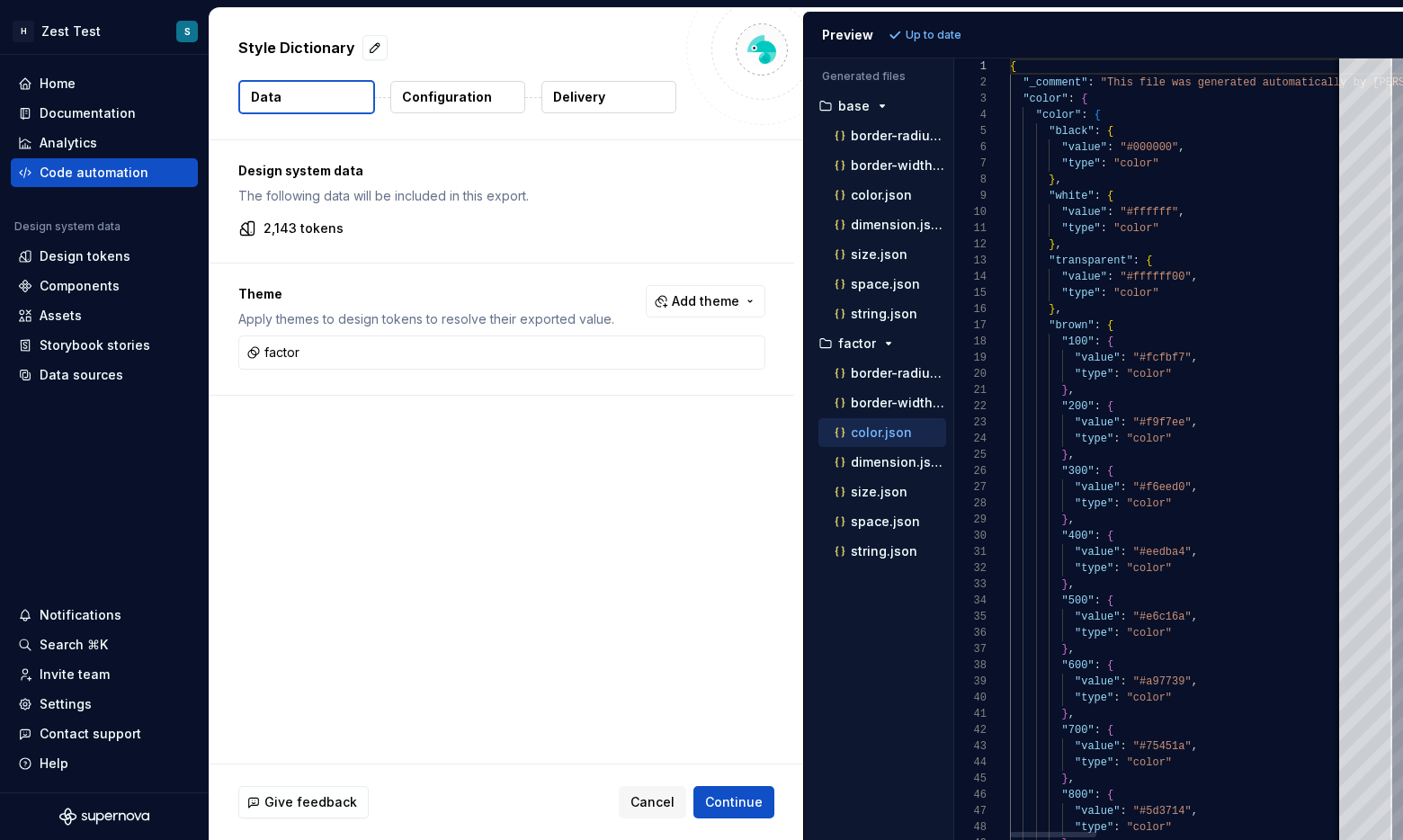
scroll to position [162, 0]
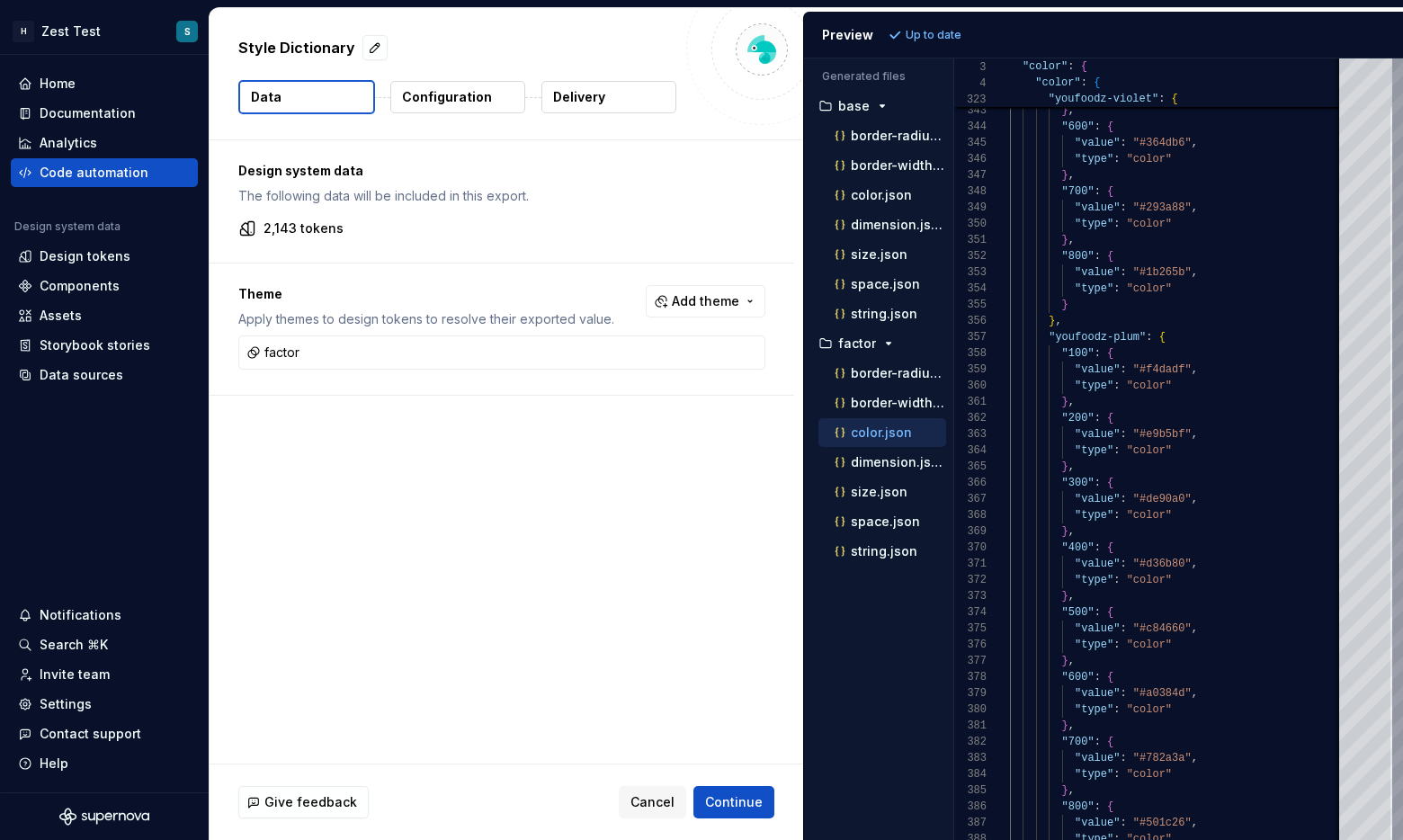
click at [490, 509] on div "Design system data The following data will be included in this export. 2,143 to…" at bounding box center [507, 451] width 594 height 623
click at [456, 101] on p "Configuration" at bounding box center [447, 97] width 90 height 18
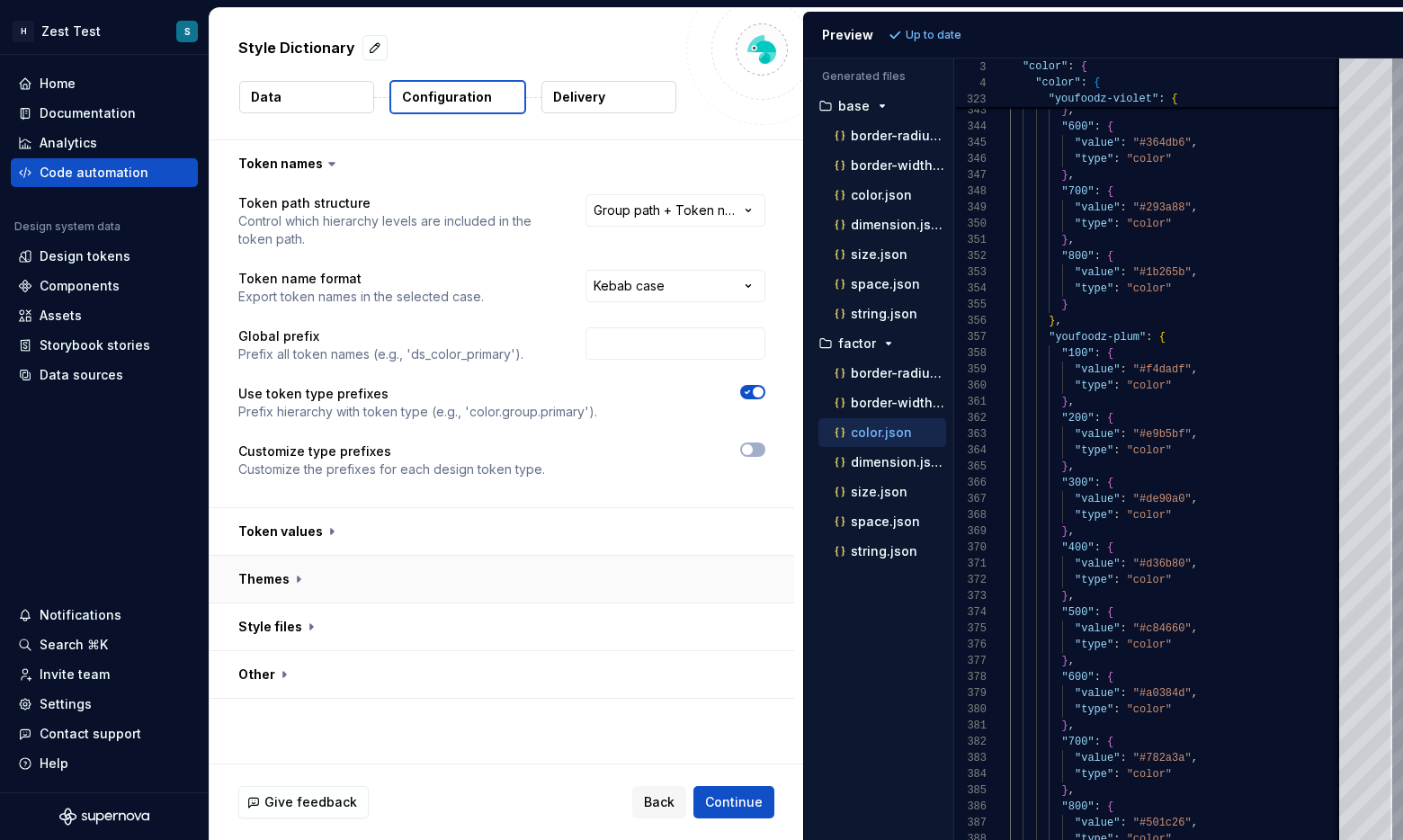
click at [515, 578] on button "button" at bounding box center [502, 579] width 585 height 47
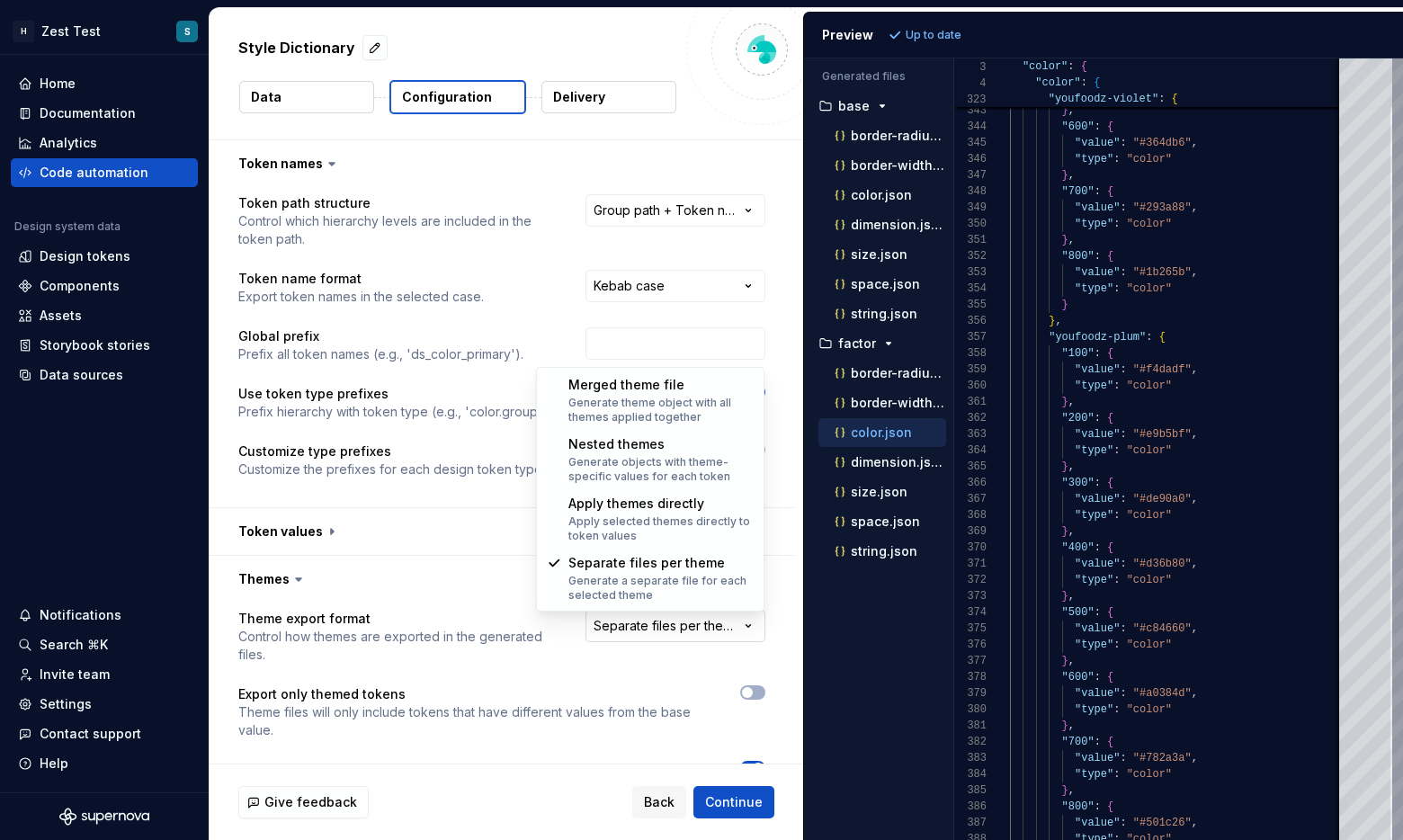
click at [668, 624] on html "**********" at bounding box center [701, 420] width 1403 height 840
select select "**********"
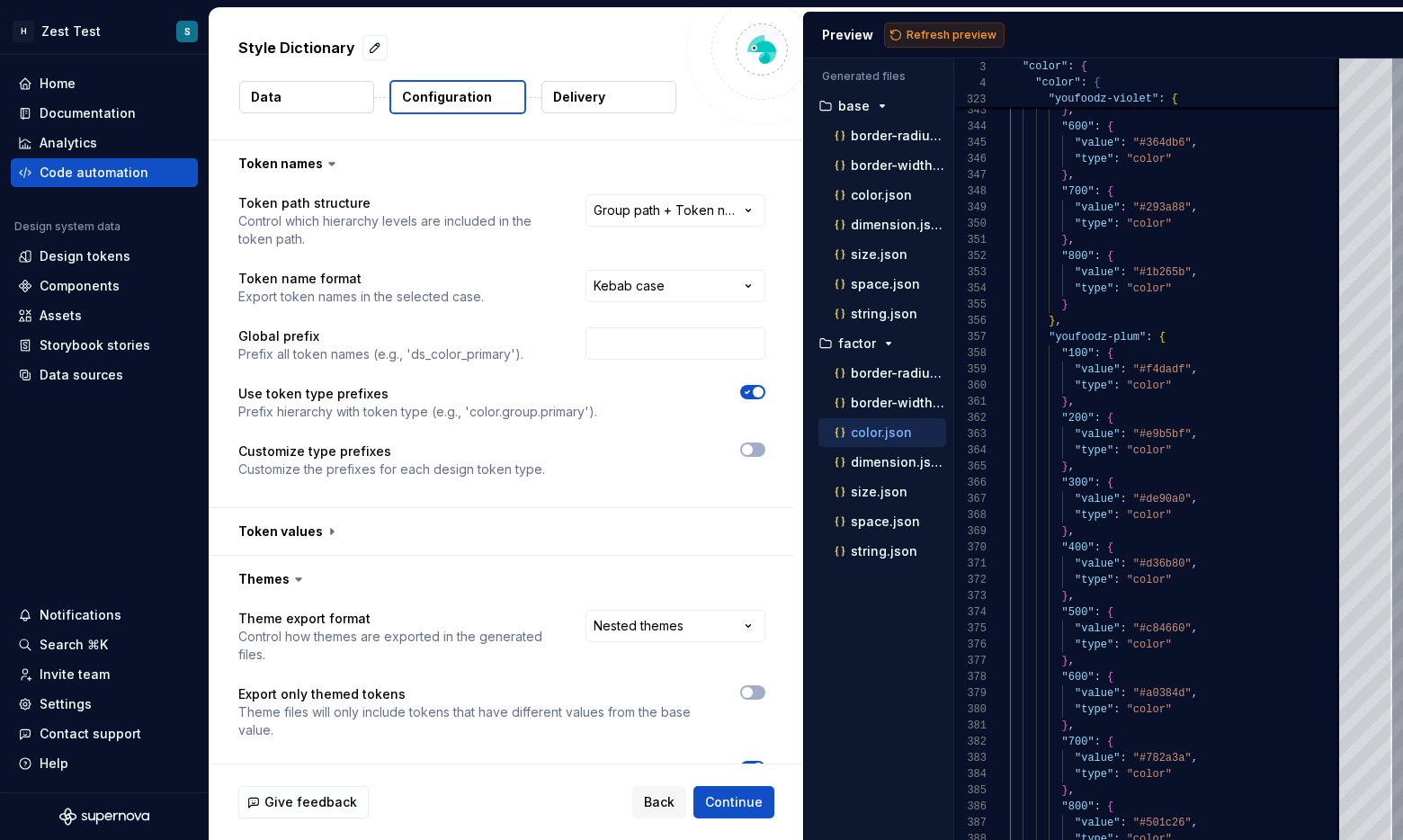
click at [800, 43] on button "Refresh preview" at bounding box center [944, 35] width 120 height 25
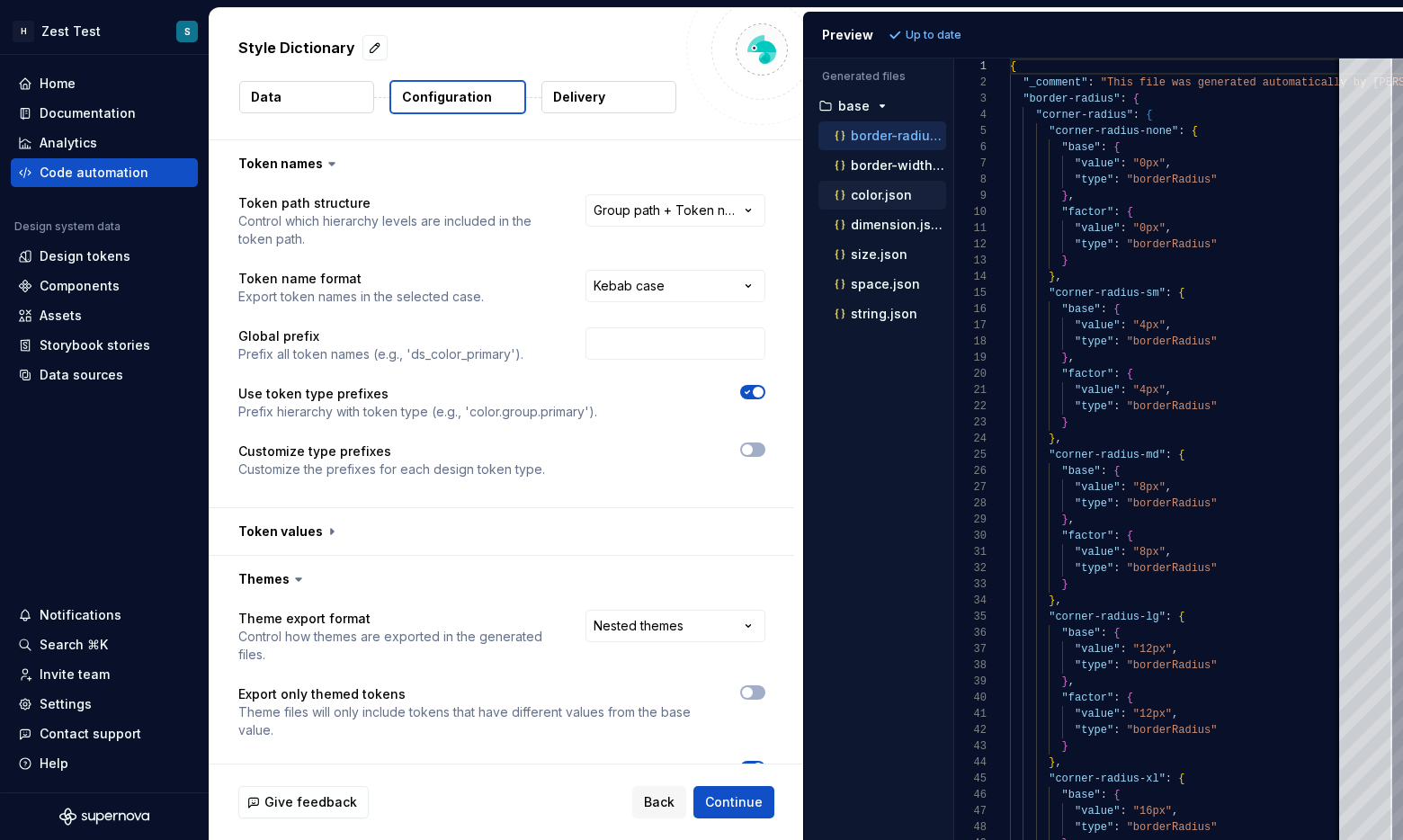
click at [800, 184] on div "color.json" at bounding box center [882, 194] width 128 height 29
click at [800, 192] on p "color.json" at bounding box center [881, 194] width 61 height 14
type textarea "**********"
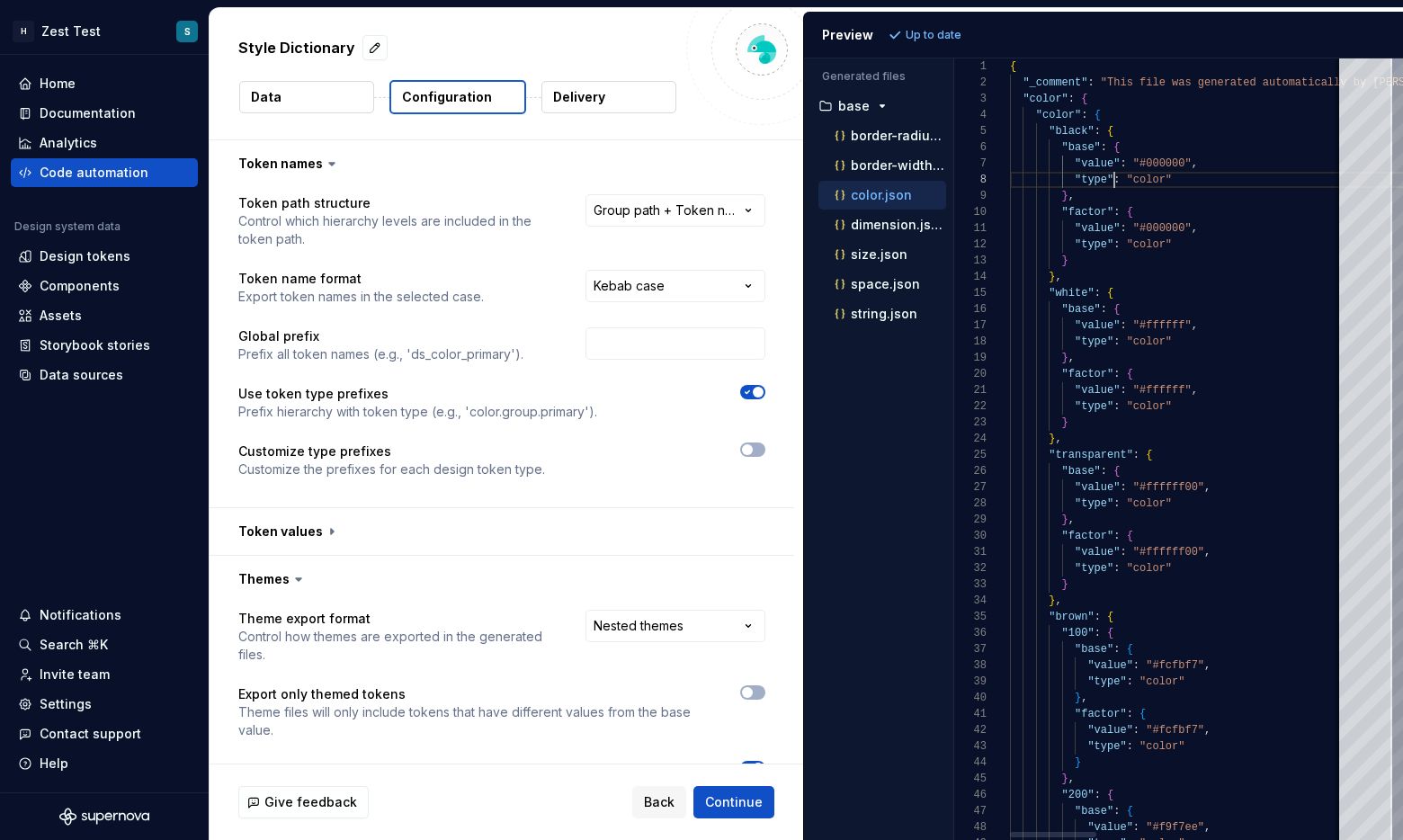
scroll to position [114, 104]
click at [686, 353] on input "text" at bounding box center [675, 343] width 179 height 32
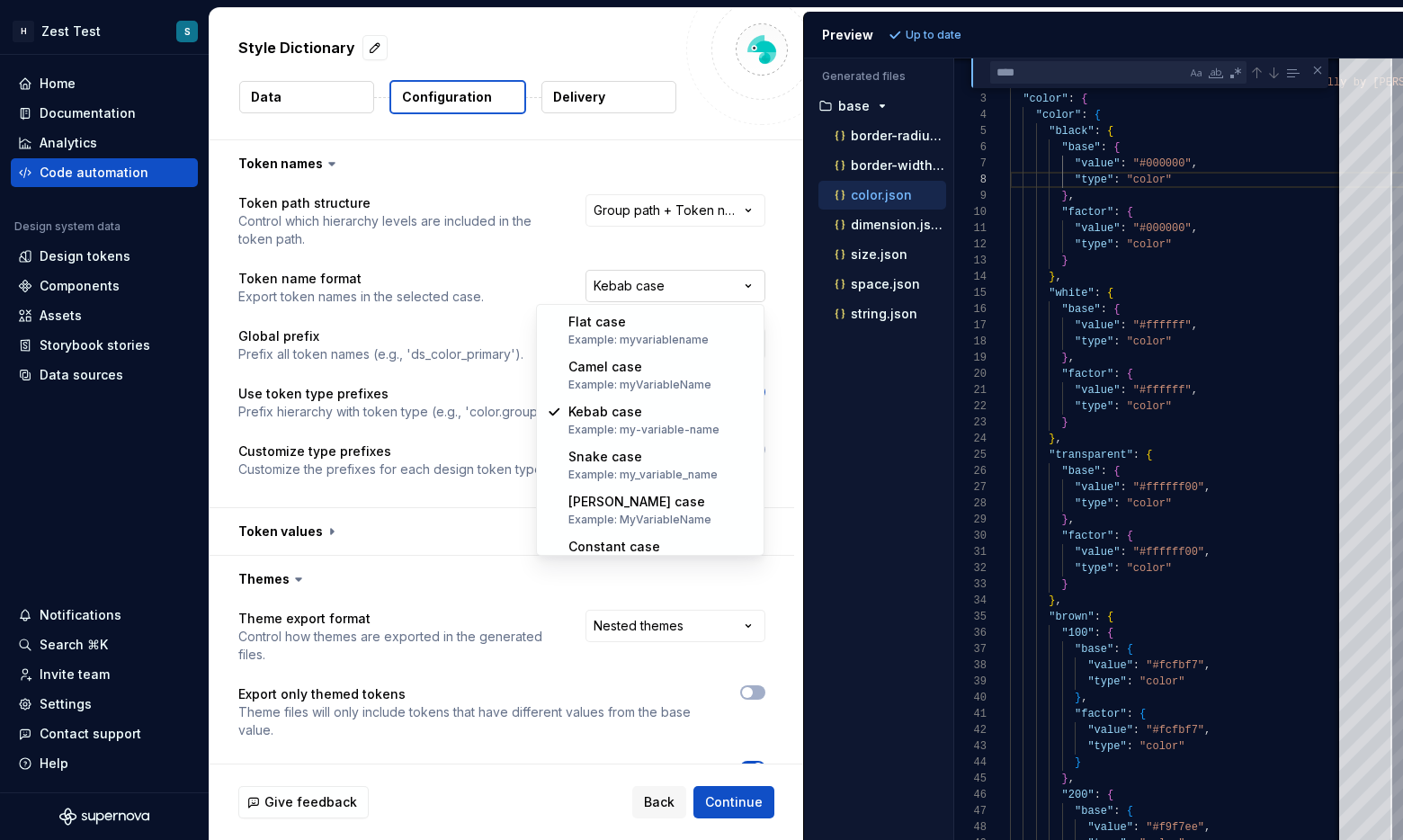
click at [652, 282] on html "**********" at bounding box center [701, 420] width 1403 height 840
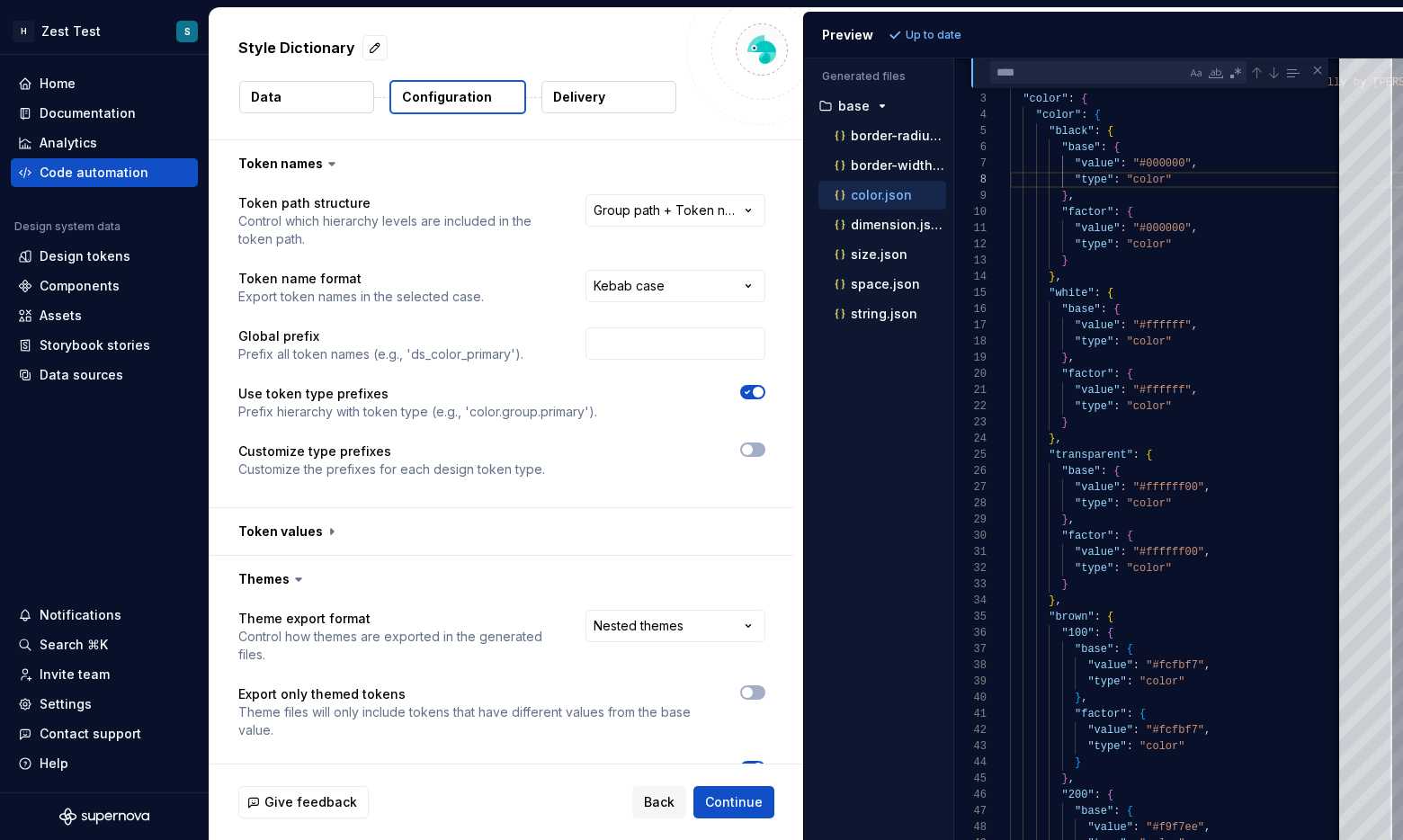
click at [516, 279] on html "**********" at bounding box center [701, 420] width 1403 height 840
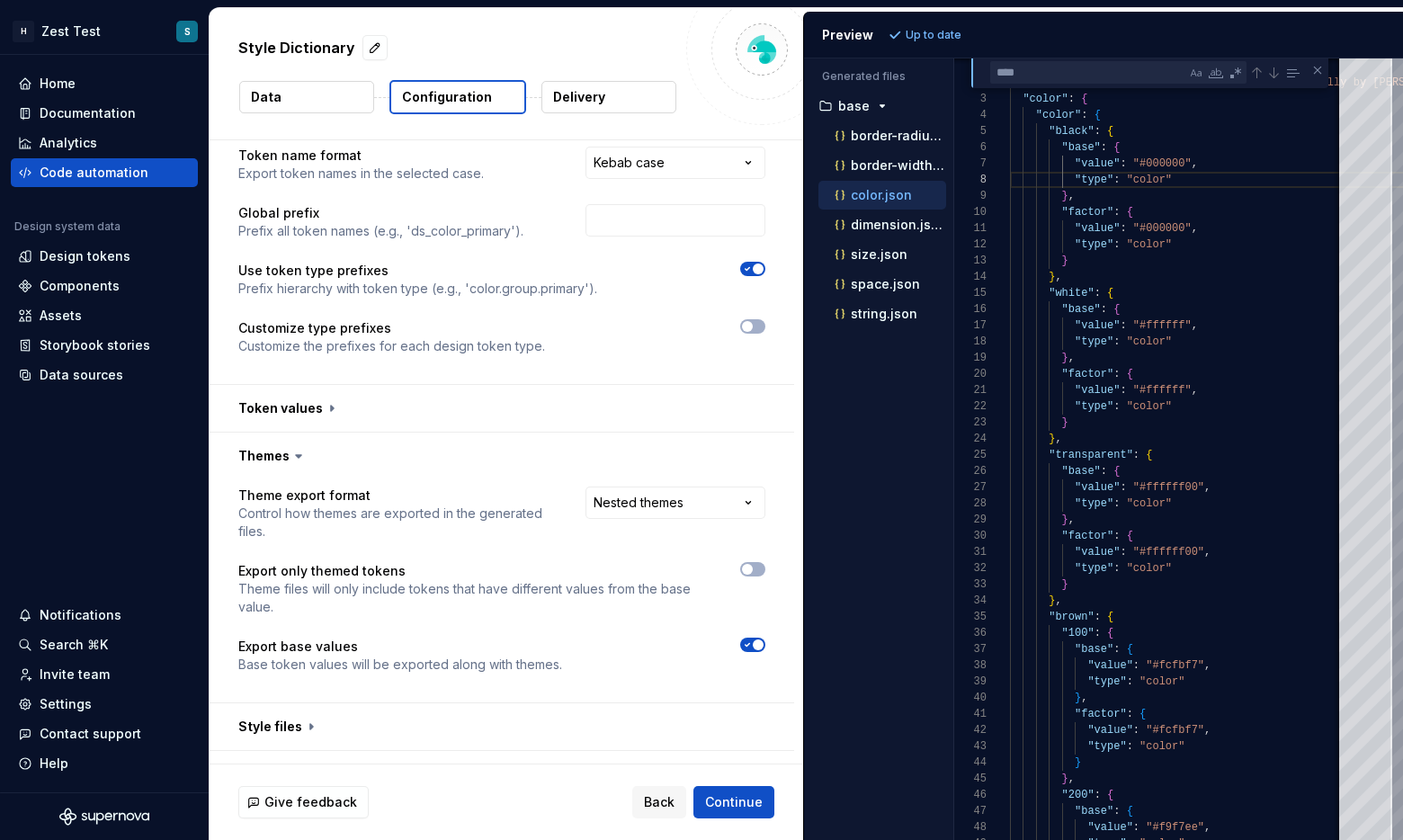
scroll to position [158, 0]
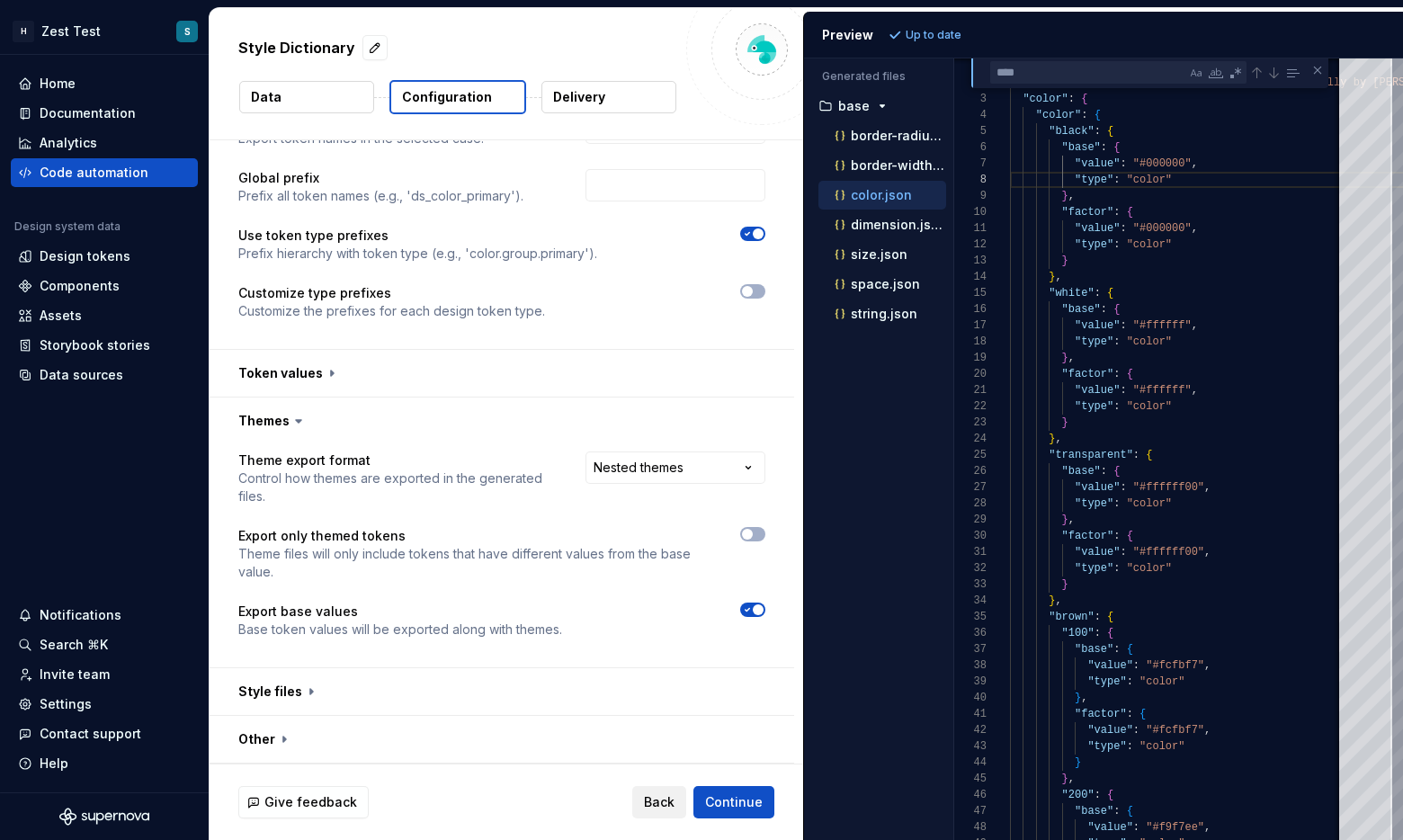
click at [655, 797] on span "Back" at bounding box center [659, 801] width 31 height 18
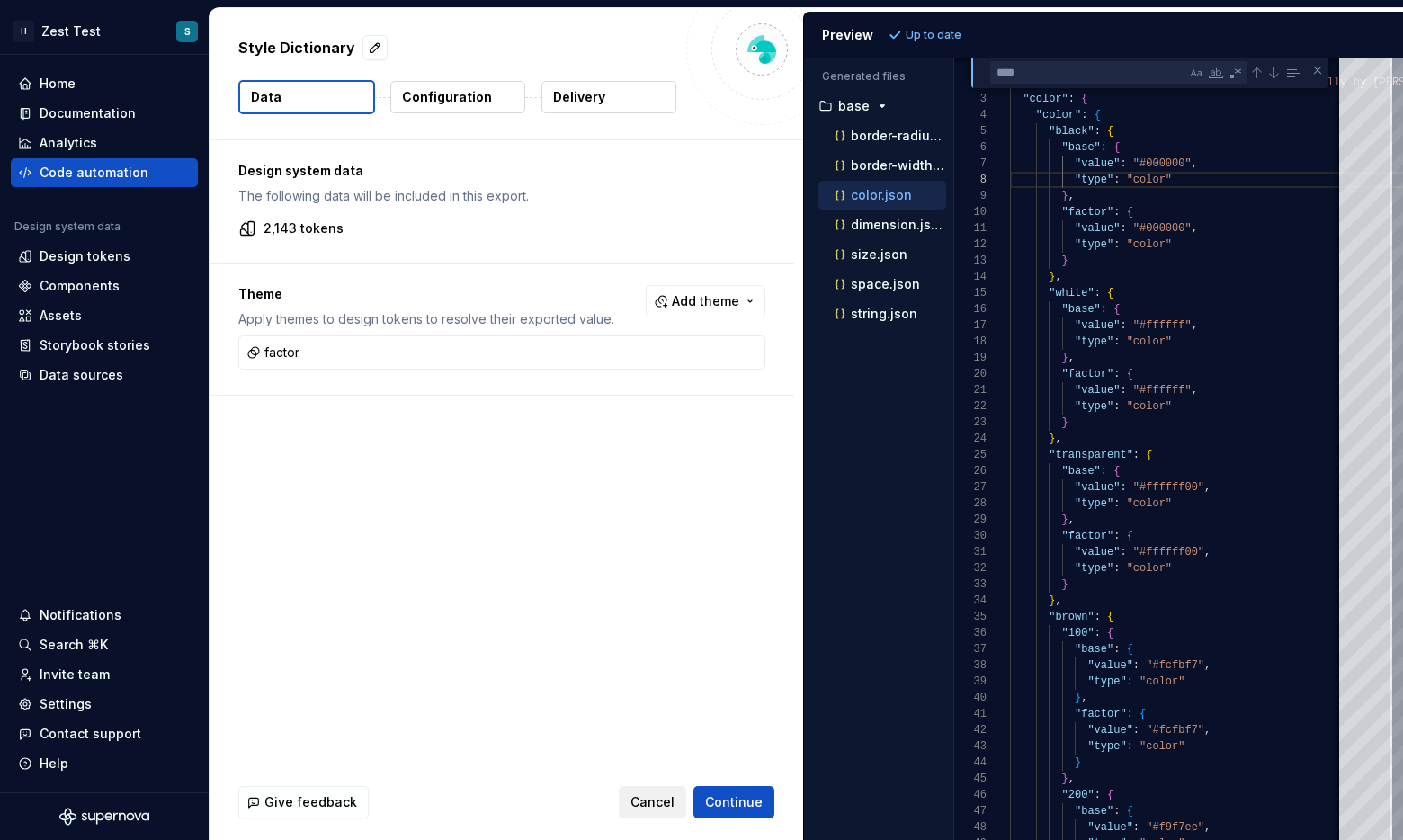
click at [662, 786] on div "Cancel Continue" at bounding box center [696, 801] width 156 height 32
click at [663, 796] on span "Cancel" at bounding box center [652, 801] width 44 height 18
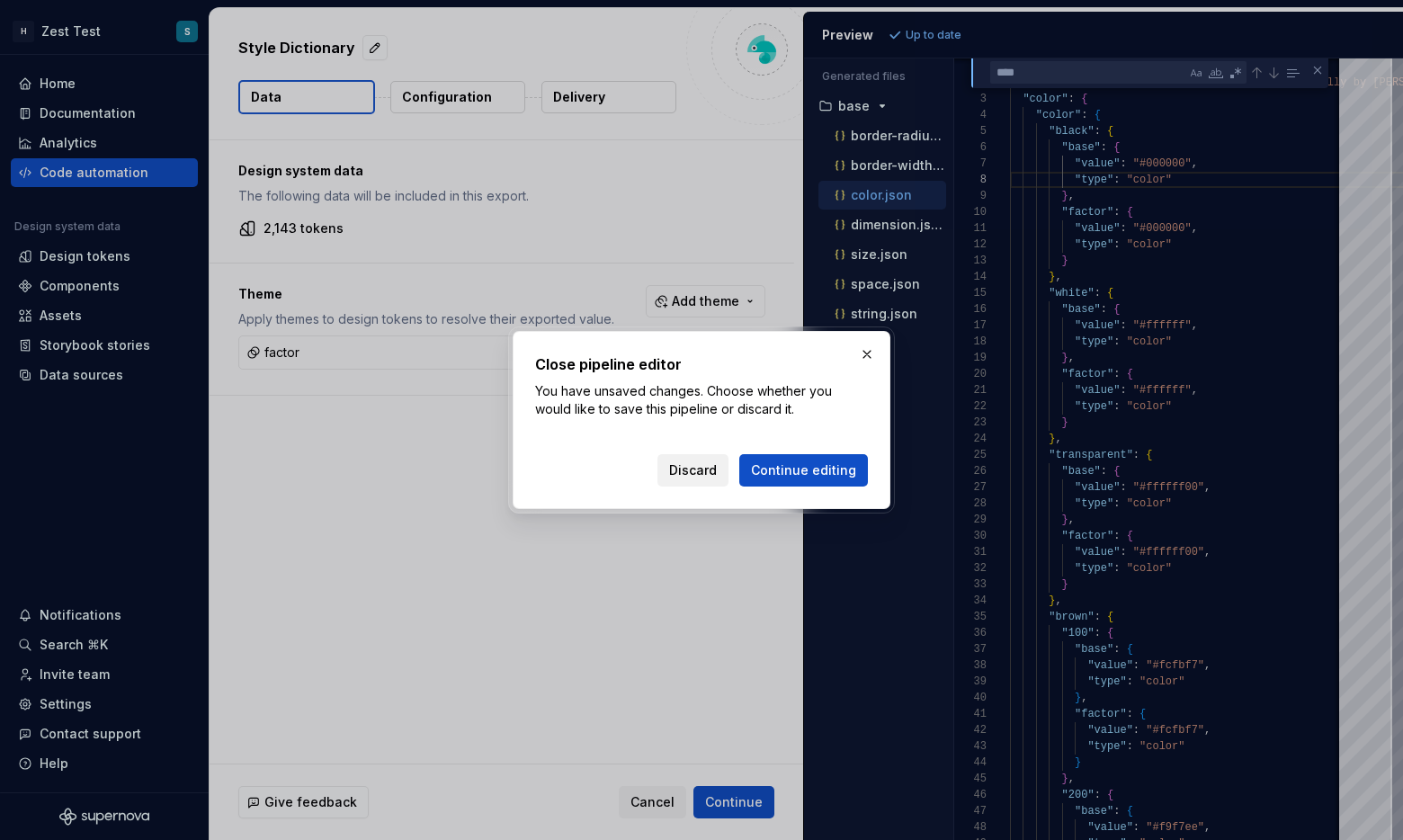
click at [709, 471] on span "Discard" at bounding box center [693, 470] width 48 height 18
